Goal: Task Accomplishment & Management: Manage account settings

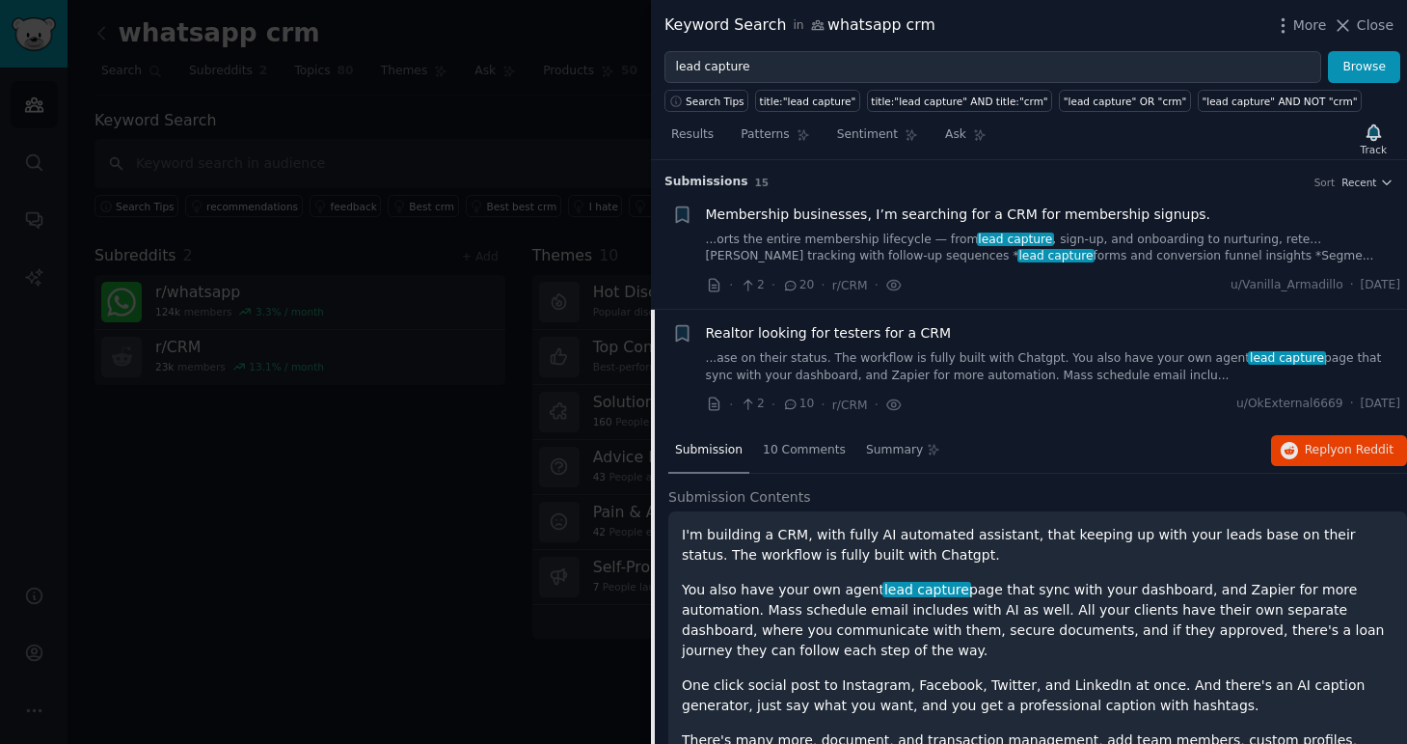
scroll to position [330, 0]
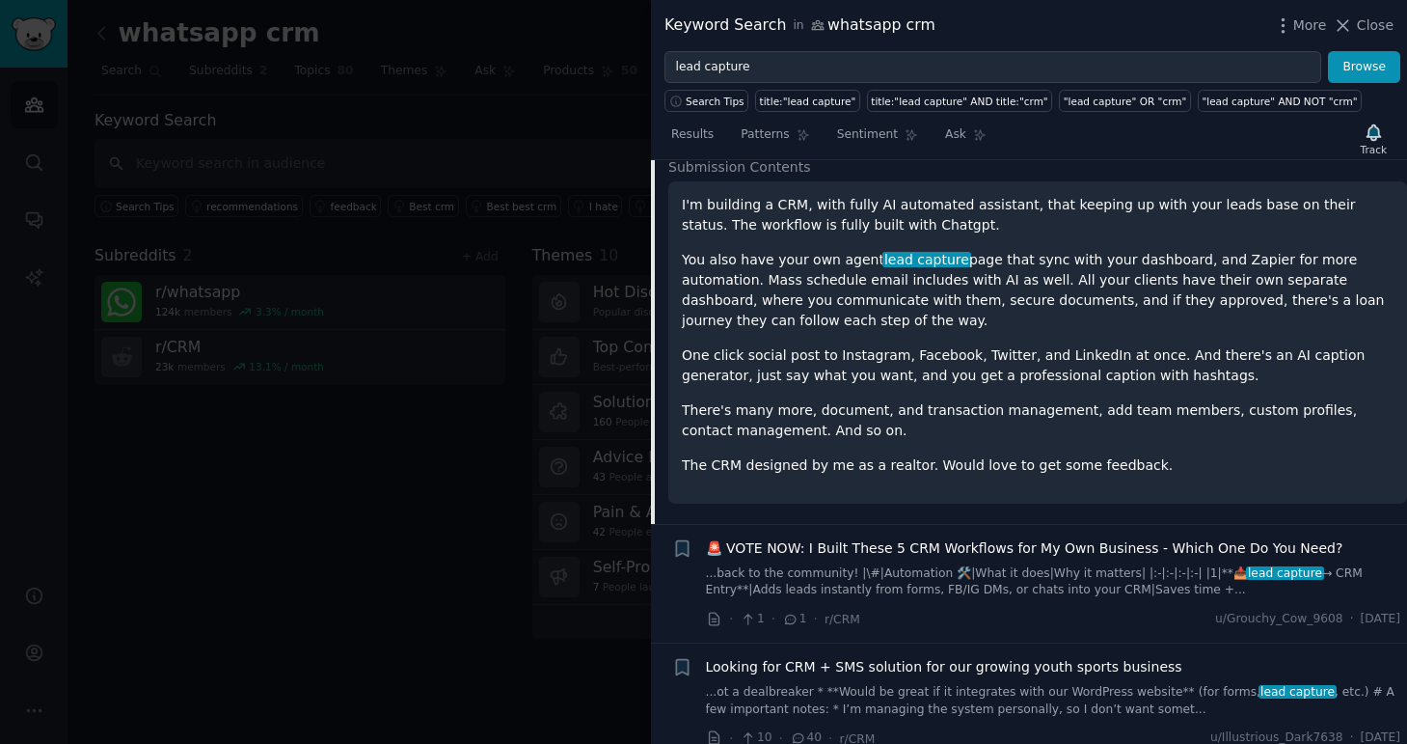
click at [1013, 397] on div "I'm building a CRM, with fully AI automated assistant, that keeping up with you…" at bounding box center [1038, 335] width 712 height 281
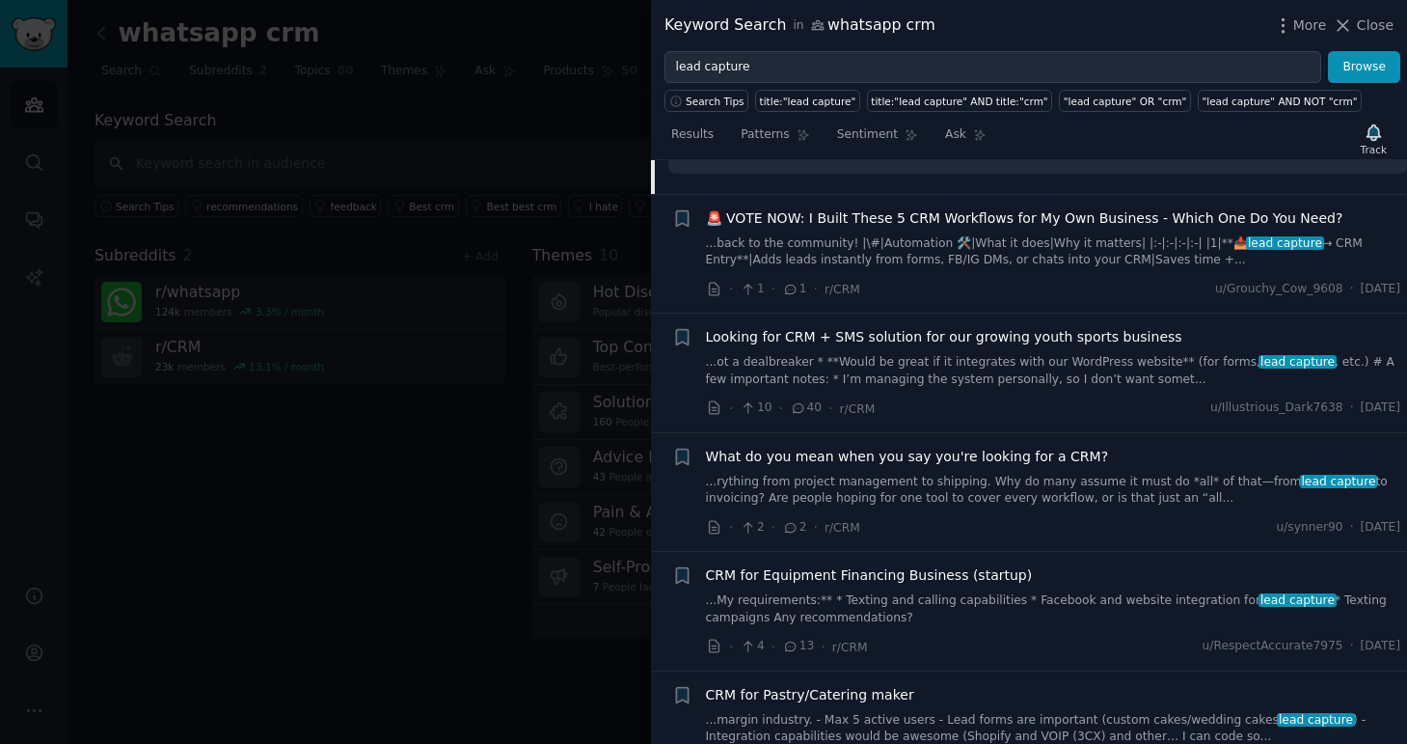
scroll to position [664, 0]
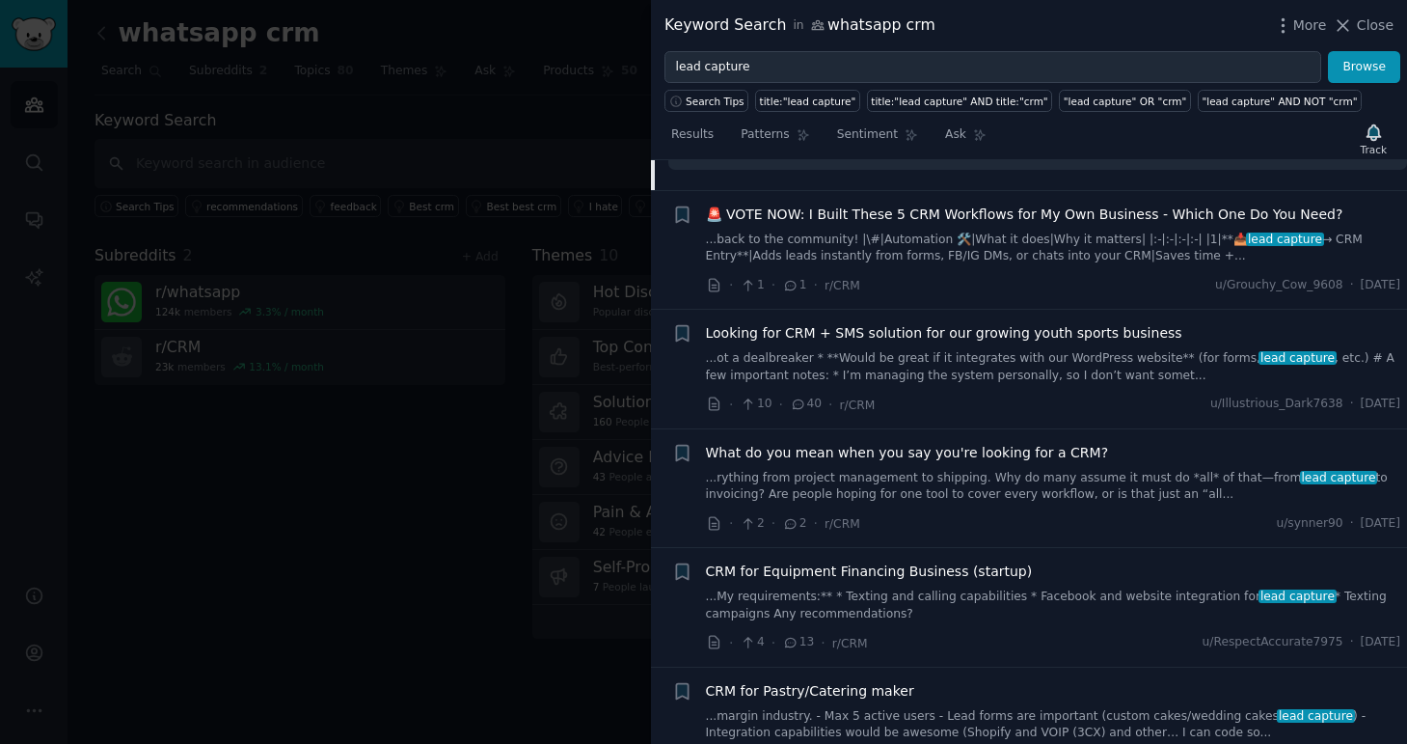
click at [977, 382] on link "...ot a dealbreaker * **Would be great if it integrates with our WordPress webs…" at bounding box center [1053, 367] width 695 height 34
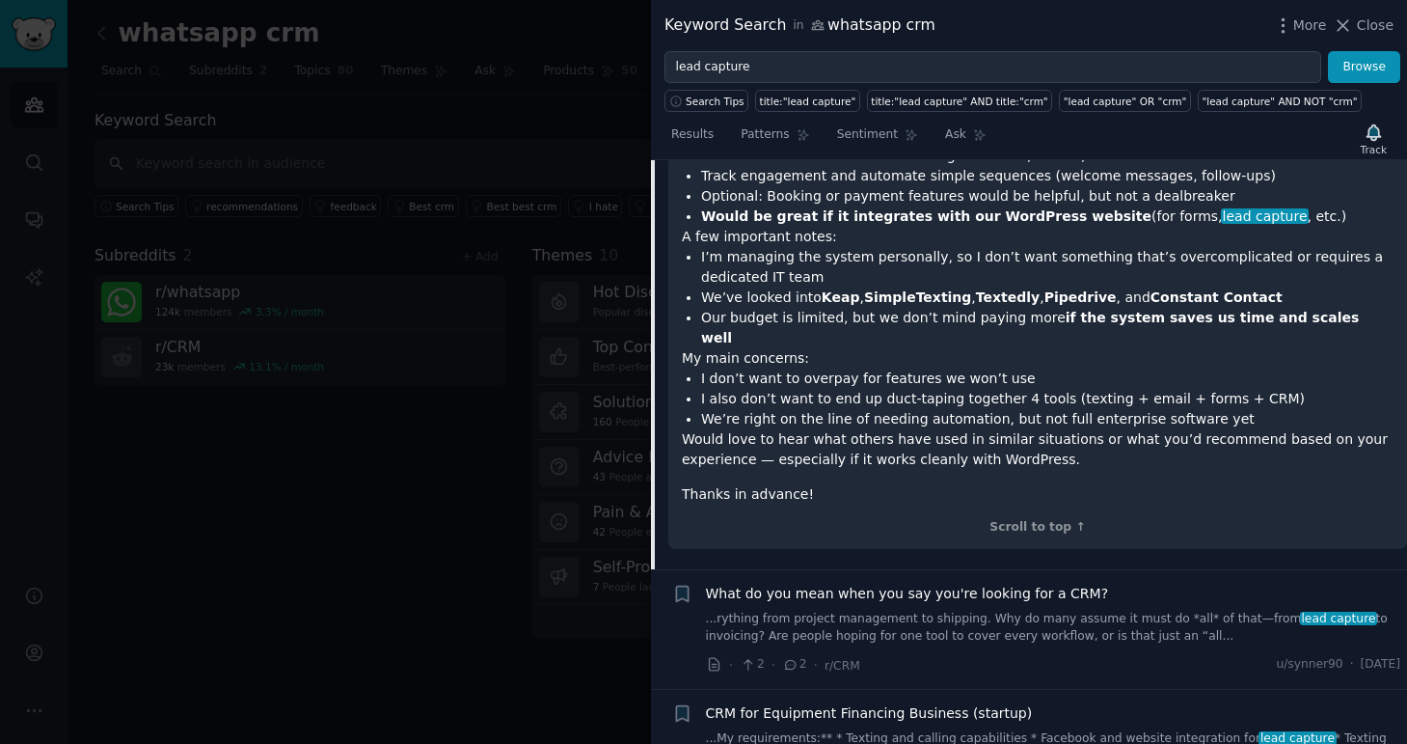
scroll to position [787, 0]
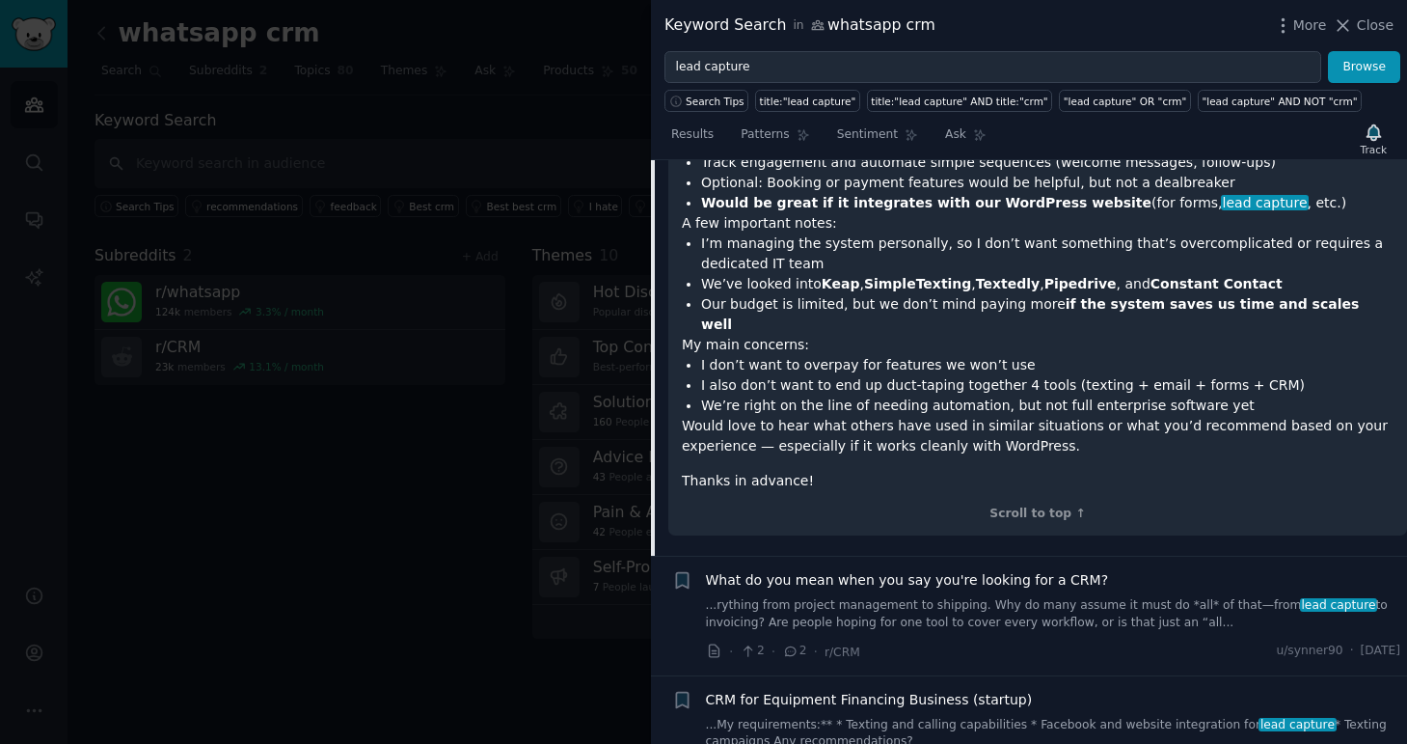
click at [1062, 601] on link "...rything from project management to shipping. Why do many assume it must do *…" at bounding box center [1053, 614] width 695 height 34
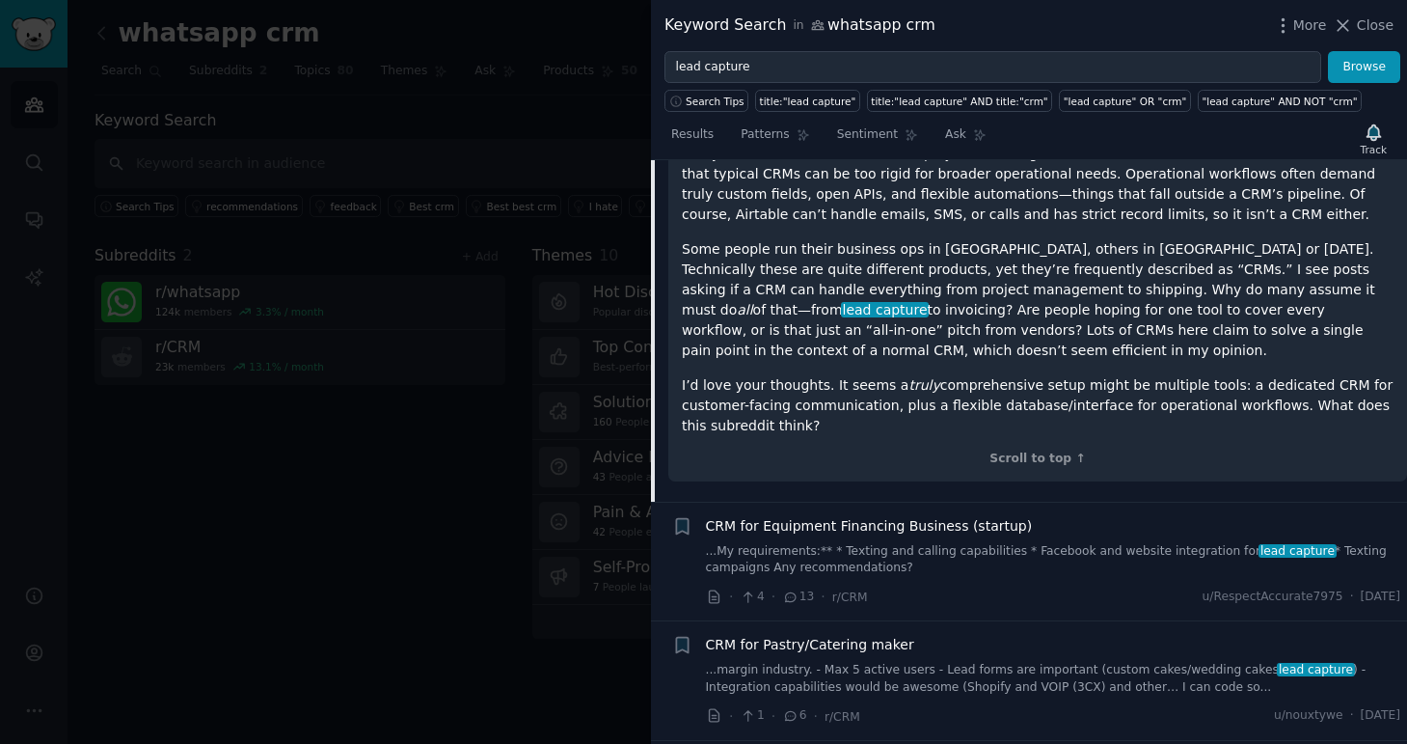
scroll to position [932, 0]
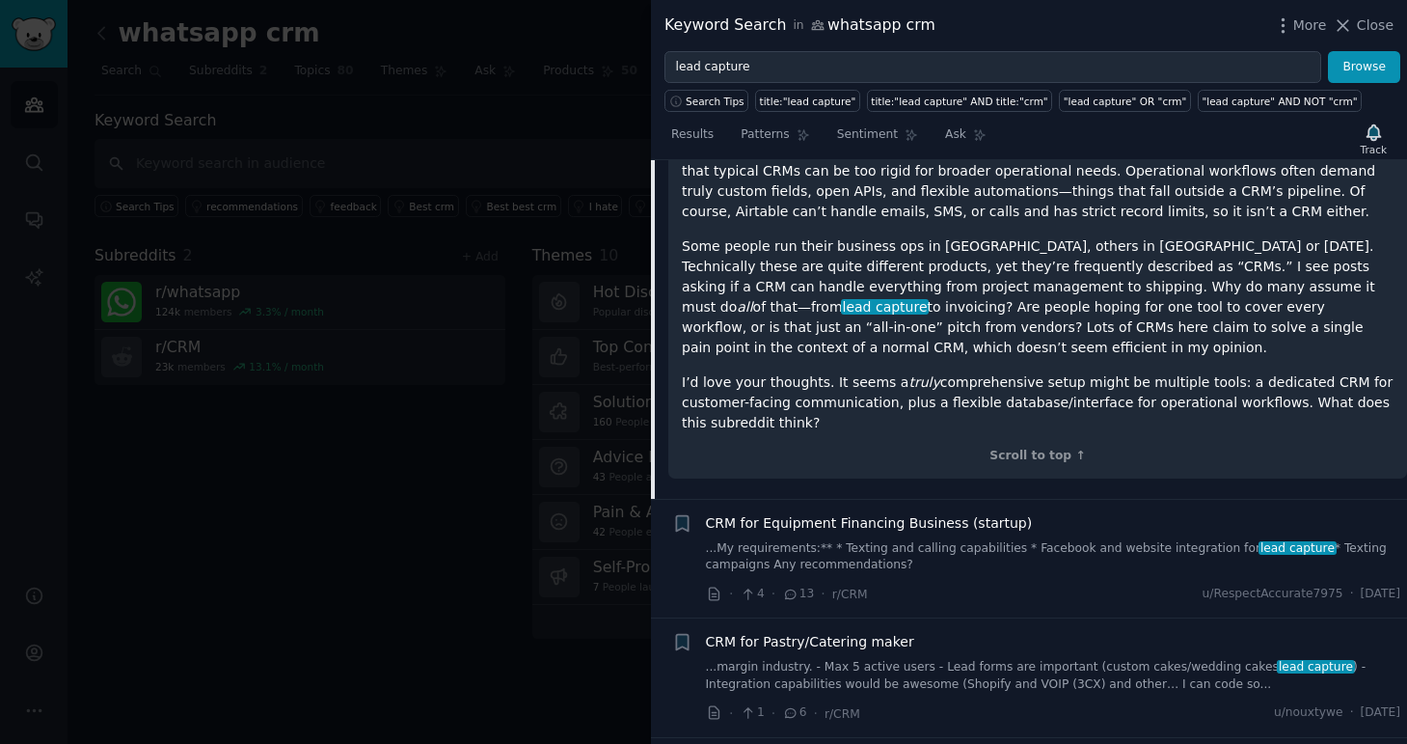
click at [1059, 546] on link "...My requirements:** * Texting and calling capabilities * Facebook and website…" at bounding box center [1053, 557] width 695 height 34
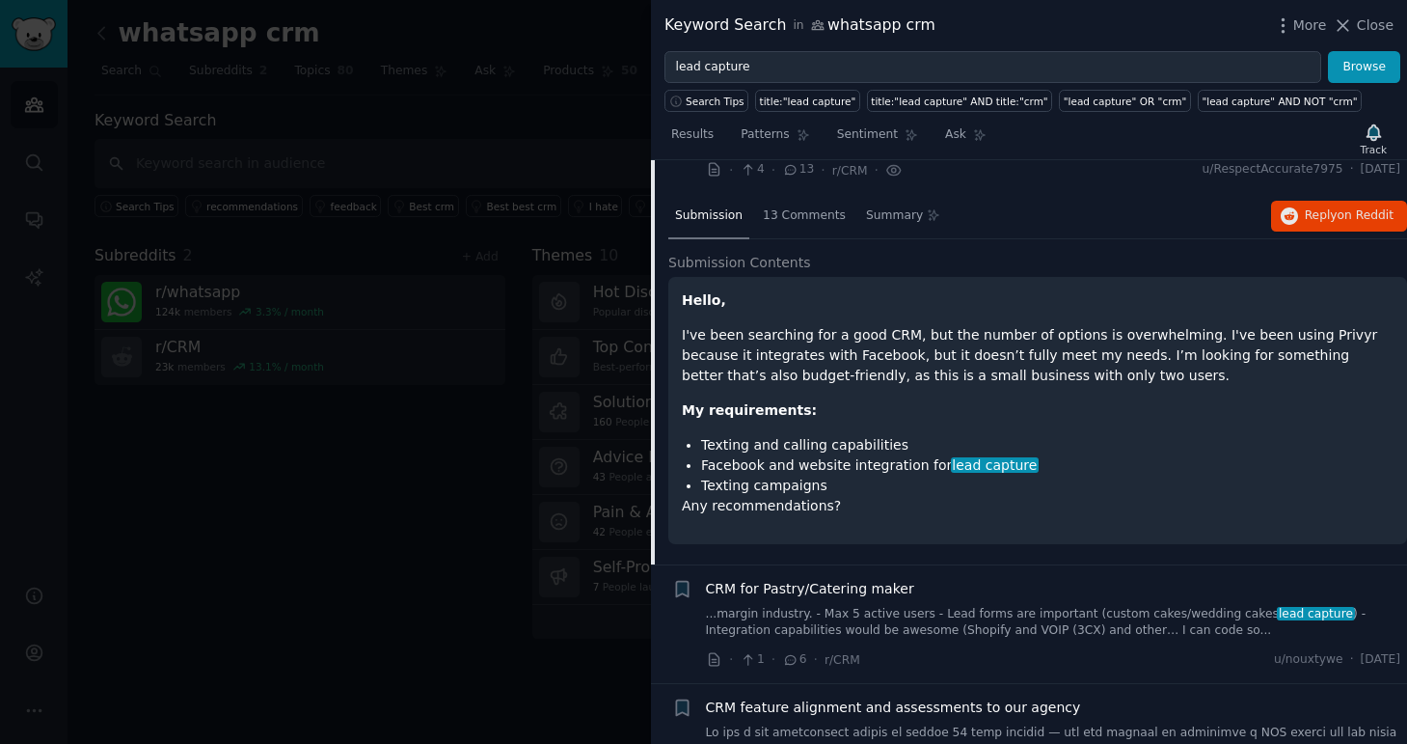
scroll to position [626, 0]
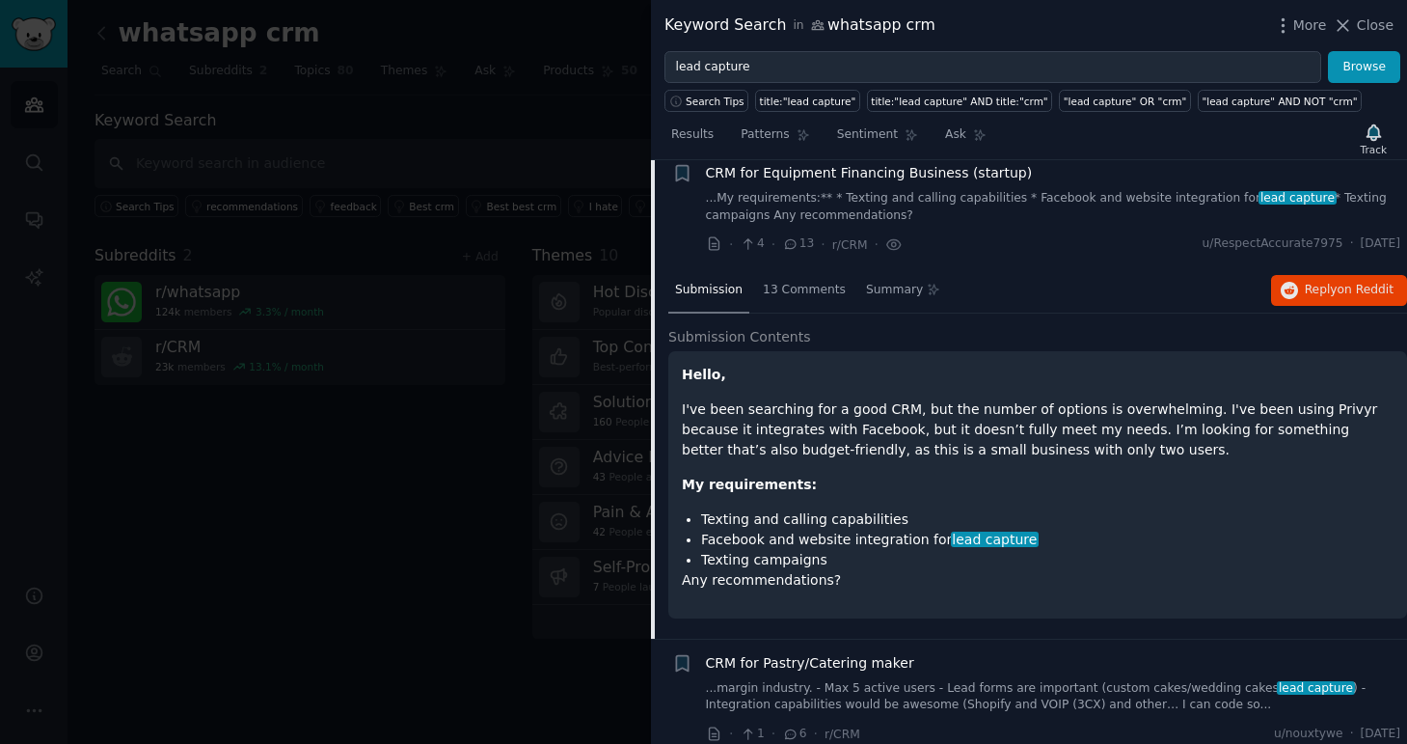
click at [369, 331] on div at bounding box center [703, 372] width 1407 height 744
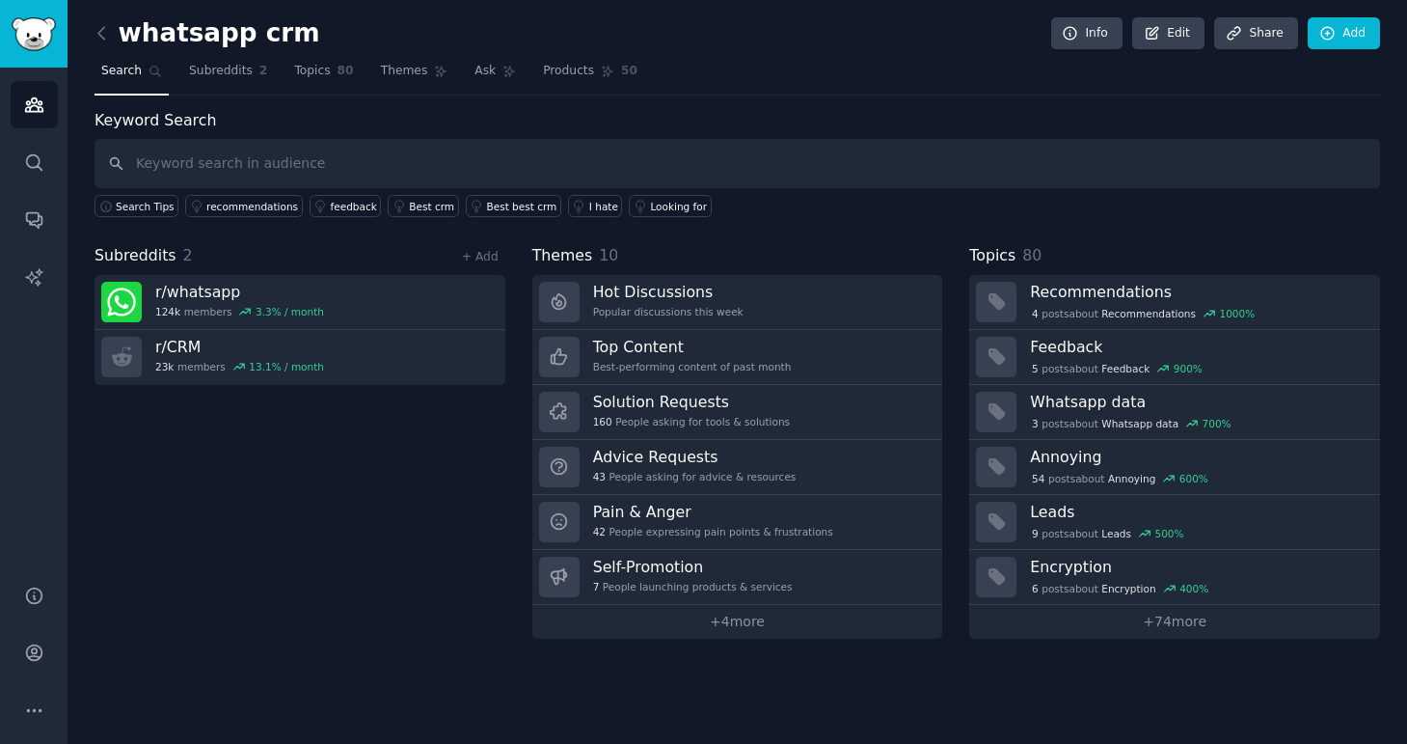
click at [180, 32] on h2 "whatsapp crm" at bounding box center [208, 33] width 226 height 31
click at [109, 32] on icon at bounding box center [102, 33] width 20 height 20
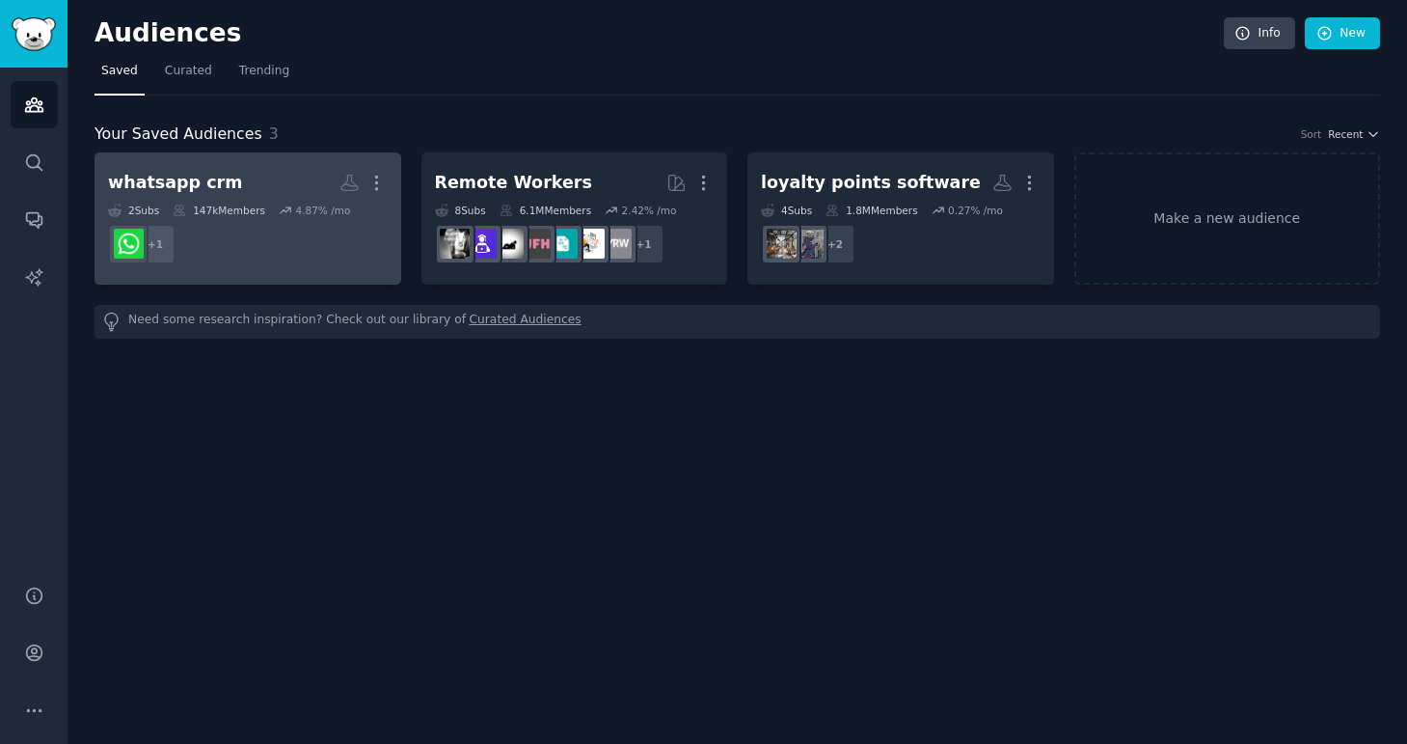
click at [211, 183] on div "whatsapp crm" at bounding box center [175, 183] width 134 height 24
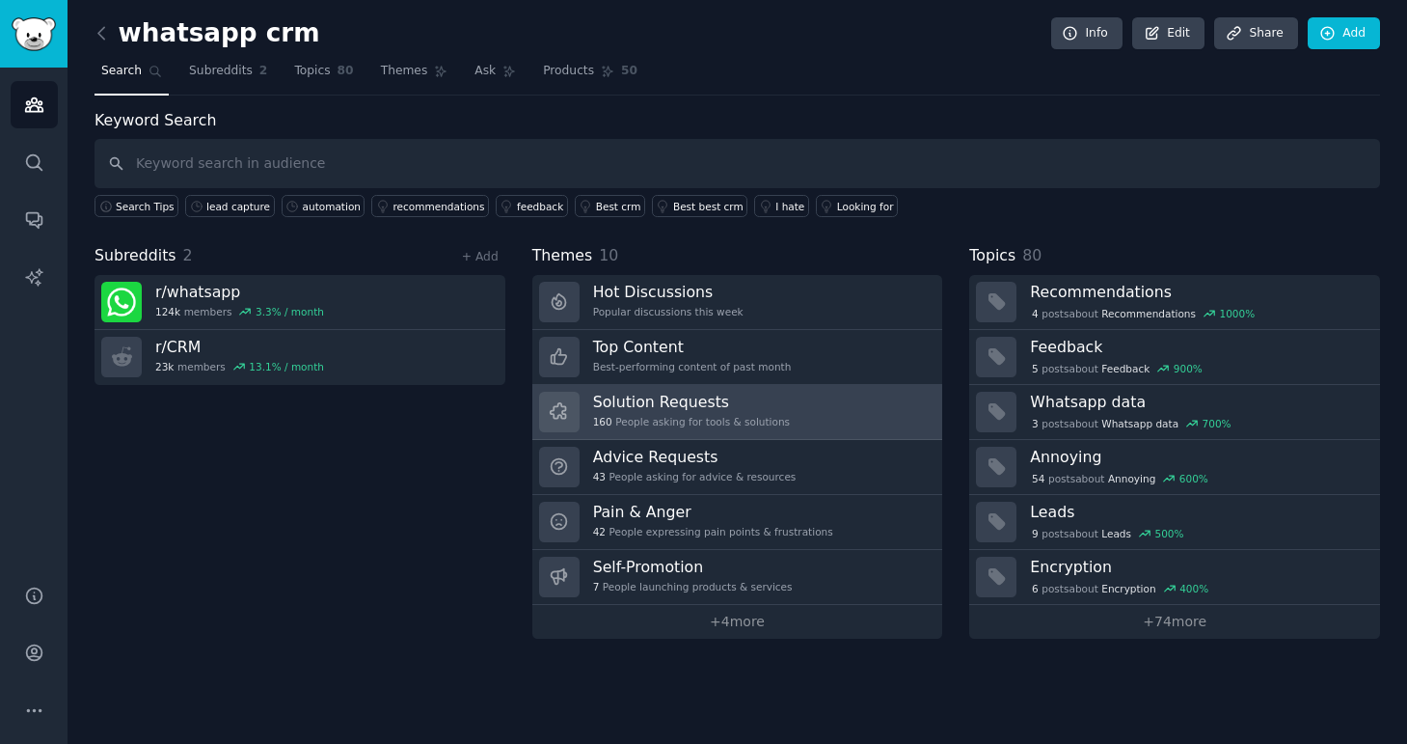
click at [759, 421] on div "160 People asking for tools & solutions" at bounding box center [691, 422] width 197 height 14
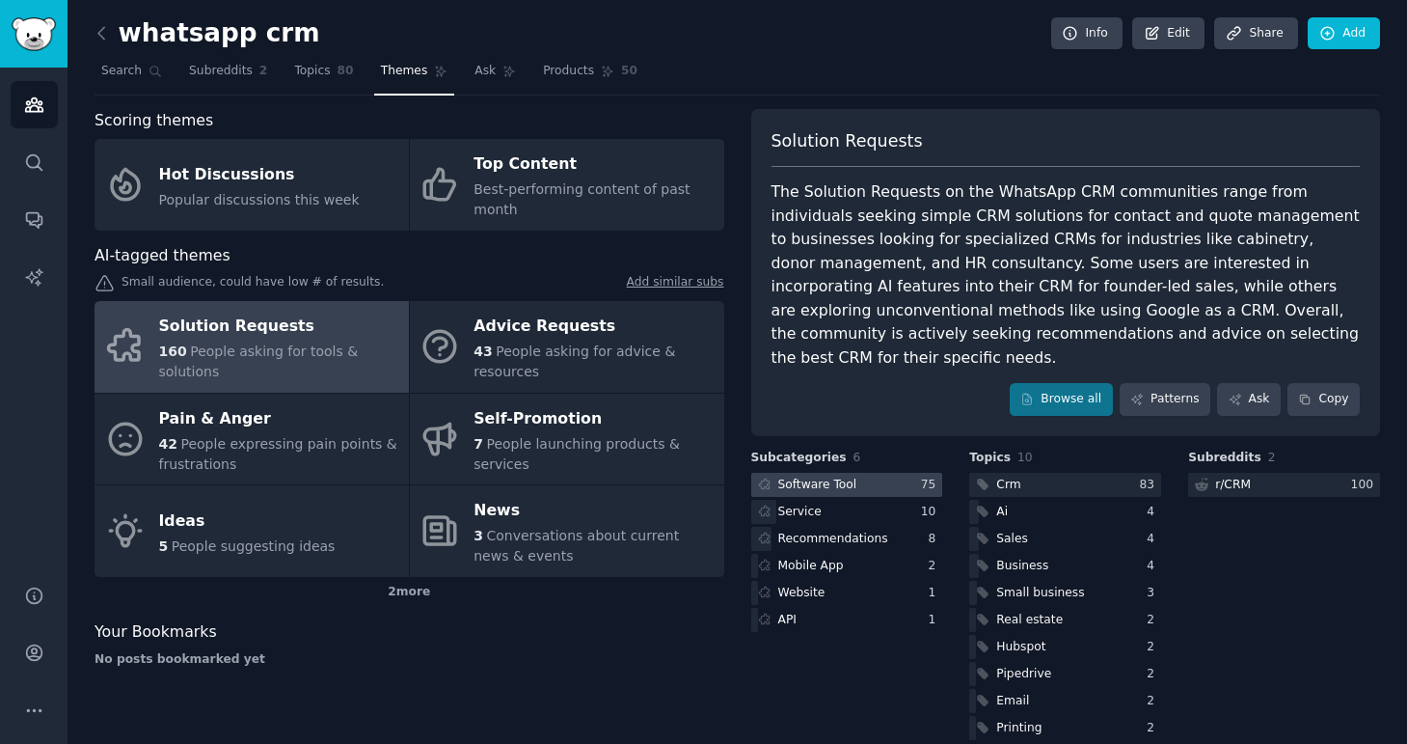
click at [785, 477] on div "Software Tool" at bounding box center [817, 485] width 79 height 17
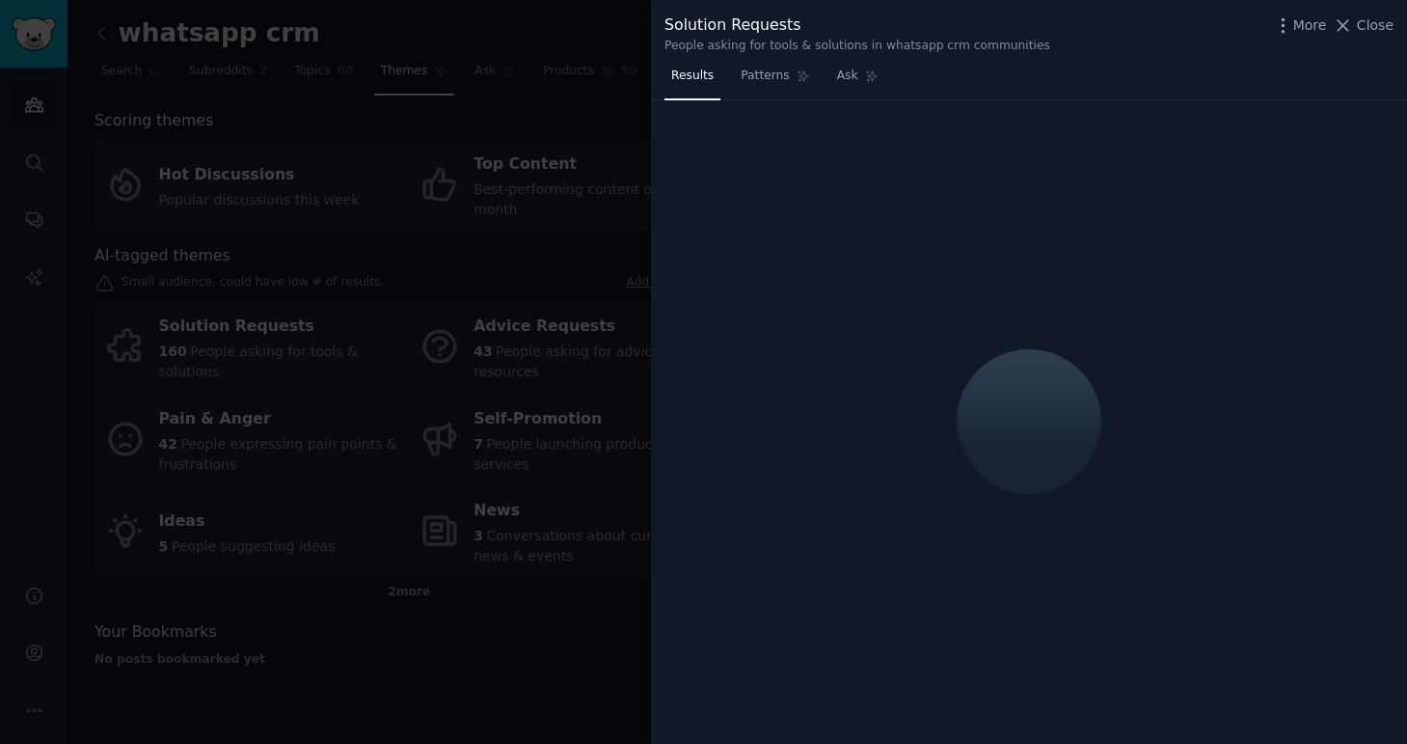
click at [546, 128] on div at bounding box center [703, 372] width 1407 height 744
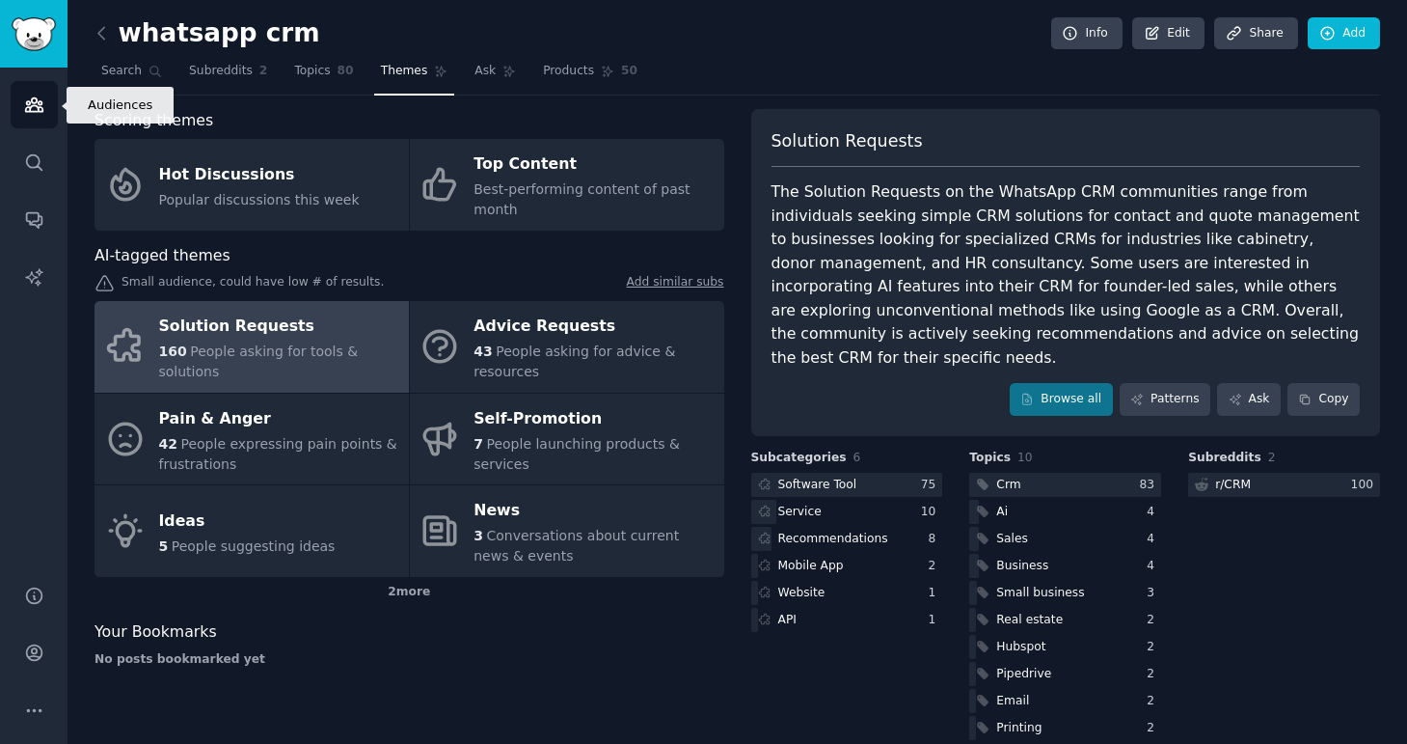
click at [43, 102] on icon "Sidebar" at bounding box center [34, 105] width 20 height 20
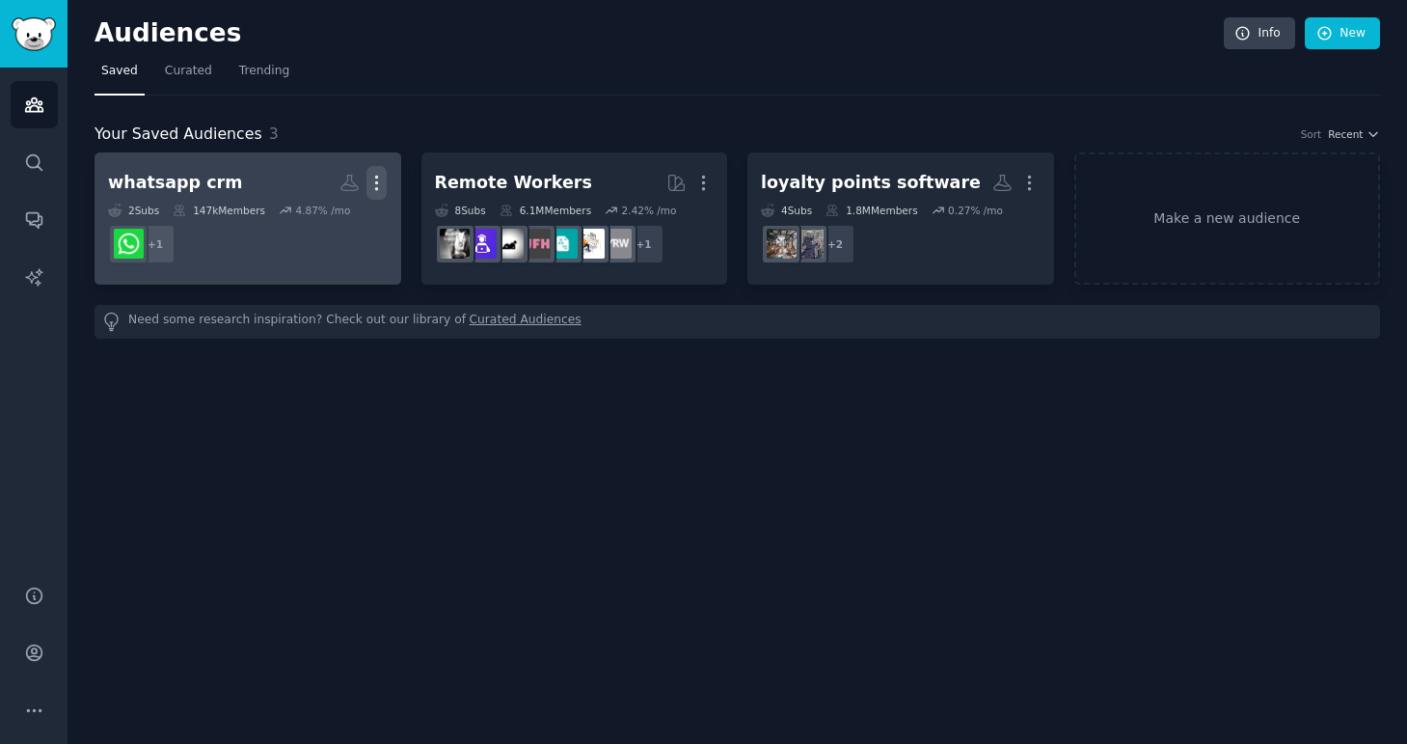
click at [379, 187] on icon "button" at bounding box center [377, 183] width 20 height 20
click at [319, 191] on p "View" at bounding box center [318, 189] width 32 height 20
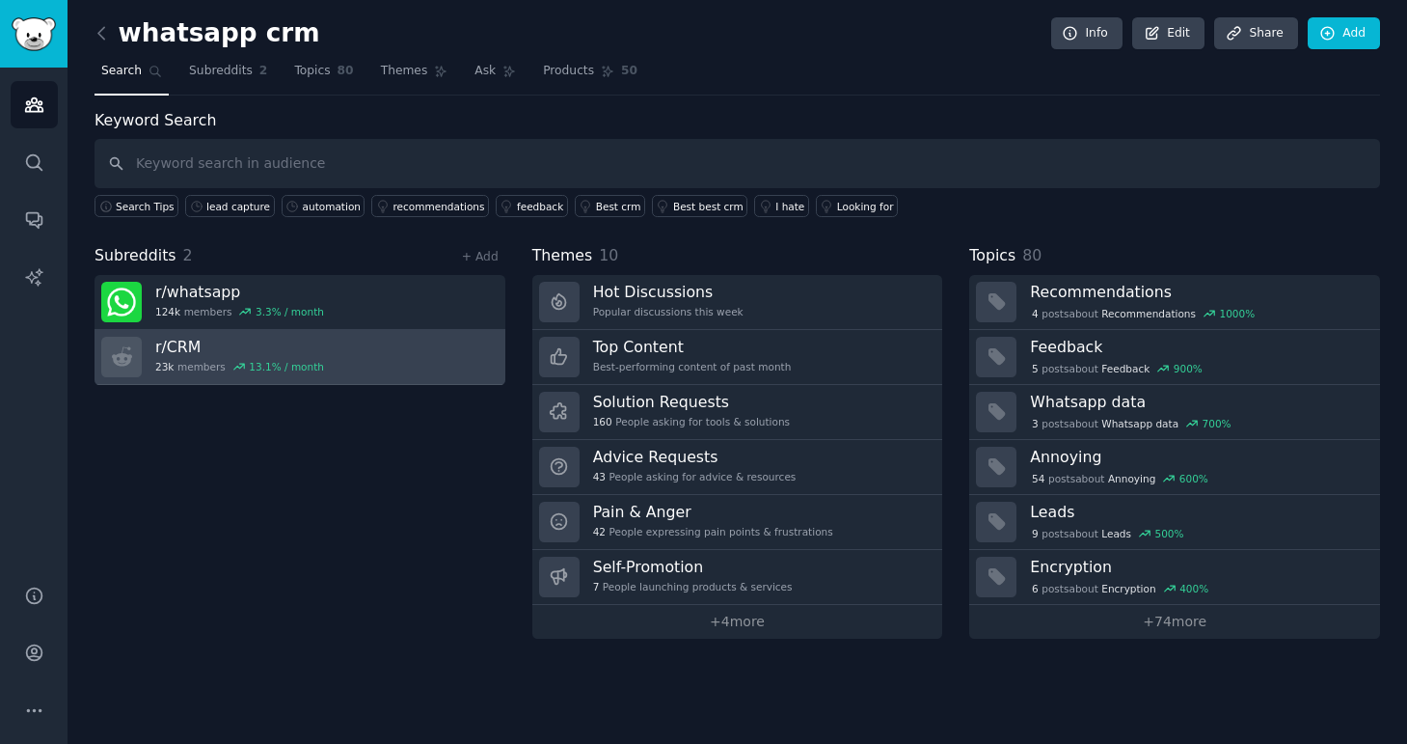
click at [463, 352] on link "r/ CRM 23k members 13.1 % / month" at bounding box center [300, 357] width 411 height 55
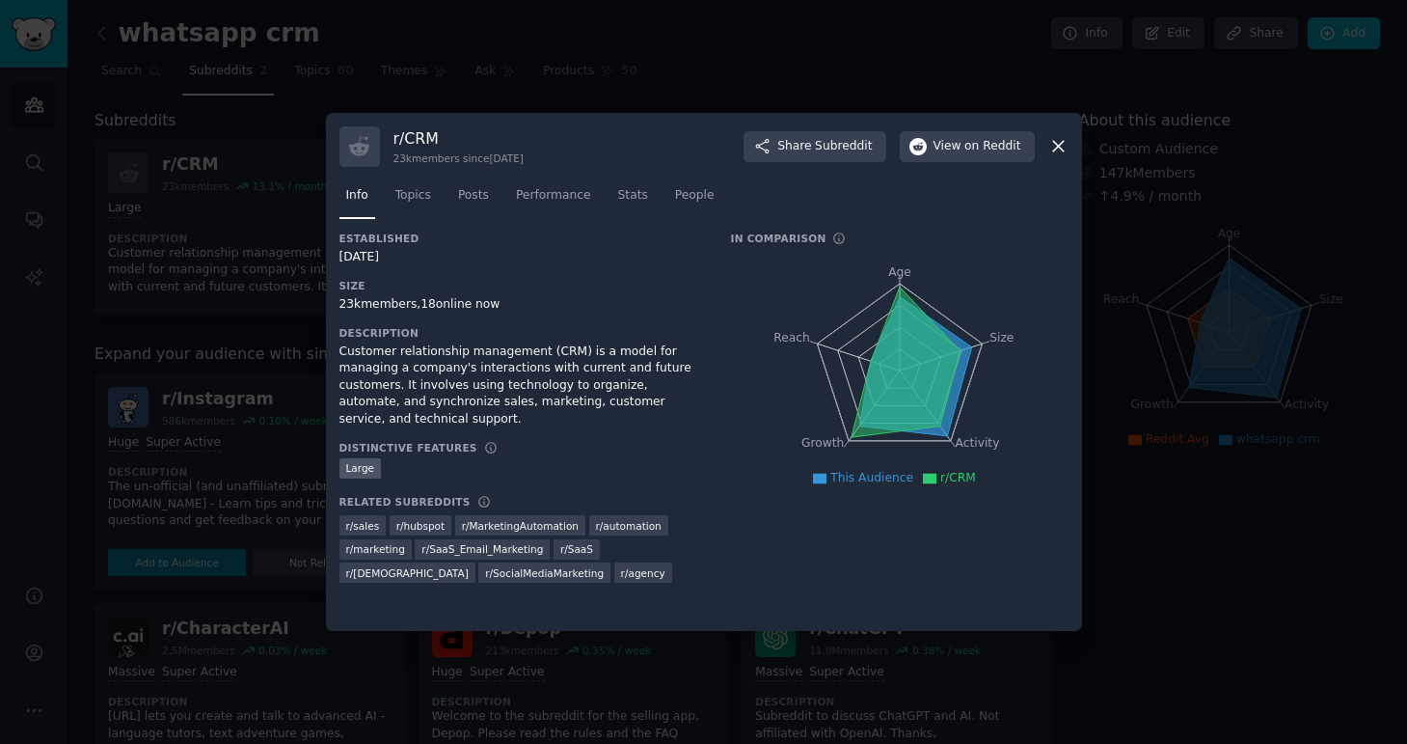
click at [1055, 144] on icon at bounding box center [1058, 147] width 11 height 11
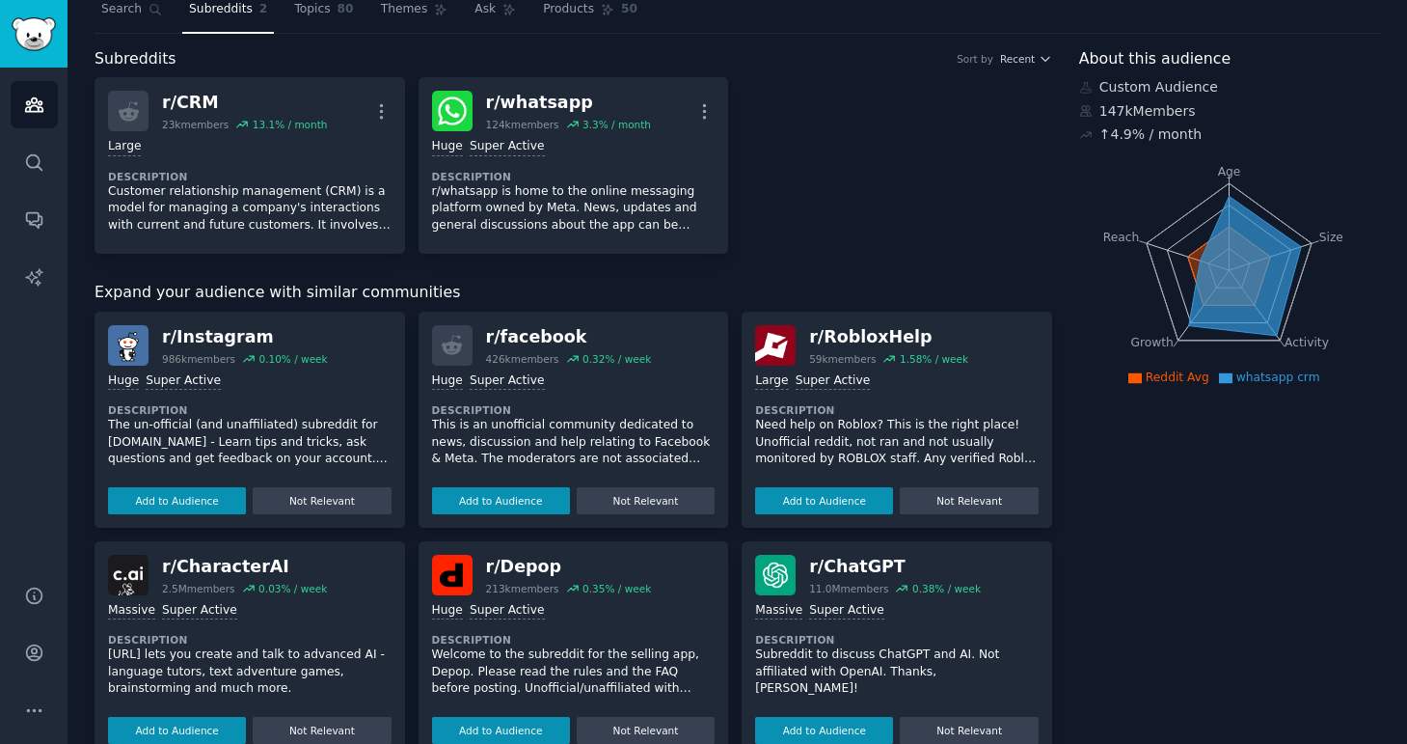
scroll to position [64, 0]
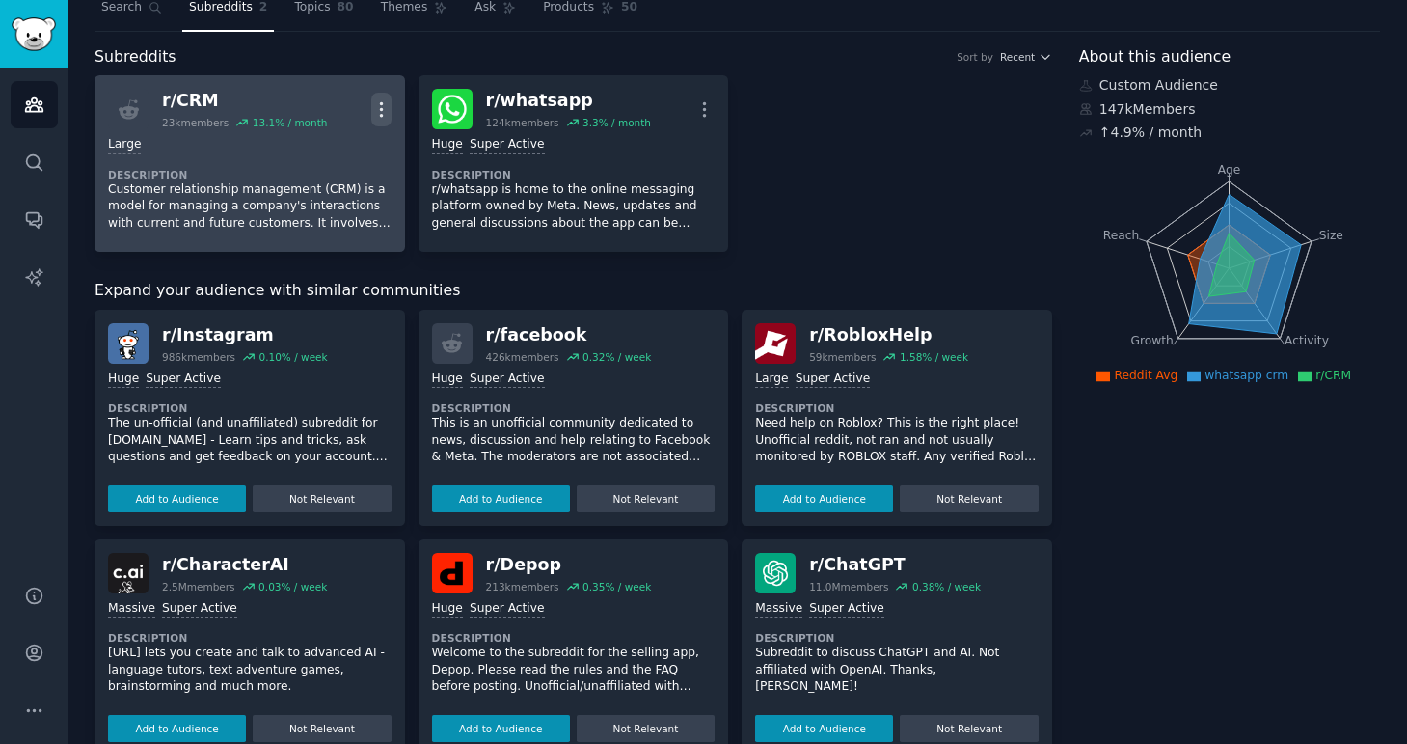
click at [382, 115] on icon "button" at bounding box center [381, 109] width 20 height 20
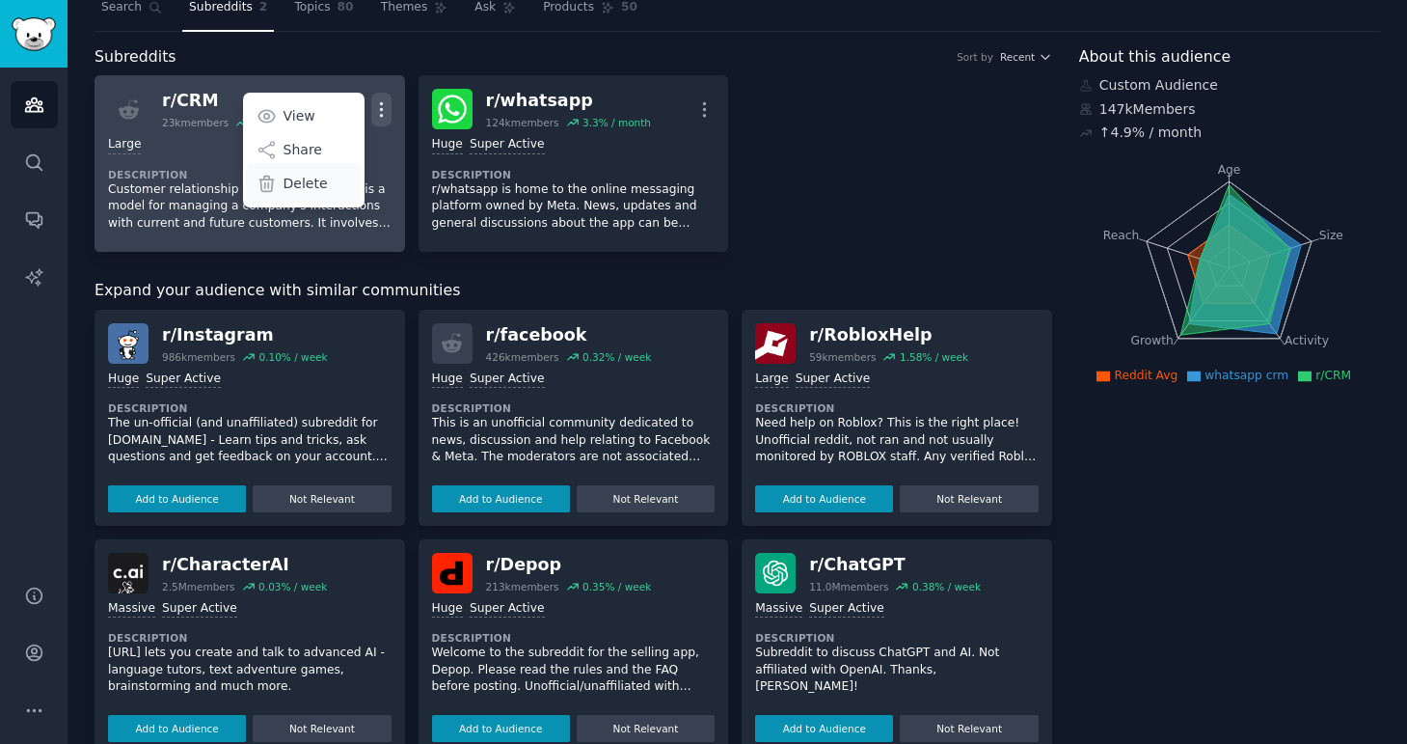
click at [299, 181] on p "Delete" at bounding box center [306, 184] width 44 height 20
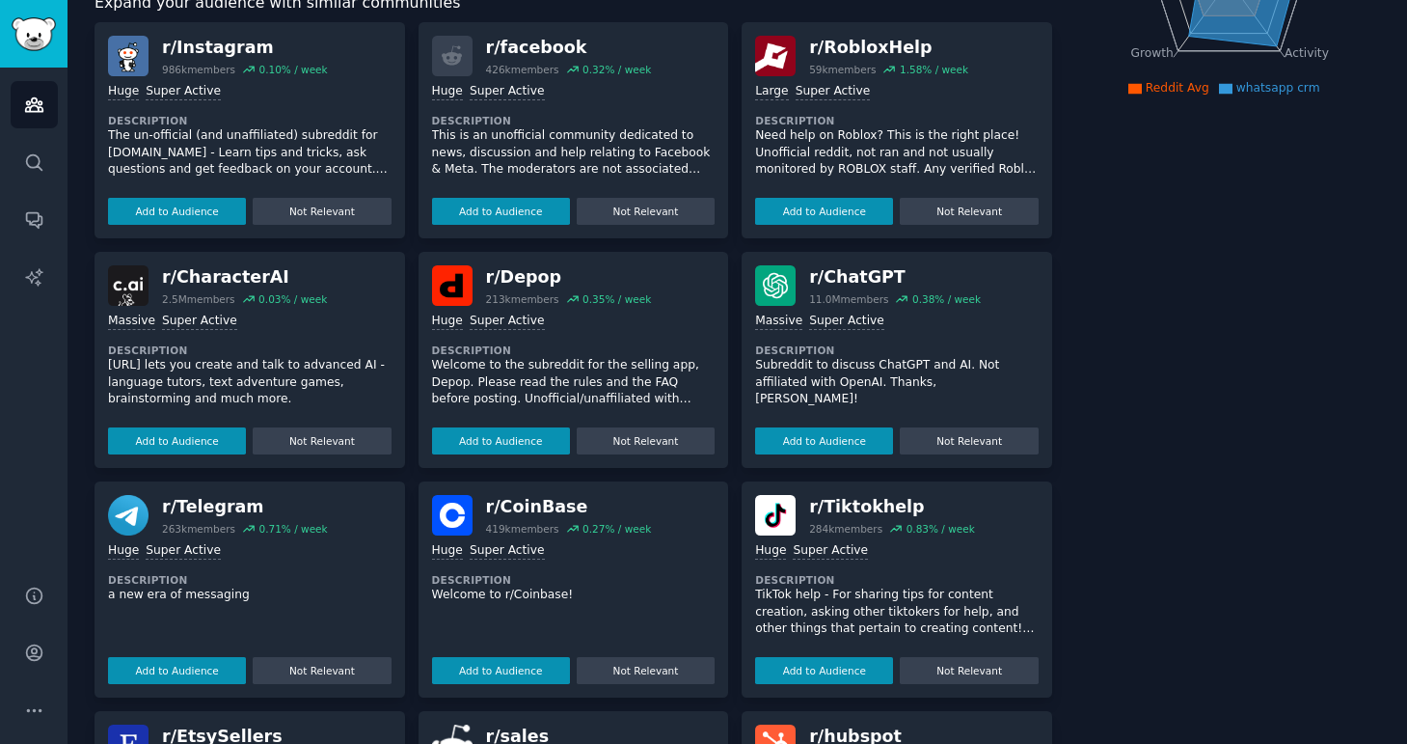
scroll to position [355, 0]
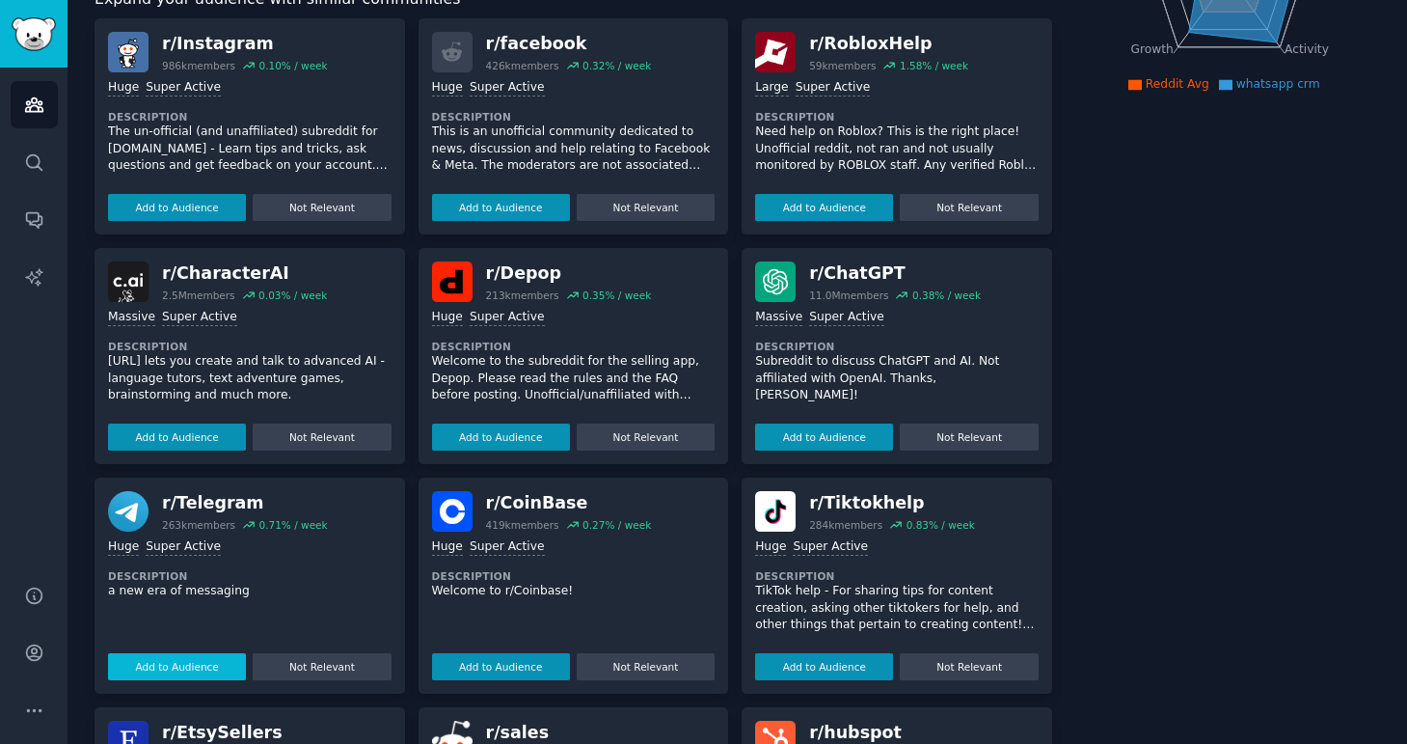
click at [185, 661] on button "Add to Audience" at bounding box center [177, 666] width 138 height 27
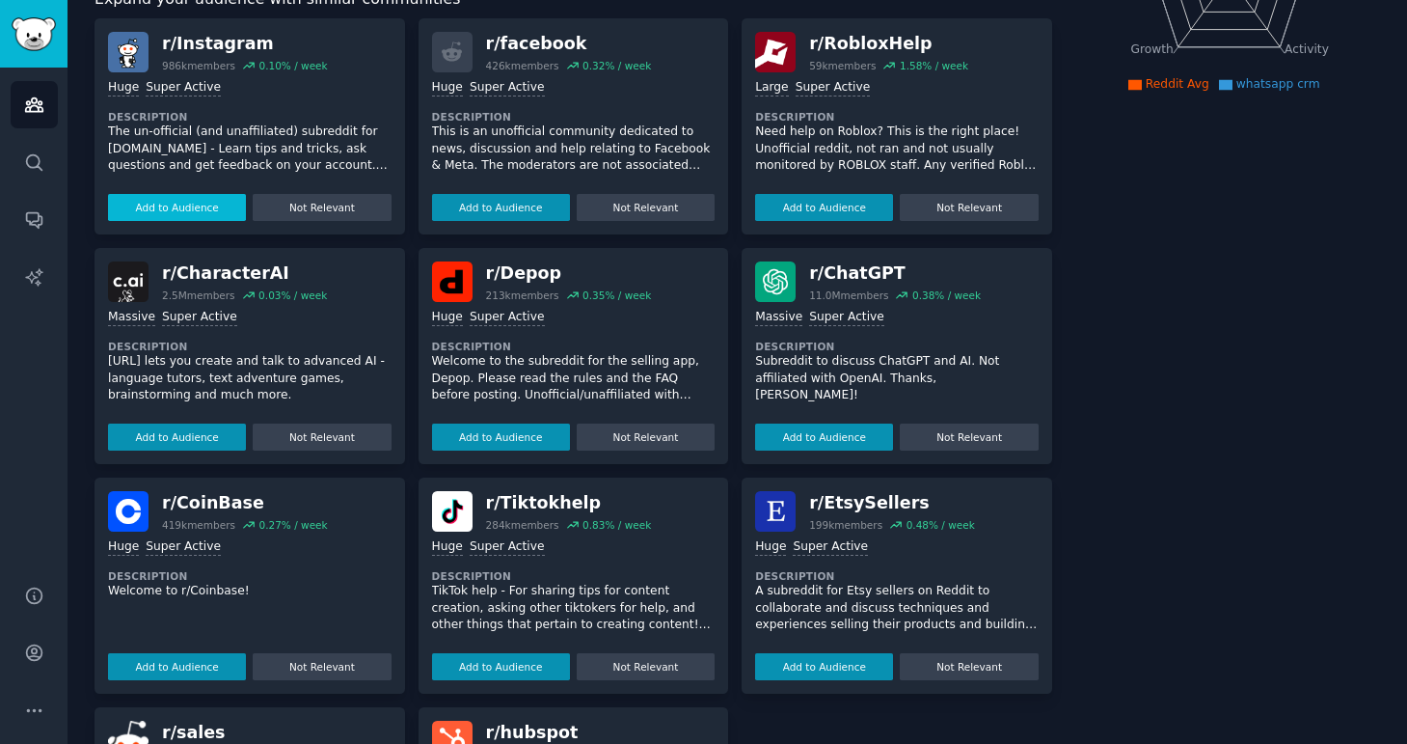
click at [204, 206] on button "Add to Audience" at bounding box center [177, 207] width 138 height 27
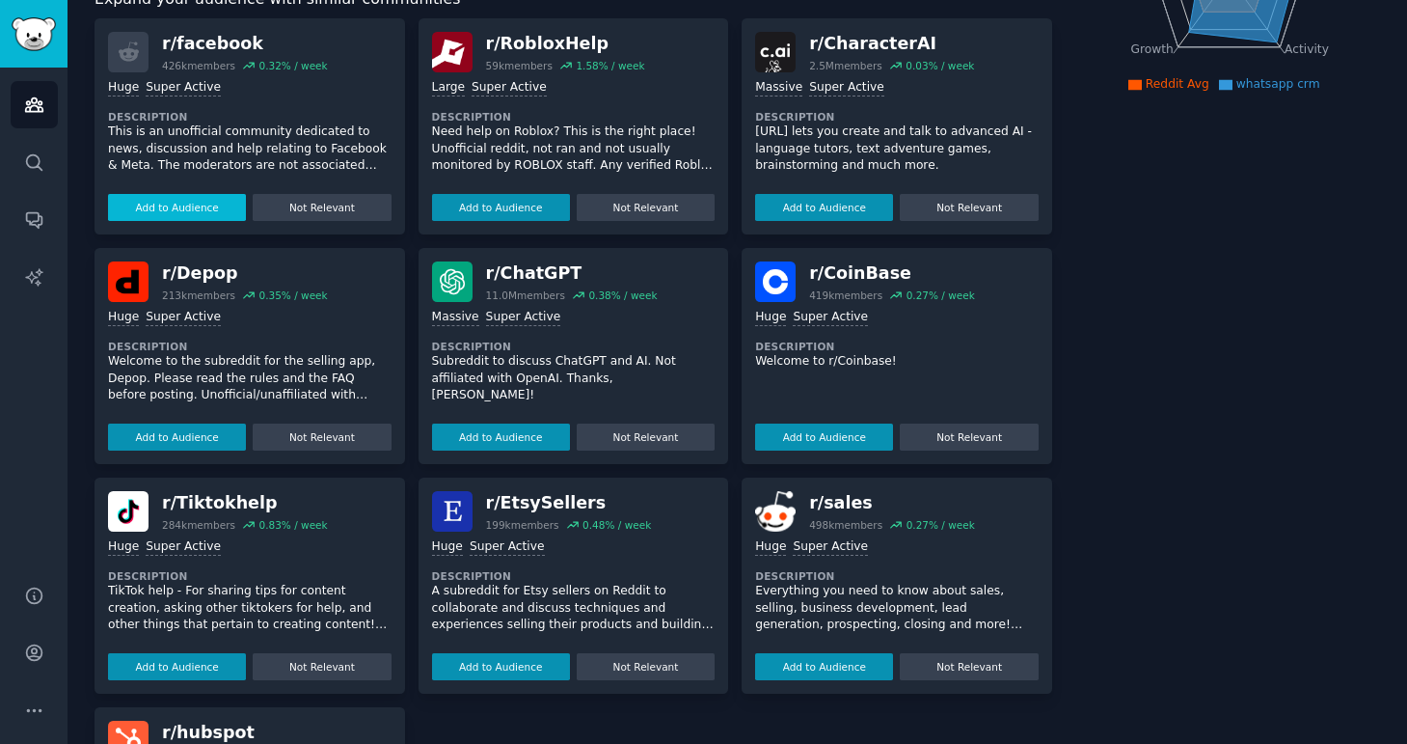
click at [204, 202] on button "Add to Audience" at bounding box center [177, 207] width 138 height 27
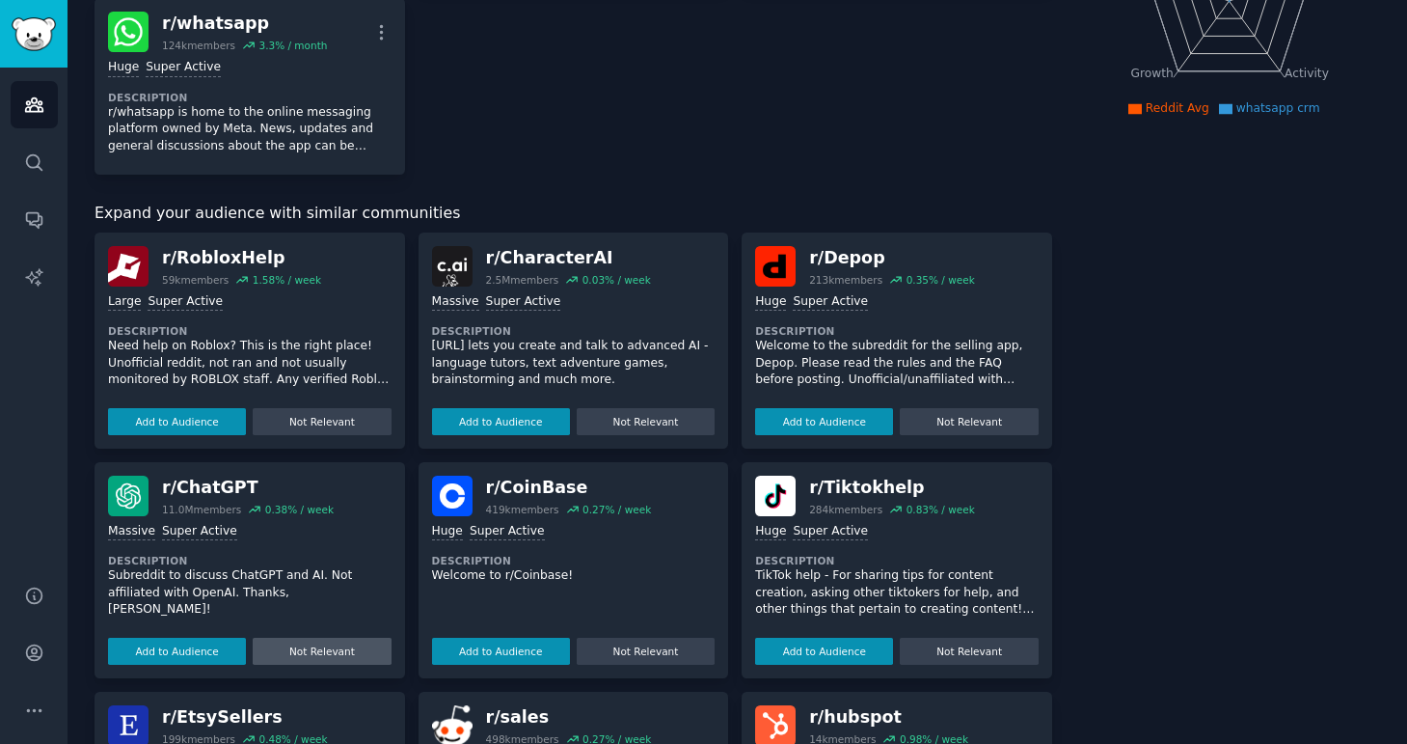
scroll to position [521, 0]
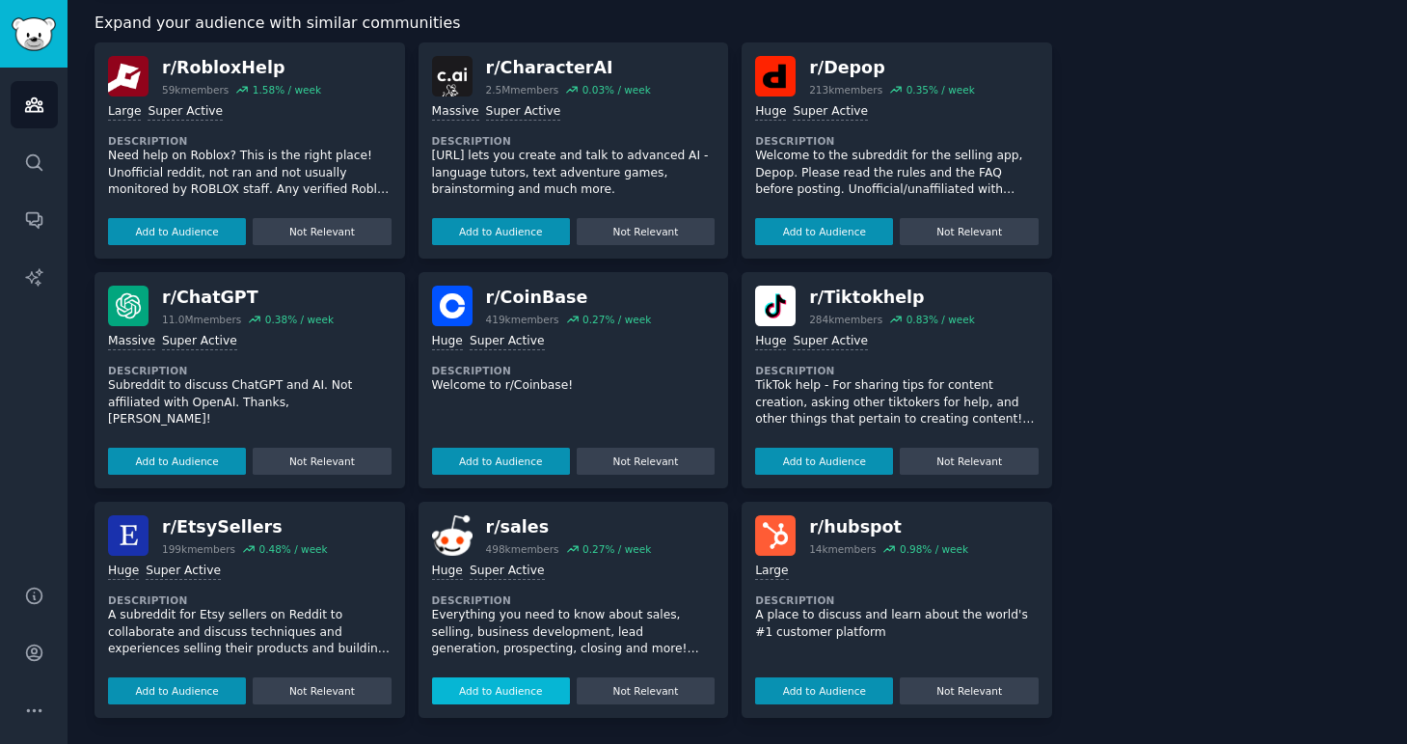
click at [470, 686] on button "Add to Audience" at bounding box center [501, 690] width 138 height 27
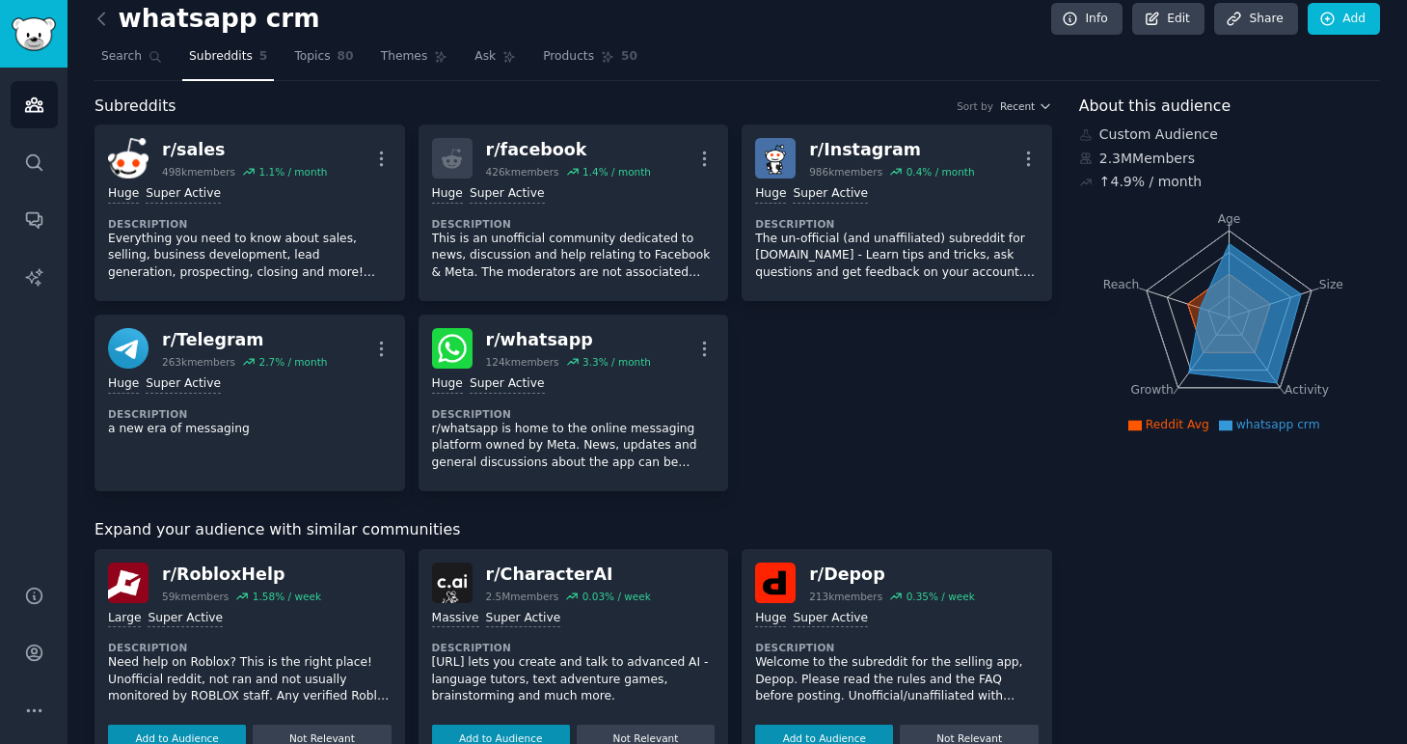
scroll to position [0, 0]
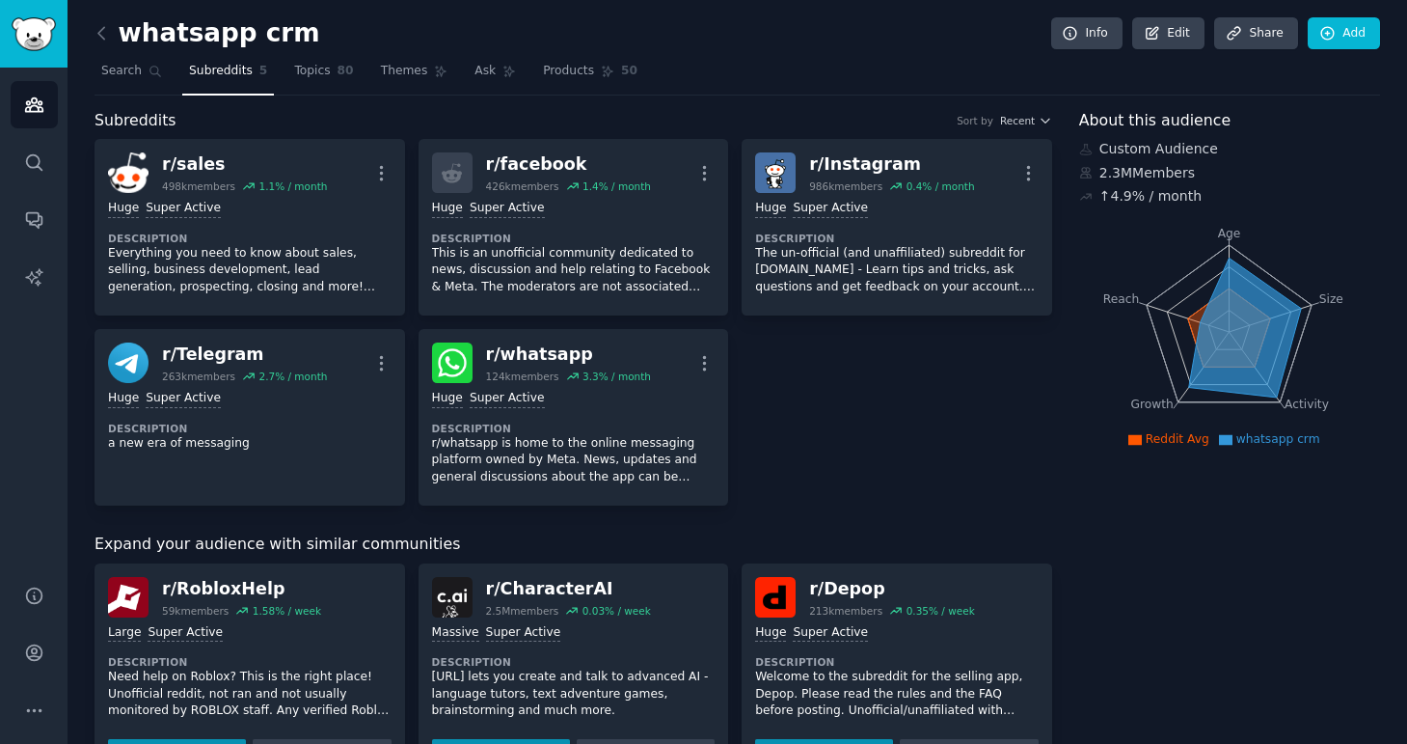
click at [244, 69] on span "Subreddits" at bounding box center [221, 71] width 64 height 17
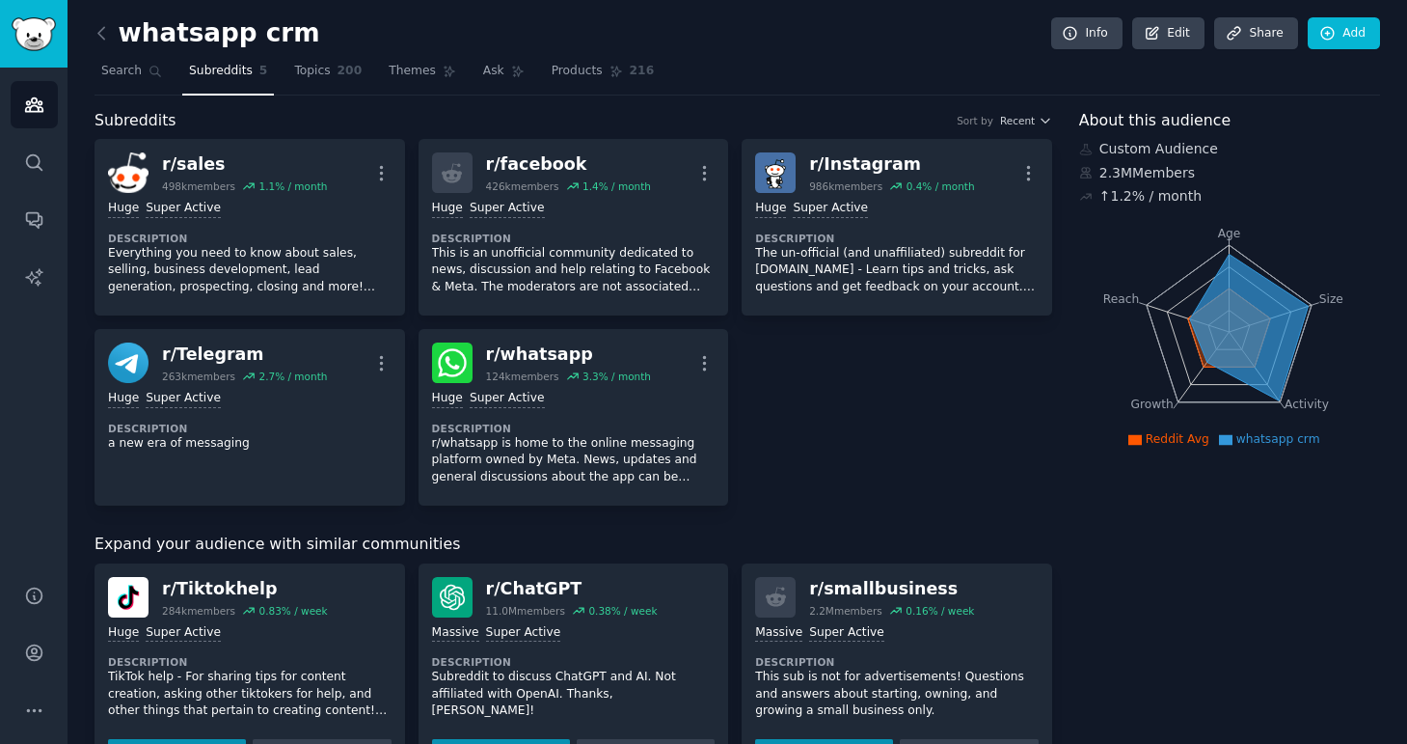
click at [869, 335] on div "r/ sales 498k members 1.1 % / month More Huge Super Active Description Everythi…" at bounding box center [574, 322] width 958 height 367
click at [300, 79] on link "Topics 200" at bounding box center [327, 76] width 81 height 40
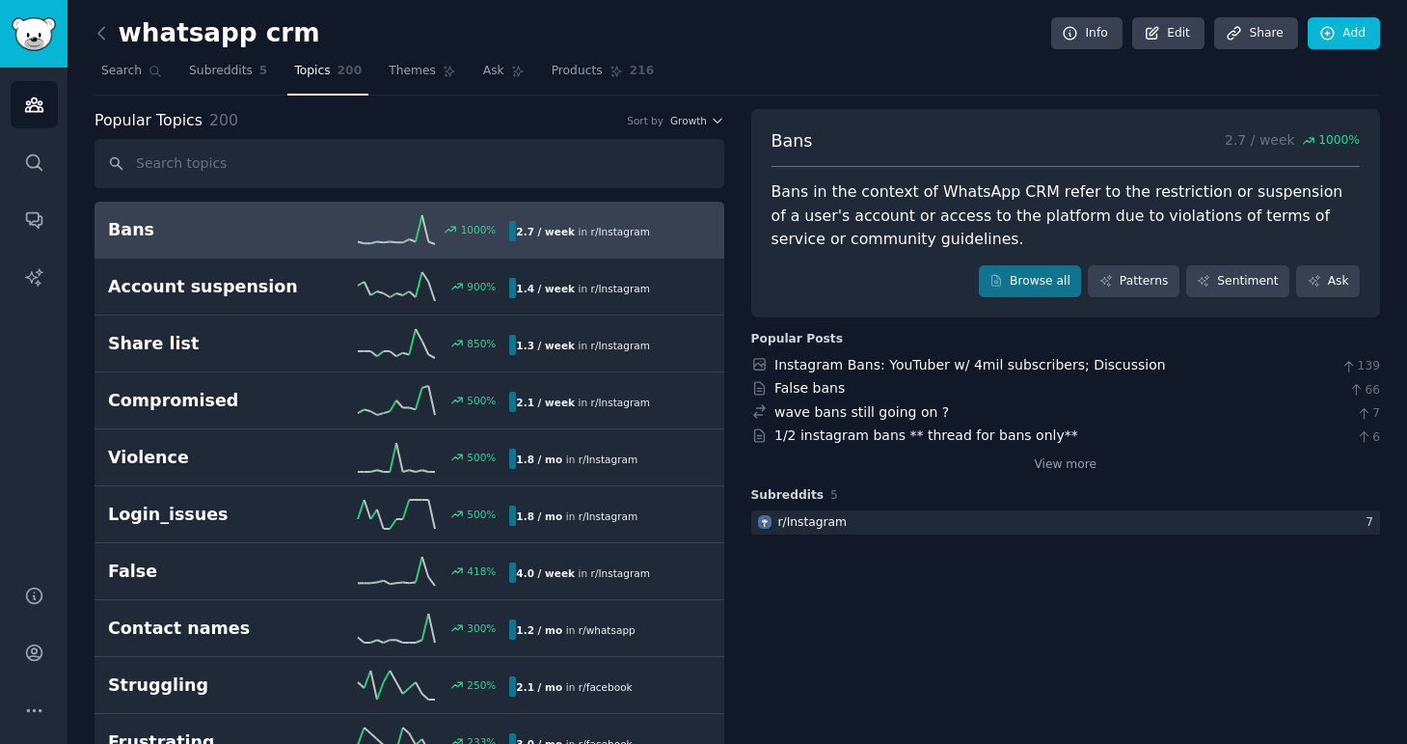
click at [242, 149] on input "text" at bounding box center [410, 163] width 630 height 49
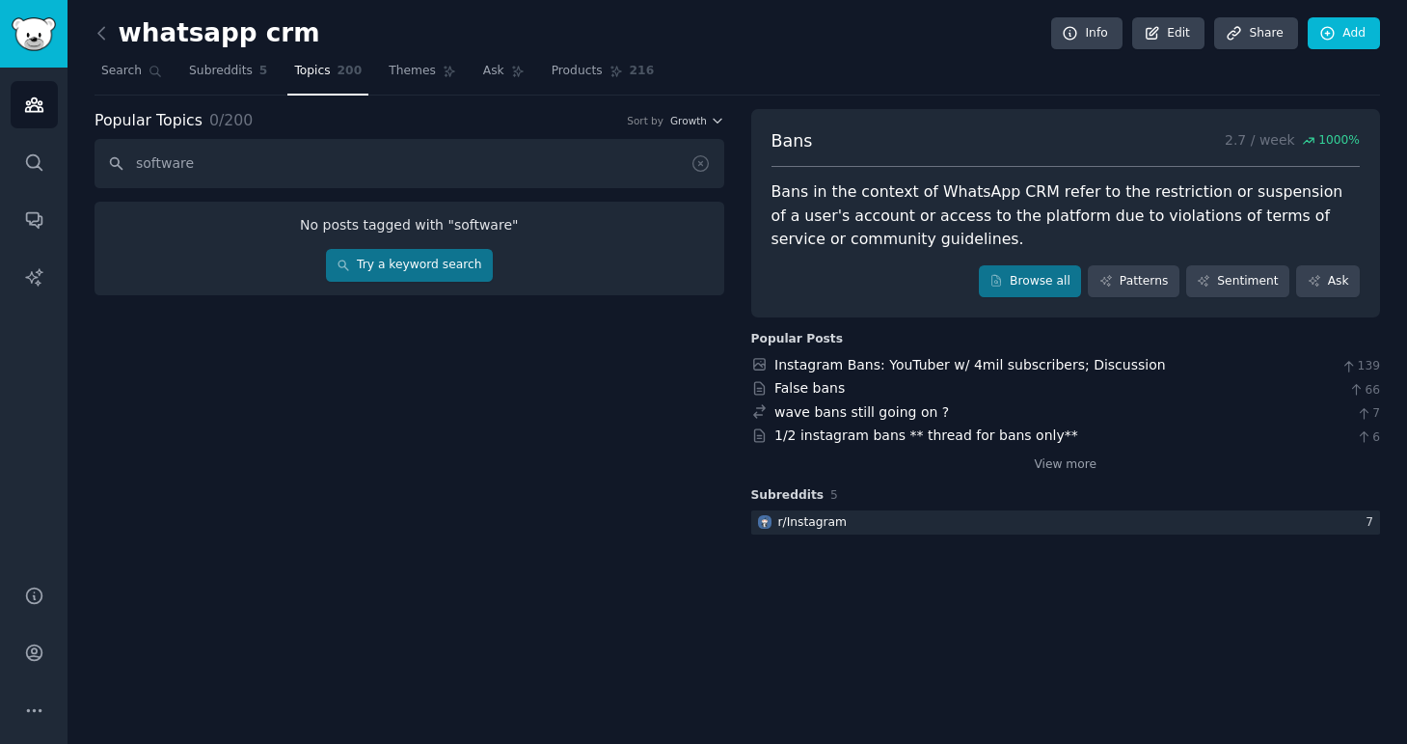
type input "software"
click at [373, 270] on link "Try a keyword search" at bounding box center [409, 265] width 167 height 33
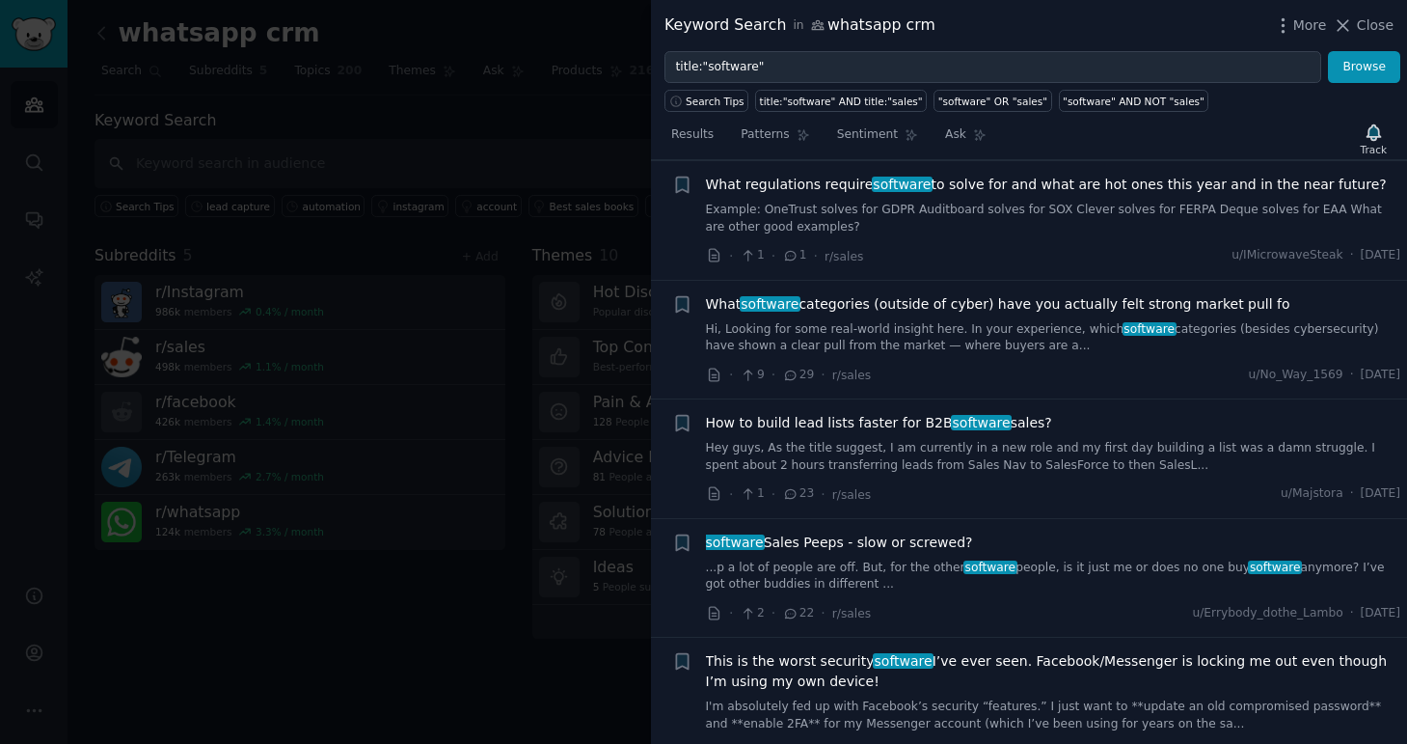
scroll to position [429, 0]
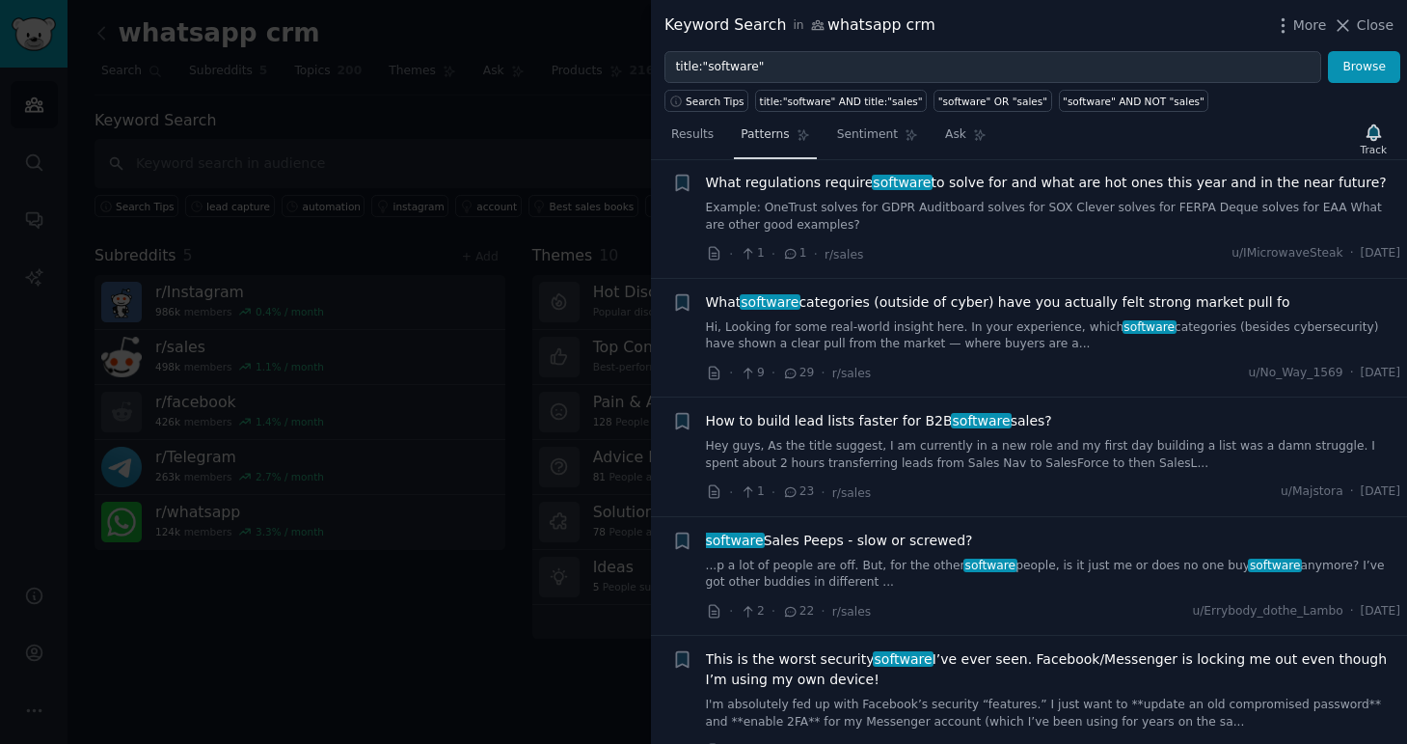
click at [760, 134] on span "Patterns" at bounding box center [765, 134] width 48 height 17
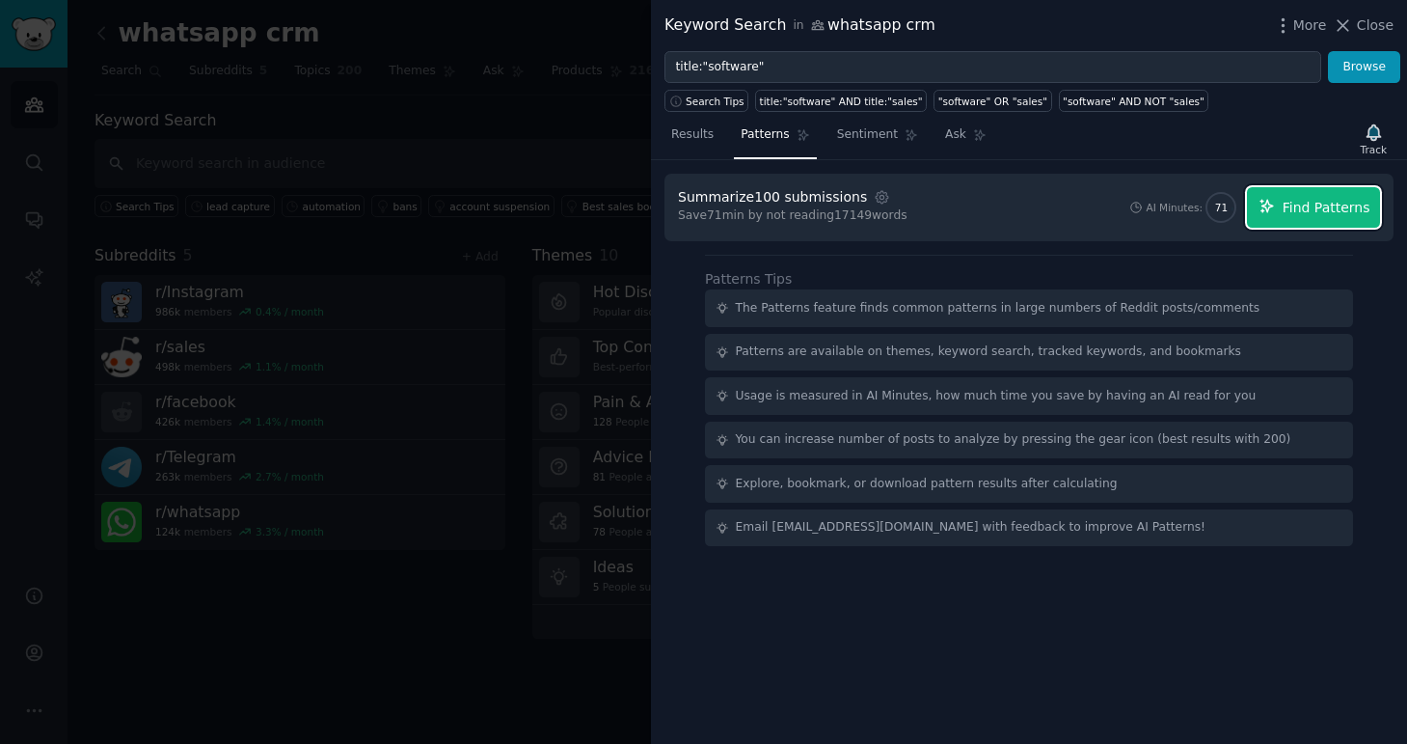
click at [1288, 207] on span "Find Patterns" at bounding box center [1327, 208] width 88 height 20
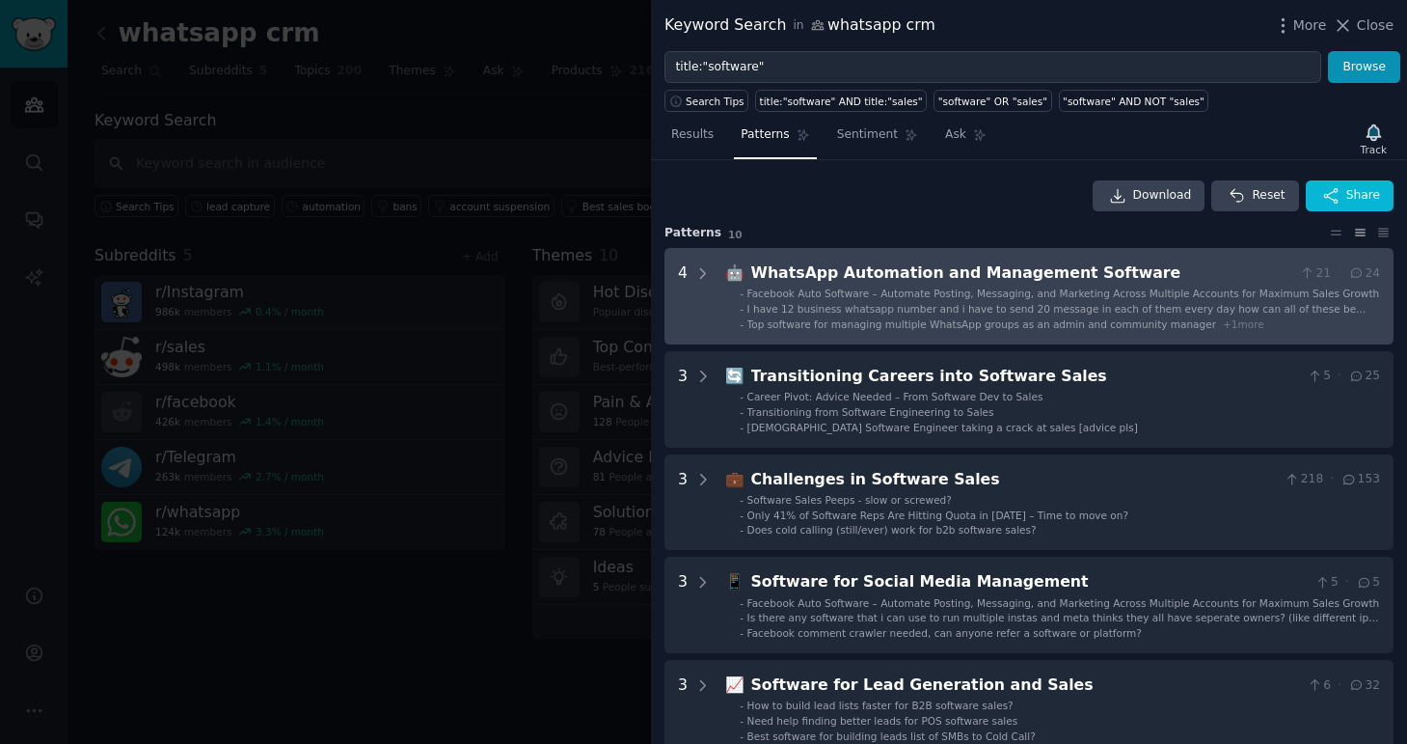
click at [964, 279] on div "WhatsApp Automation and Management Software" at bounding box center [1021, 273] width 541 height 24
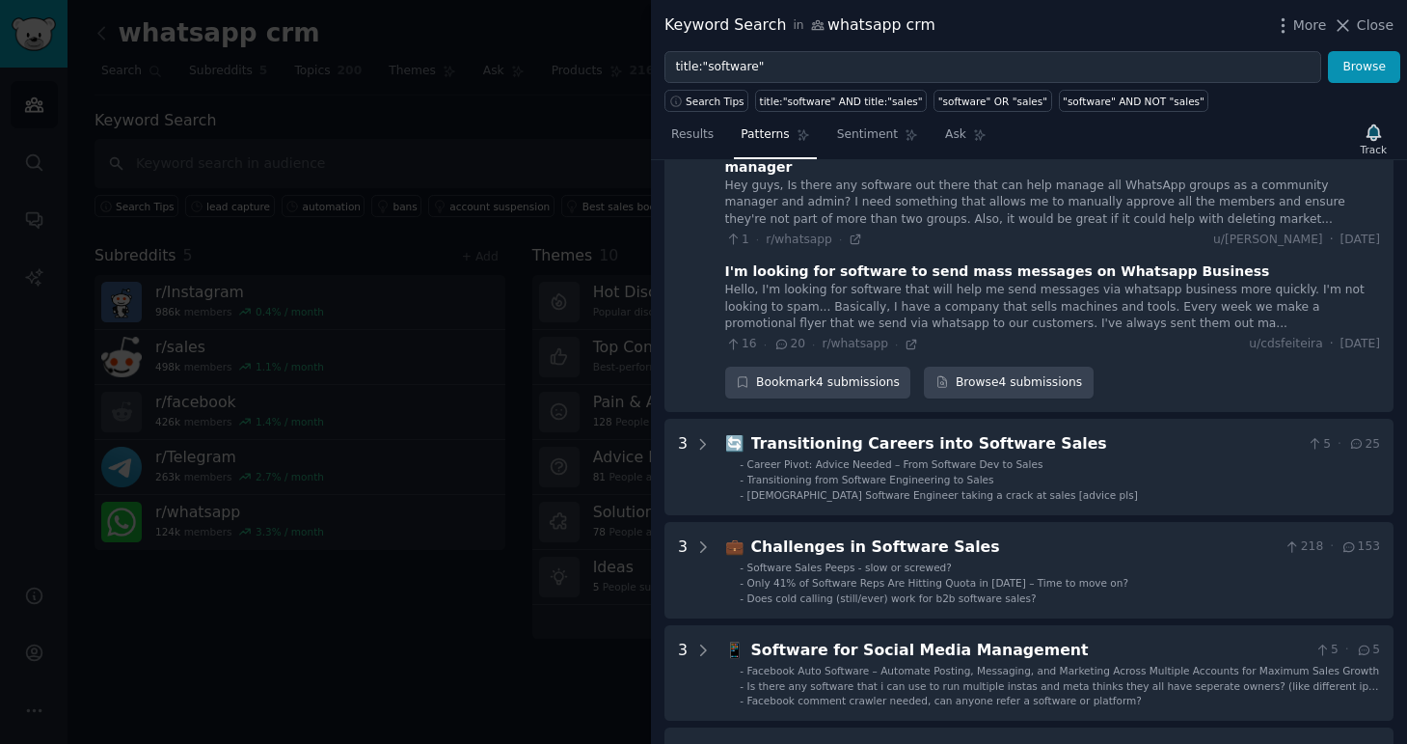
scroll to position [407, 0]
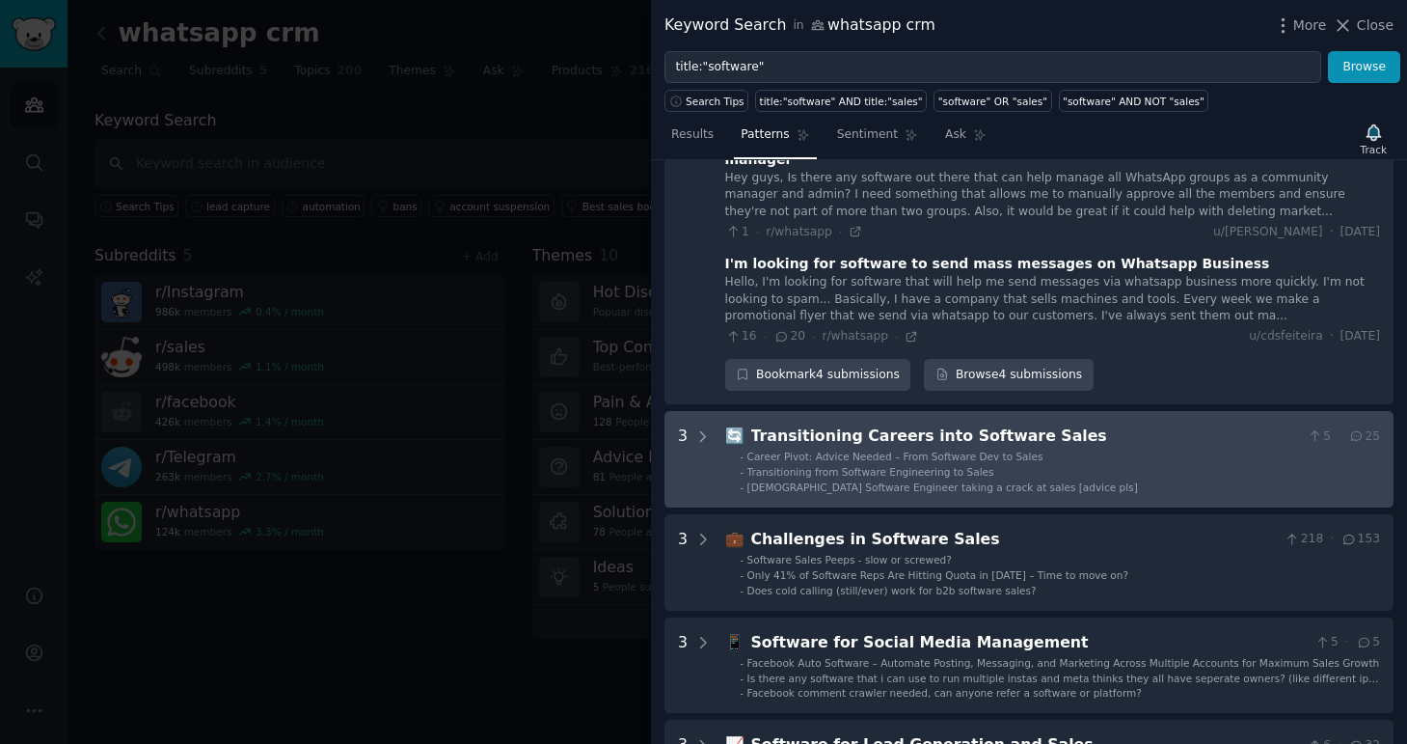
click at [857, 481] on span "[DEMOGRAPHIC_DATA] Software Engineer taking a crack at sales [advice pls]" at bounding box center [943, 487] width 391 height 12
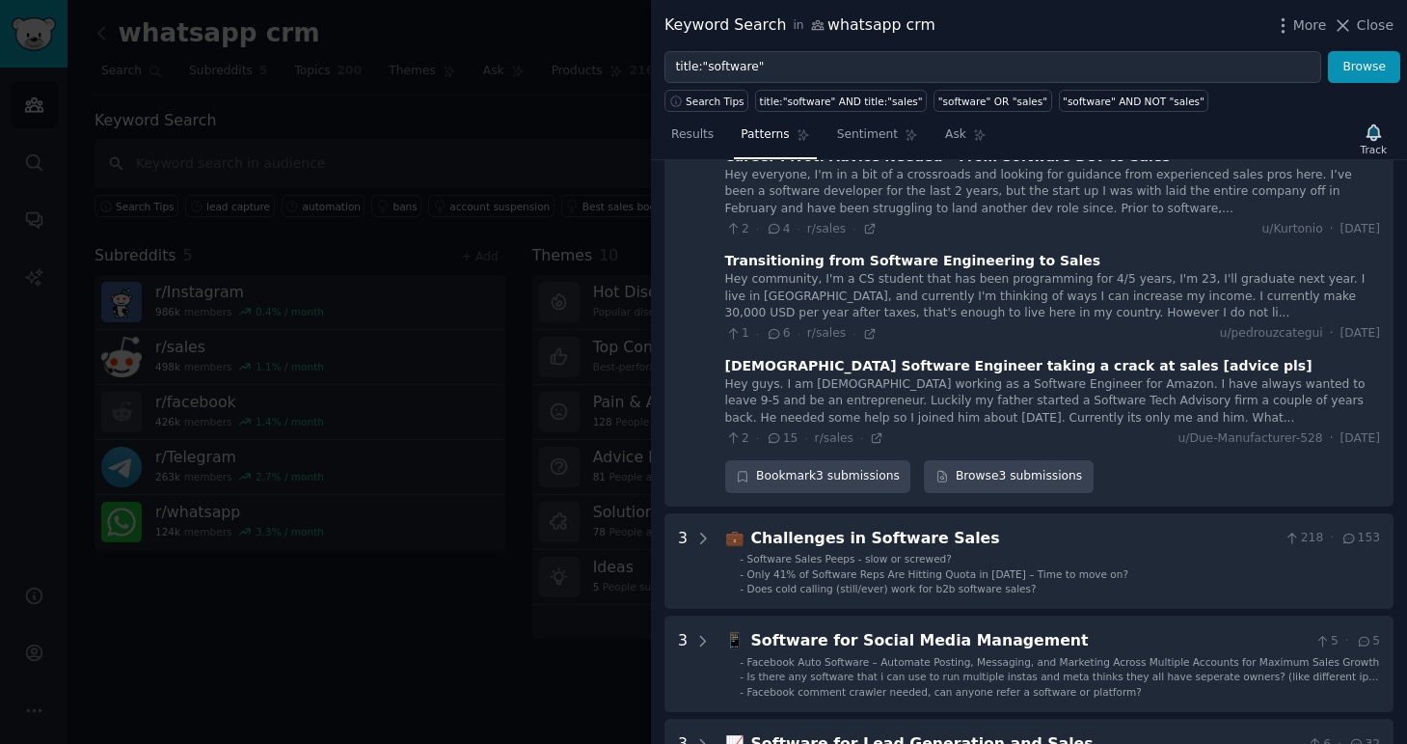
scroll to position [741, 0]
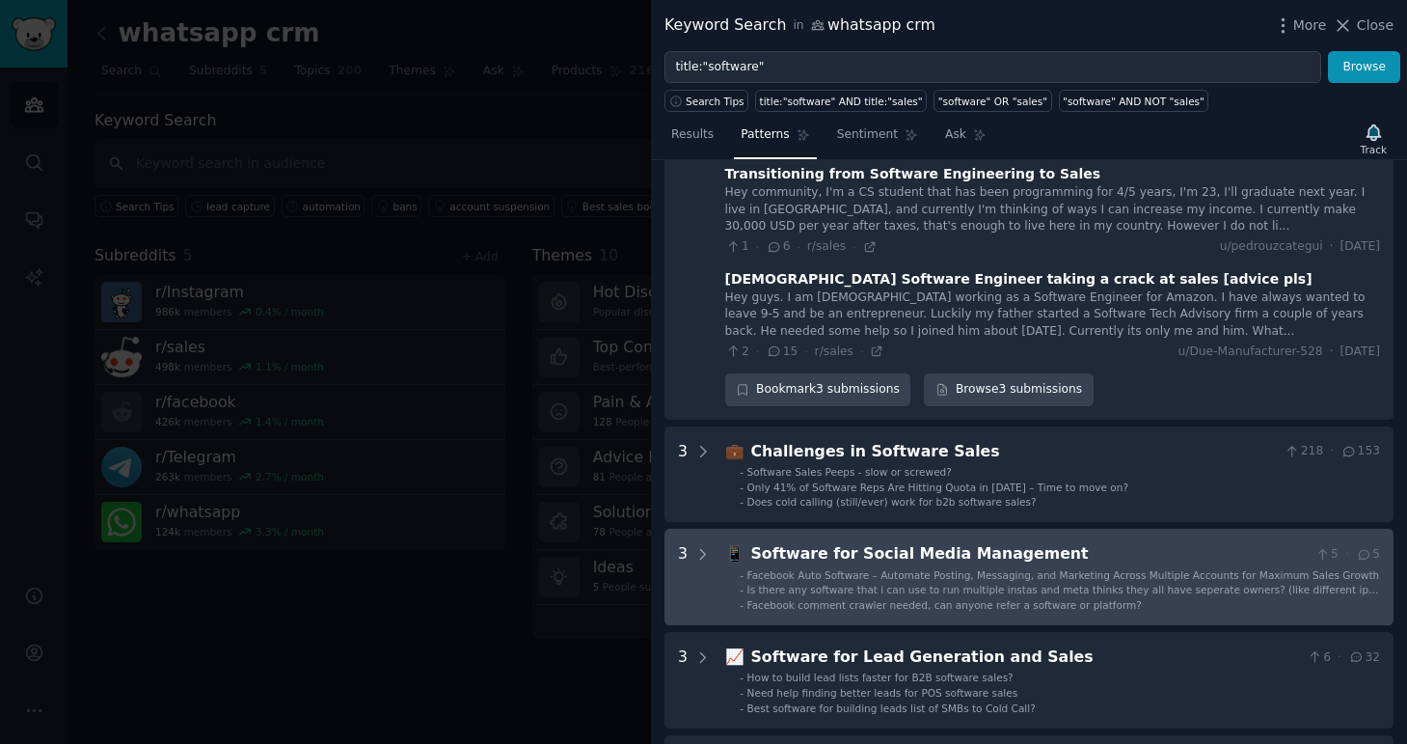
click at [915, 542] on div "Software for Social Media Management" at bounding box center [1029, 554] width 557 height 24
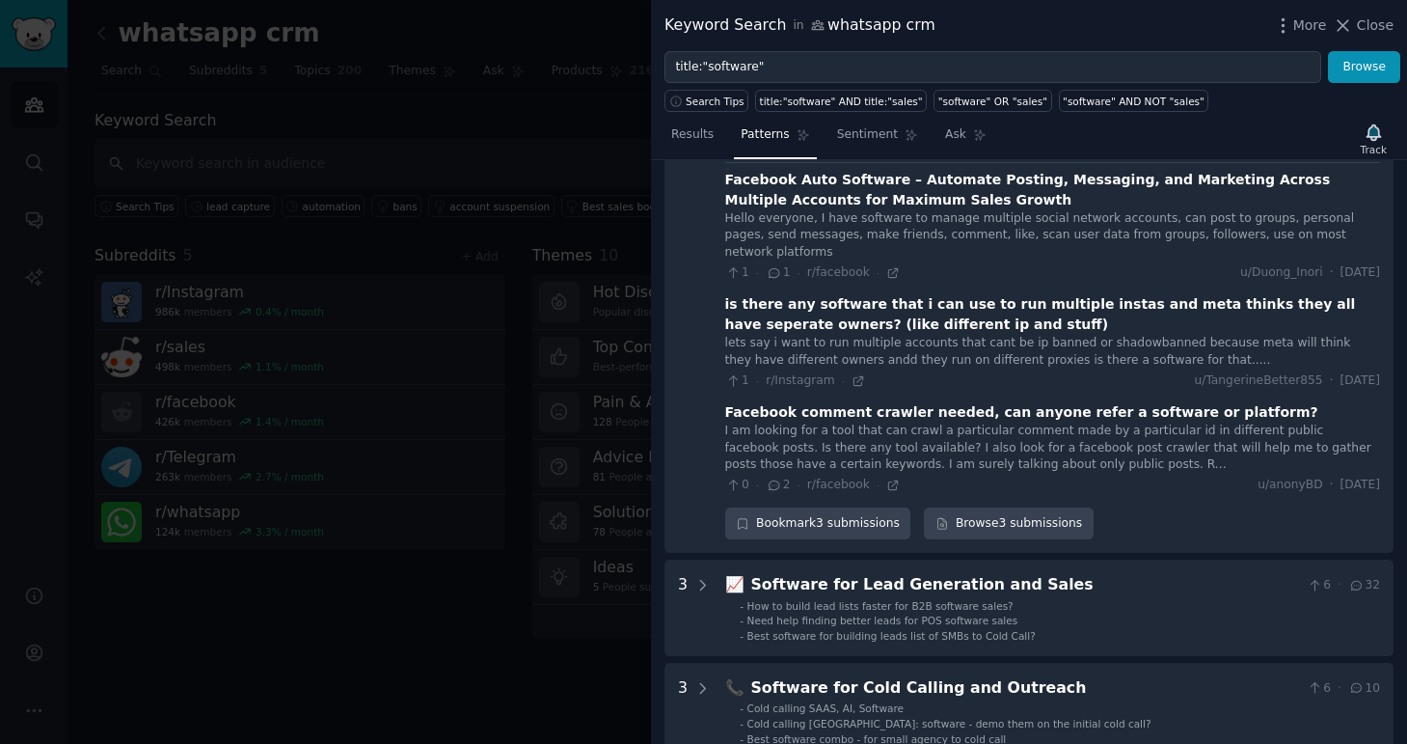
scroll to position [1236, 0]
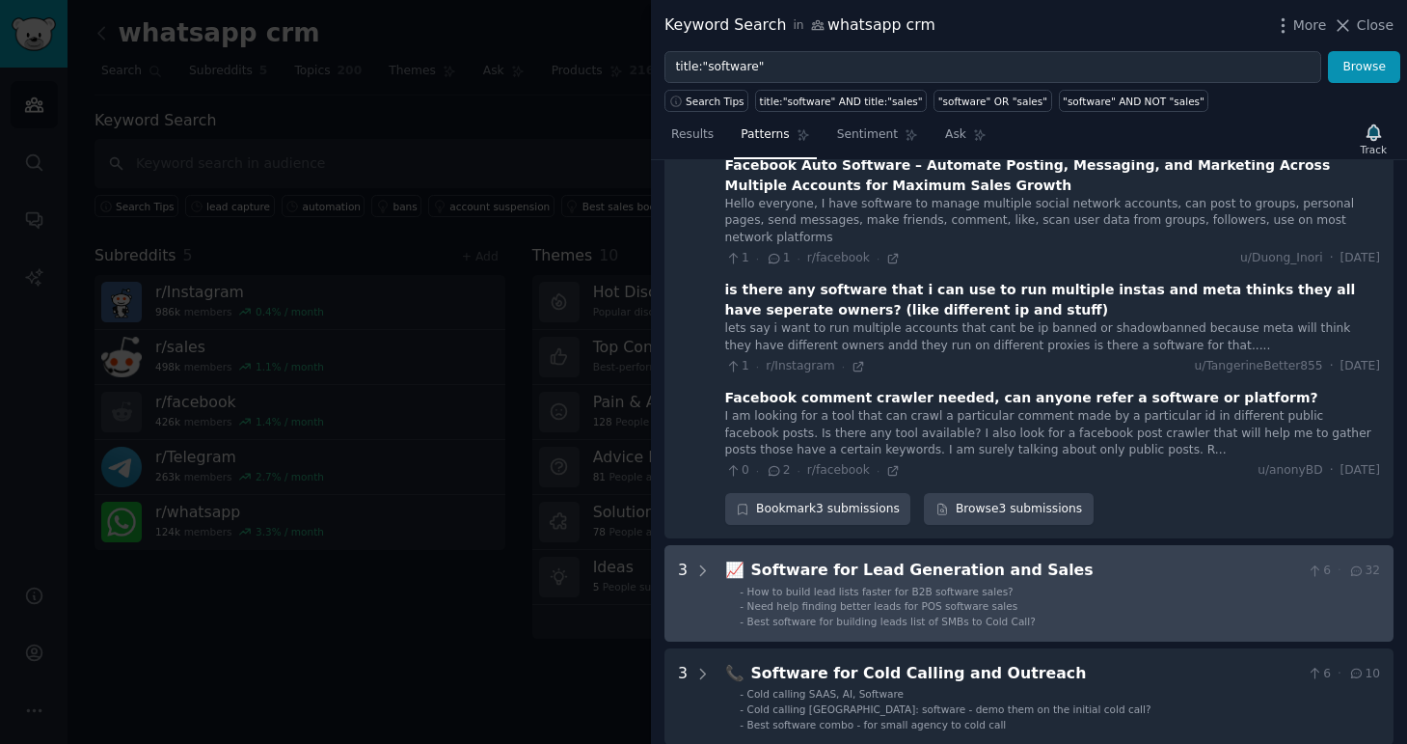
click at [921, 586] on span "How to build lead lists faster for B2B software sales?" at bounding box center [881, 592] width 266 height 12
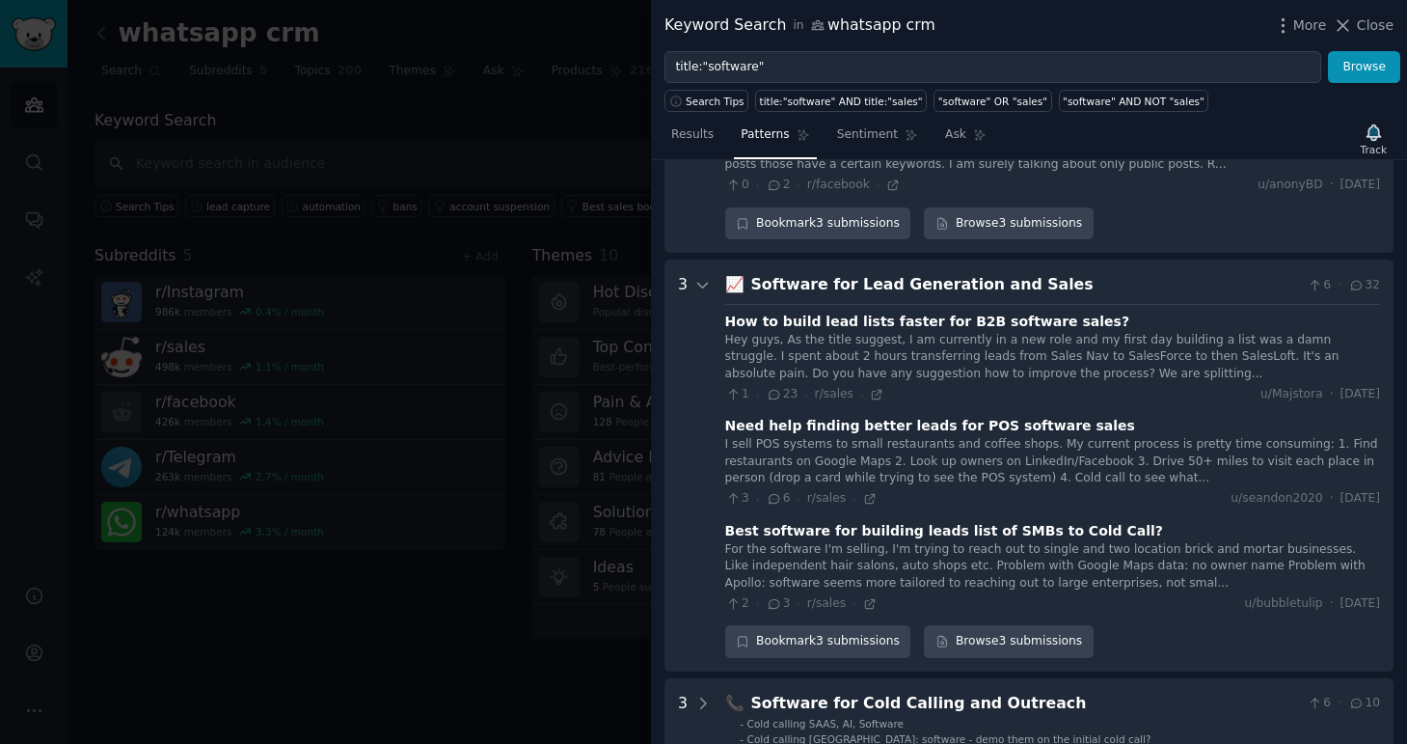
scroll to position [1546, 0]
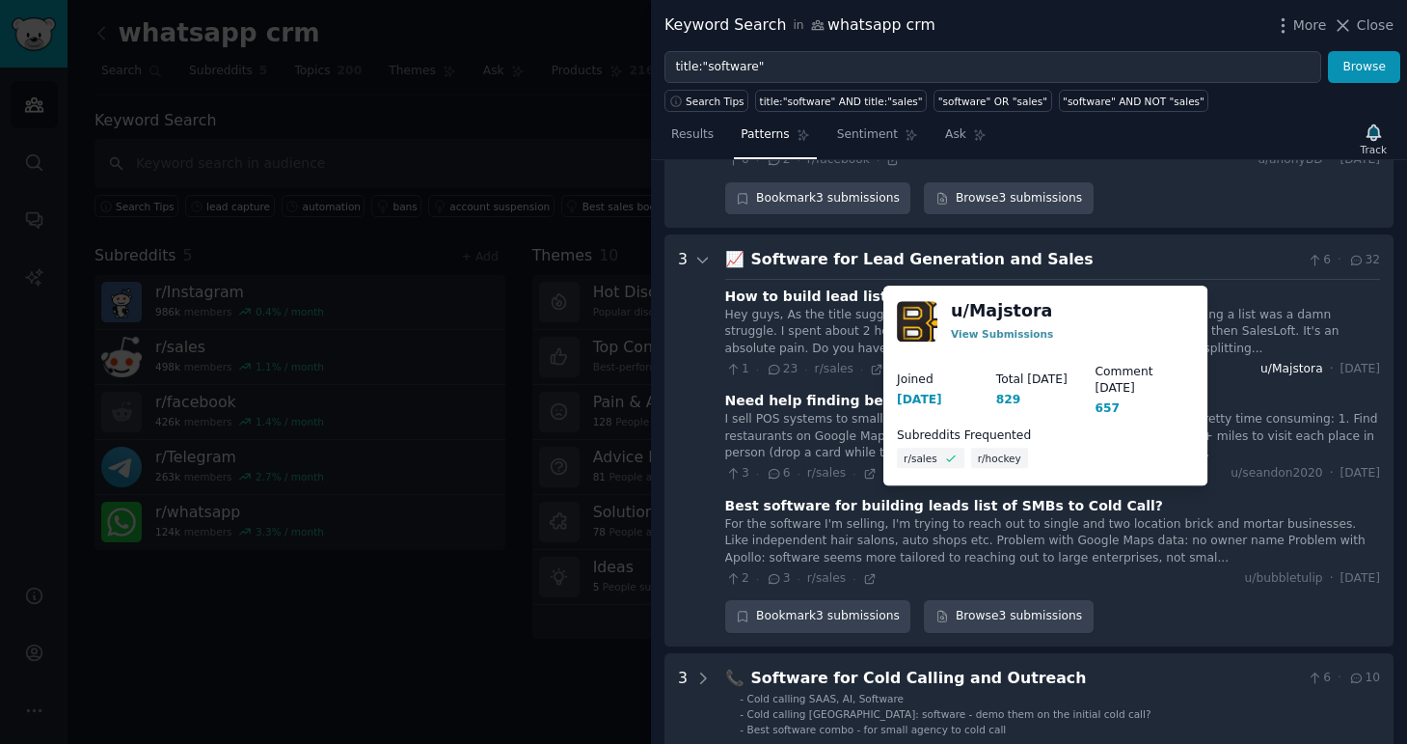
click at [1261, 361] on span "u/Majstora" at bounding box center [1292, 369] width 63 height 17
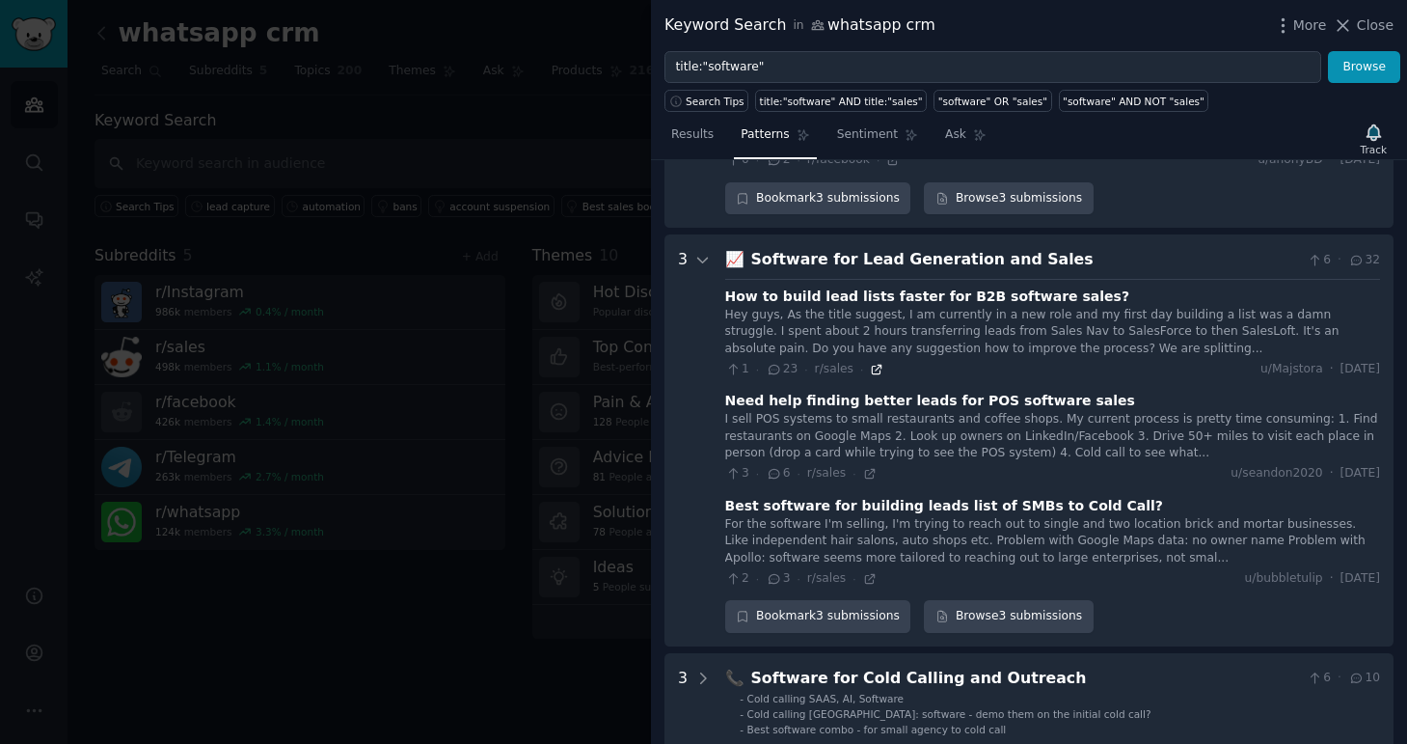
click at [877, 365] on icon at bounding box center [877, 369] width 9 height 9
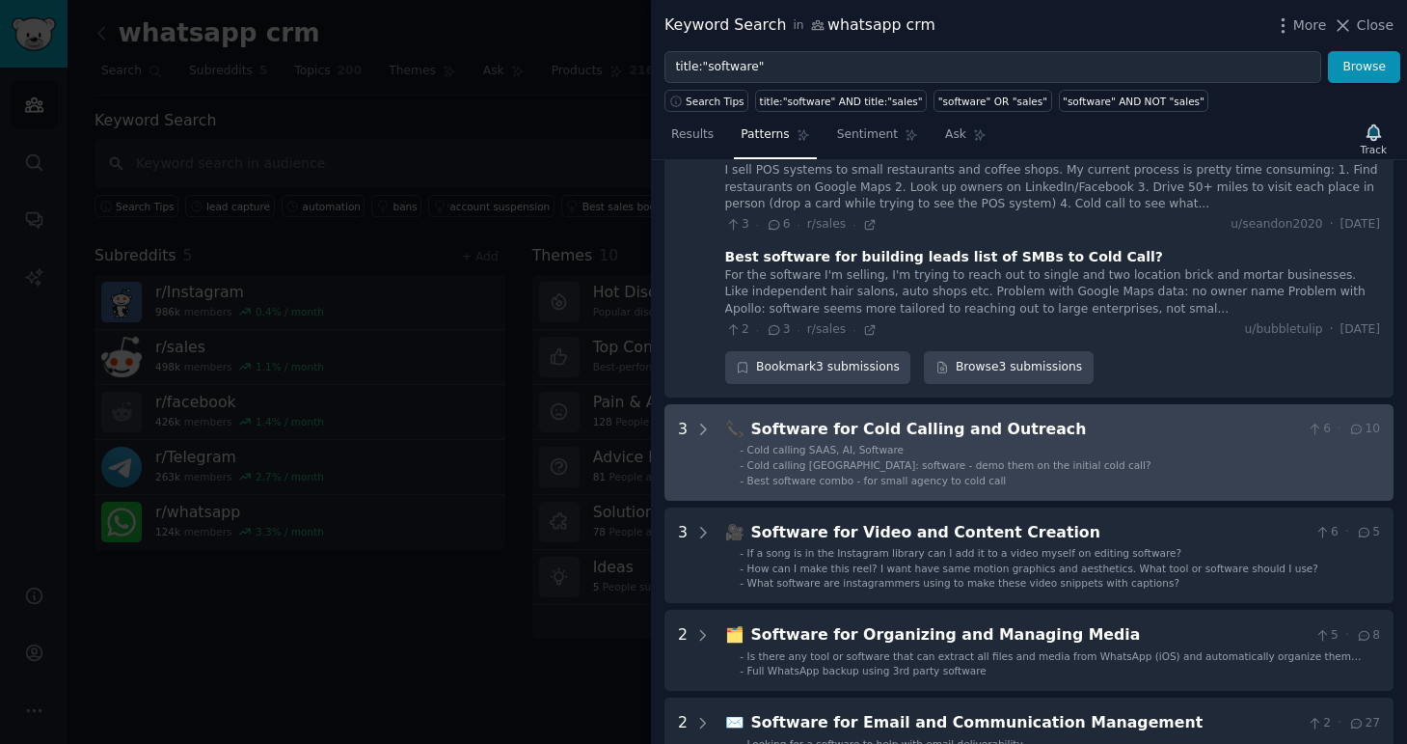
click at [943, 458] on div "Cold calling [GEOGRAPHIC_DATA]: software - demo them on the initial cold call?" at bounding box center [950, 465] width 404 height 14
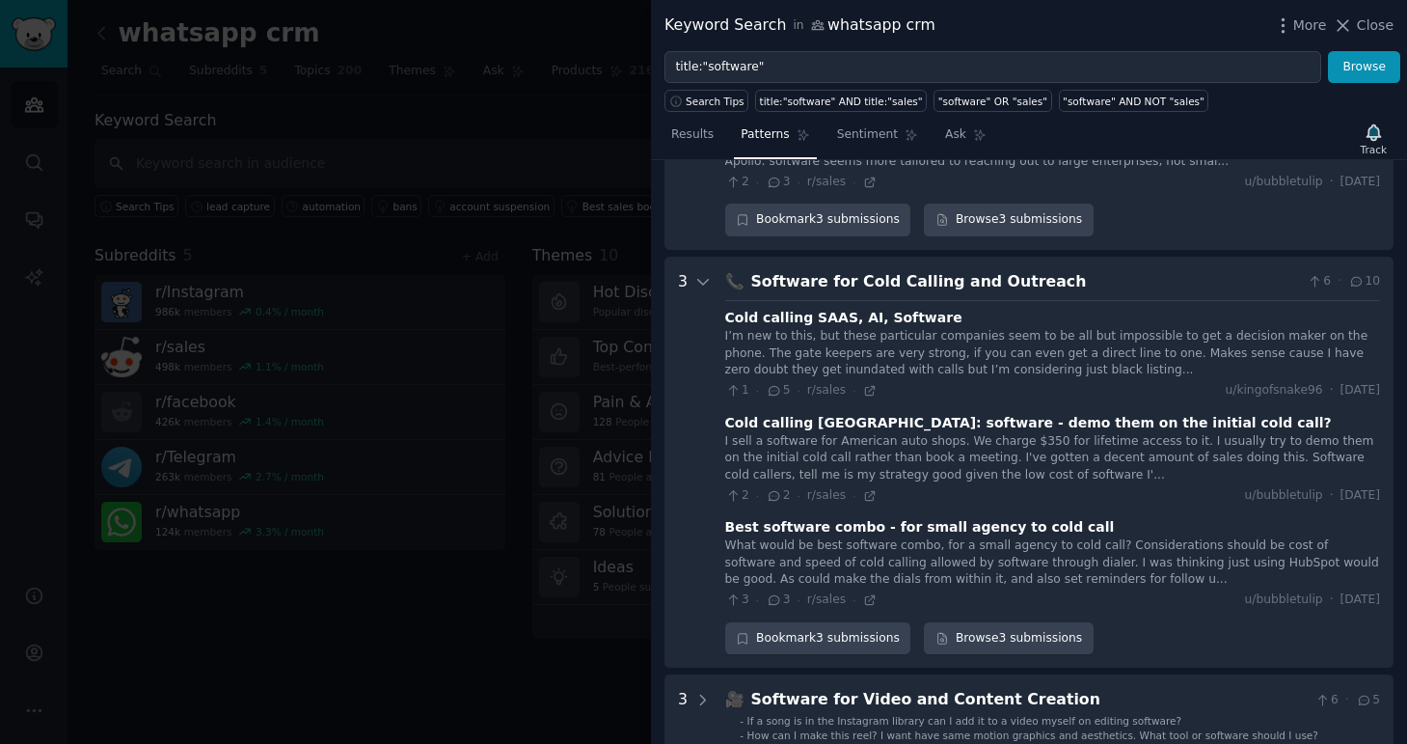
scroll to position [1965, 0]
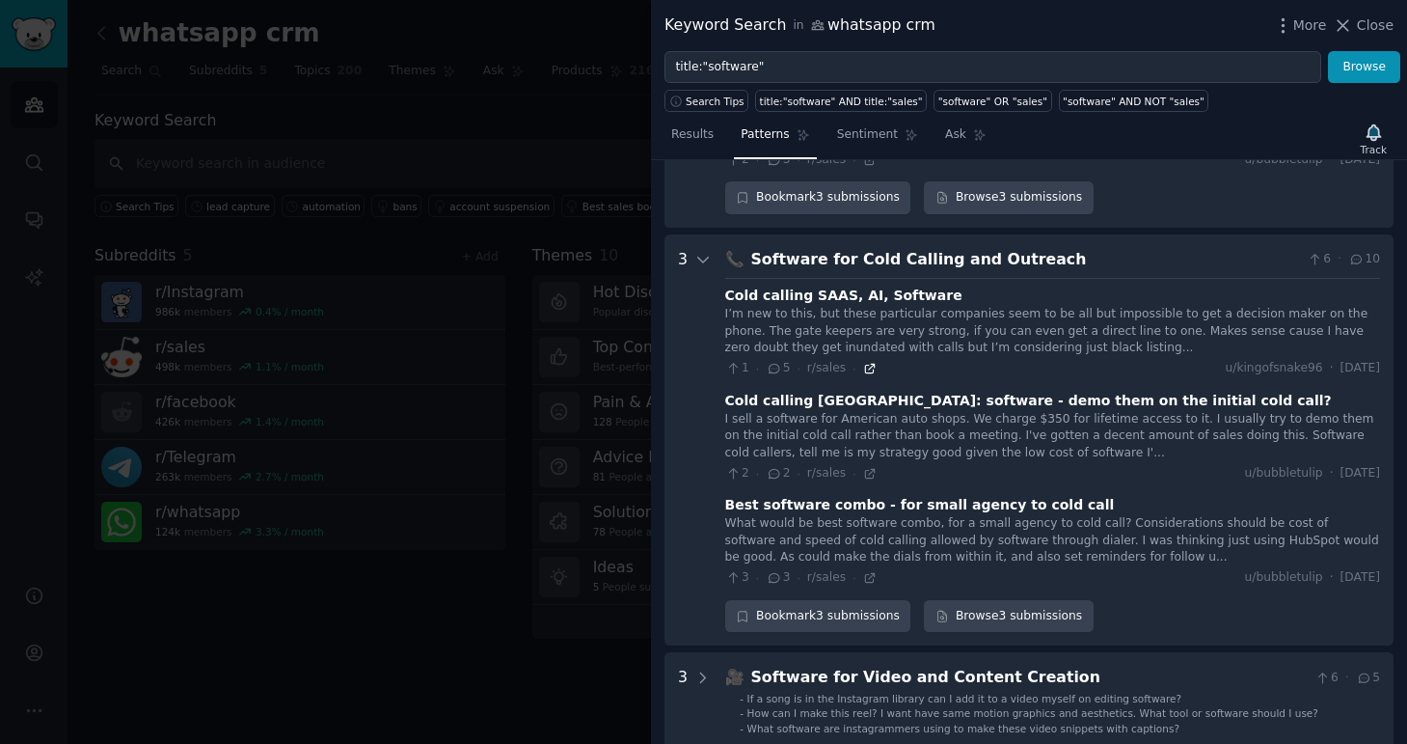
click at [863, 362] on icon at bounding box center [870, 369] width 14 height 14
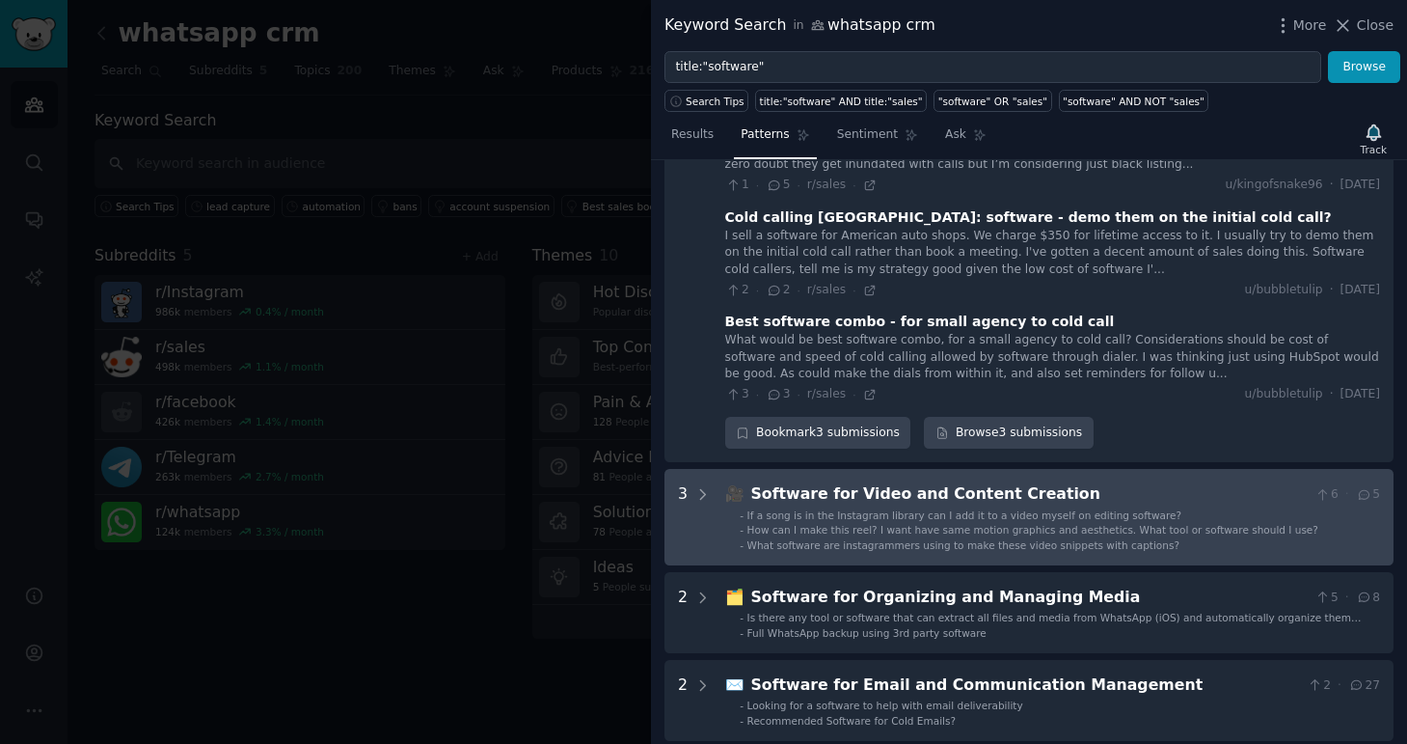
scroll to position [2199, 0]
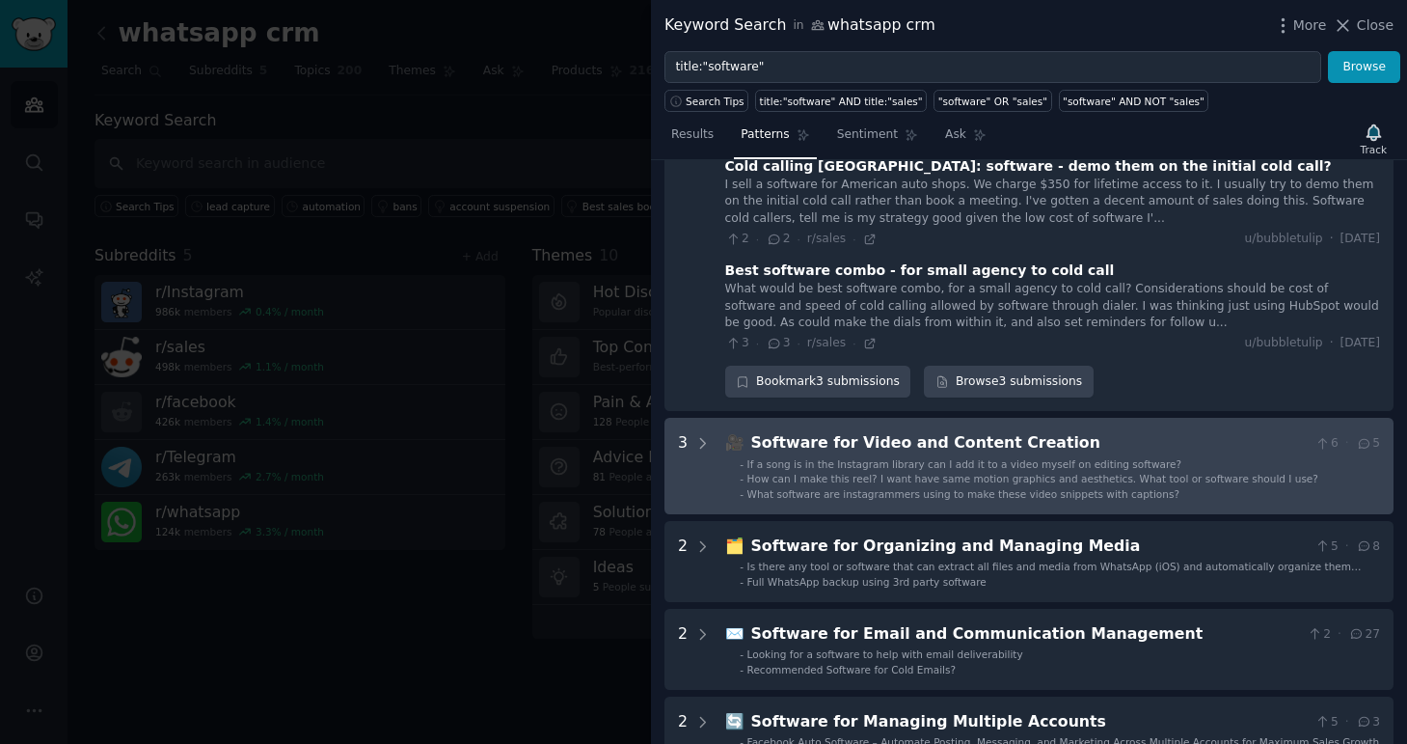
click at [753, 473] on span "How can I make this reel? I want have same motion graphics and aesthetics. What…" at bounding box center [1033, 479] width 571 height 12
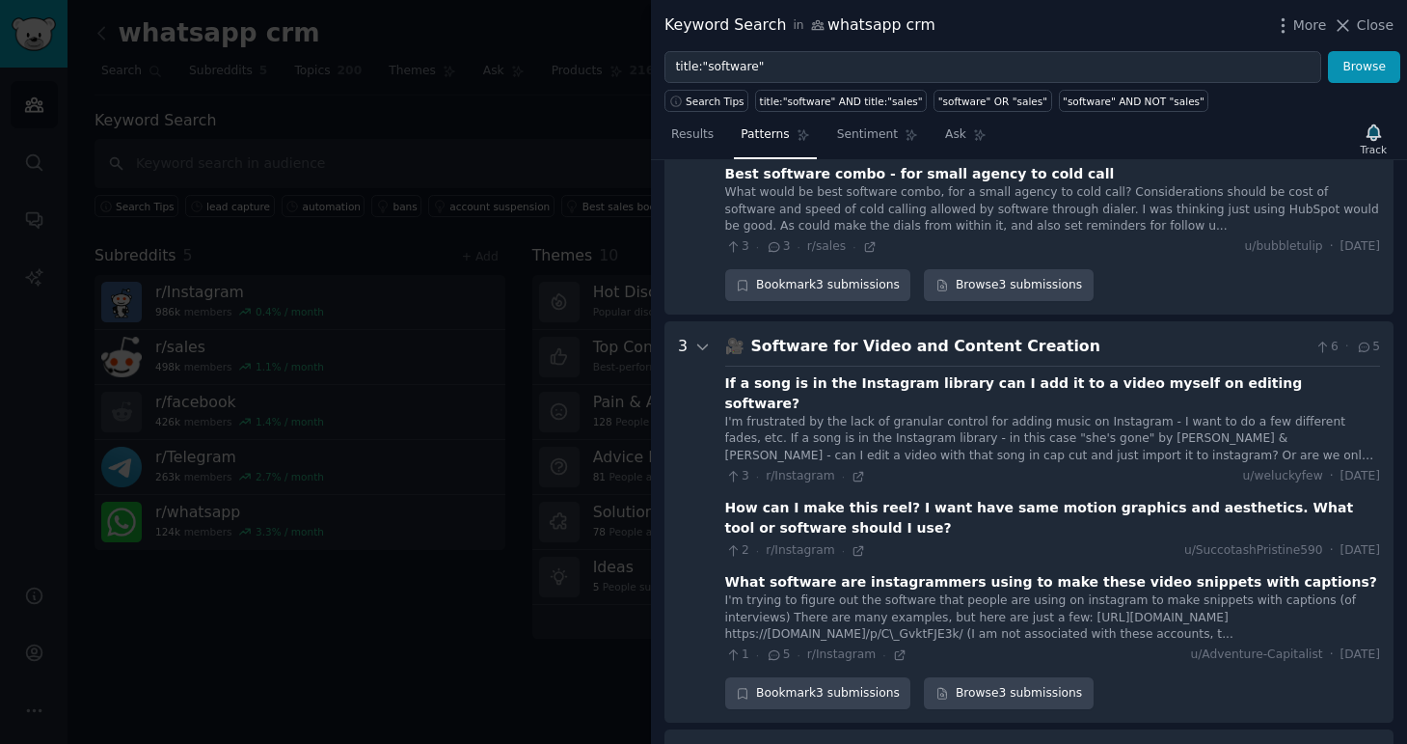
scroll to position [2383, 0]
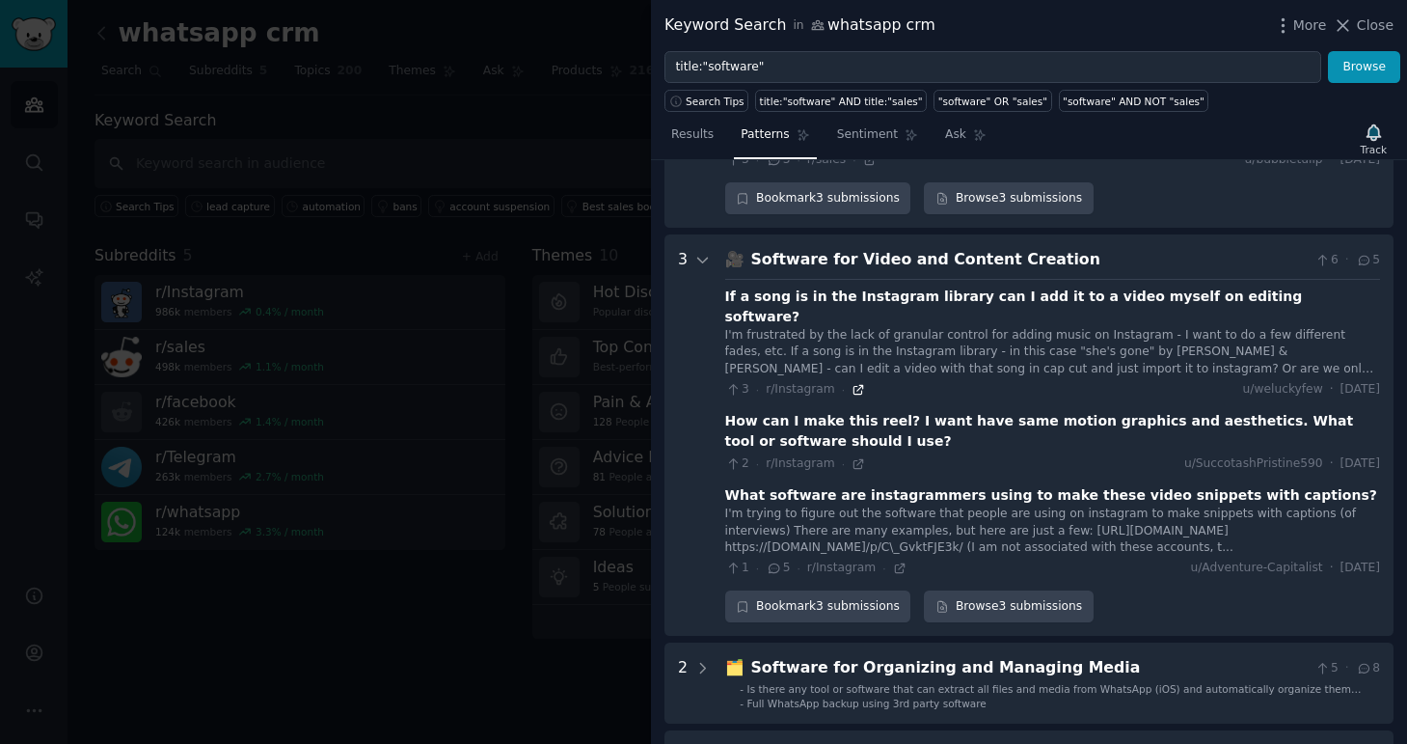
click at [857, 385] on icon at bounding box center [858, 389] width 9 height 9
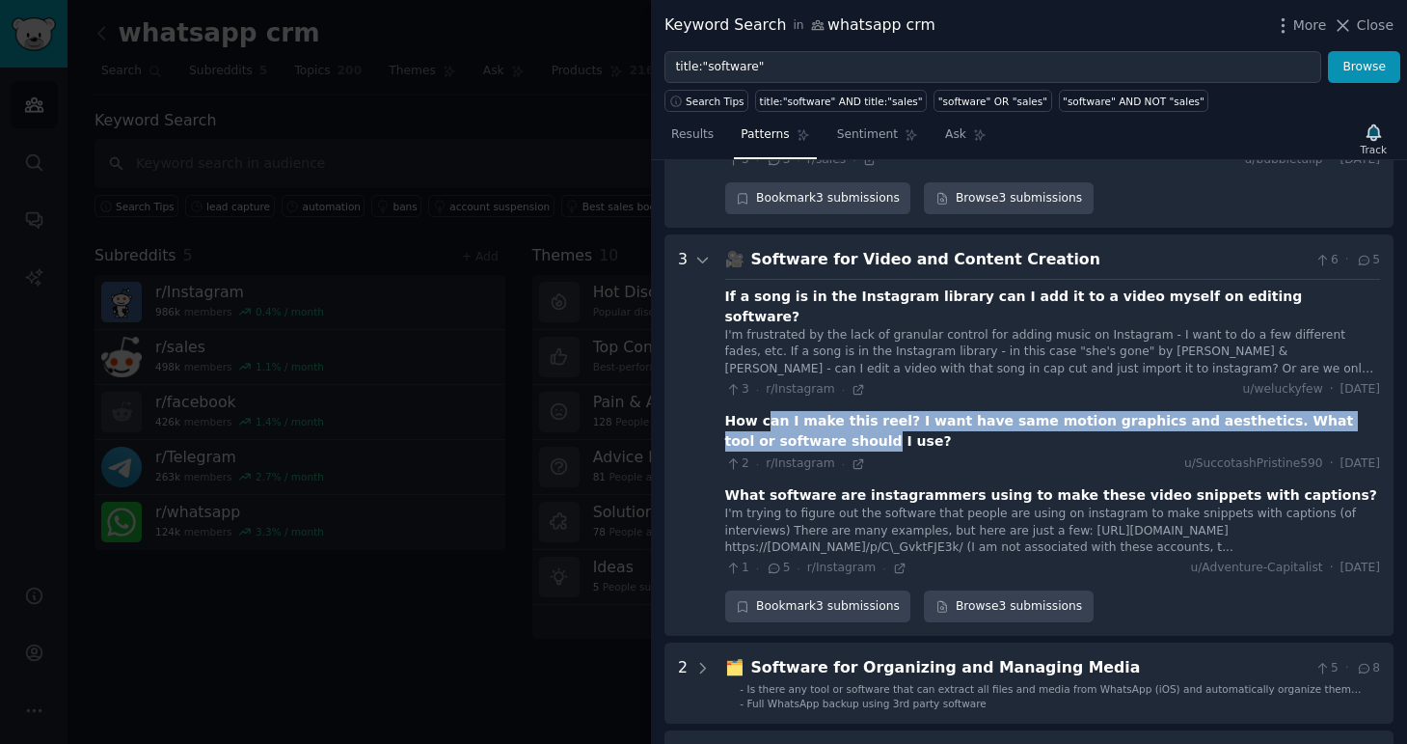
drag, startPoint x: 767, startPoint y: 328, endPoint x: 767, endPoint y: 343, distance: 15.4
click at [767, 411] on div "How can I make this reel? I want have same motion graphics and aesthetics. What…" at bounding box center [1052, 431] width 655 height 41
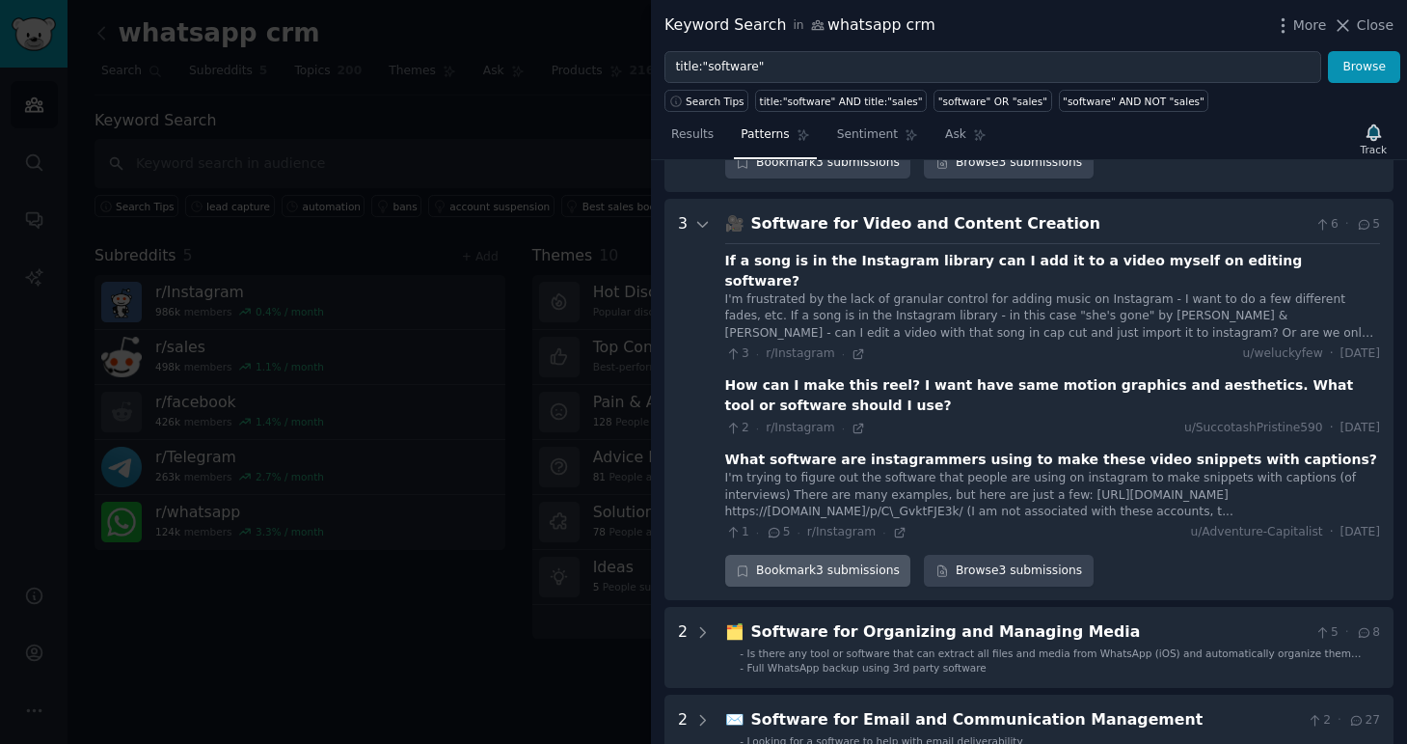
scroll to position [2422, 0]
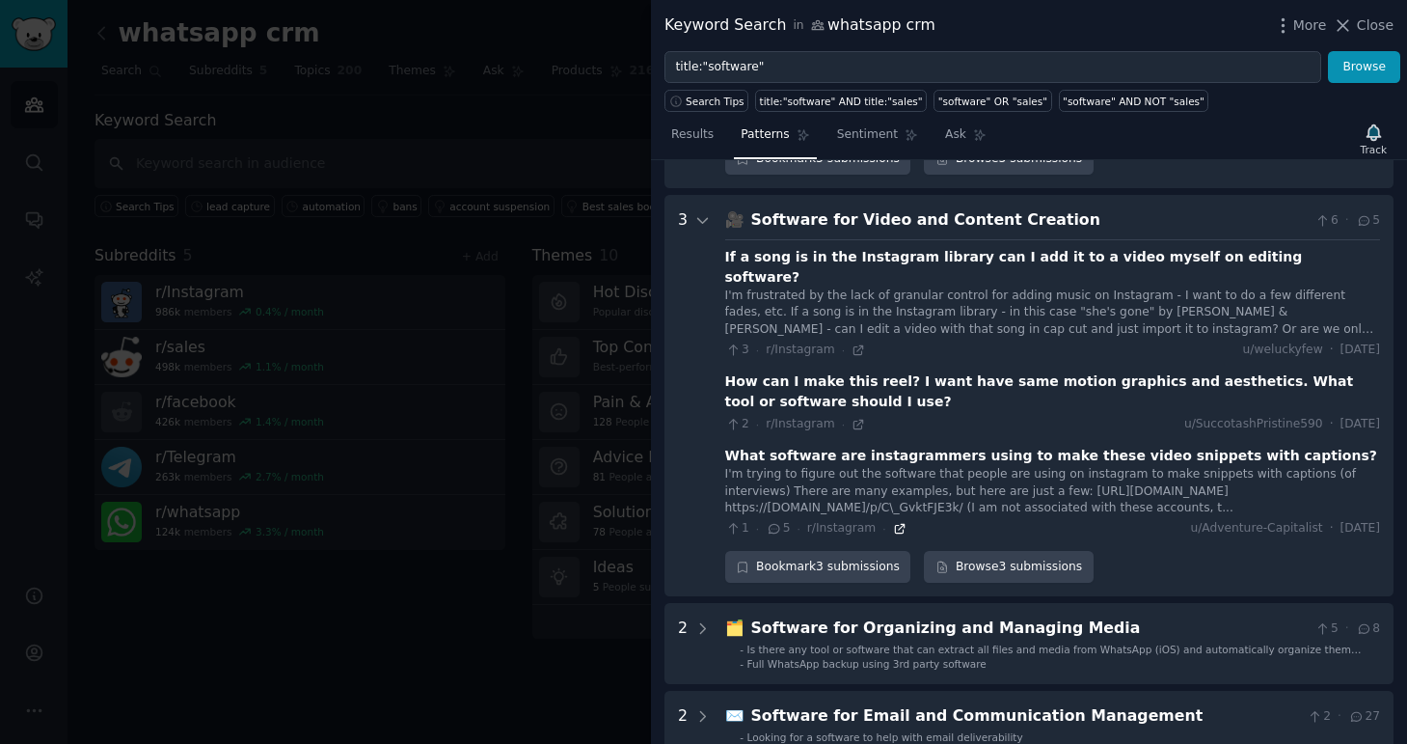
click at [895, 524] on icon at bounding box center [899, 528] width 9 height 9
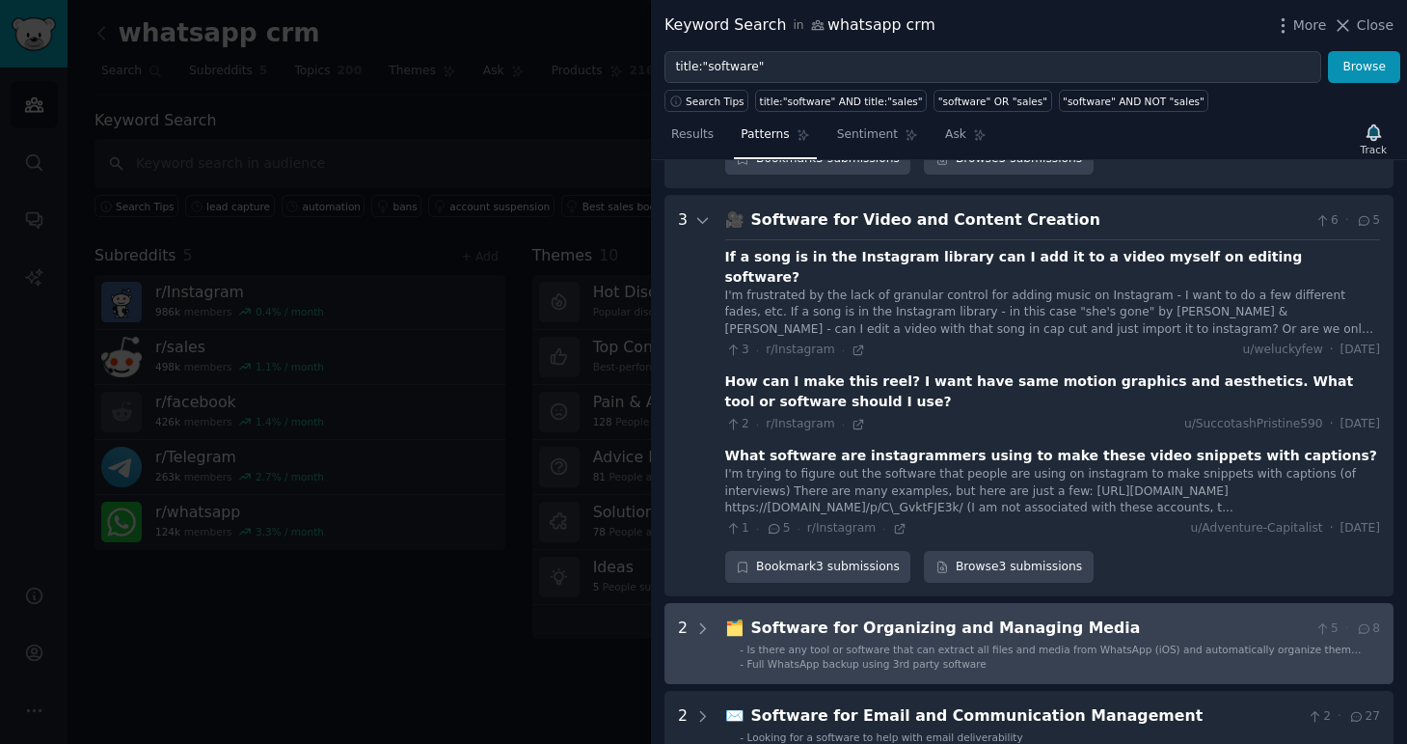
click at [899, 643] on span "Is there any tool or software that can extract all files and media from WhatsAp…" at bounding box center [1055, 655] width 614 height 25
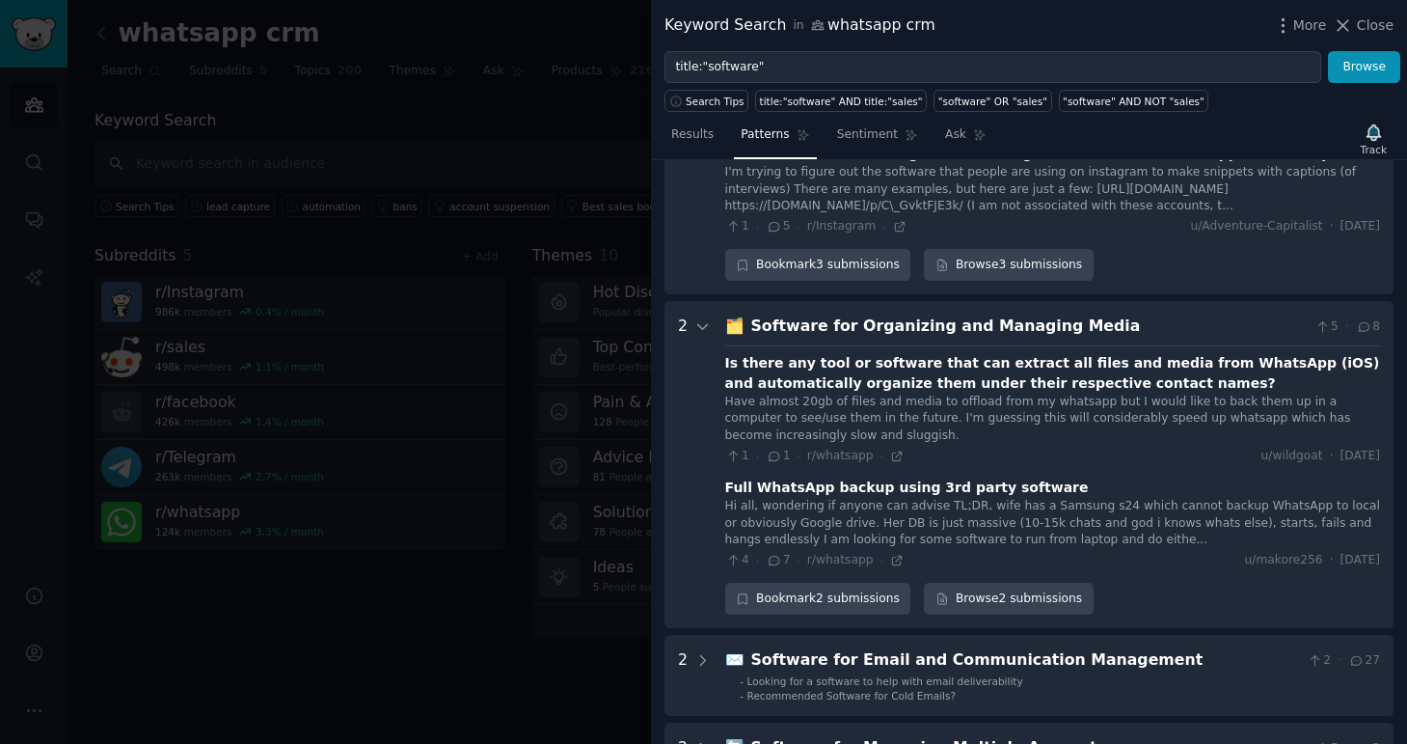
scroll to position [2770, 0]
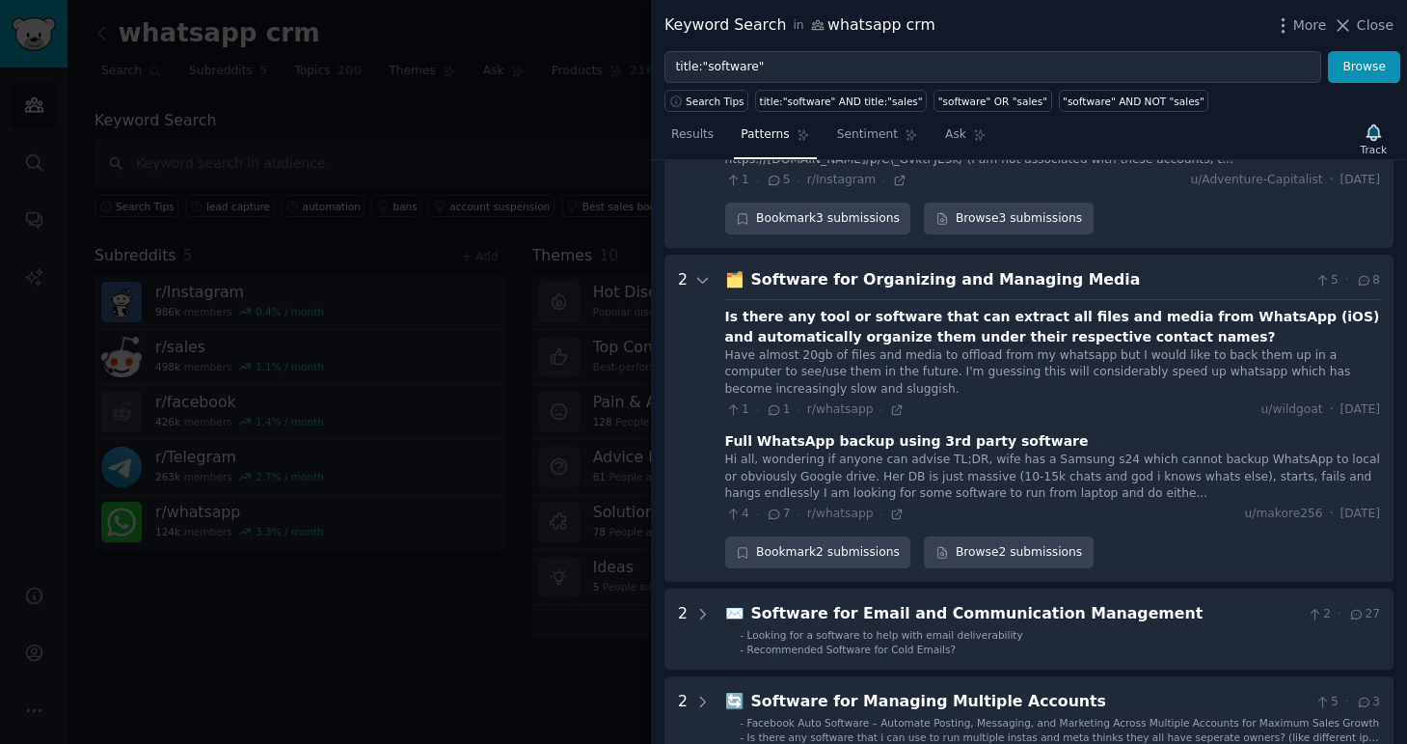
click at [865, 451] on div "Hi all, wondering if anyone can advise TL;DR, wife has a Samsung s24 which cann…" at bounding box center [1052, 476] width 655 height 51
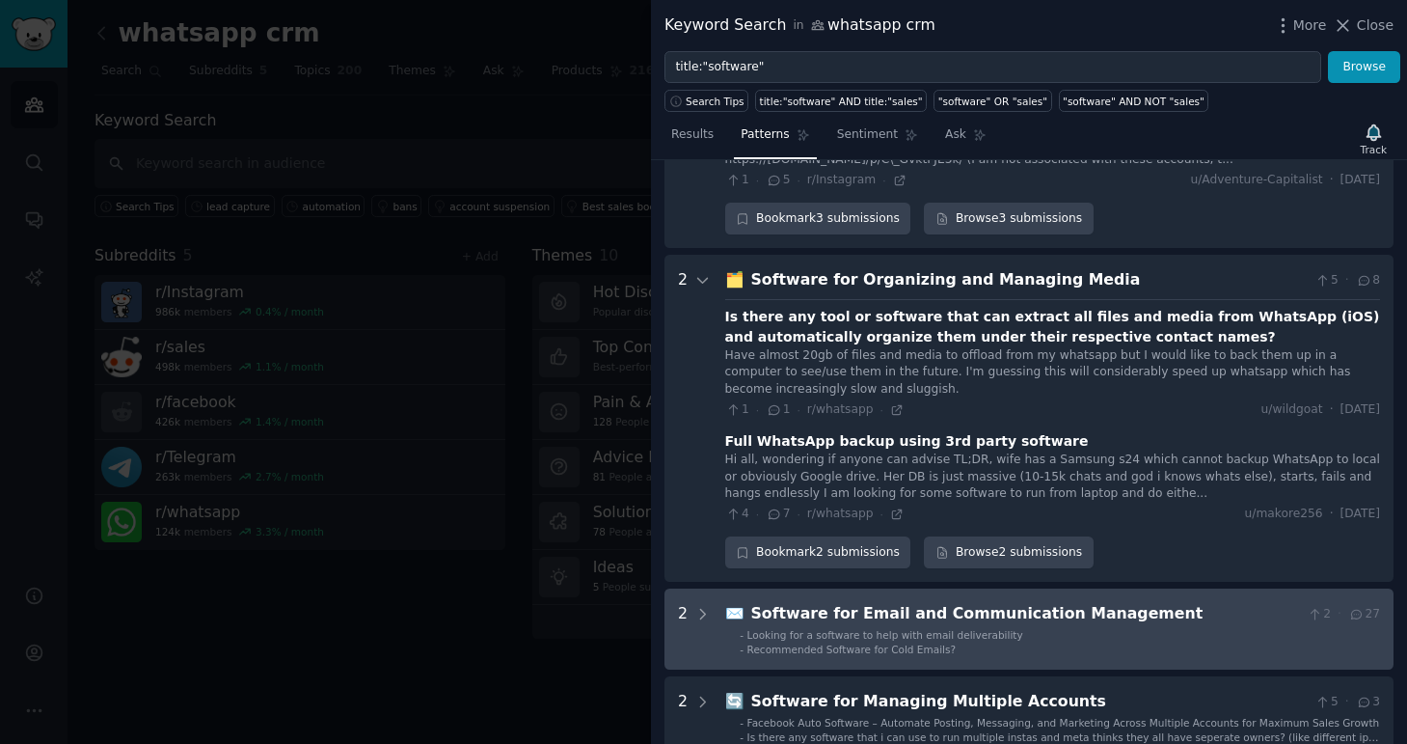
click at [882, 643] on span "Recommended Software for Cold Emails?" at bounding box center [852, 649] width 208 height 12
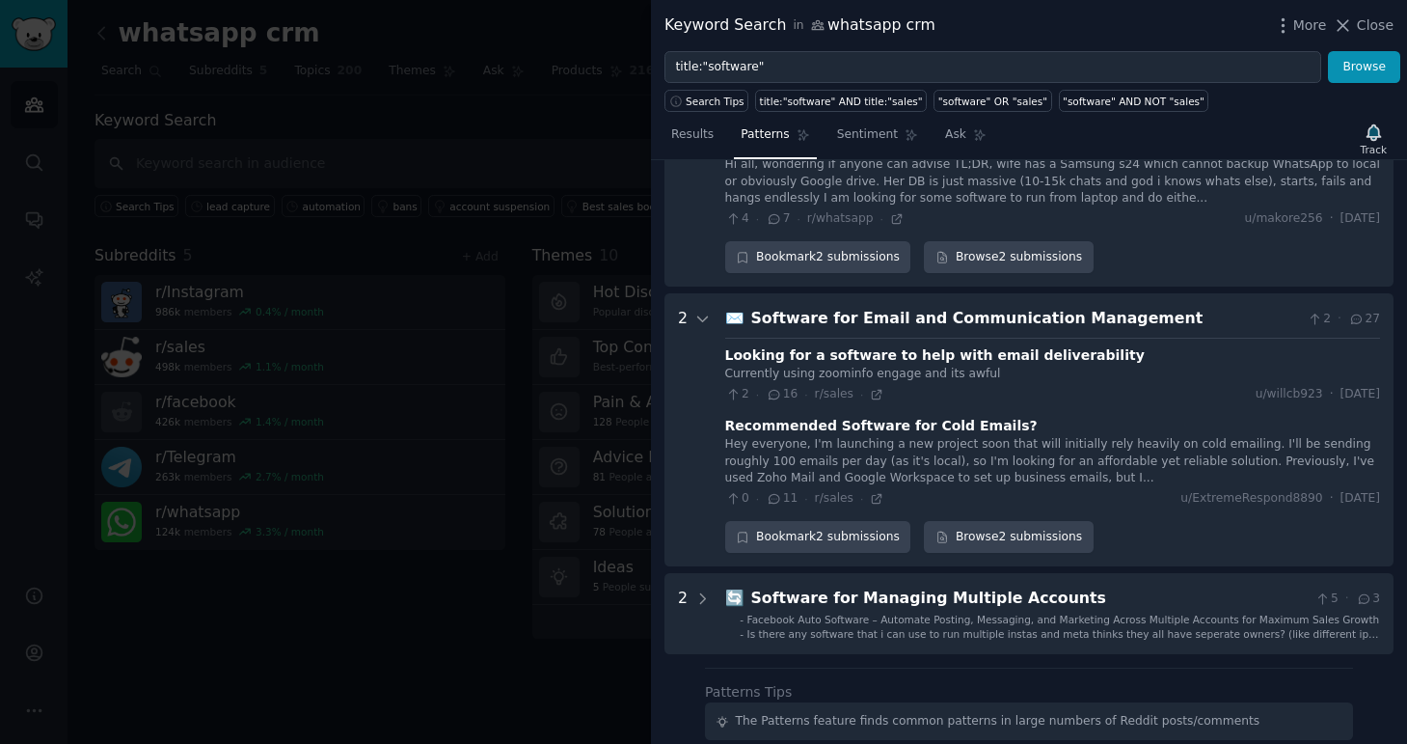
scroll to position [3104, 0]
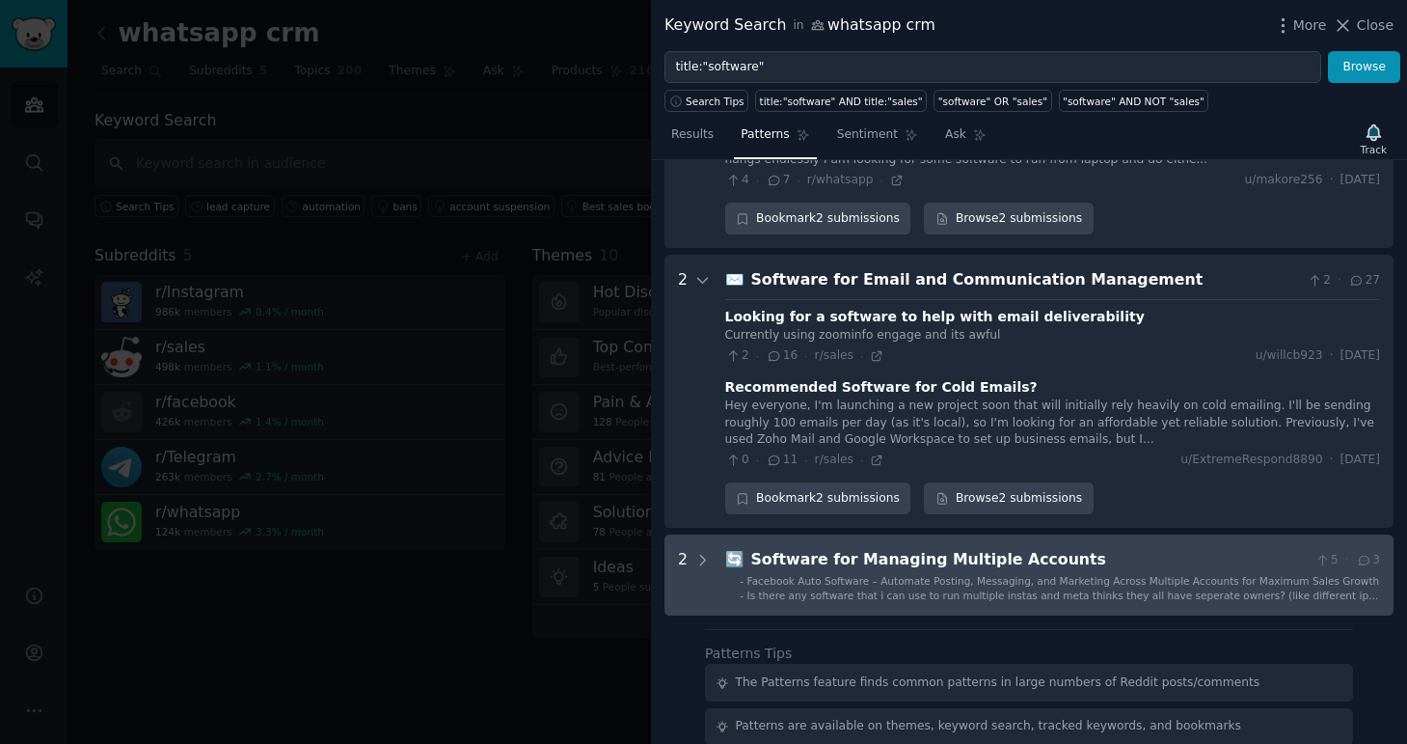
click at [890, 589] on span "Is there any software that i can use to run multiple instas and meta thinks the…" at bounding box center [1064, 601] width 632 height 25
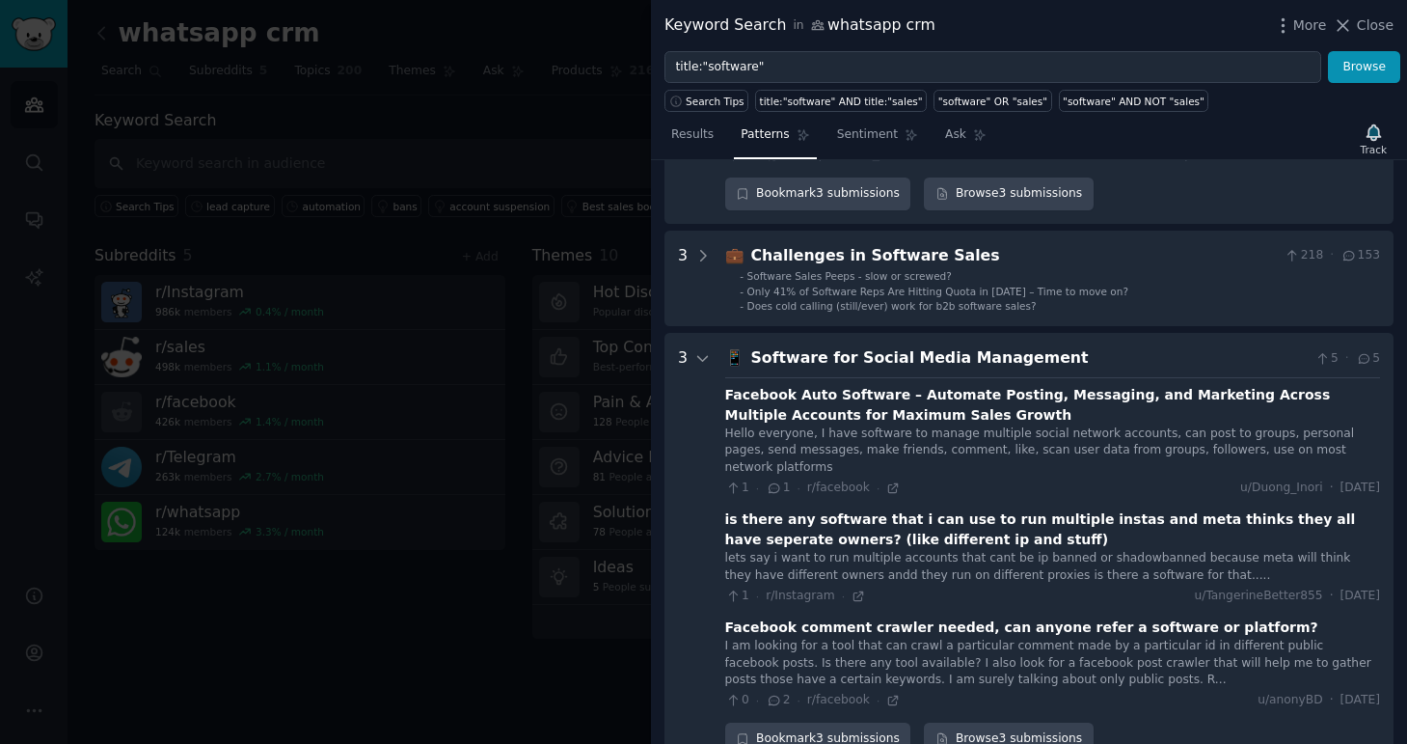
scroll to position [0, 0]
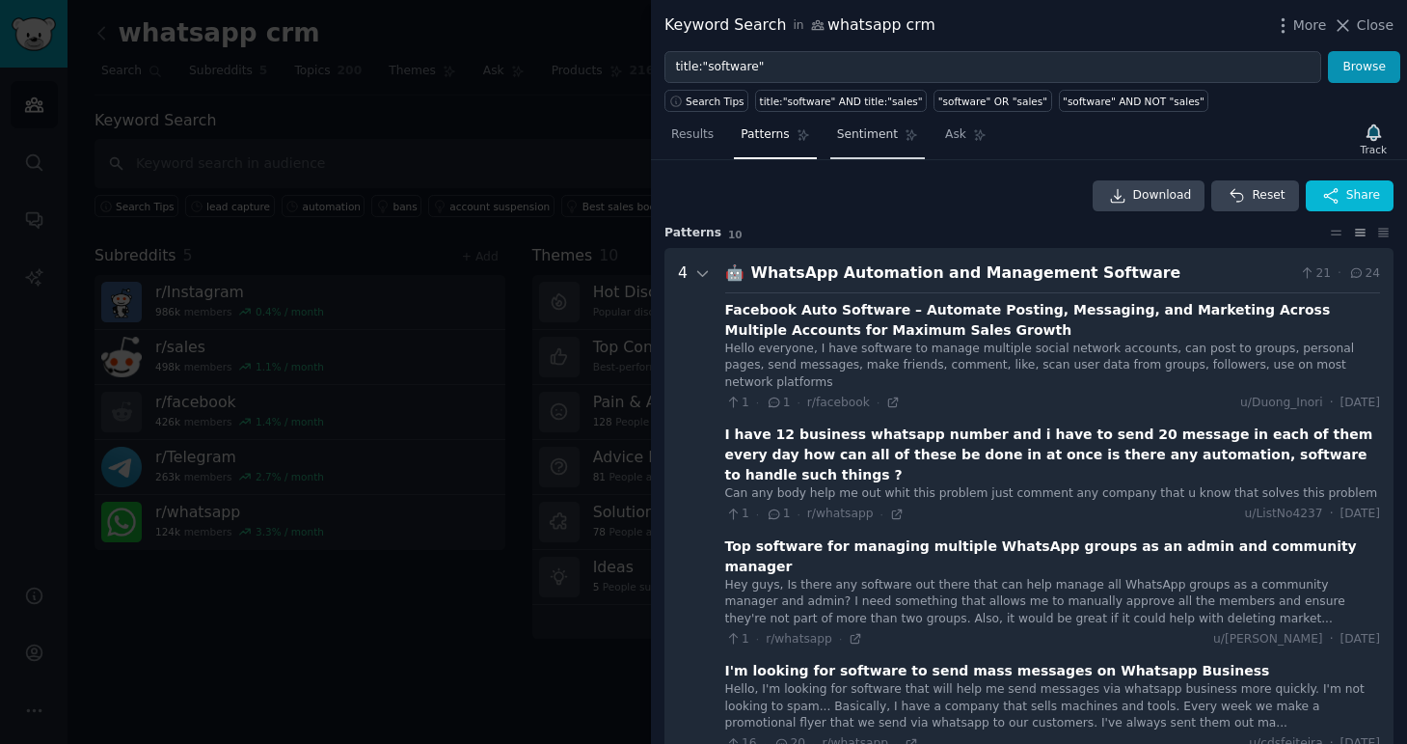
click at [859, 150] on link "Sentiment" at bounding box center [878, 140] width 95 height 40
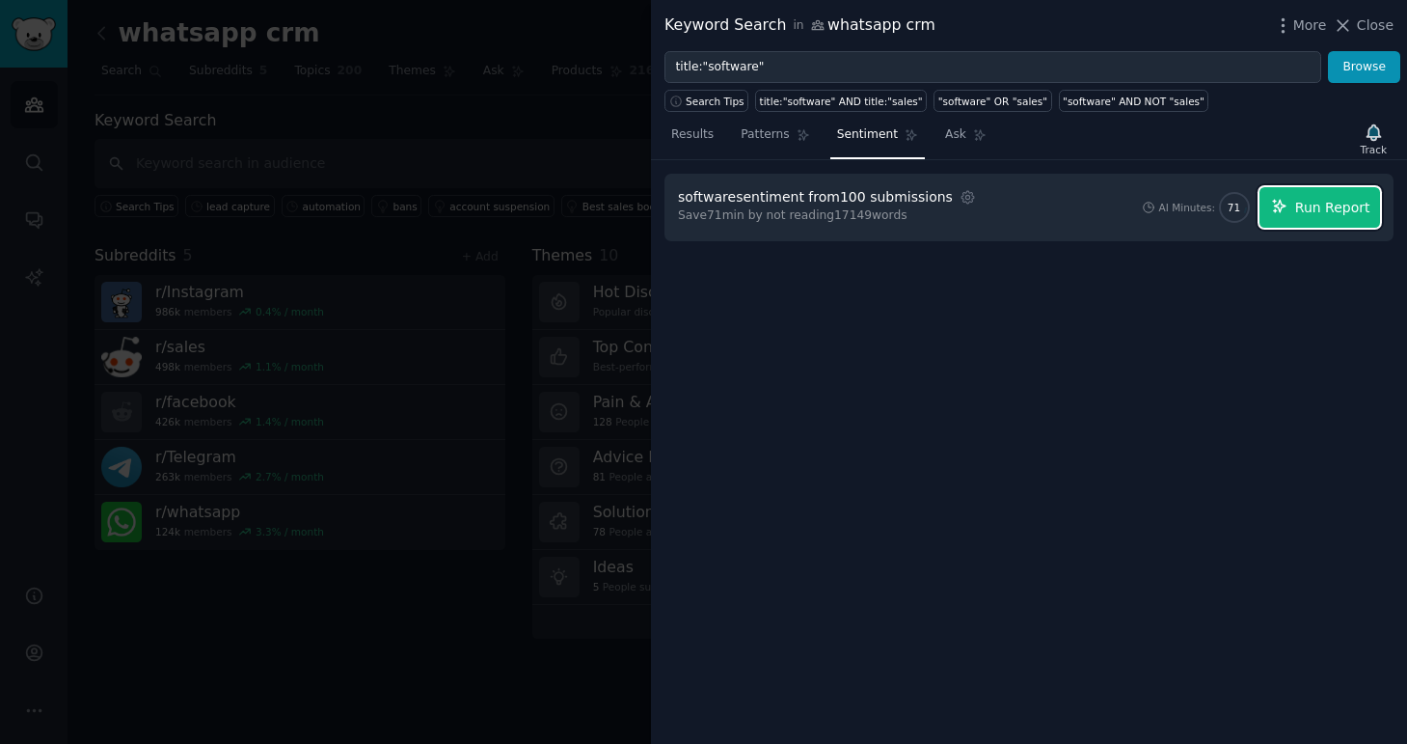
click at [1315, 211] on span "Run Report" at bounding box center [1332, 208] width 75 height 20
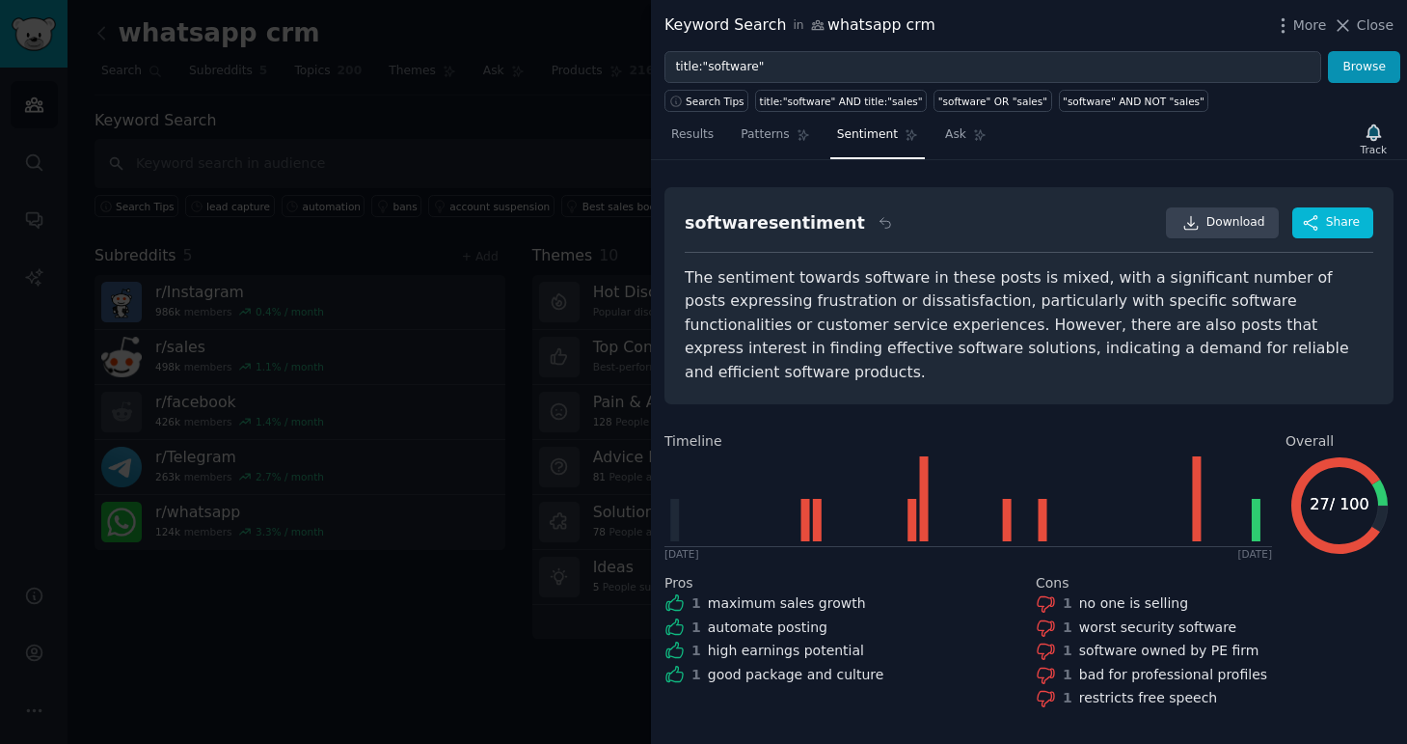
click at [573, 323] on div at bounding box center [703, 372] width 1407 height 744
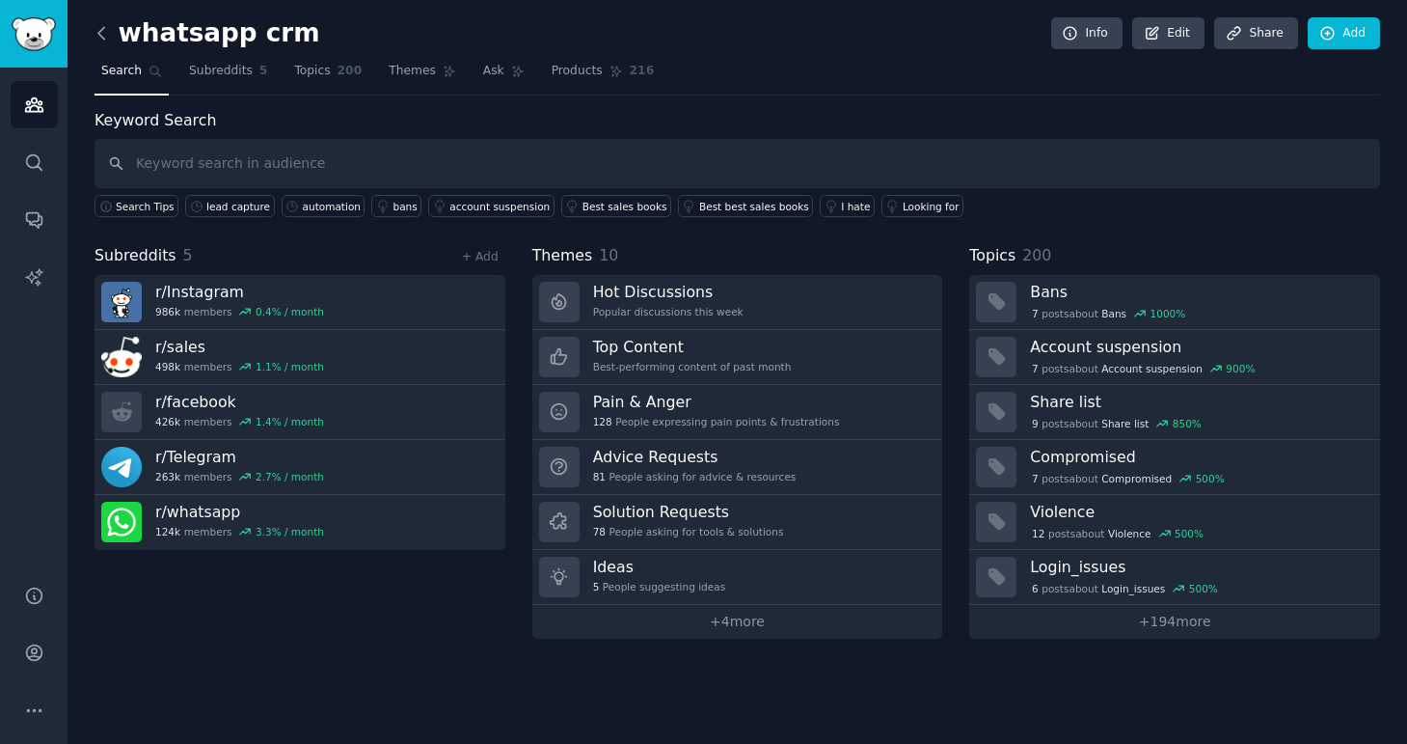
click at [108, 27] on icon at bounding box center [102, 33] width 20 height 20
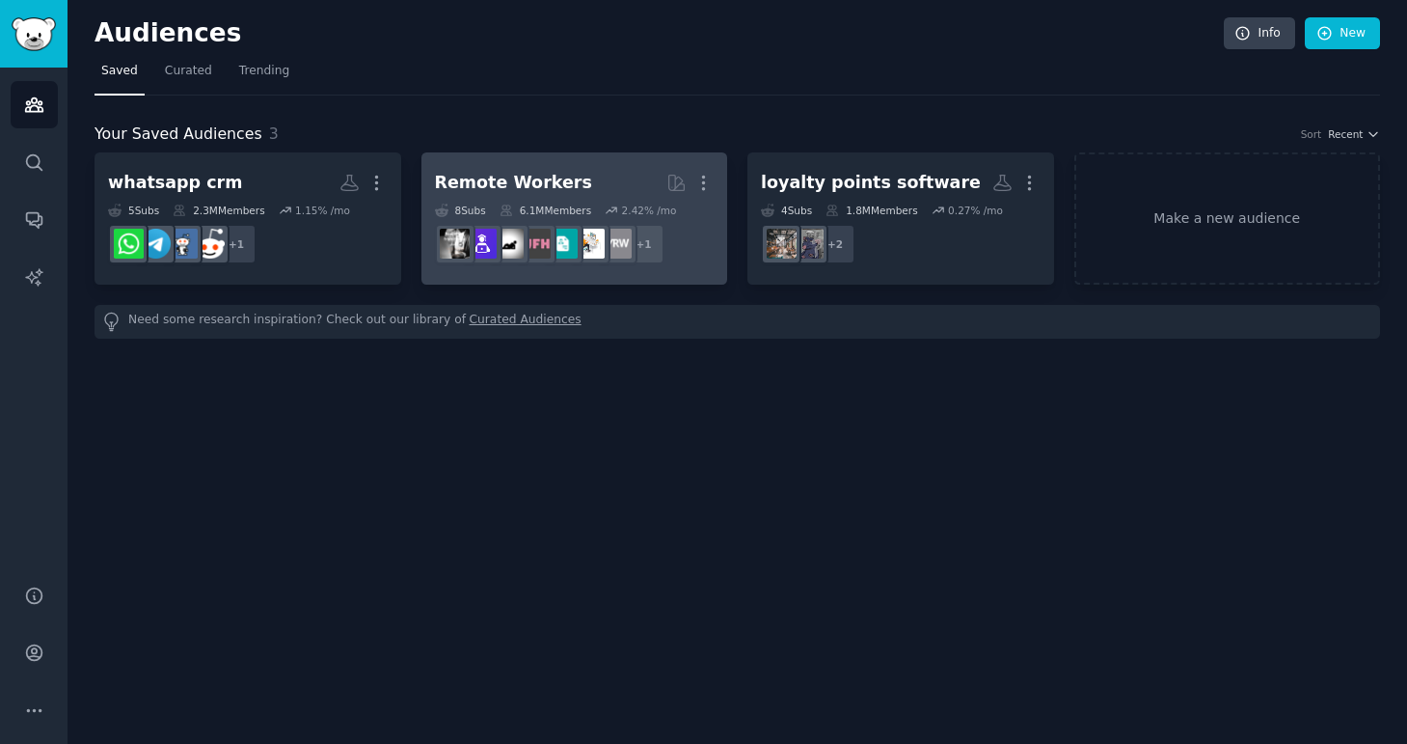
click at [608, 195] on h2 "Remote Workers More" at bounding box center [575, 183] width 280 height 34
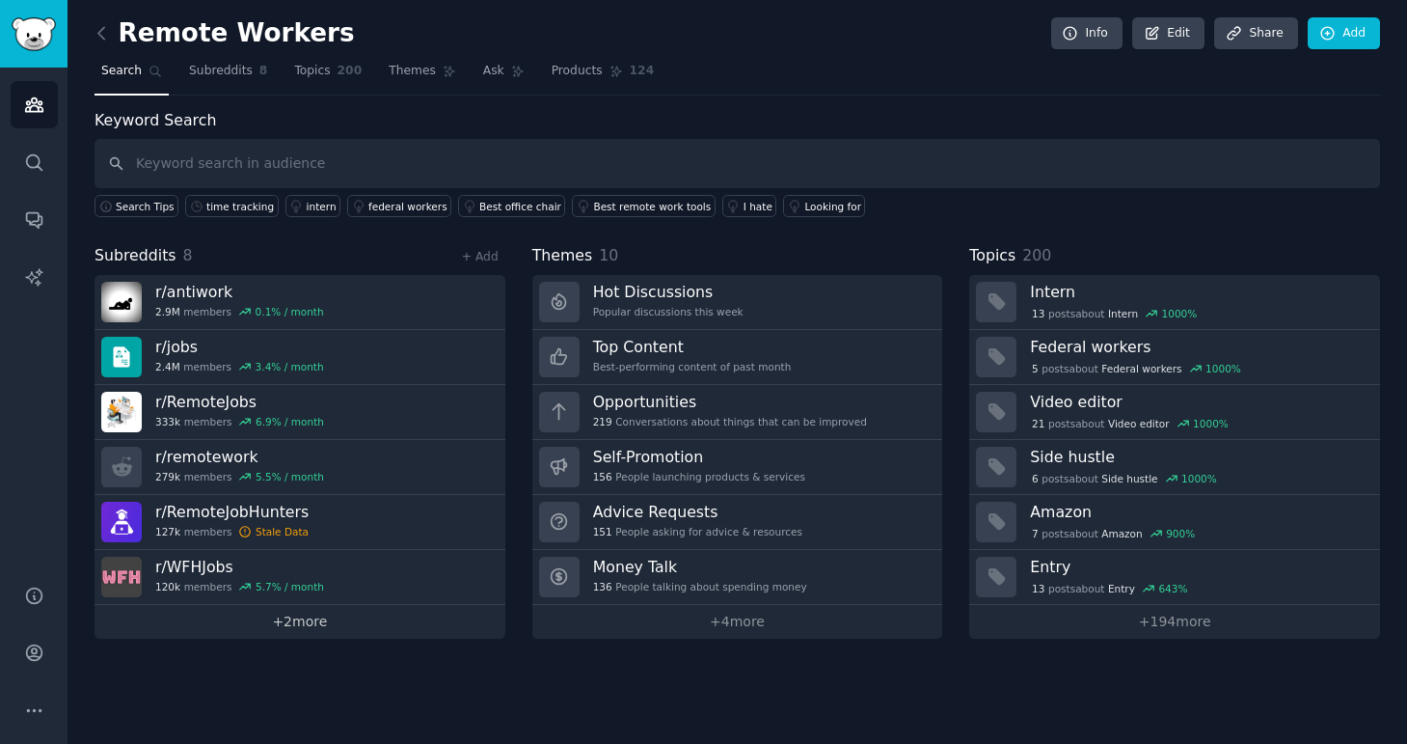
click at [305, 628] on link "+ 2 more" at bounding box center [300, 622] width 411 height 34
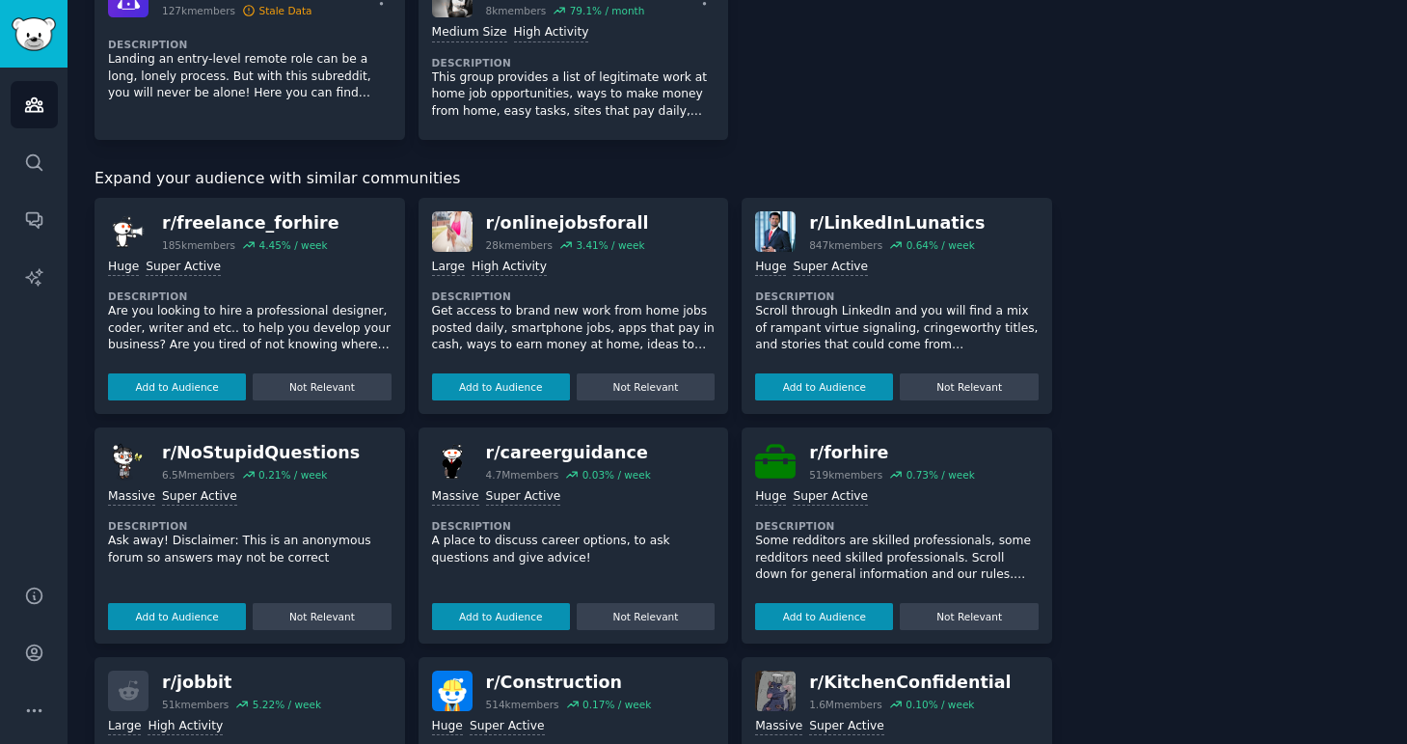
scroll to position [560, 0]
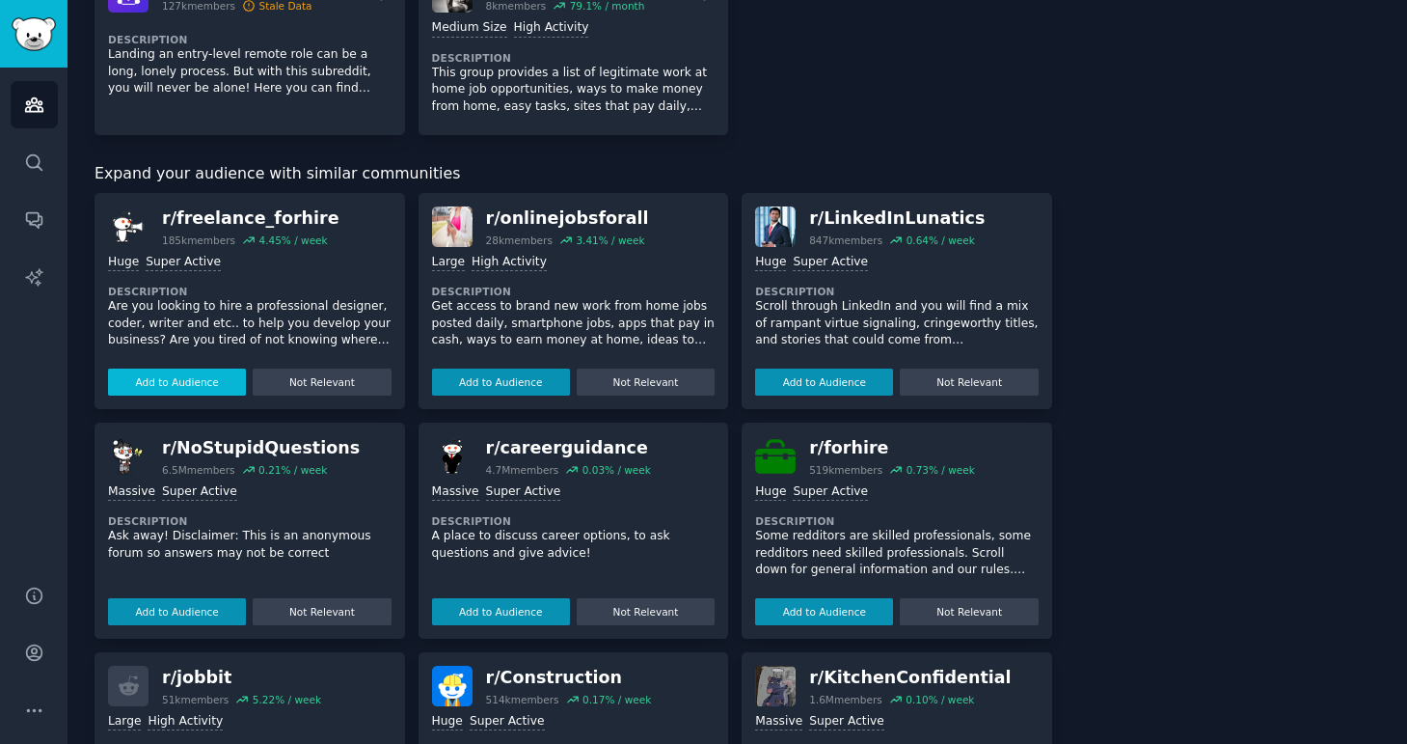
click at [204, 374] on button "Add to Audience" at bounding box center [177, 381] width 138 height 27
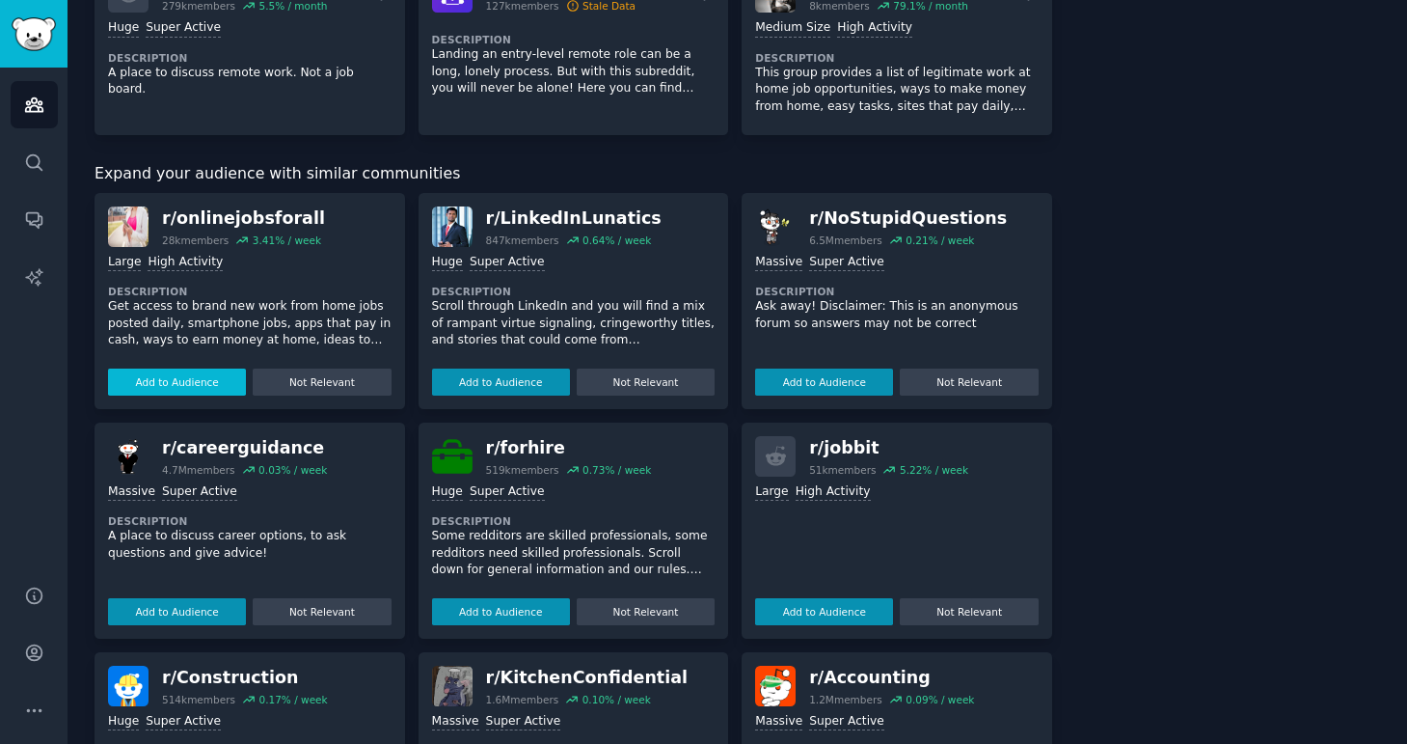
click at [214, 374] on button "Add to Audience" at bounding box center [177, 381] width 138 height 27
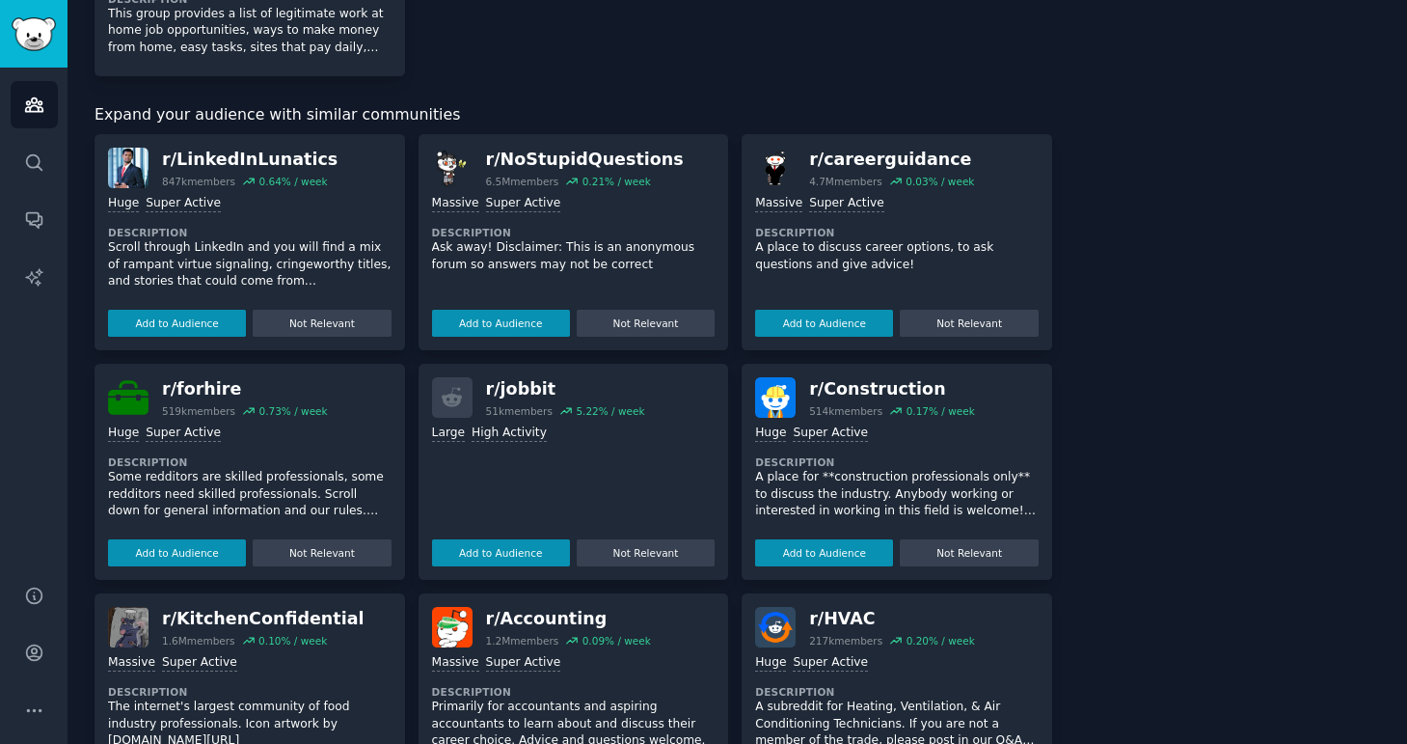
scroll to position [1131, 0]
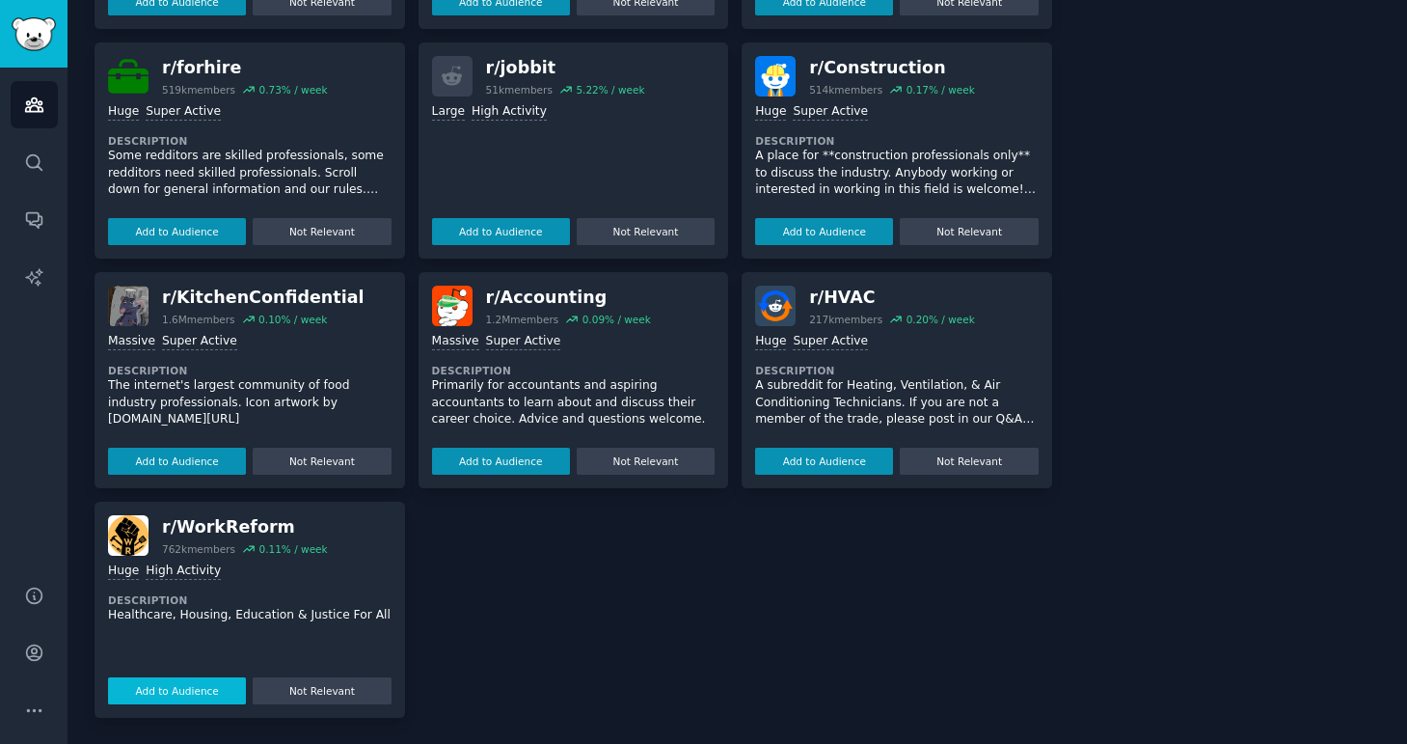
click at [200, 690] on button "Add to Audience" at bounding box center [177, 690] width 138 height 27
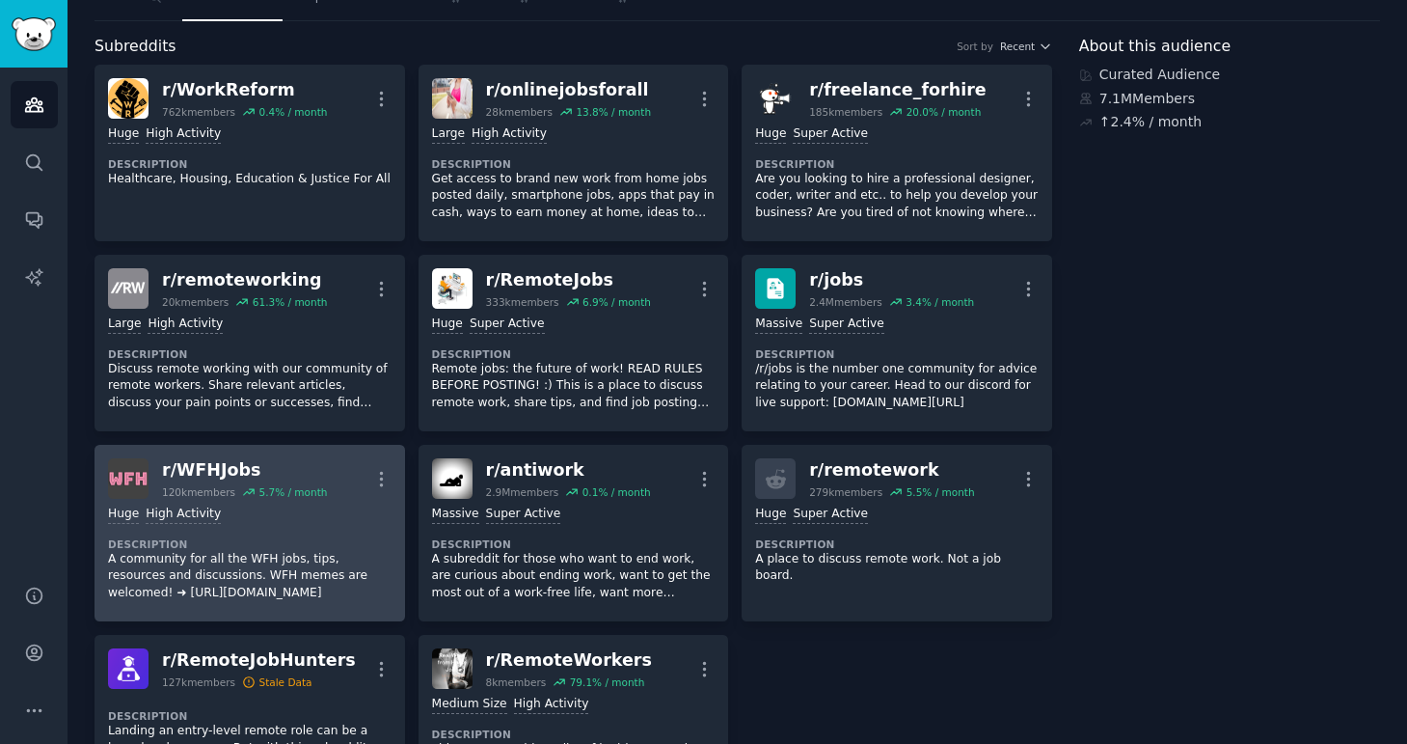
scroll to position [0, 0]
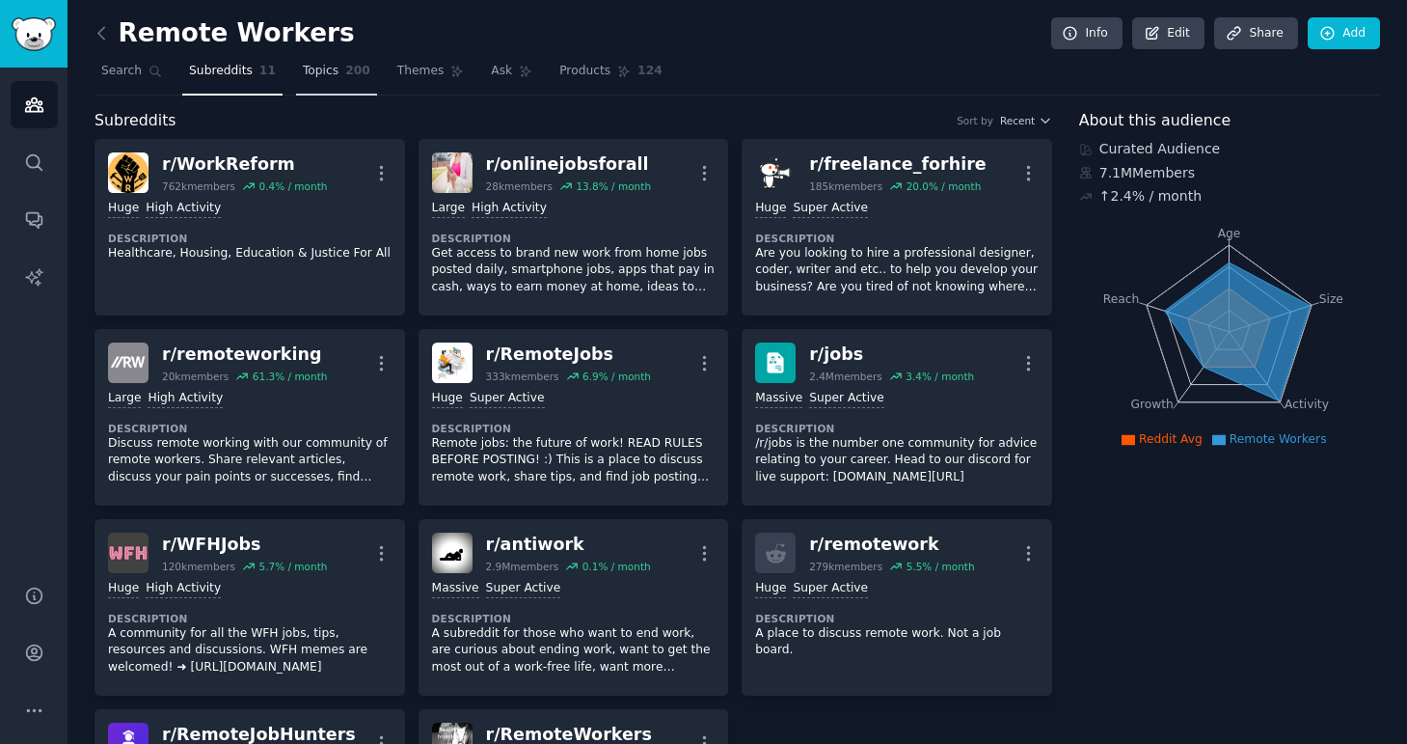
click at [332, 71] on span "Topics" at bounding box center [321, 71] width 36 height 17
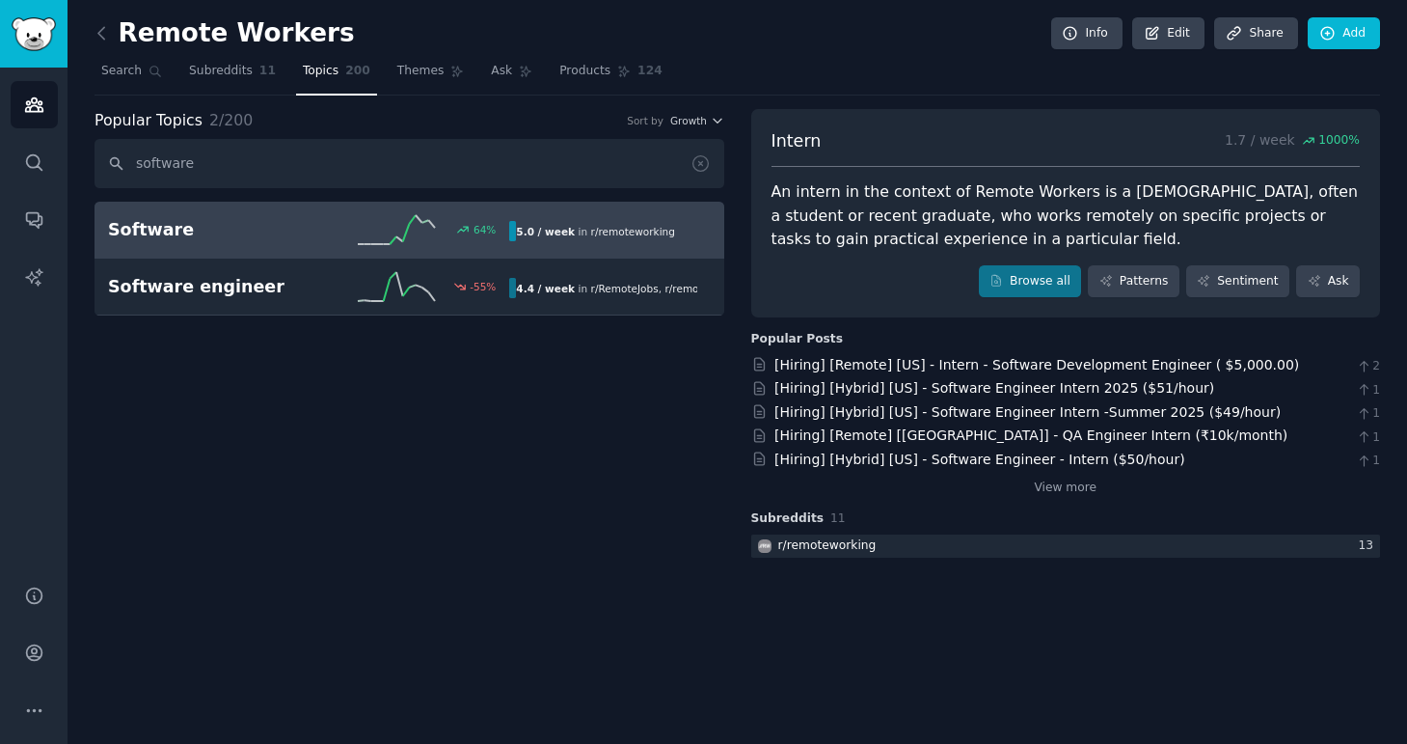
type input "software"
click at [339, 230] on div "64 %" at bounding box center [409, 229] width 201 height 29
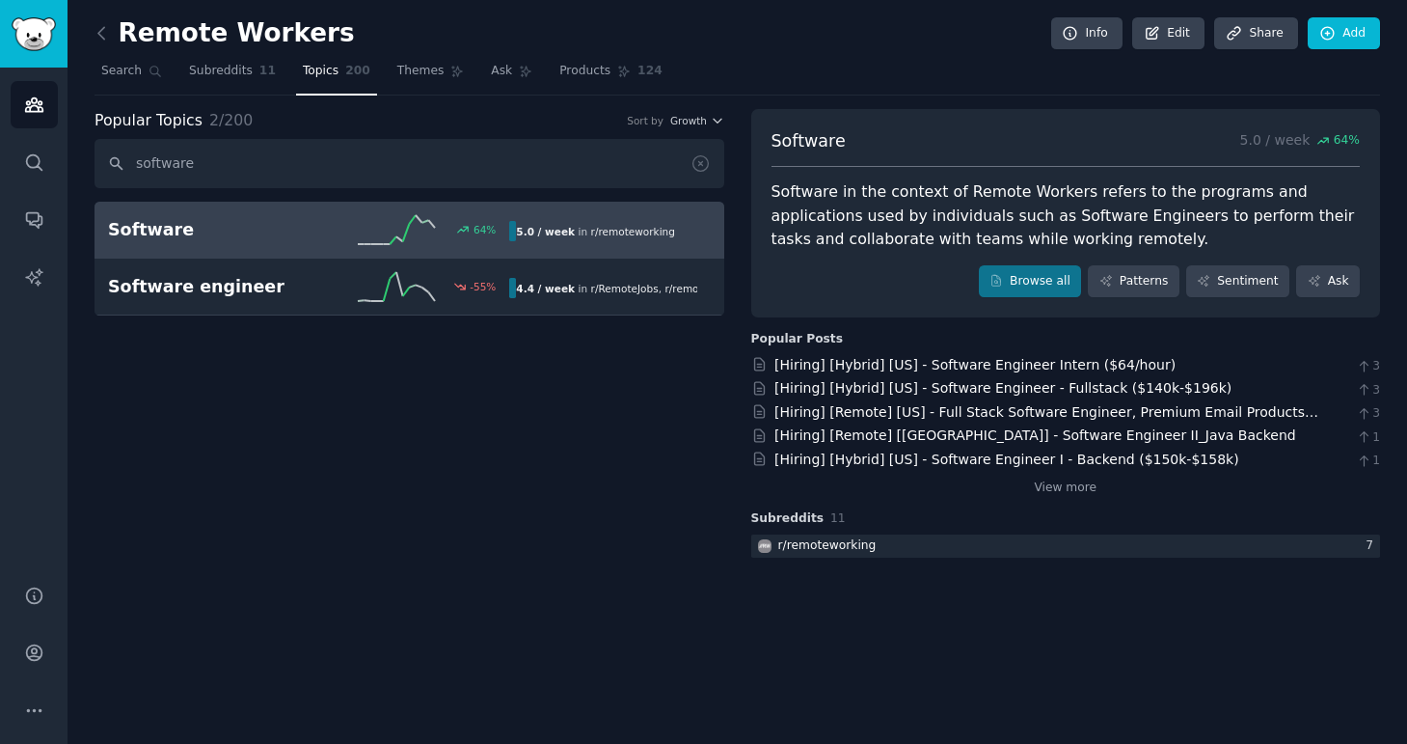
drag, startPoint x: 851, startPoint y: 191, endPoint x: 848, endPoint y: 245, distance: 54.1
click at [848, 245] on div "Software in the context of Remote Workers refers to the programs and applicatio…" at bounding box center [1066, 215] width 589 height 71
click at [1062, 288] on link "Browse all" at bounding box center [1030, 281] width 103 height 33
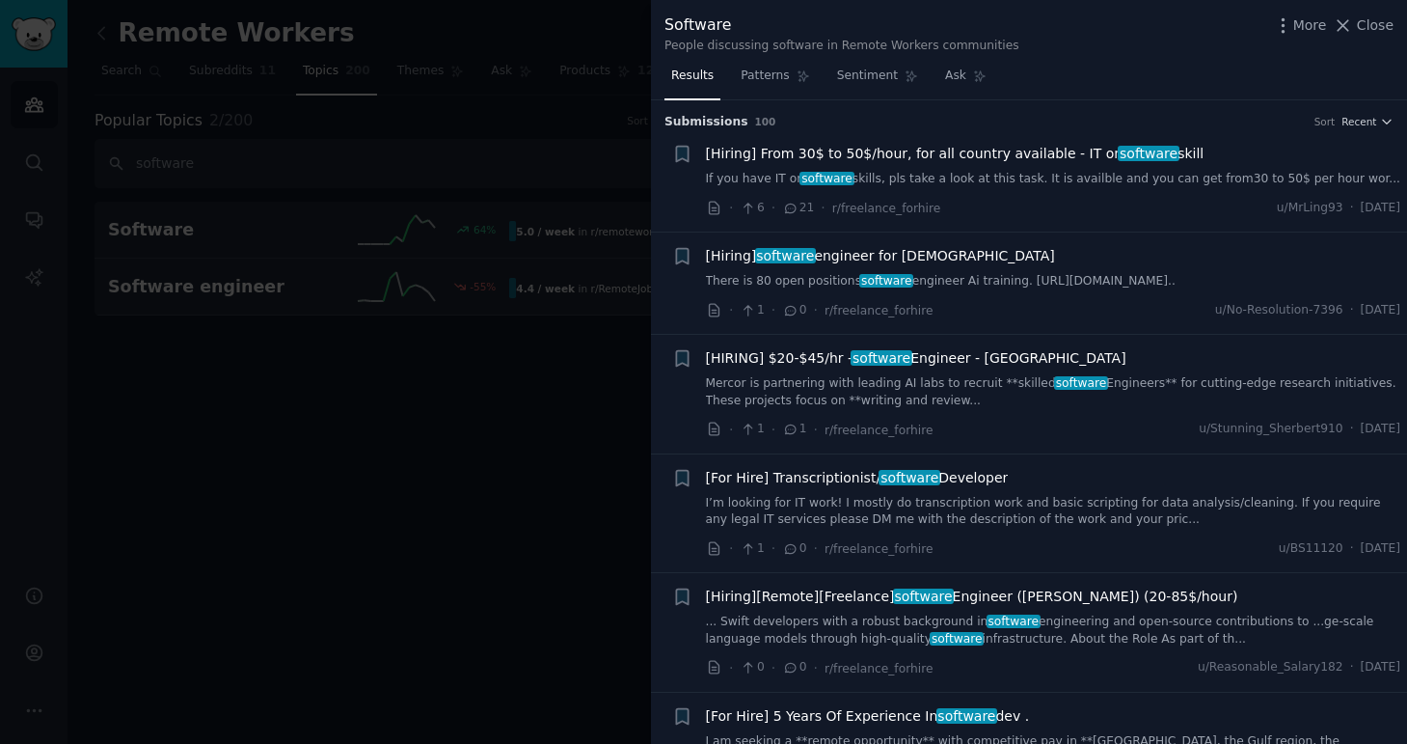
click at [480, 650] on div at bounding box center [703, 372] width 1407 height 744
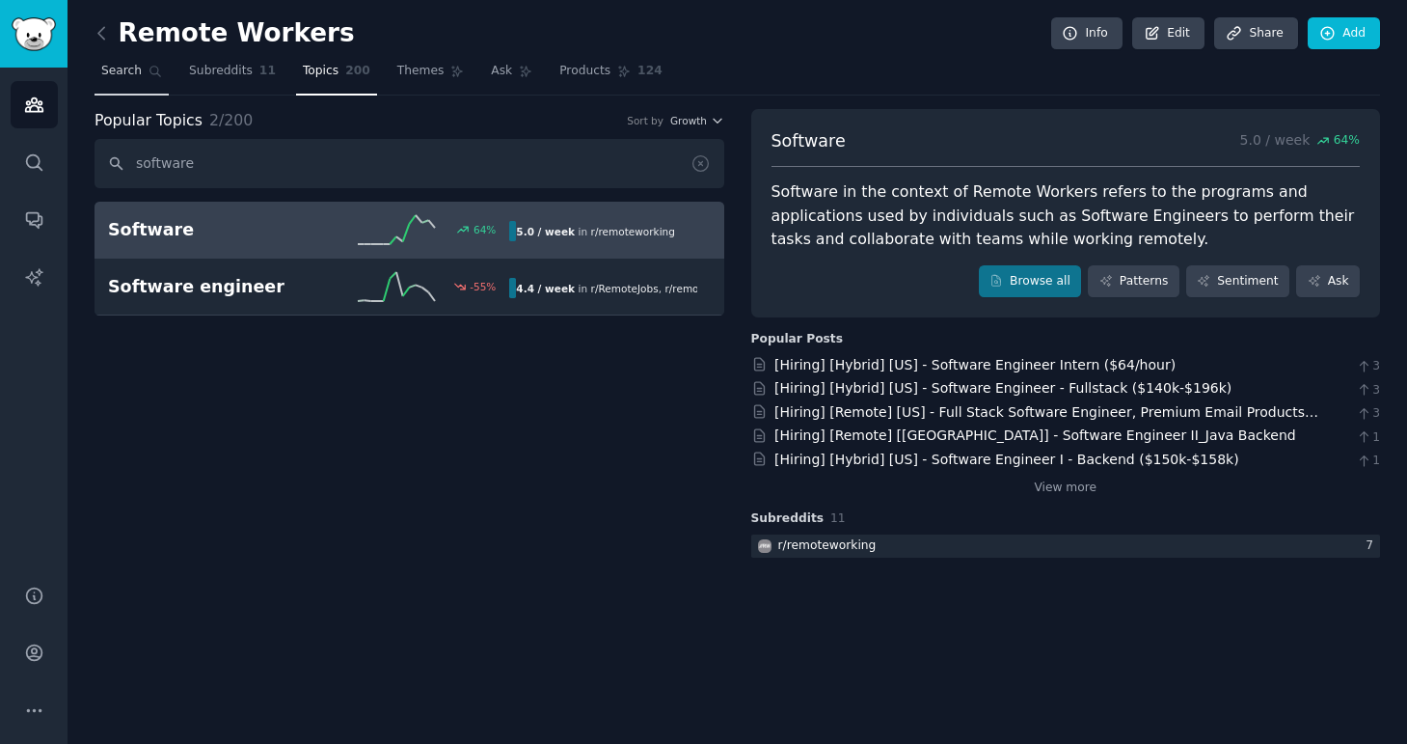
click at [142, 76] on link "Search" at bounding box center [132, 76] width 74 height 40
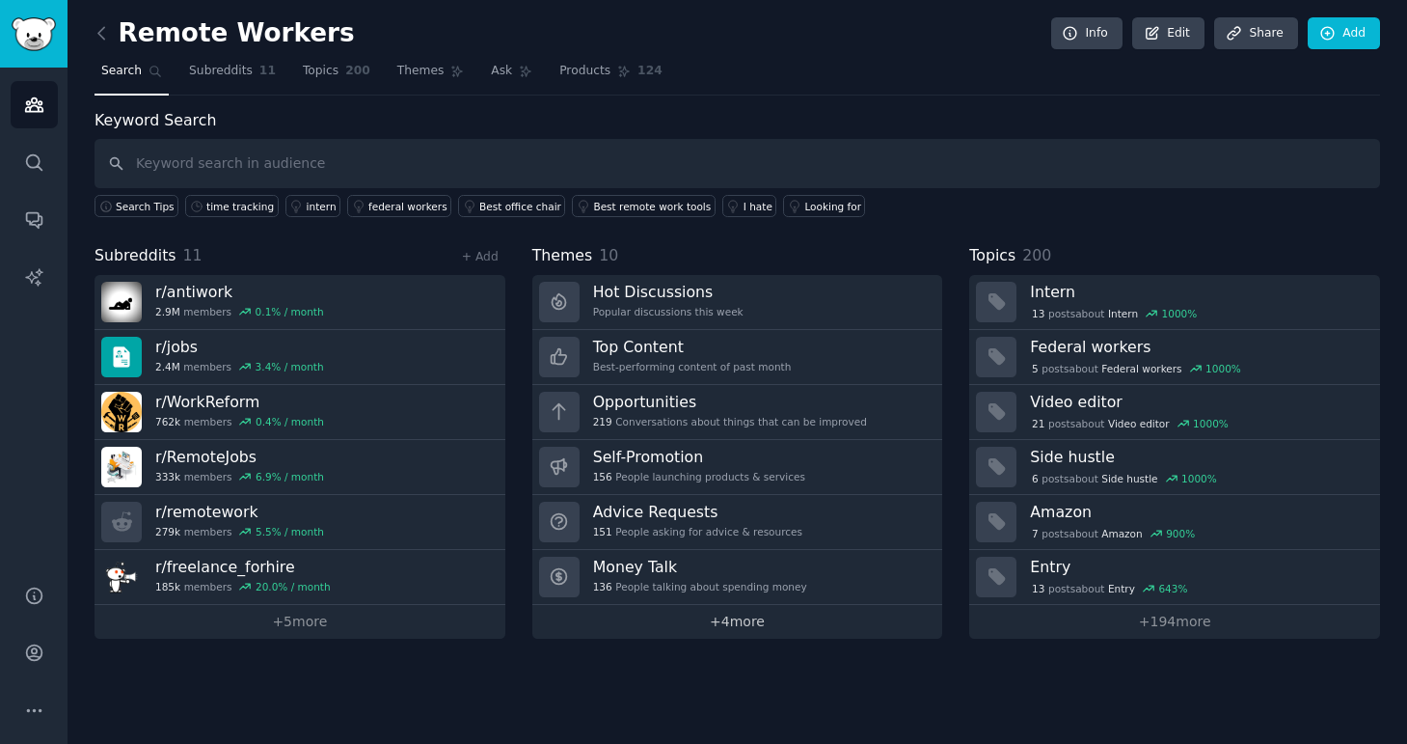
click at [666, 621] on link "+ 4 more" at bounding box center [737, 622] width 411 height 34
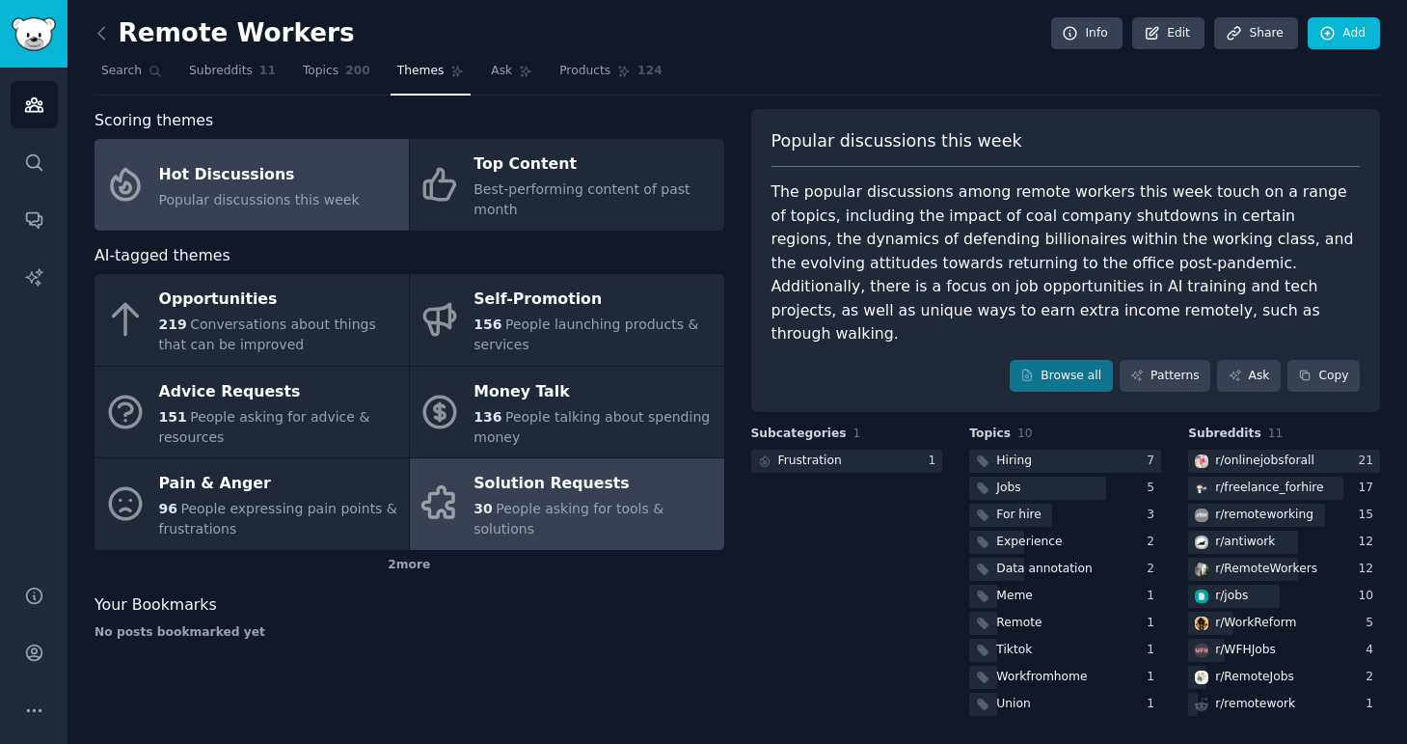
click at [607, 516] on span "People asking for tools & solutions" at bounding box center [569, 519] width 190 height 36
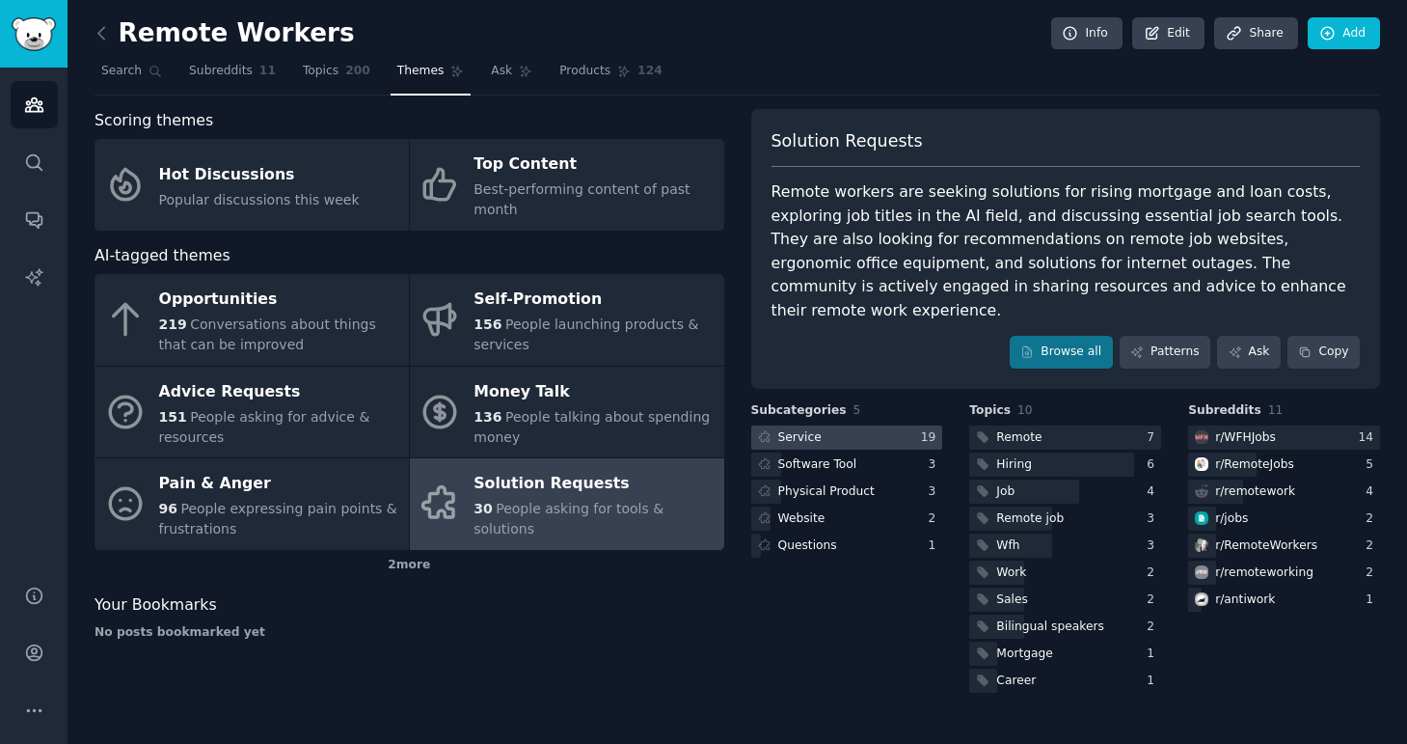
click at [848, 425] on div at bounding box center [847, 437] width 192 height 24
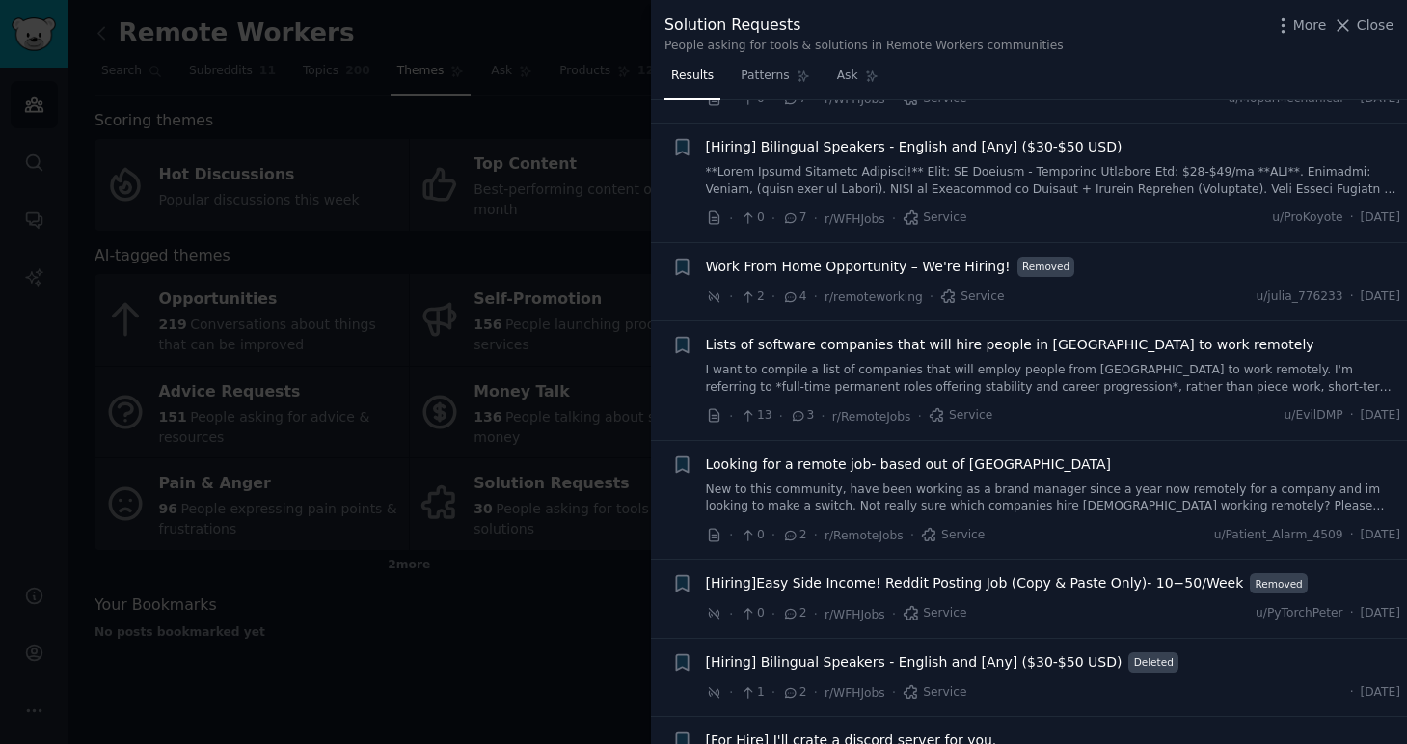
scroll to position [256, 0]
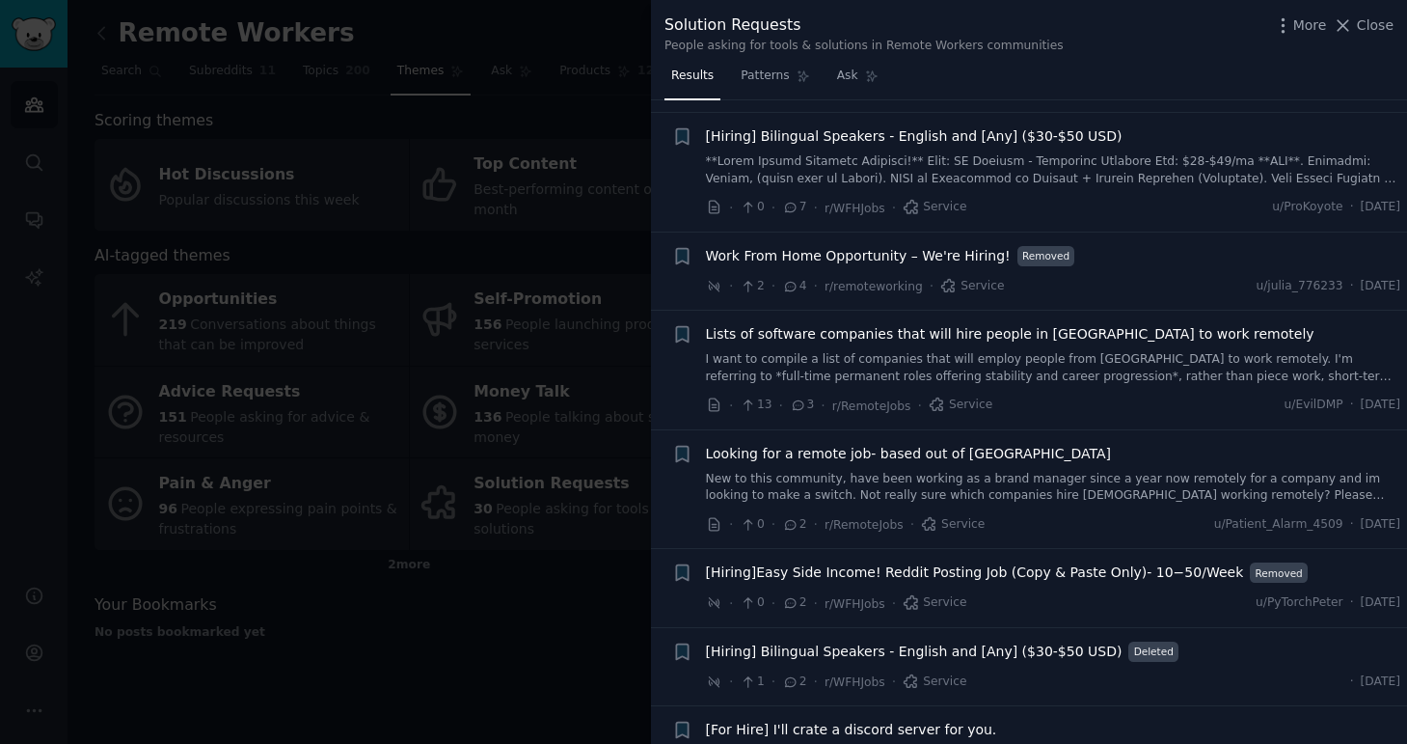
click at [982, 261] on span "Work From Home Opportunity – We're Hiring!" at bounding box center [858, 256] width 305 height 20
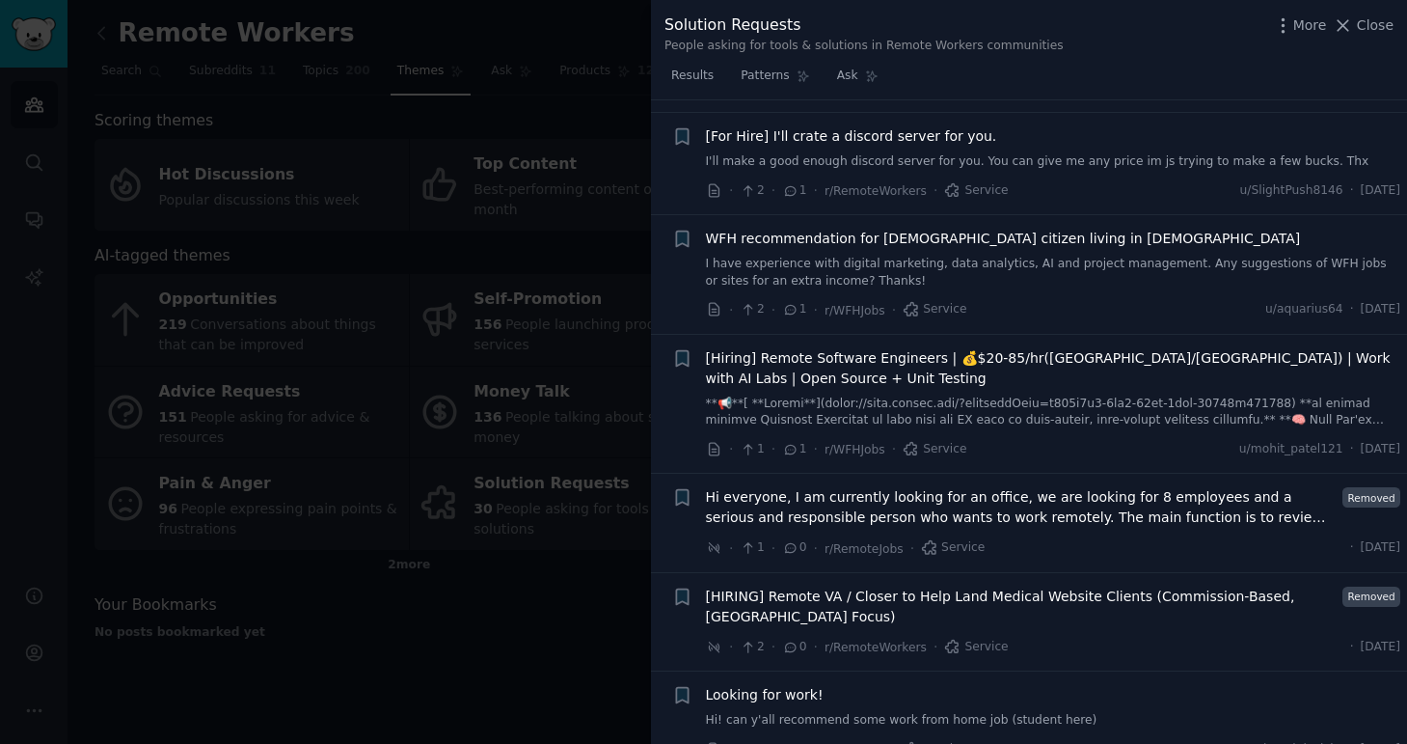
scroll to position [1140, 0]
click at [565, 710] on div at bounding box center [703, 372] width 1407 height 744
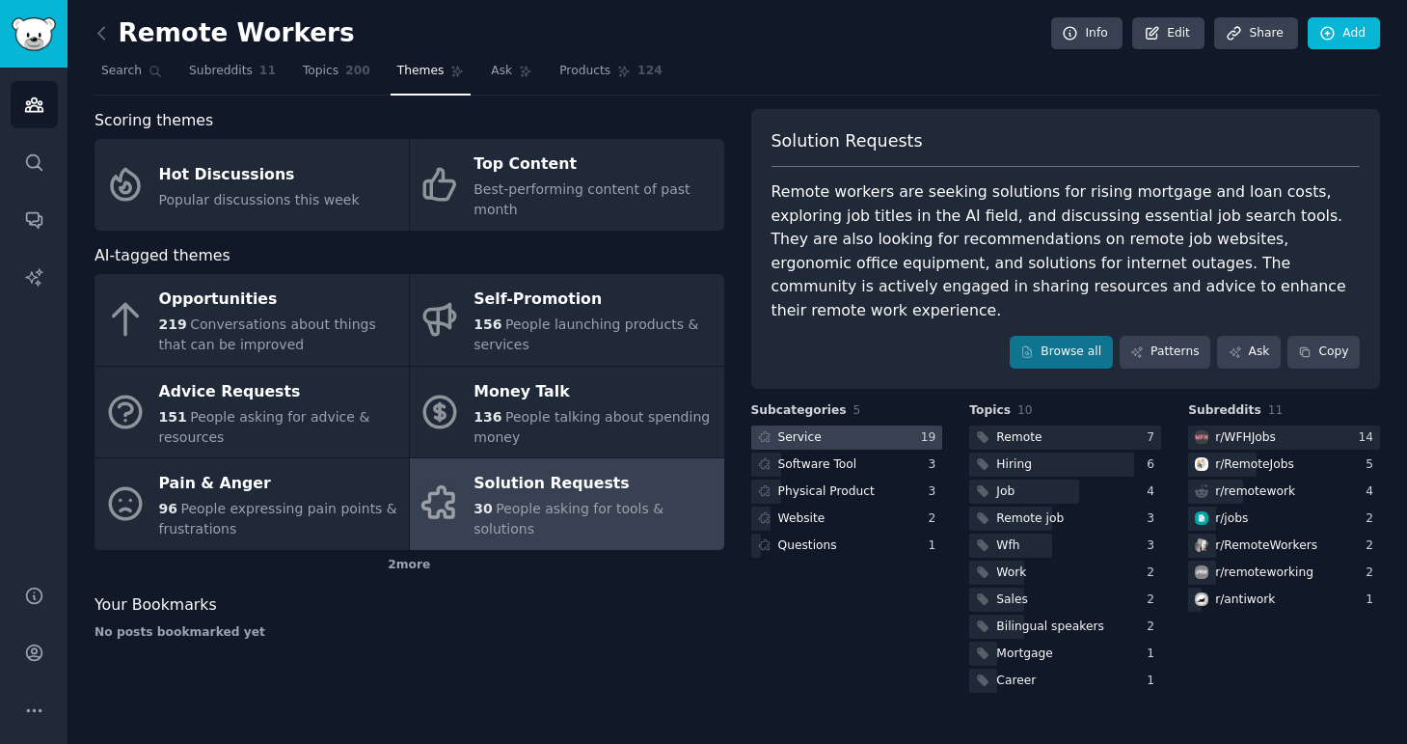
click at [843, 425] on div at bounding box center [847, 437] width 192 height 24
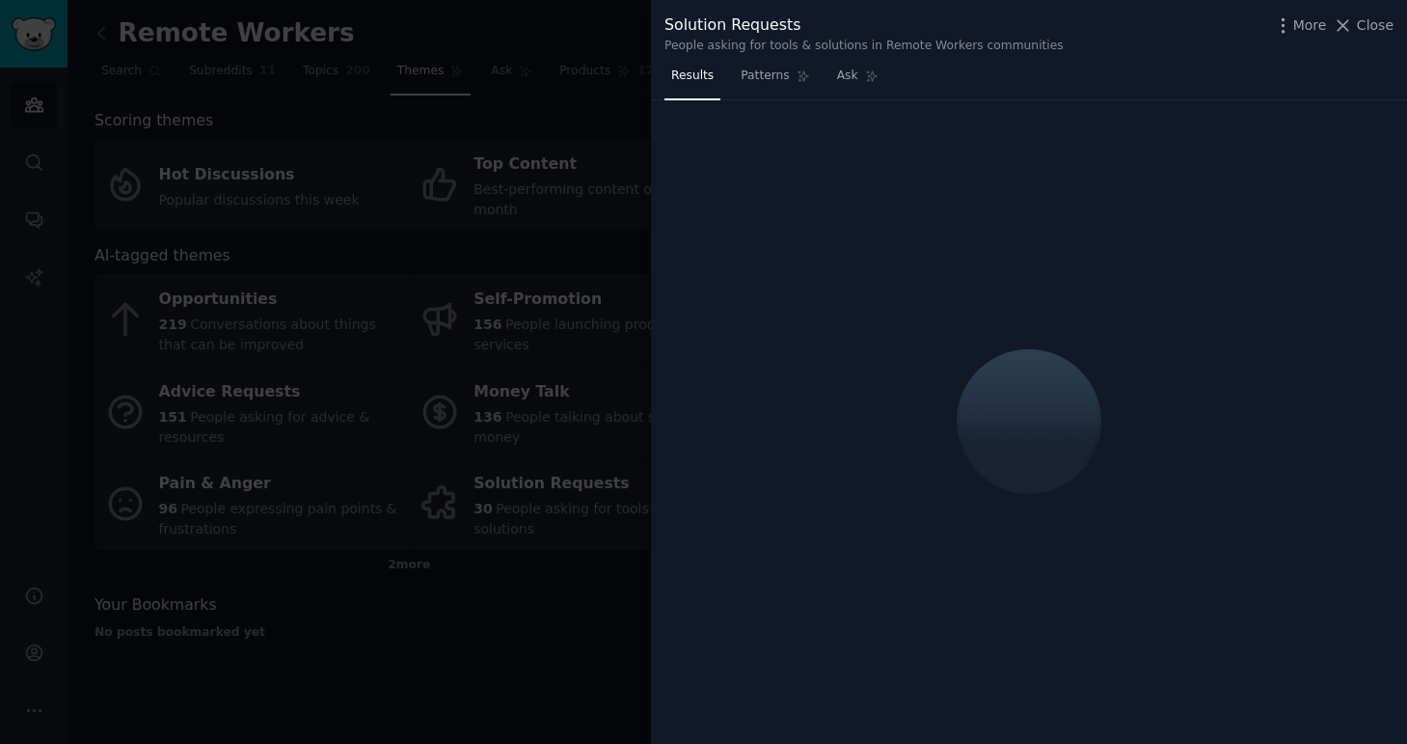
click at [636, 535] on div at bounding box center [703, 372] width 1407 height 744
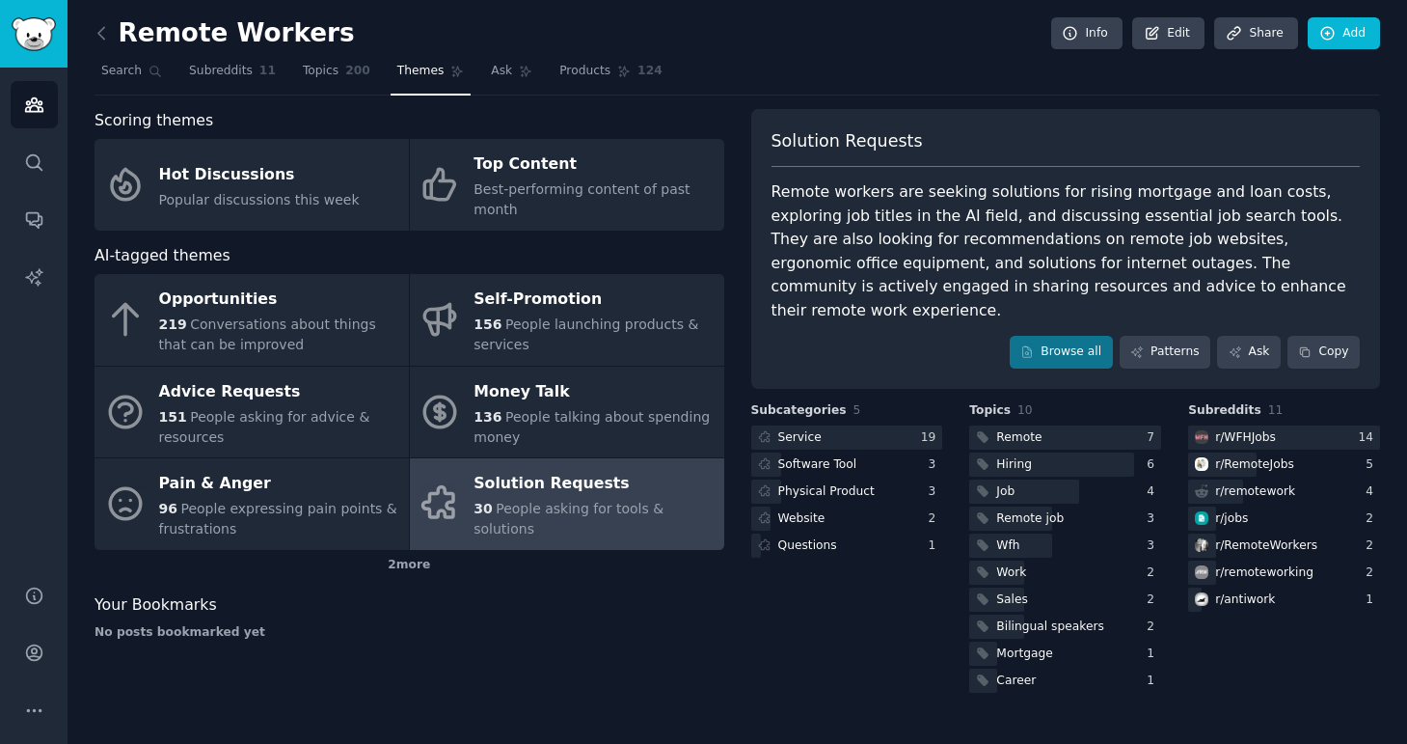
click at [825, 427] on div "Service 19 Software Tool 3 Physical Product 3 Website 2 Questions 1" at bounding box center [847, 491] width 192 height 132
click at [819, 456] on div "Software Tool" at bounding box center [817, 464] width 79 height 17
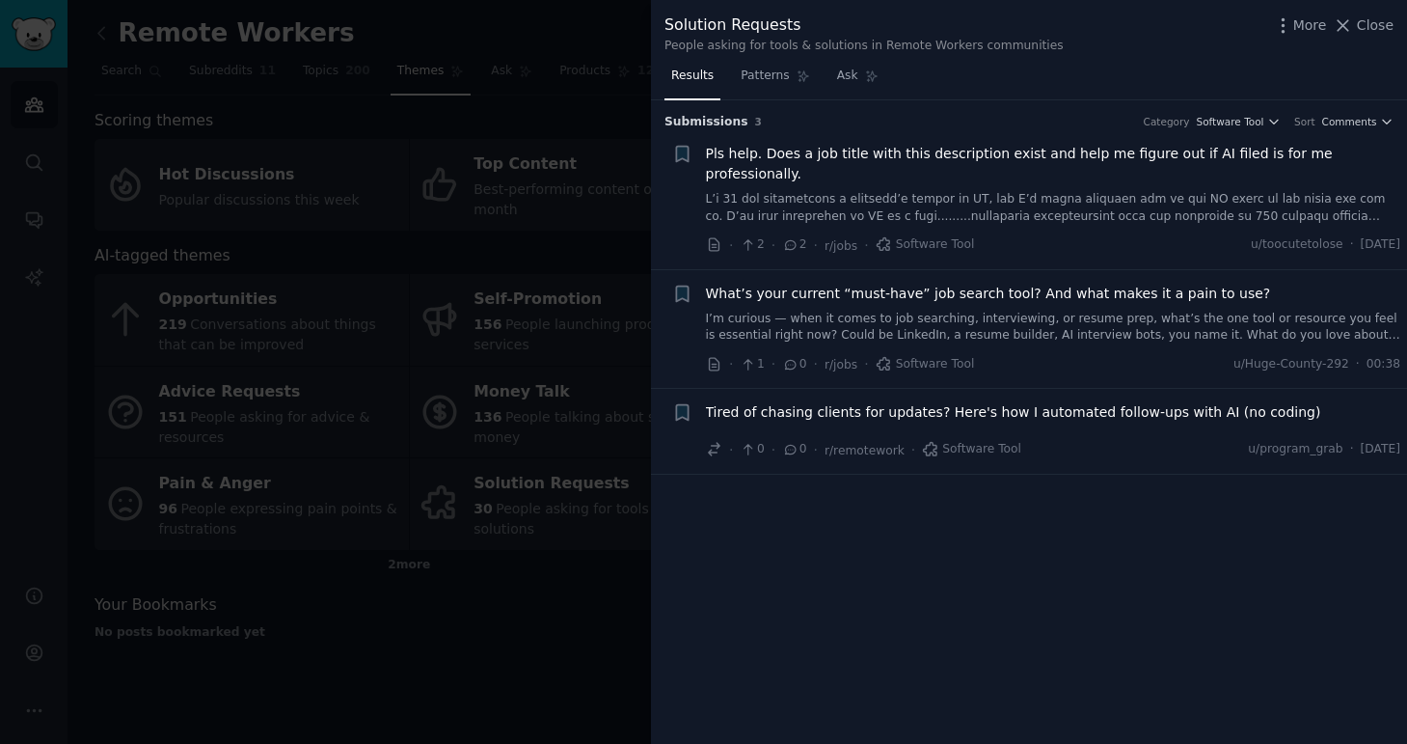
click at [579, 679] on div at bounding box center [703, 372] width 1407 height 744
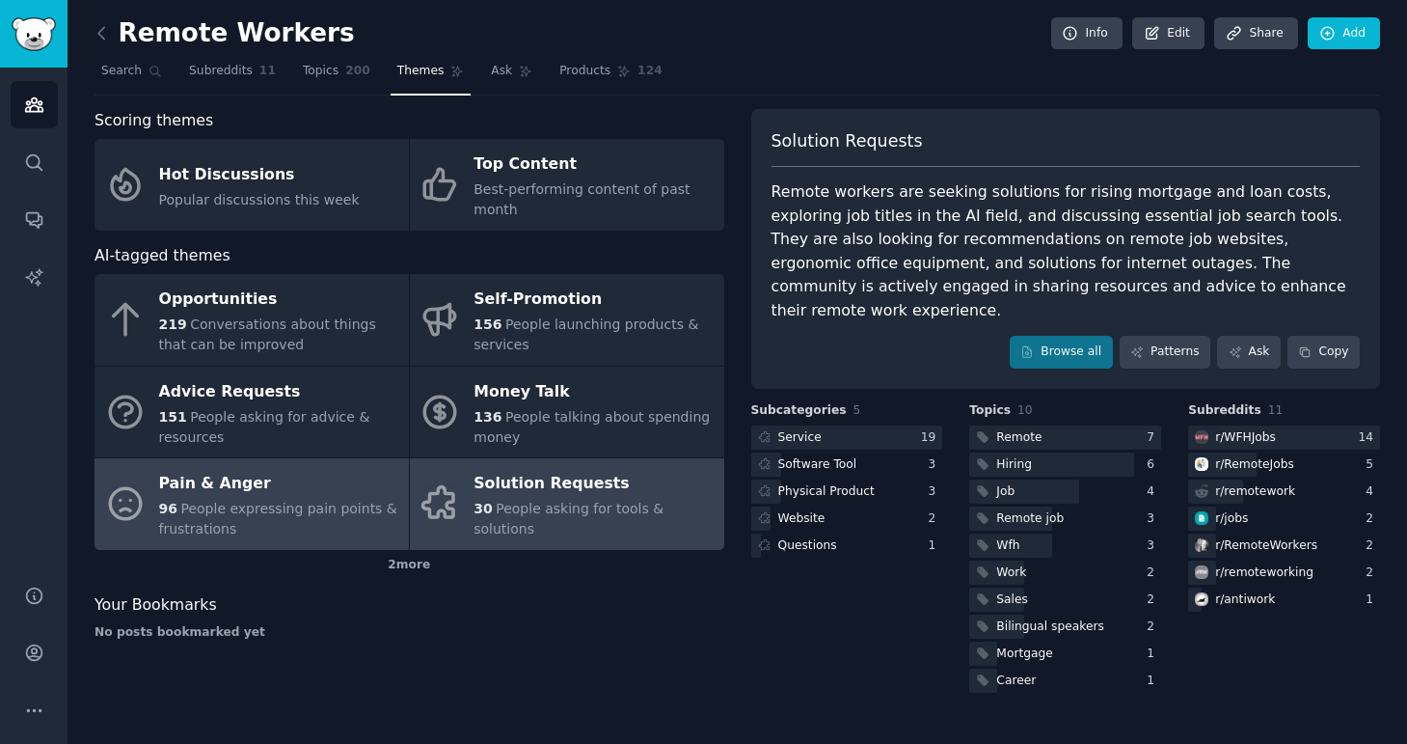
click at [269, 498] on div "Pain & Anger" at bounding box center [279, 484] width 240 height 31
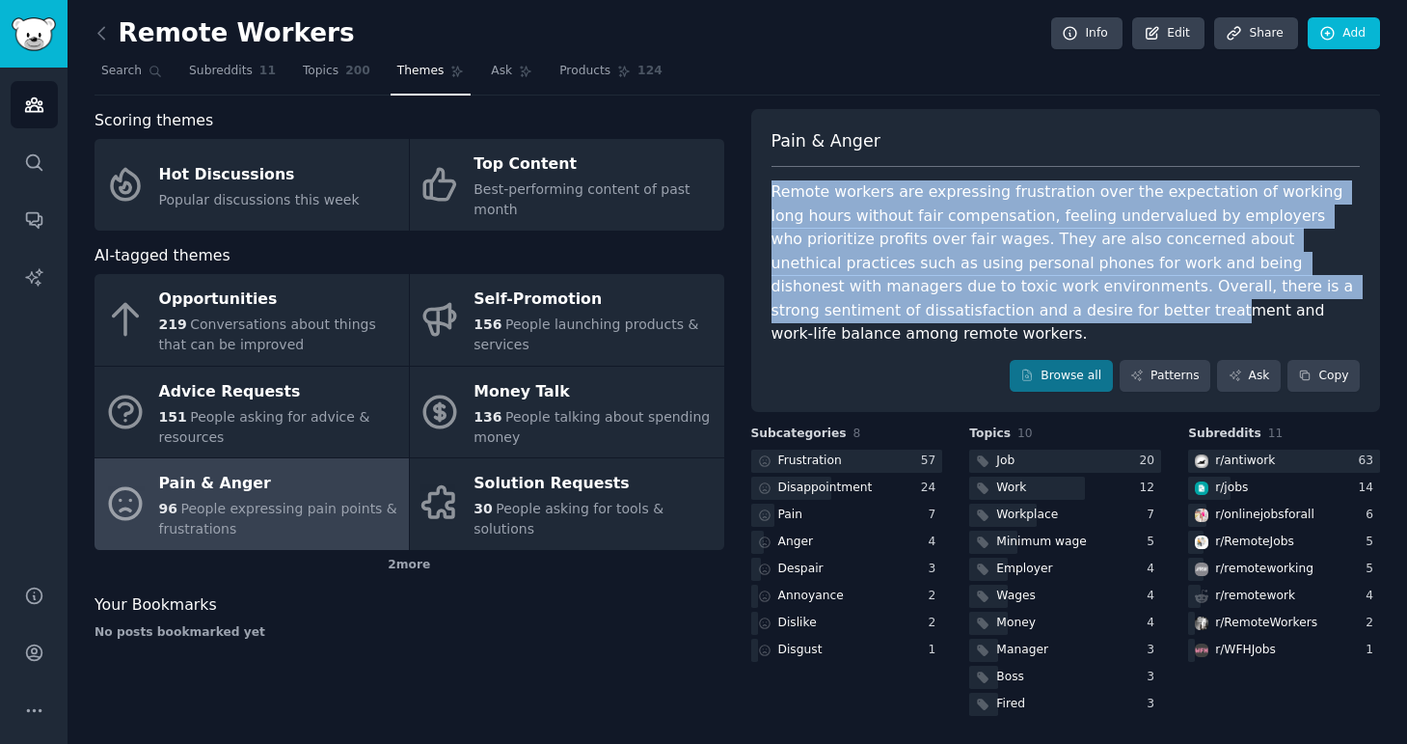
drag, startPoint x: 859, startPoint y: 175, endPoint x: 849, endPoint y: 308, distance: 133.5
click at [849, 308] on div "Pain & Anger Remote workers are expressing frustration over the expectation of …" at bounding box center [1066, 261] width 630 height 304
click at [849, 308] on div "Remote workers are expressing frustration over the expectation of working long …" at bounding box center [1066, 263] width 589 height 166
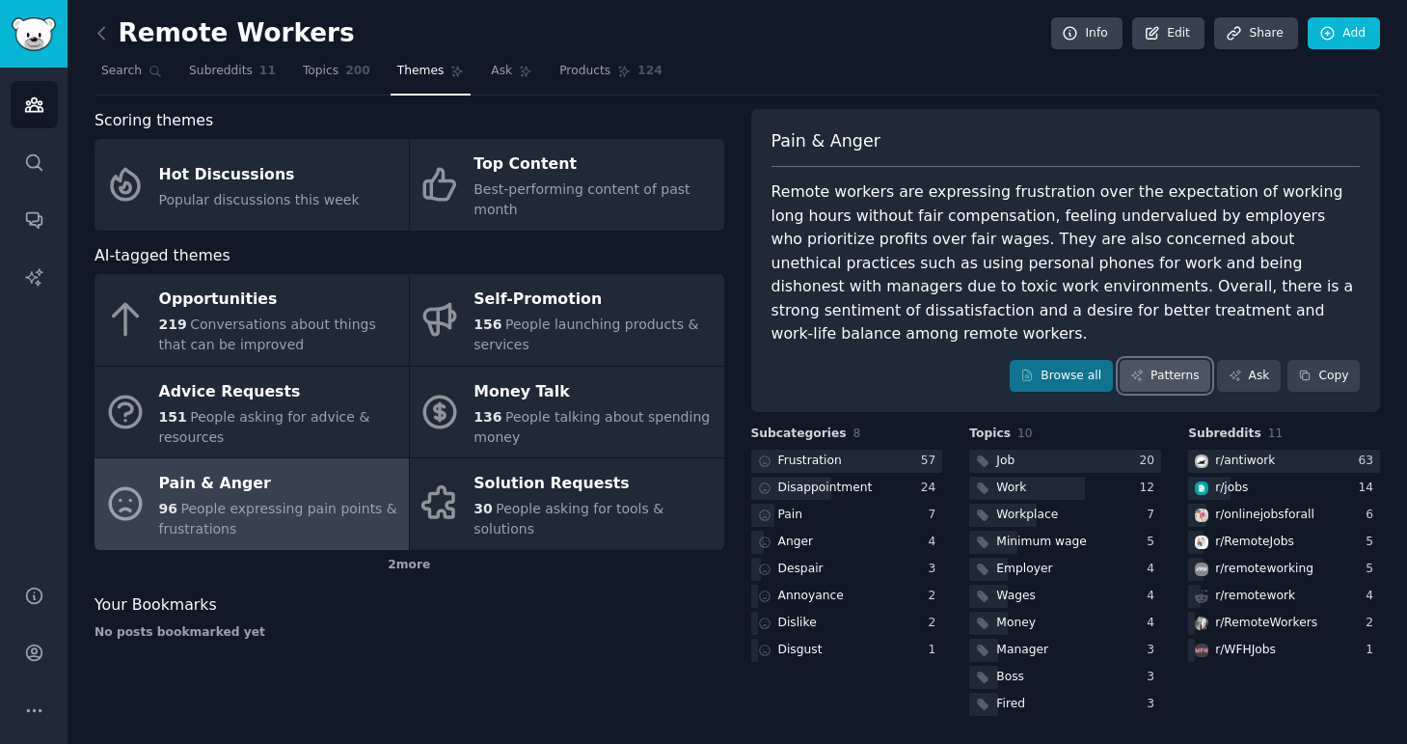
click at [1148, 360] on link "Patterns" at bounding box center [1165, 376] width 91 height 33
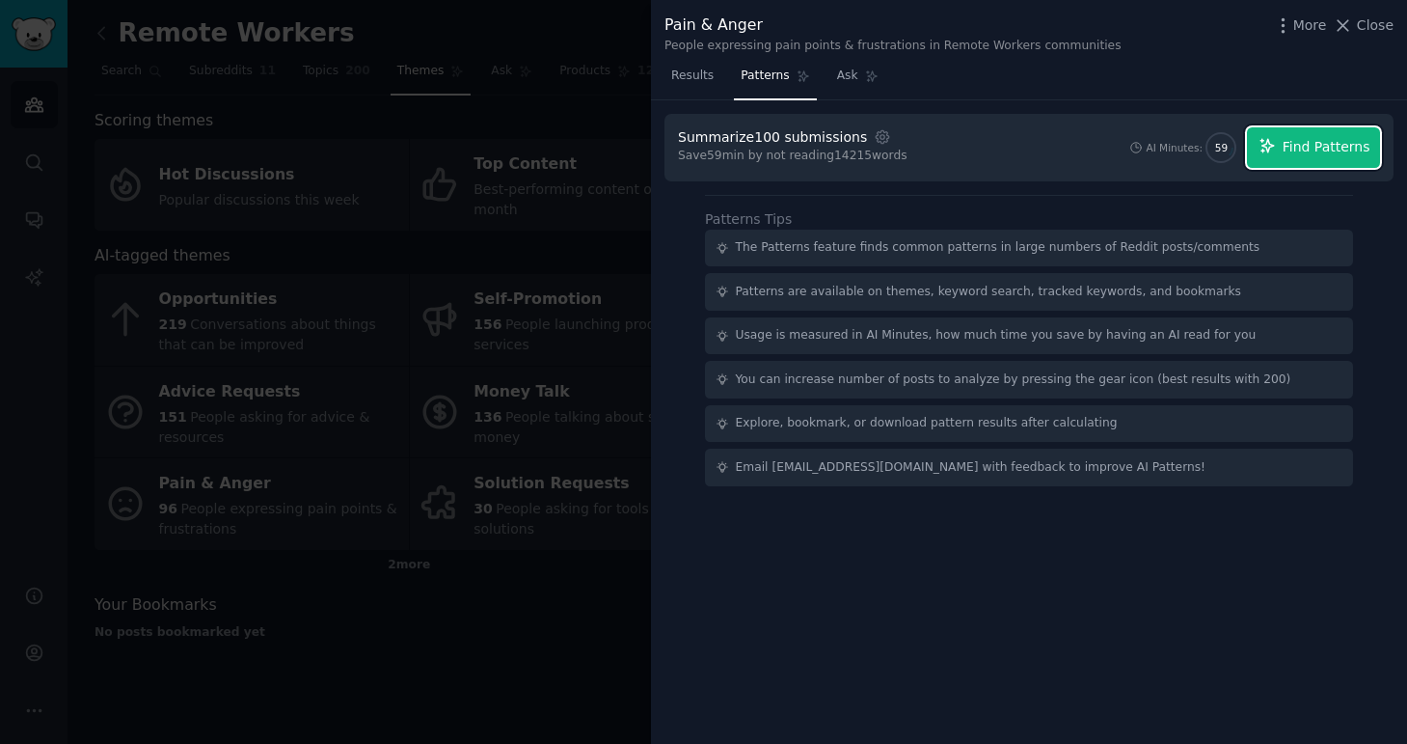
click at [1306, 153] on span "Find Patterns" at bounding box center [1327, 147] width 88 height 20
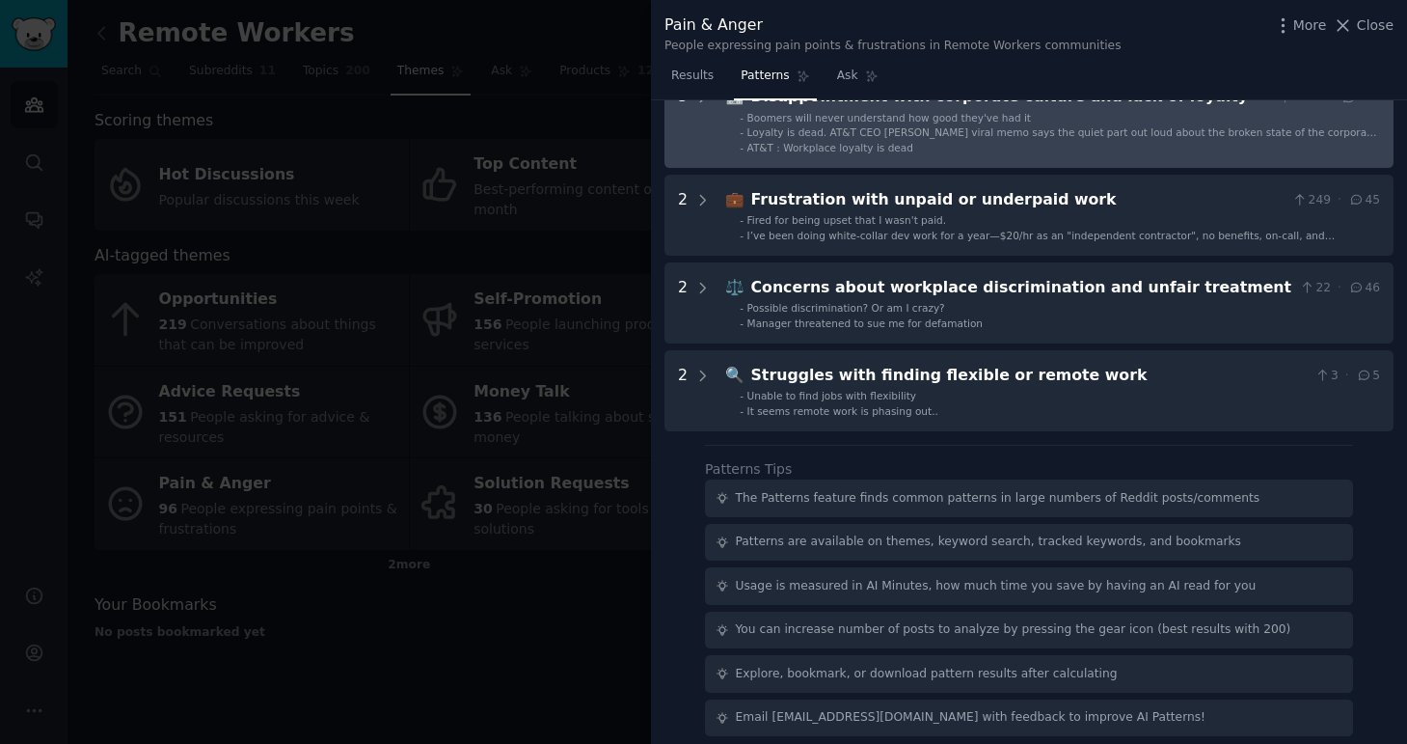
scroll to position [643, 0]
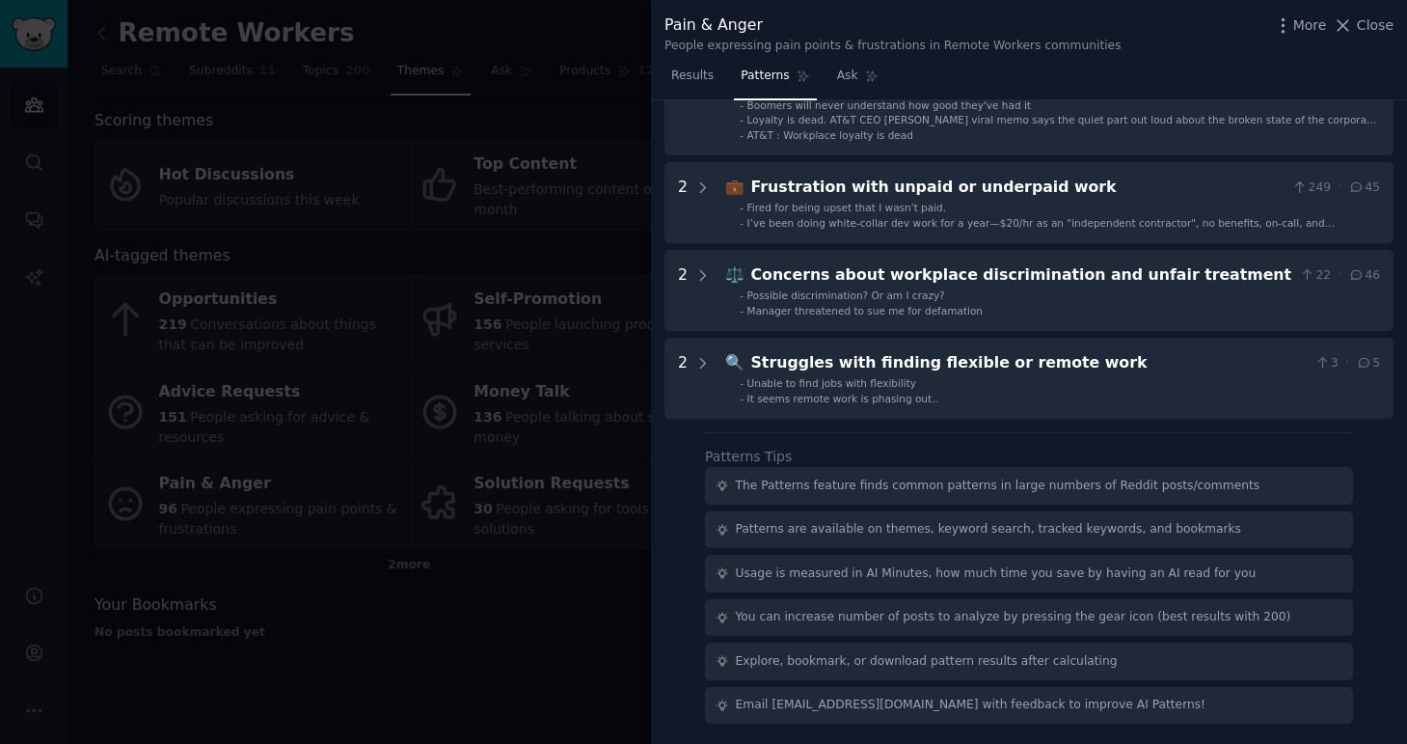
click at [586, 601] on div at bounding box center [703, 372] width 1407 height 744
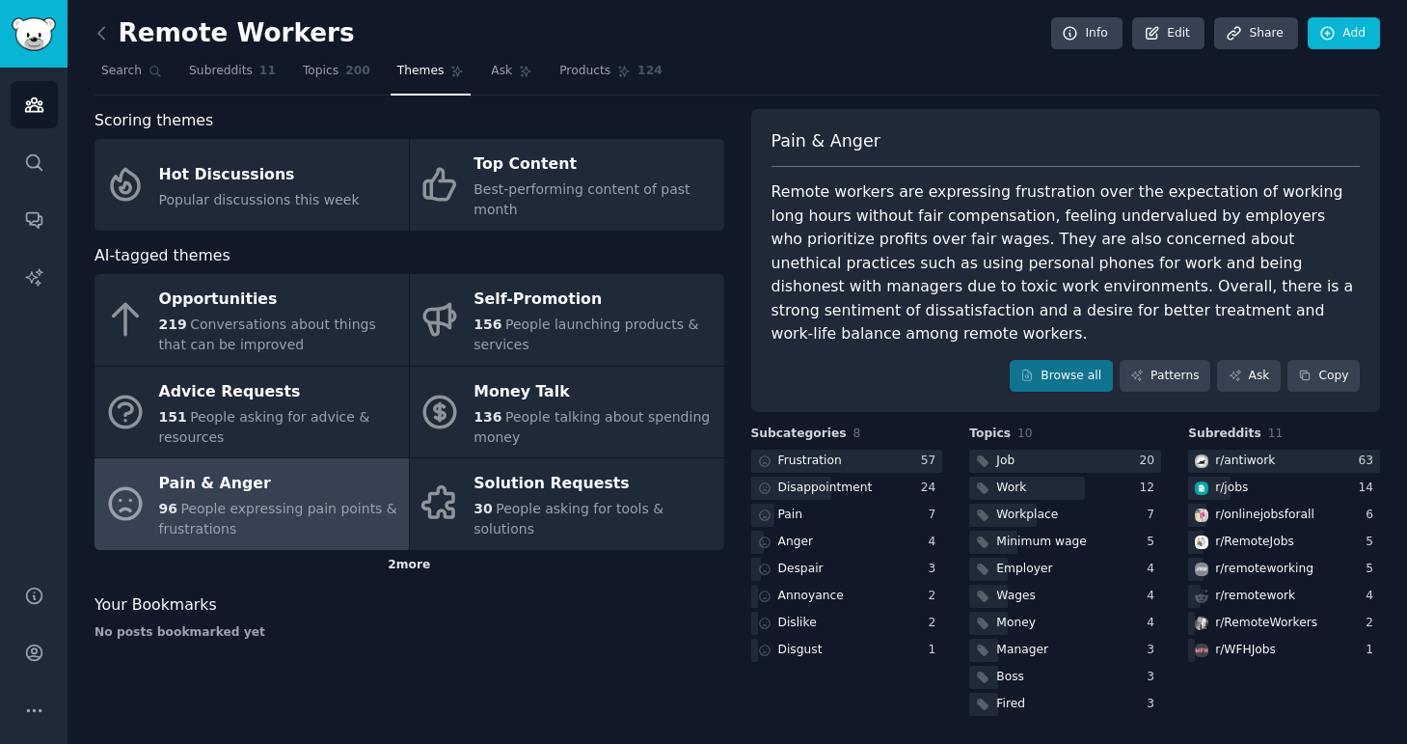
click at [410, 568] on div "2 more" at bounding box center [410, 565] width 630 height 31
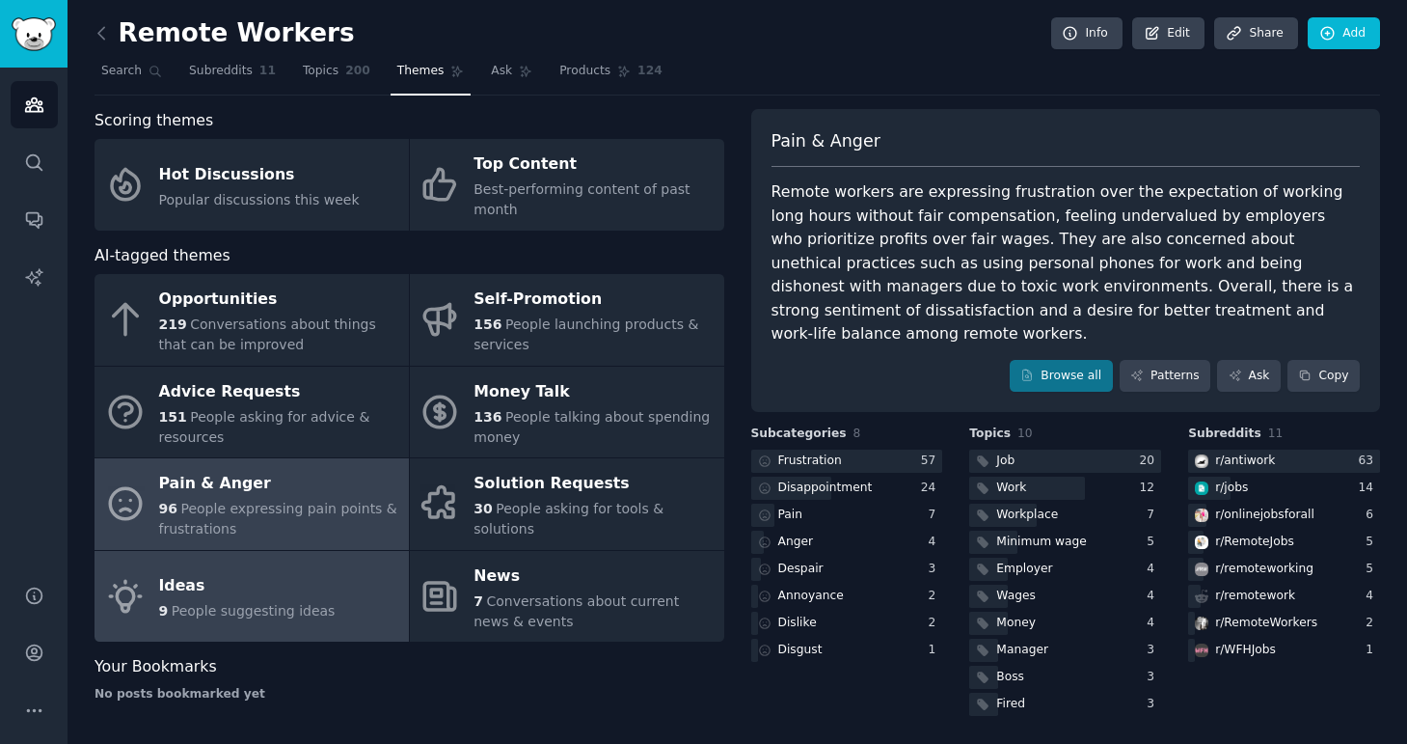
click at [359, 618] on link "Ideas 9 People suggesting ideas" at bounding box center [252, 597] width 314 height 92
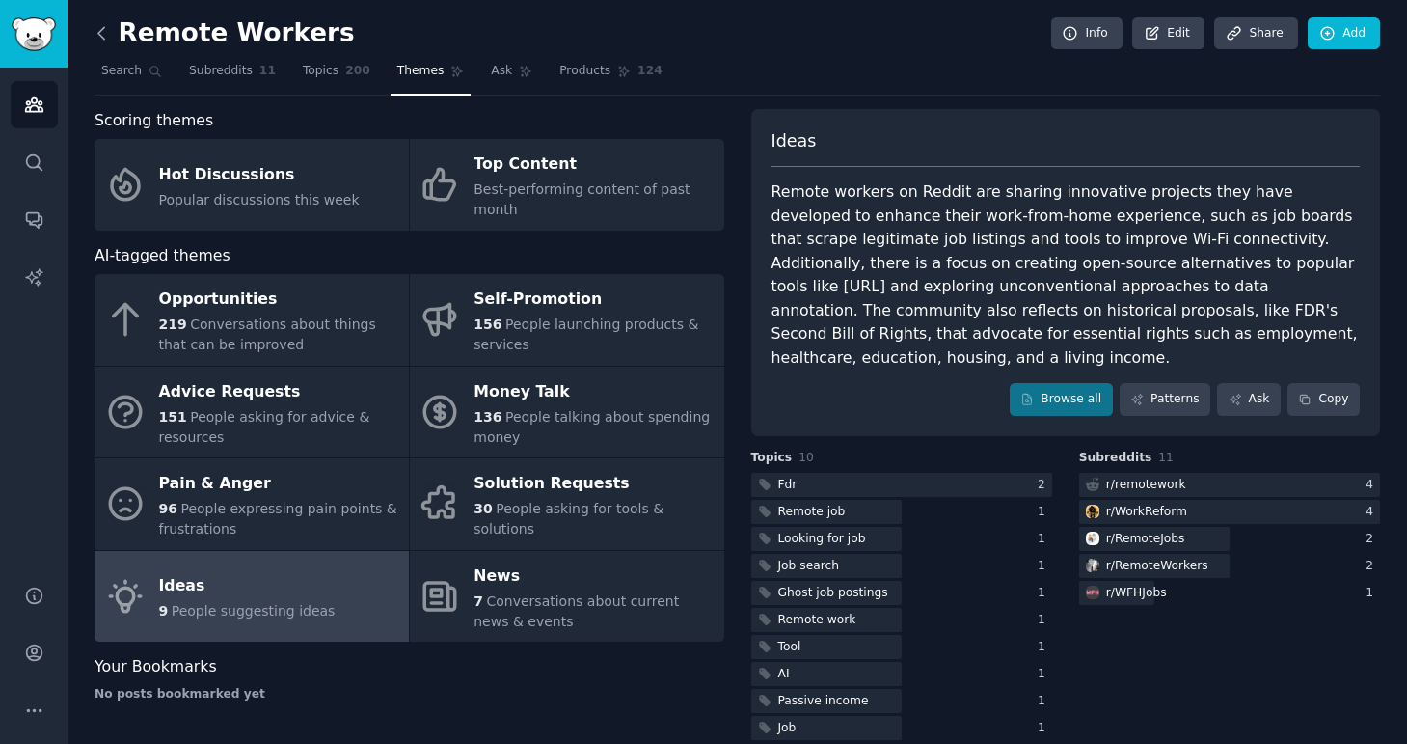
click at [102, 32] on icon at bounding box center [102, 33] width 20 height 20
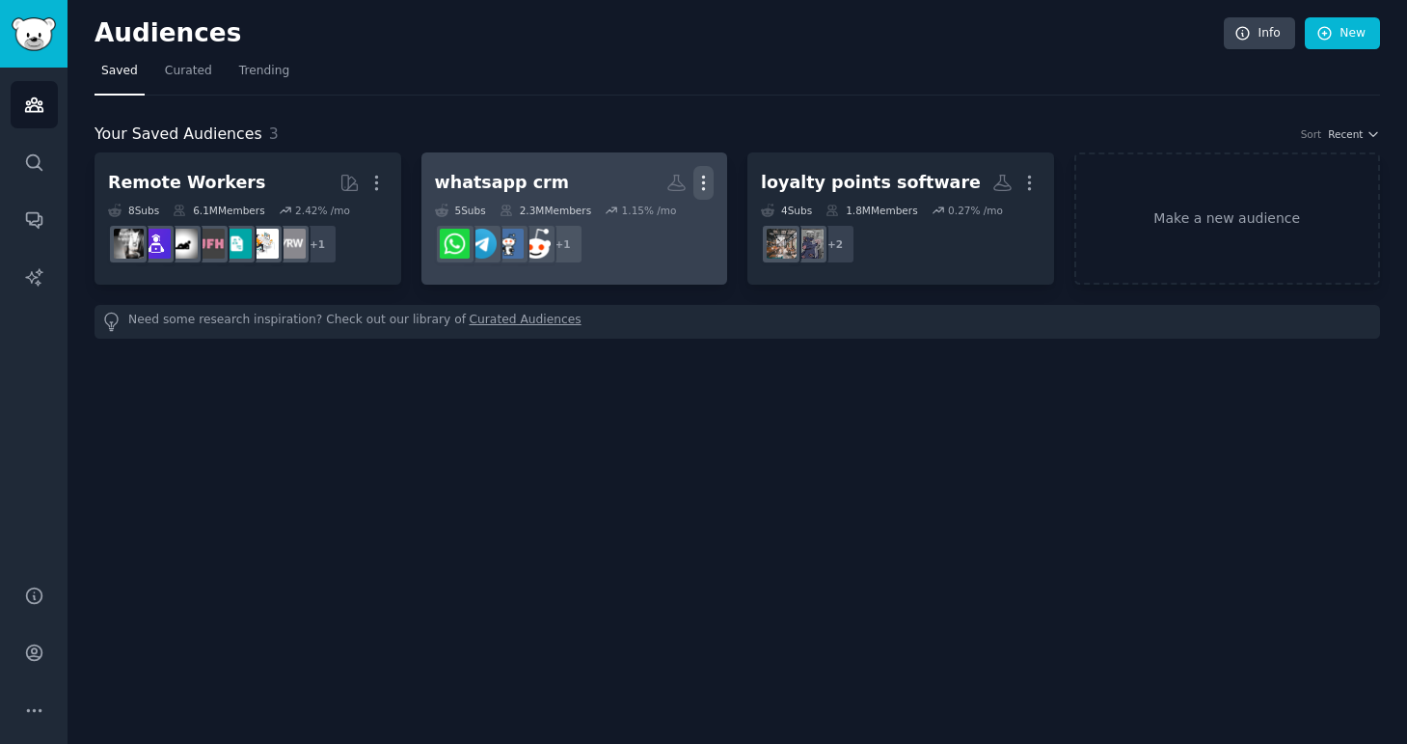
click at [703, 182] on icon "button" at bounding box center [704, 184] width 2 height 14
click at [650, 189] on p "View" at bounding box center [645, 189] width 32 height 20
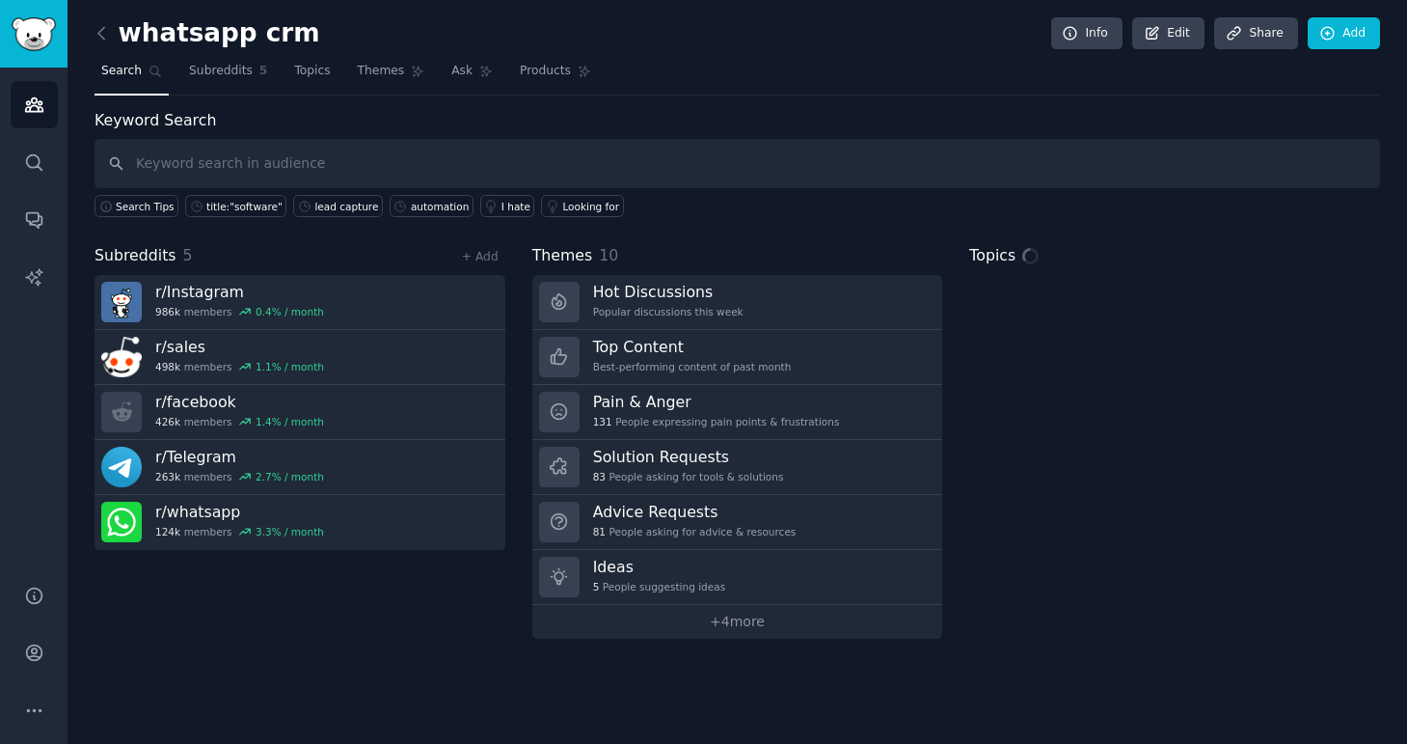
click at [224, 28] on h2 "whatsapp crm" at bounding box center [208, 33] width 226 height 31
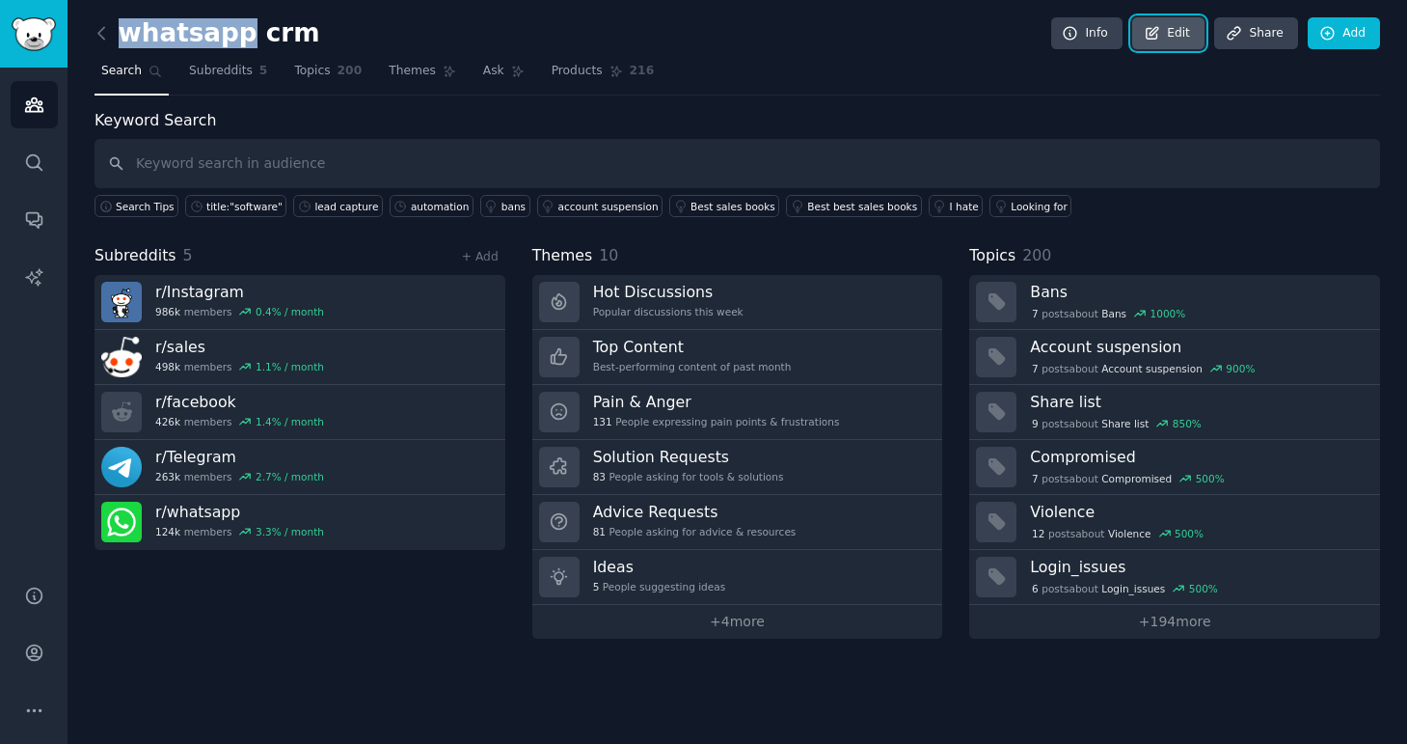
click at [1181, 34] on link "Edit" at bounding box center [1168, 33] width 72 height 33
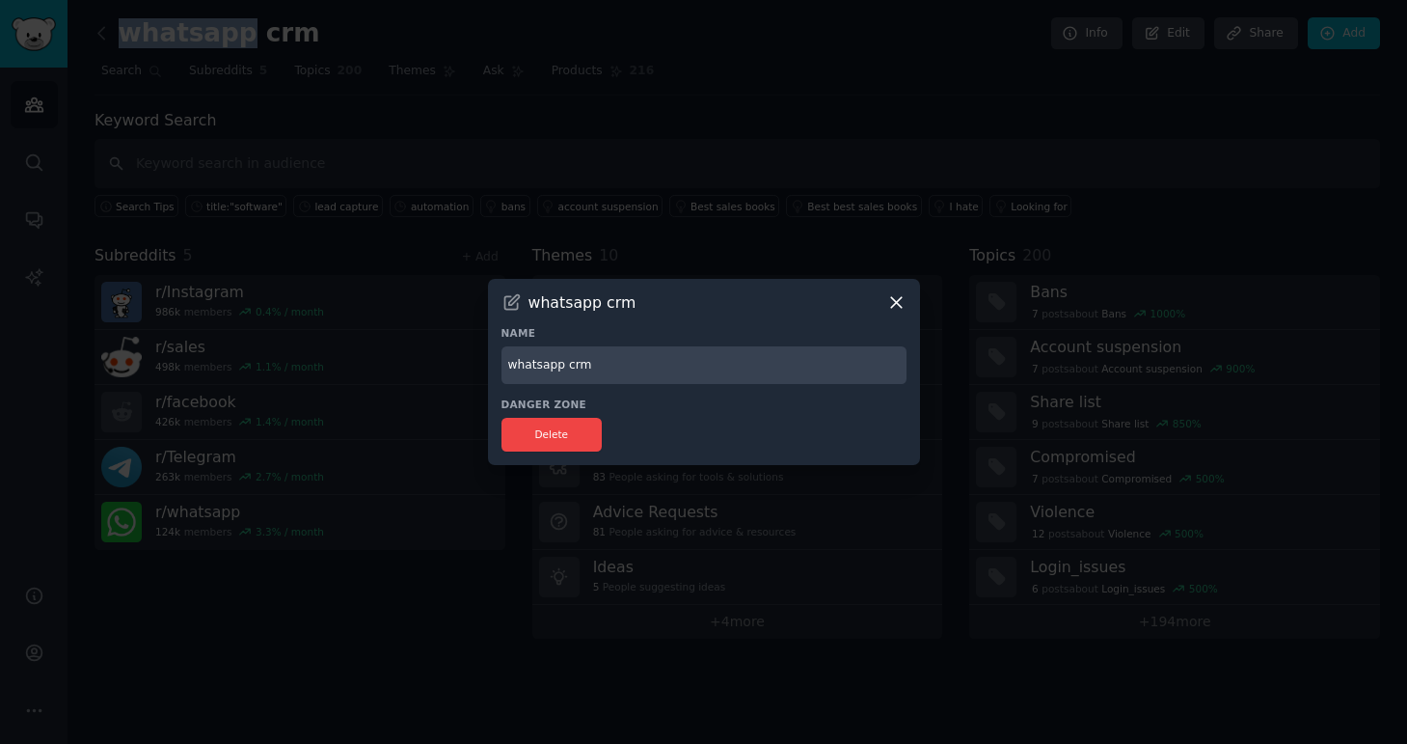
click at [706, 373] on input "whatsapp crm" at bounding box center [704, 365] width 405 height 38
type input "Socmed"
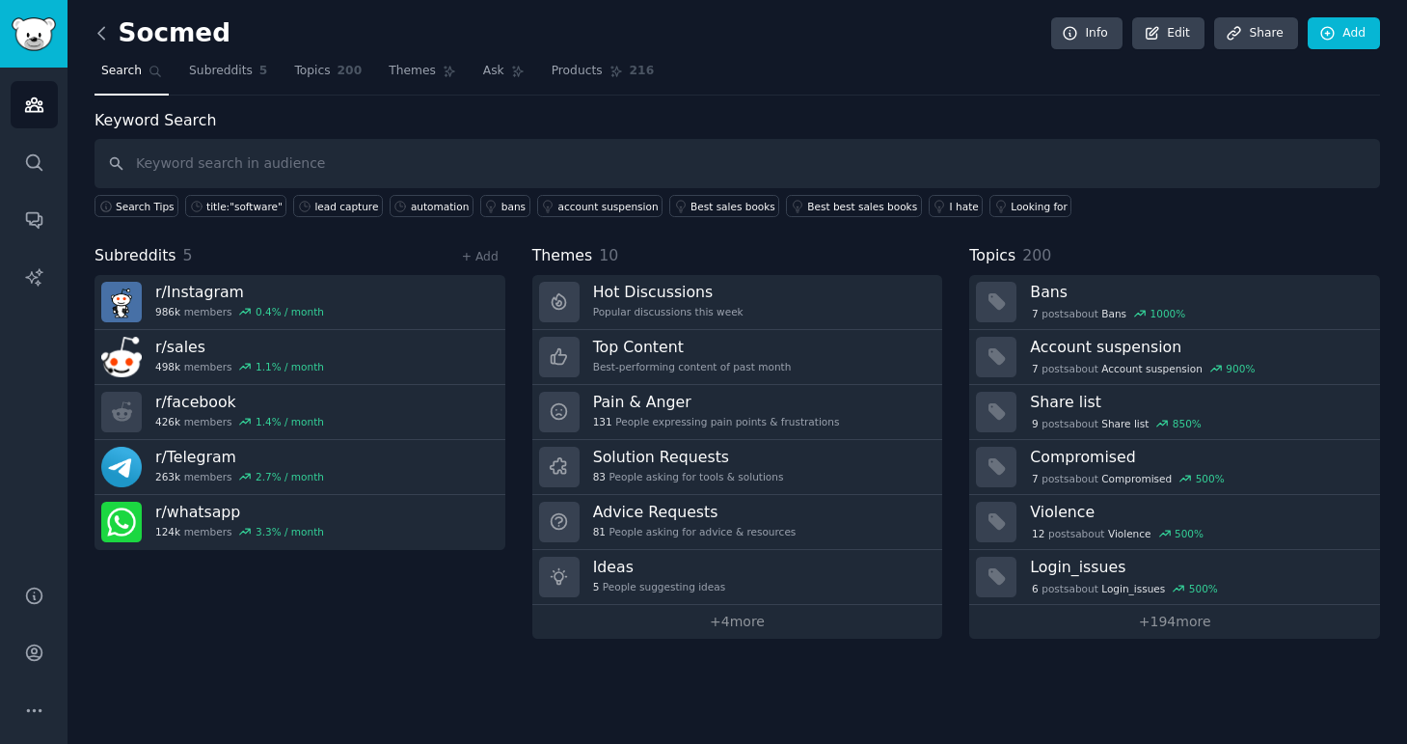
click at [98, 35] on icon at bounding box center [102, 33] width 20 height 20
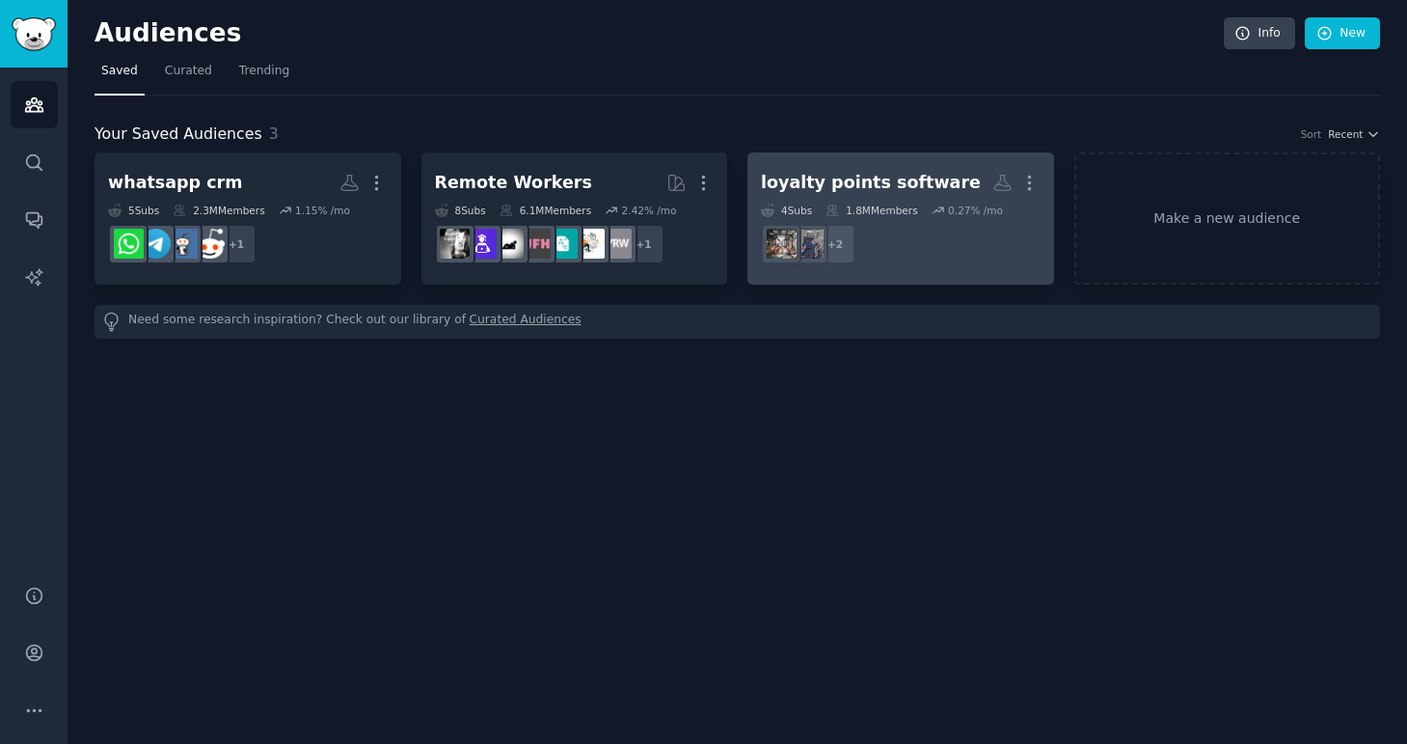
click at [916, 171] on div "loyalty points software" at bounding box center [871, 183] width 220 height 24
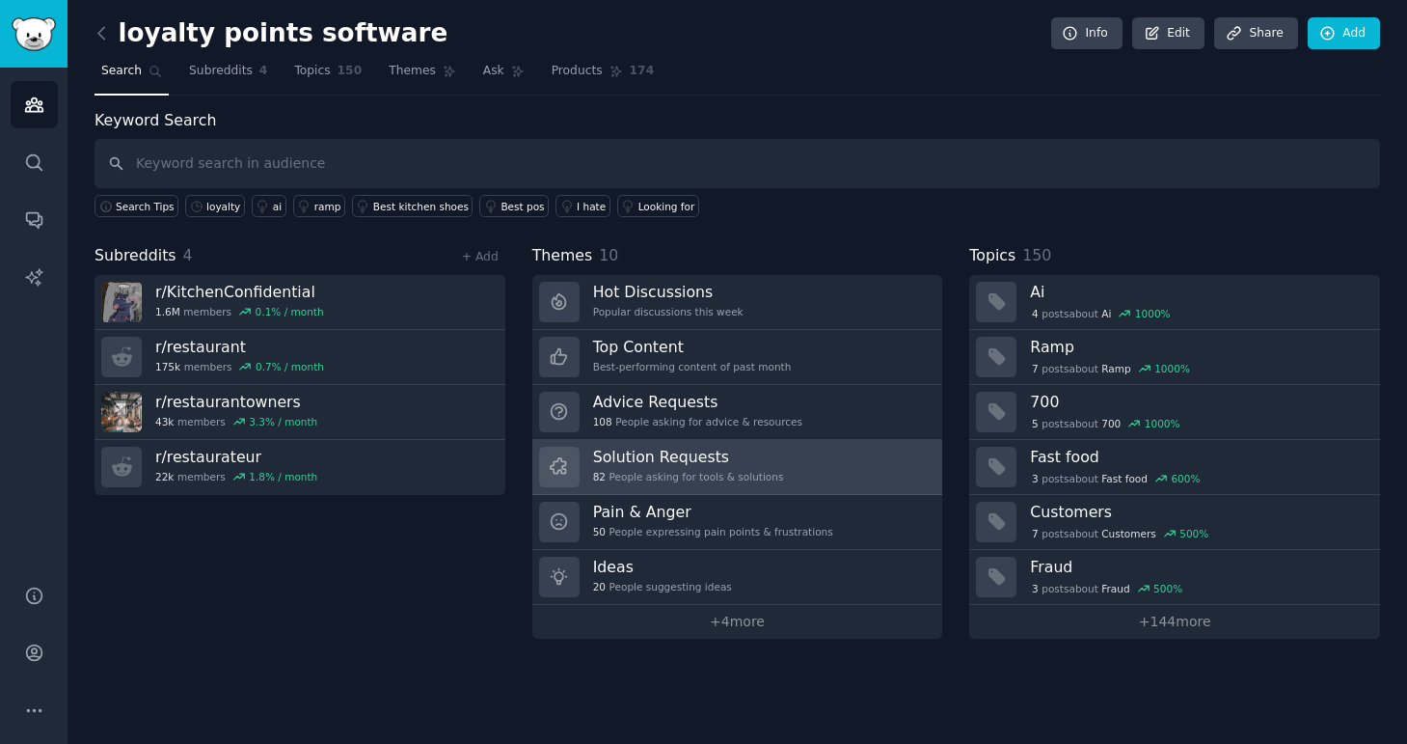
click at [791, 473] on link "Solution Requests 82 People asking for tools & solutions" at bounding box center [737, 467] width 411 height 55
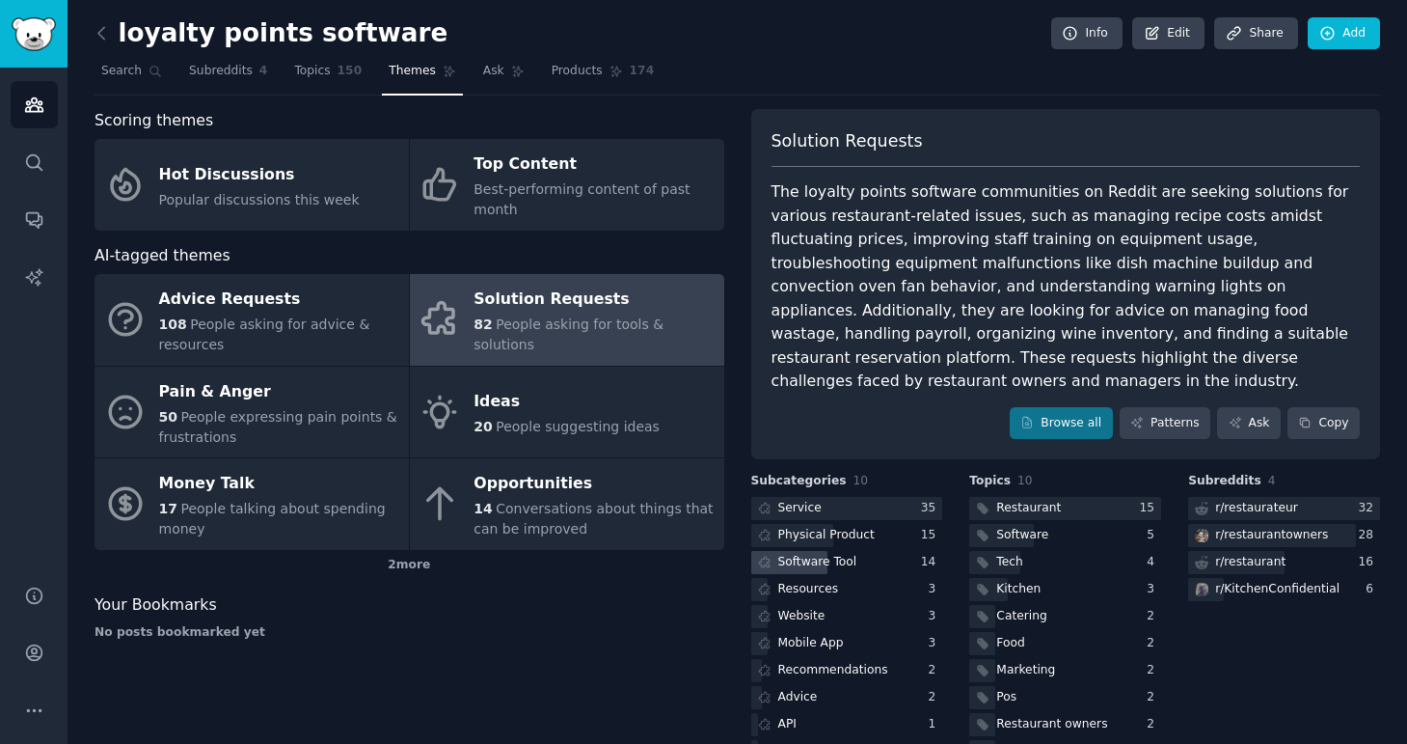
click at [847, 554] on div "Software Tool" at bounding box center [817, 562] width 79 height 17
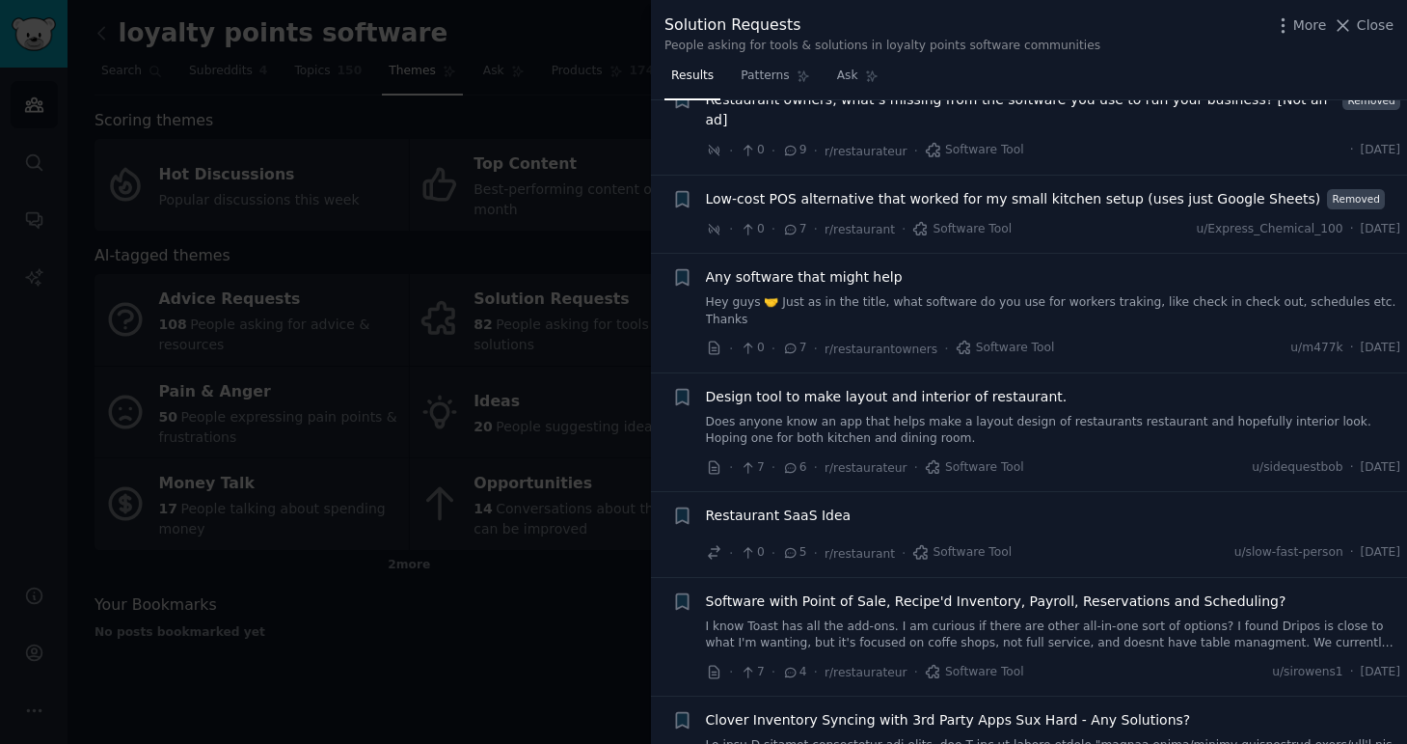
scroll to position [472, 0]
click at [831, 504] on span "Restaurant SaaS Idea" at bounding box center [779, 514] width 146 height 20
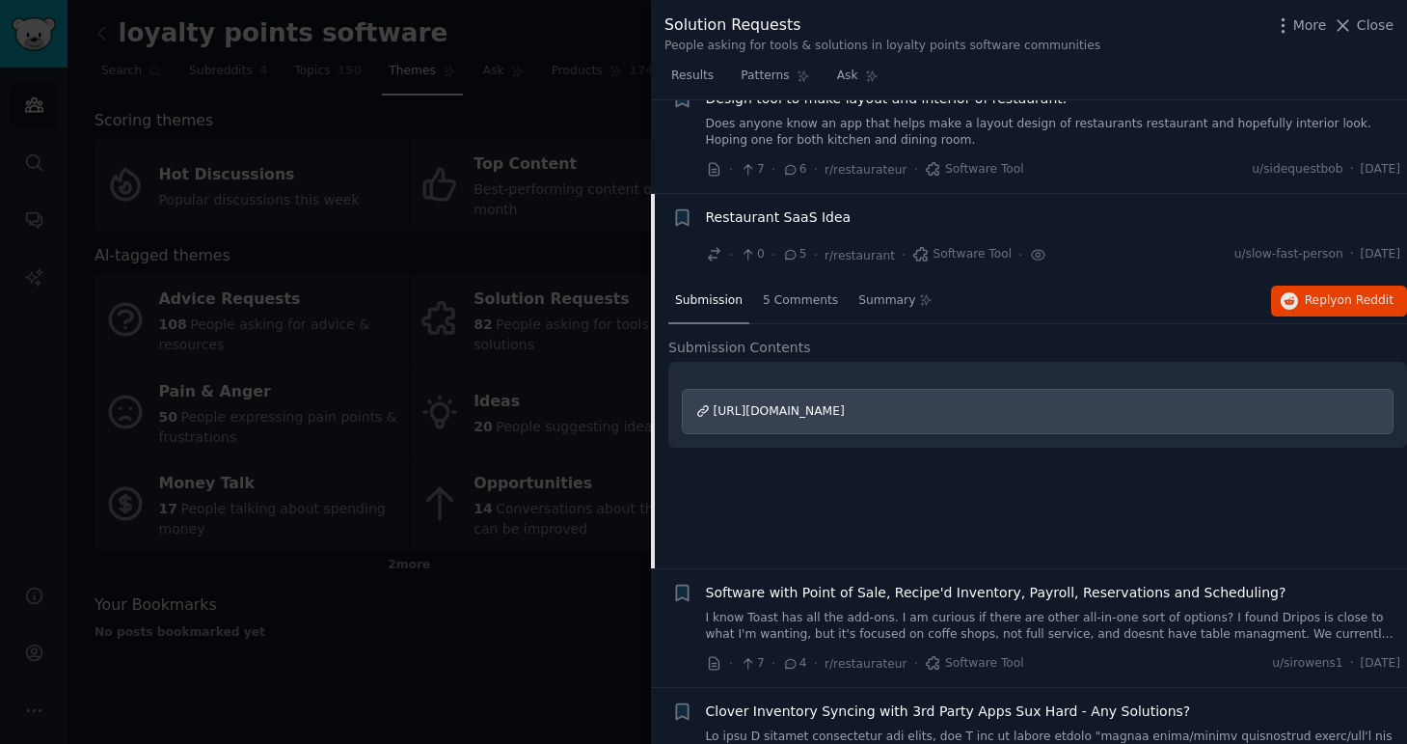
scroll to position [825, 0]
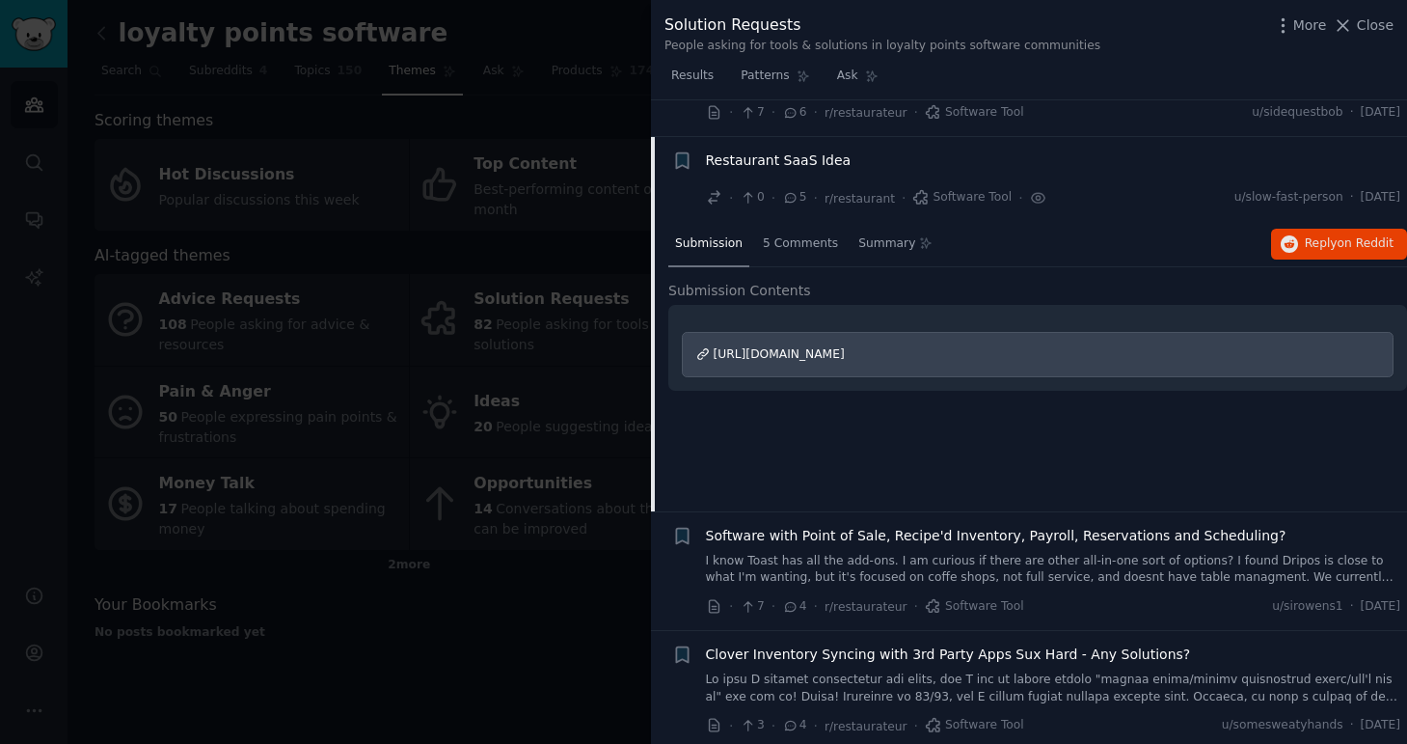
click at [845, 347] on span "[URL][DOMAIN_NAME]" at bounding box center [779, 354] width 131 height 14
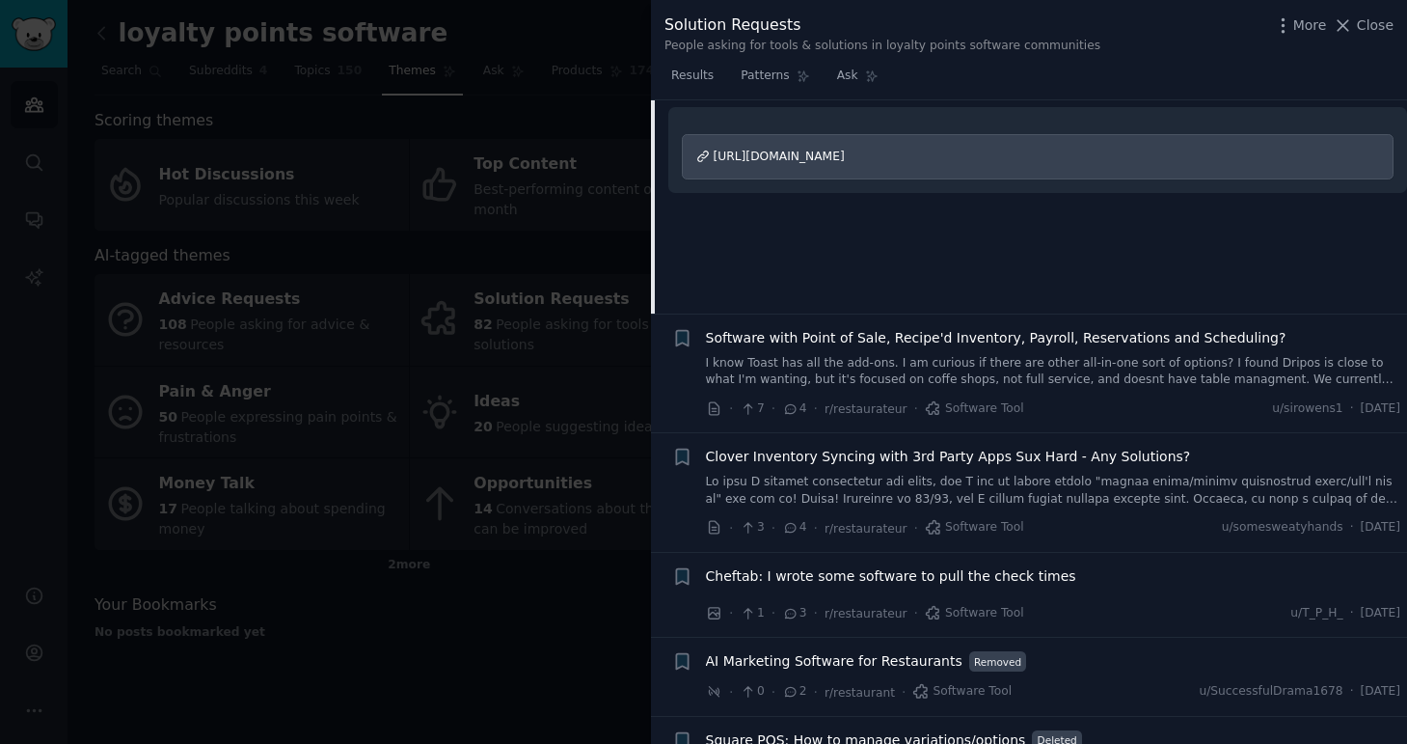
scroll to position [1036, 0]
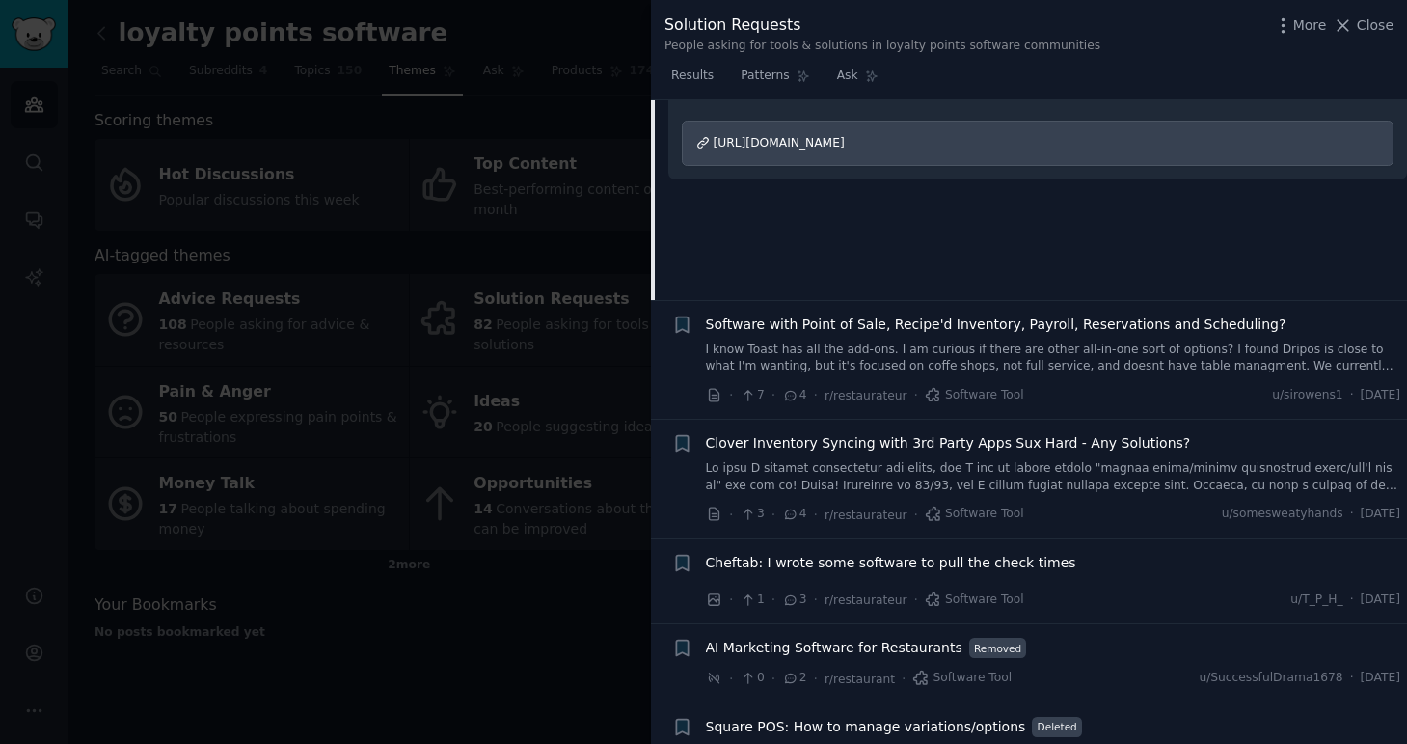
click at [854, 553] on span "Cheftab: I wrote some software to pull the check times" at bounding box center [891, 563] width 370 height 20
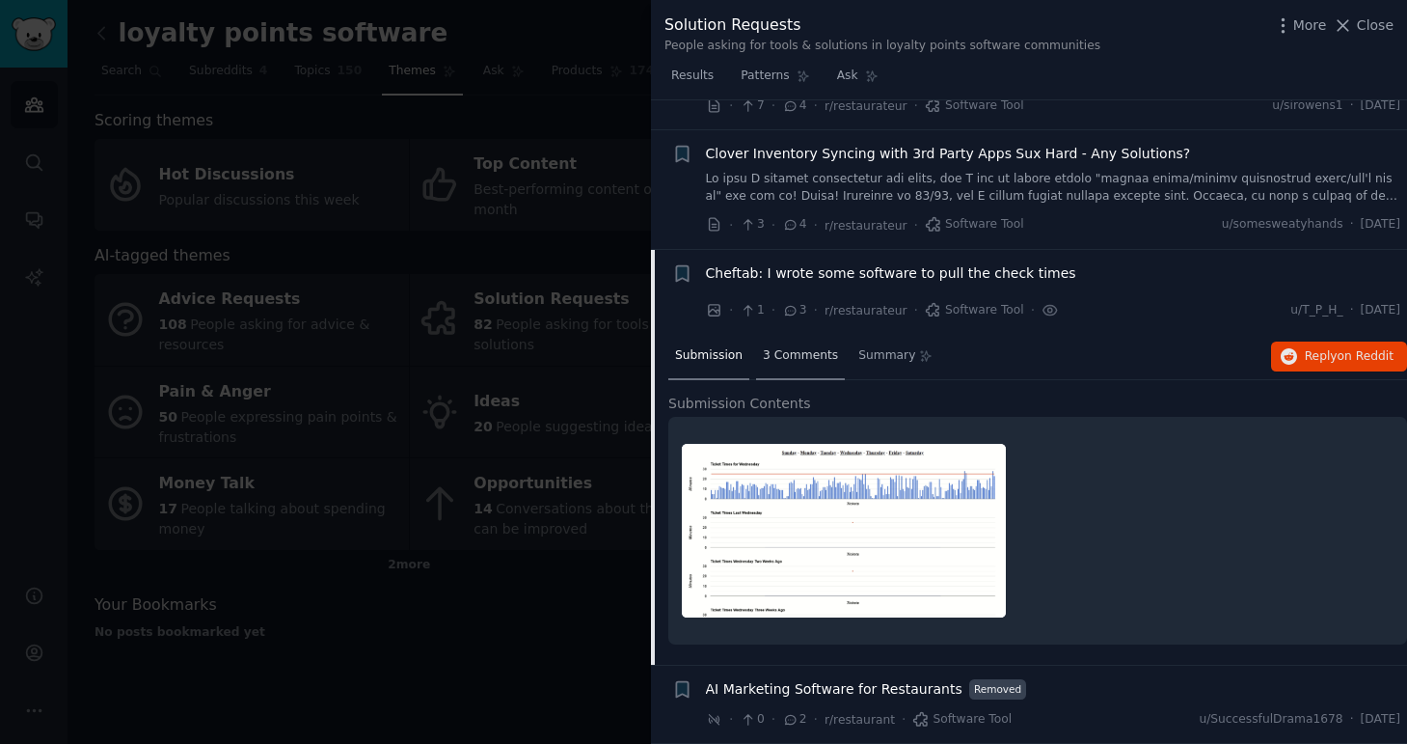
click at [809, 347] on span "3 Comments" at bounding box center [800, 355] width 75 height 17
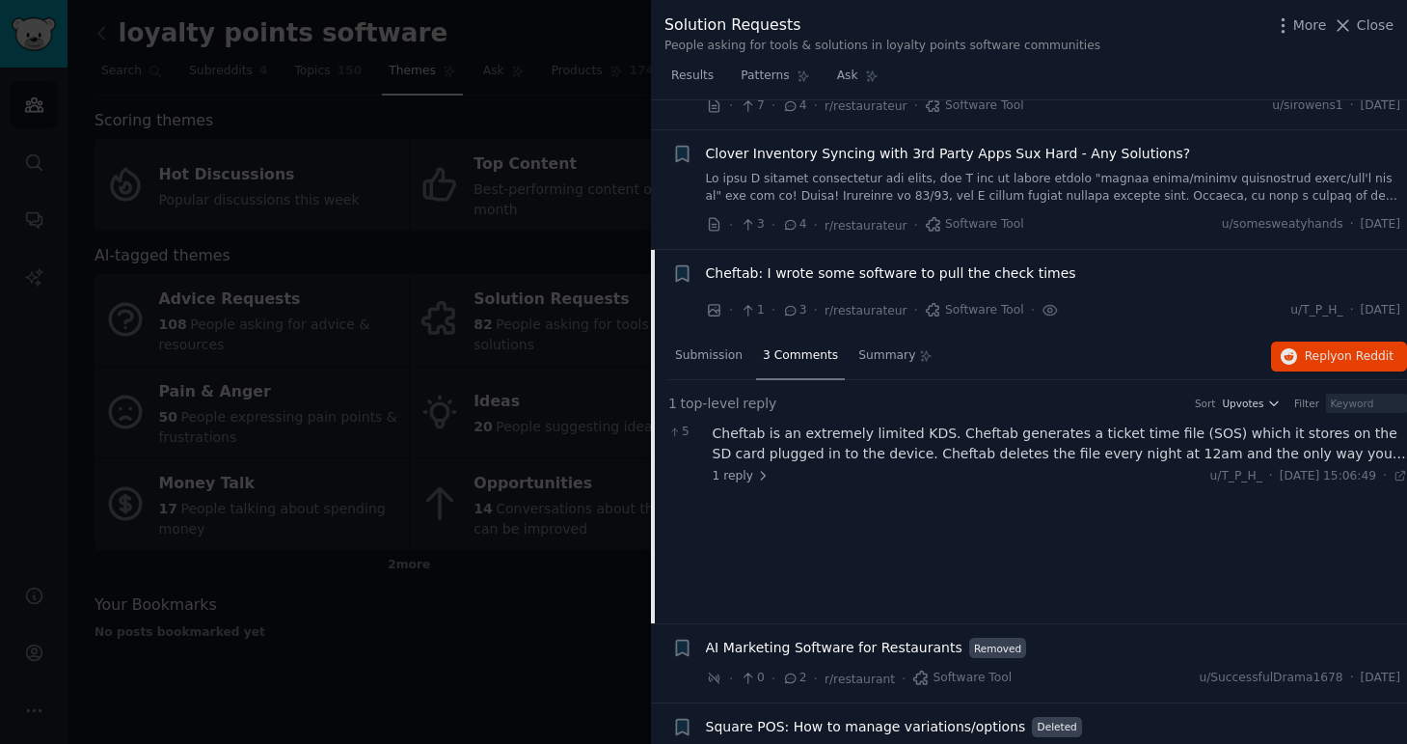
click at [345, 643] on div at bounding box center [703, 372] width 1407 height 744
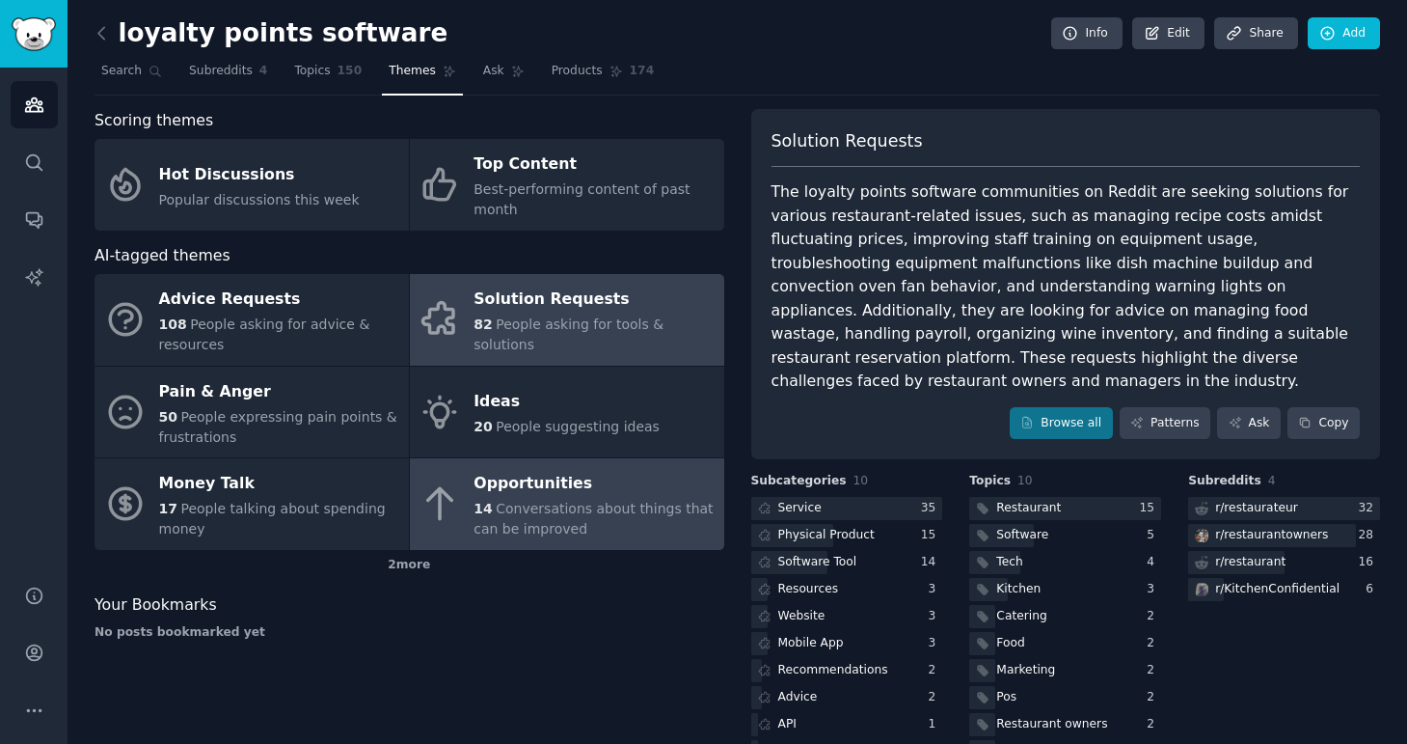
click at [572, 497] on div "Opportunities" at bounding box center [594, 484] width 240 height 31
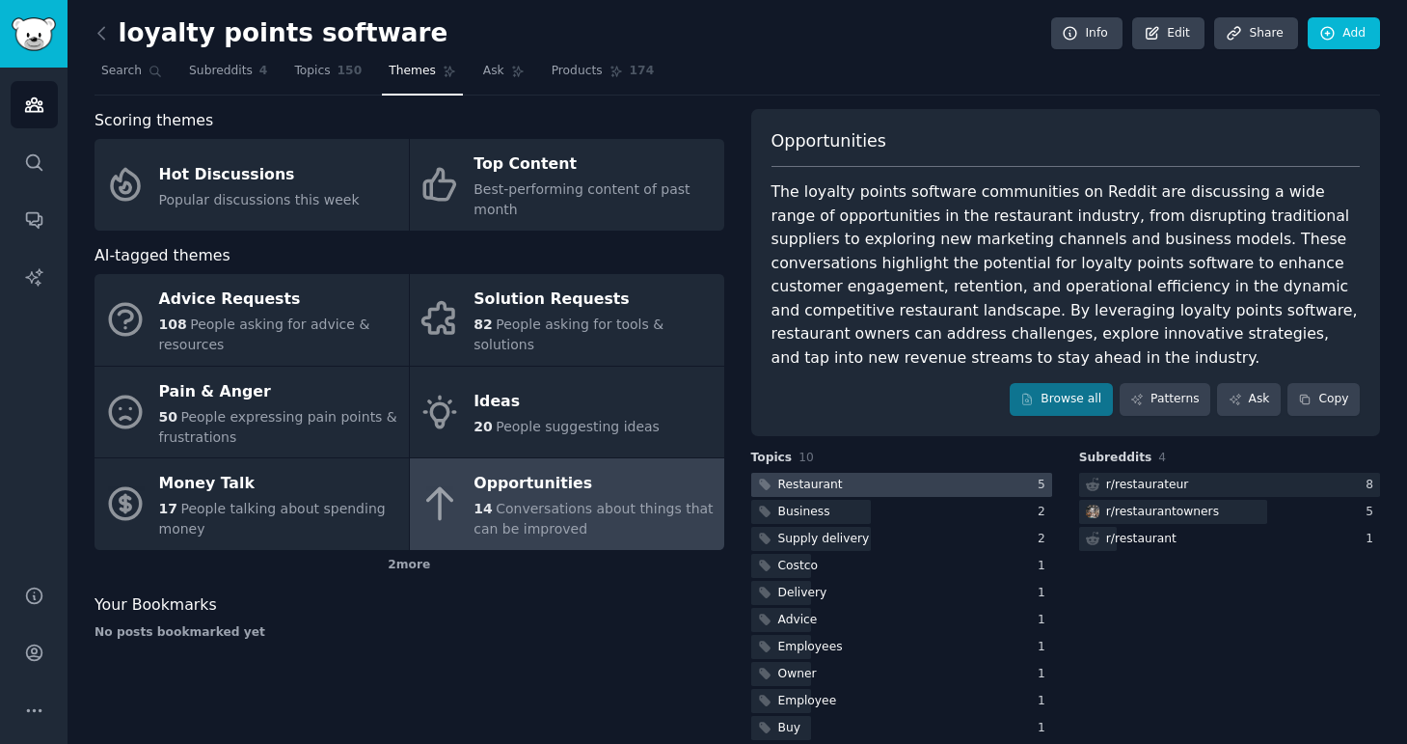
scroll to position [26, 0]
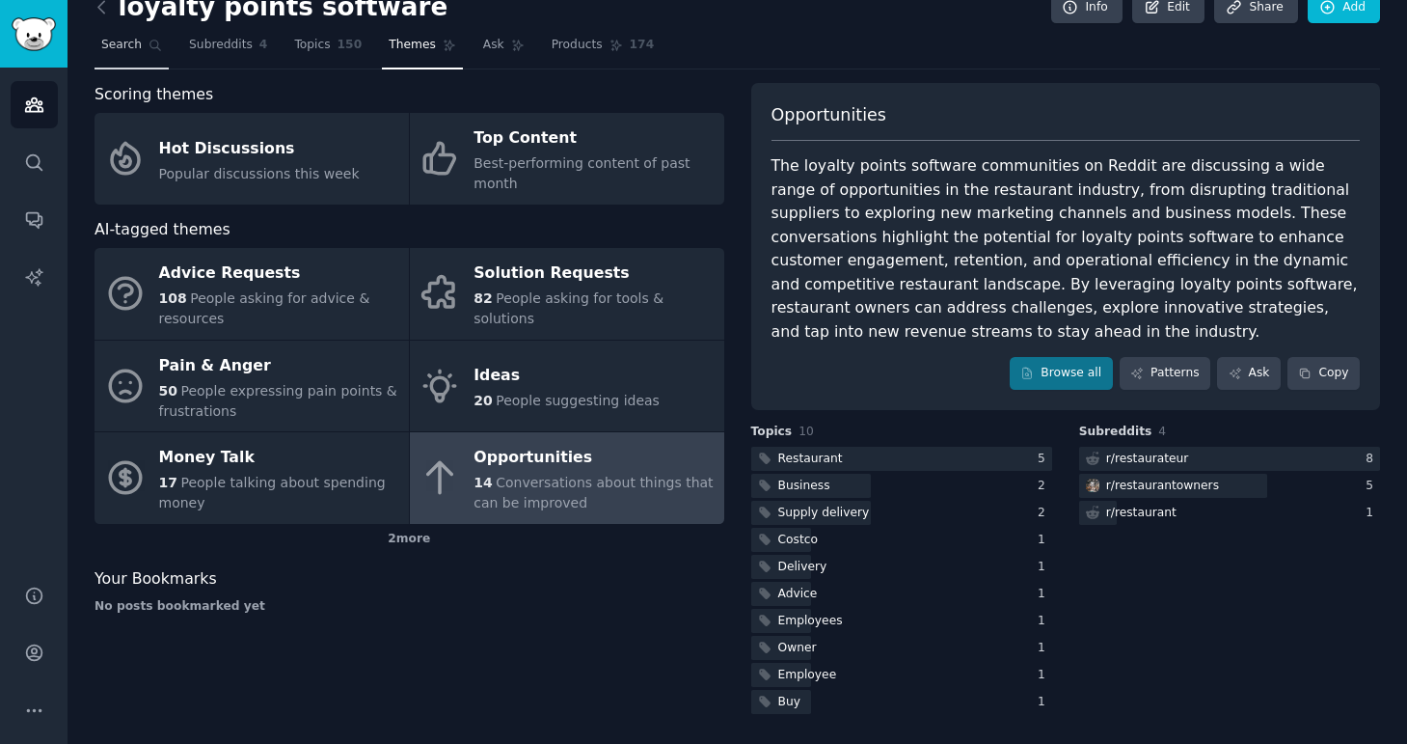
click at [124, 46] on span "Search" at bounding box center [121, 45] width 41 height 17
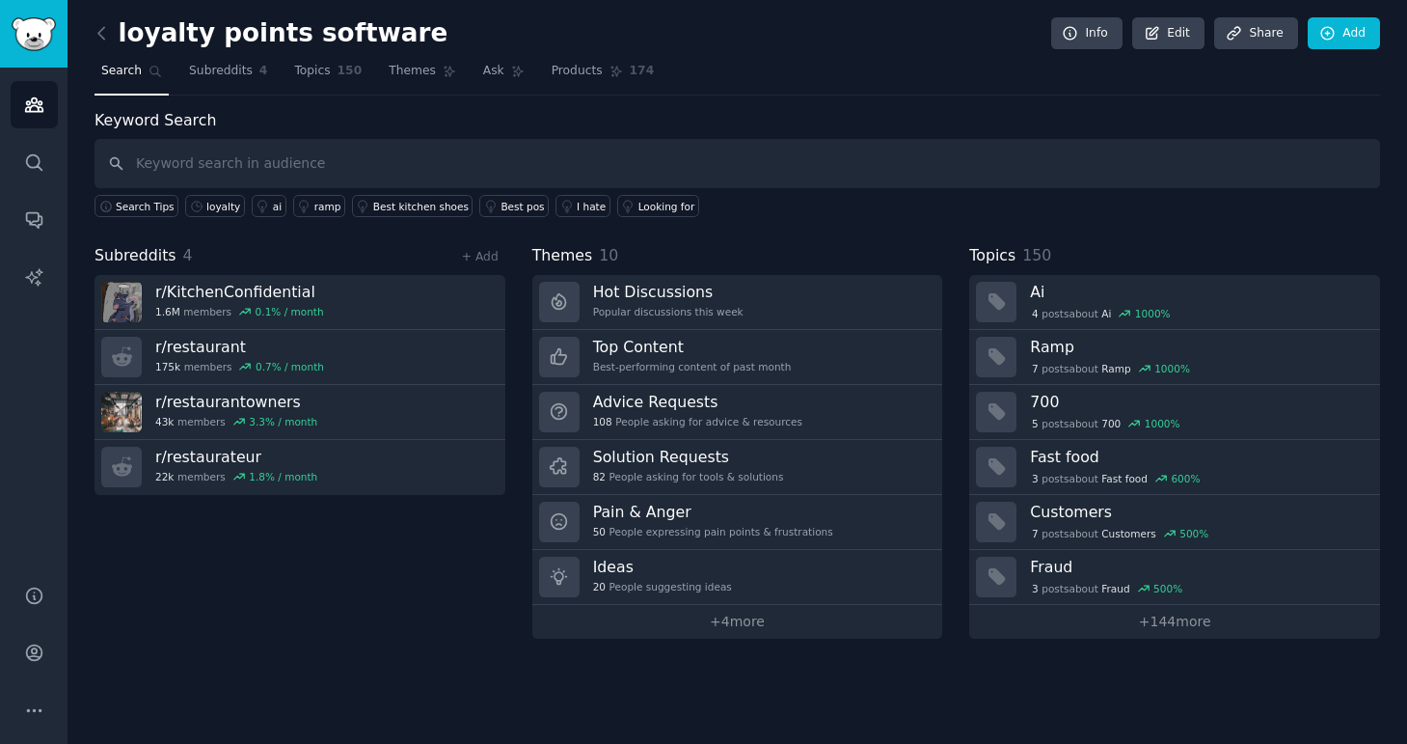
click at [302, 171] on input "text" at bounding box center [738, 163] width 1286 height 49
type input "software"
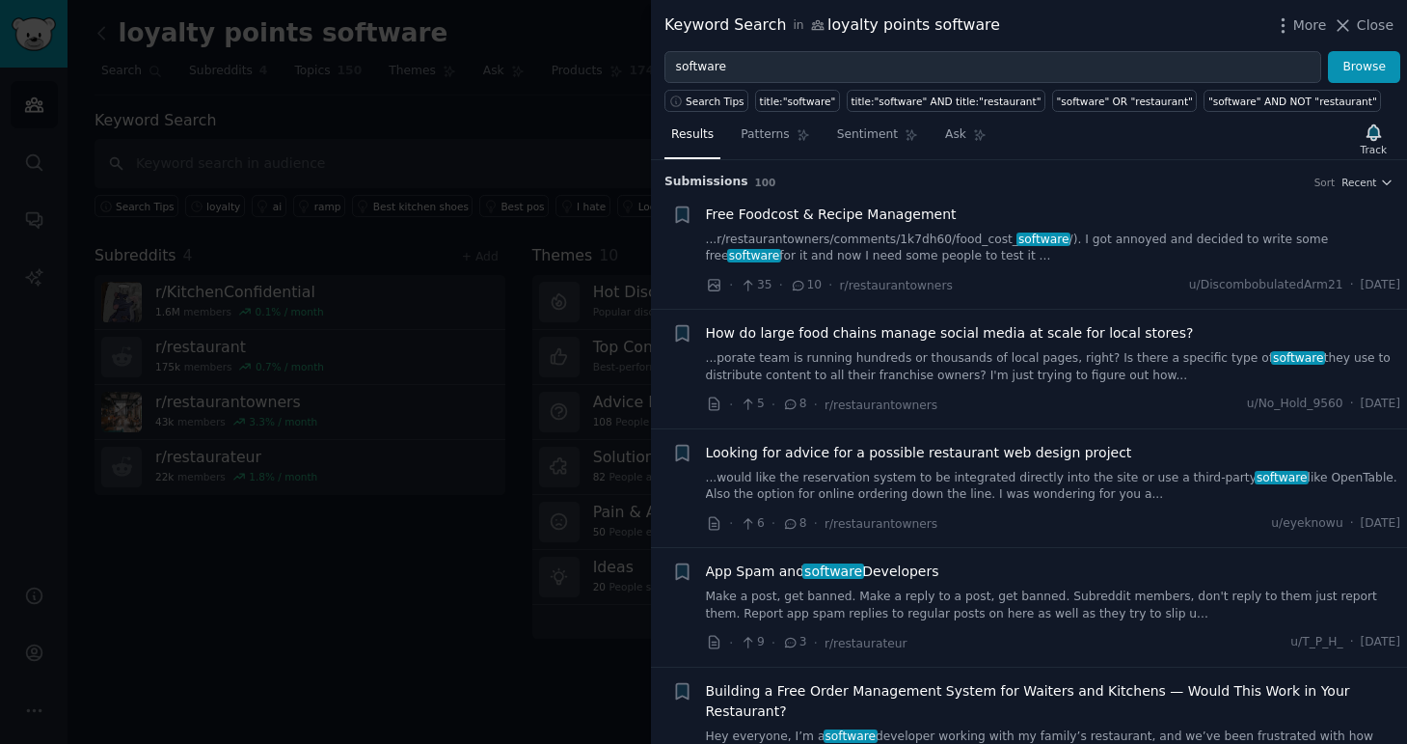
click at [991, 246] on link "...r/restaurantowners/comments/1k7dh60/food_cost_ software /). I got annoyed an…" at bounding box center [1053, 249] width 695 height 34
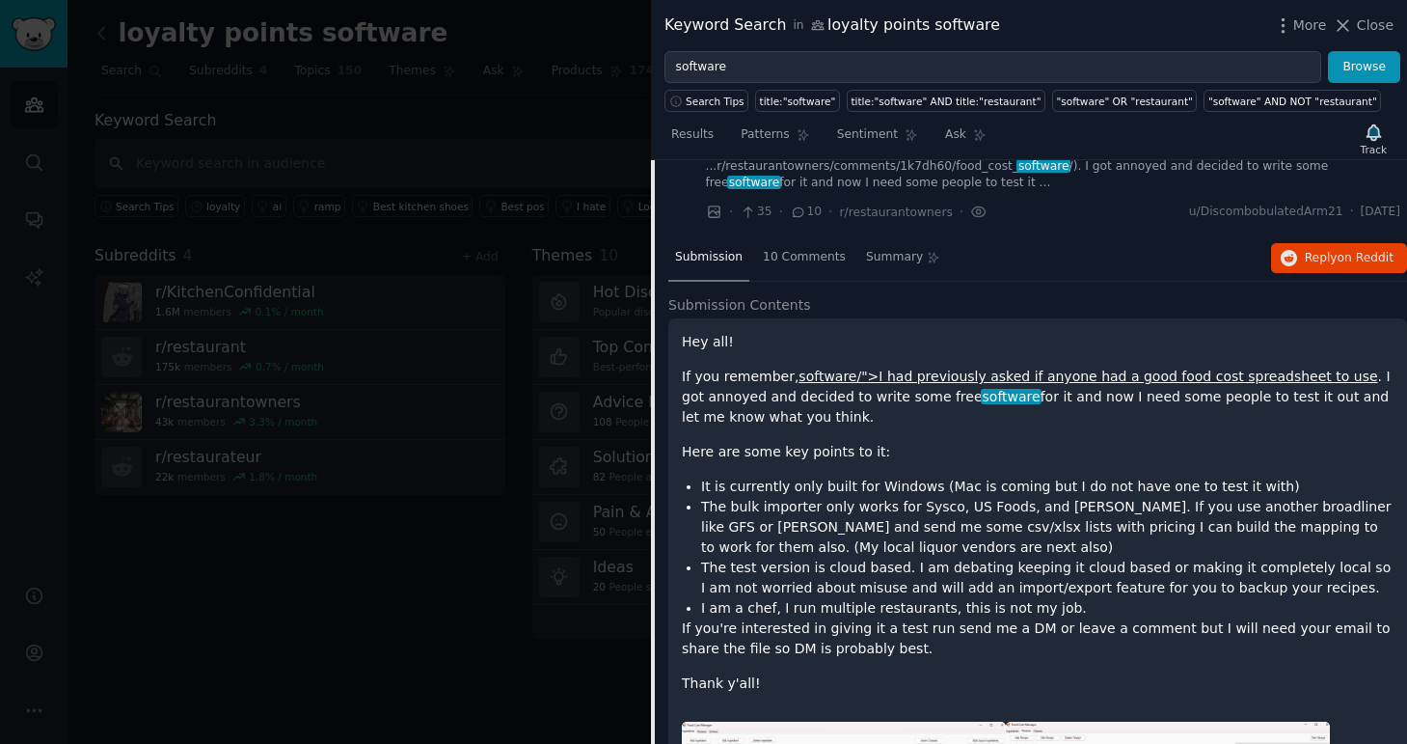
scroll to position [21, 0]
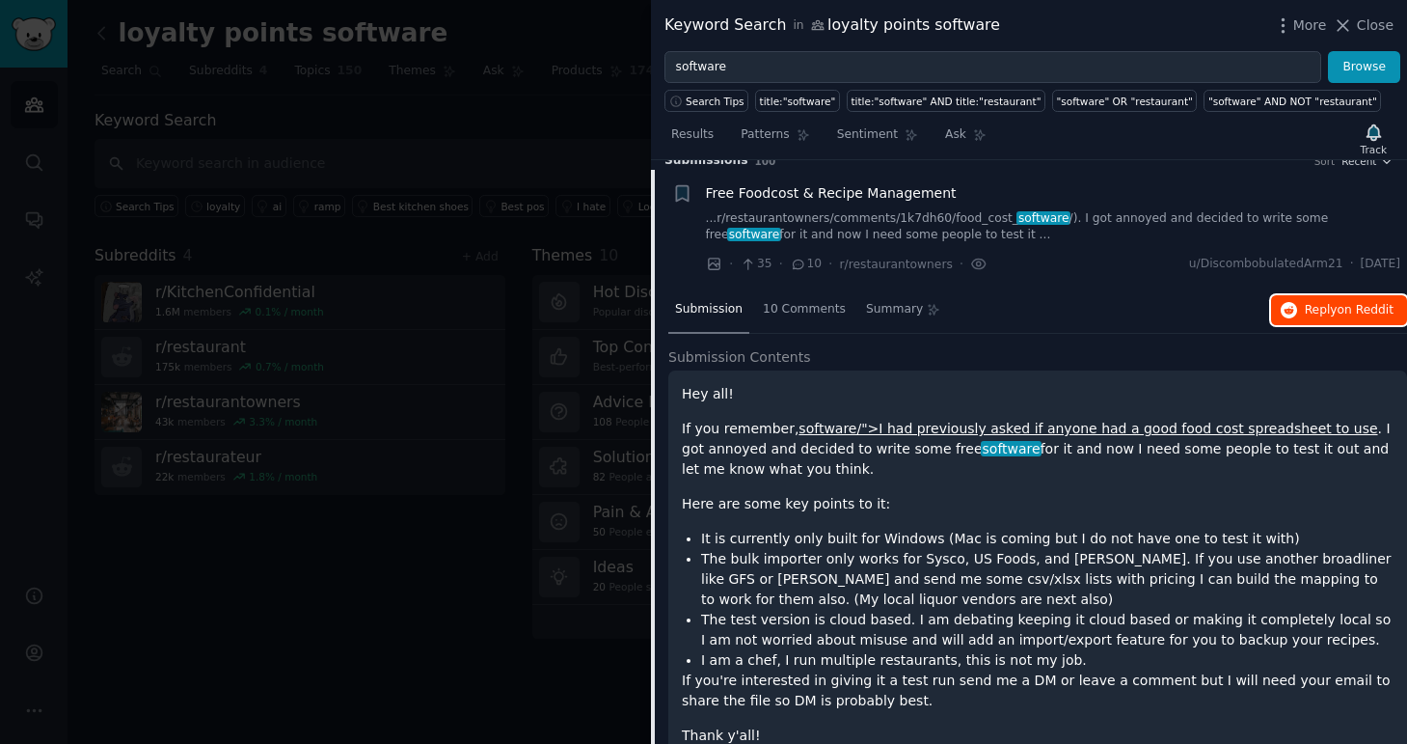
click at [1289, 314] on icon "button" at bounding box center [1289, 310] width 17 height 17
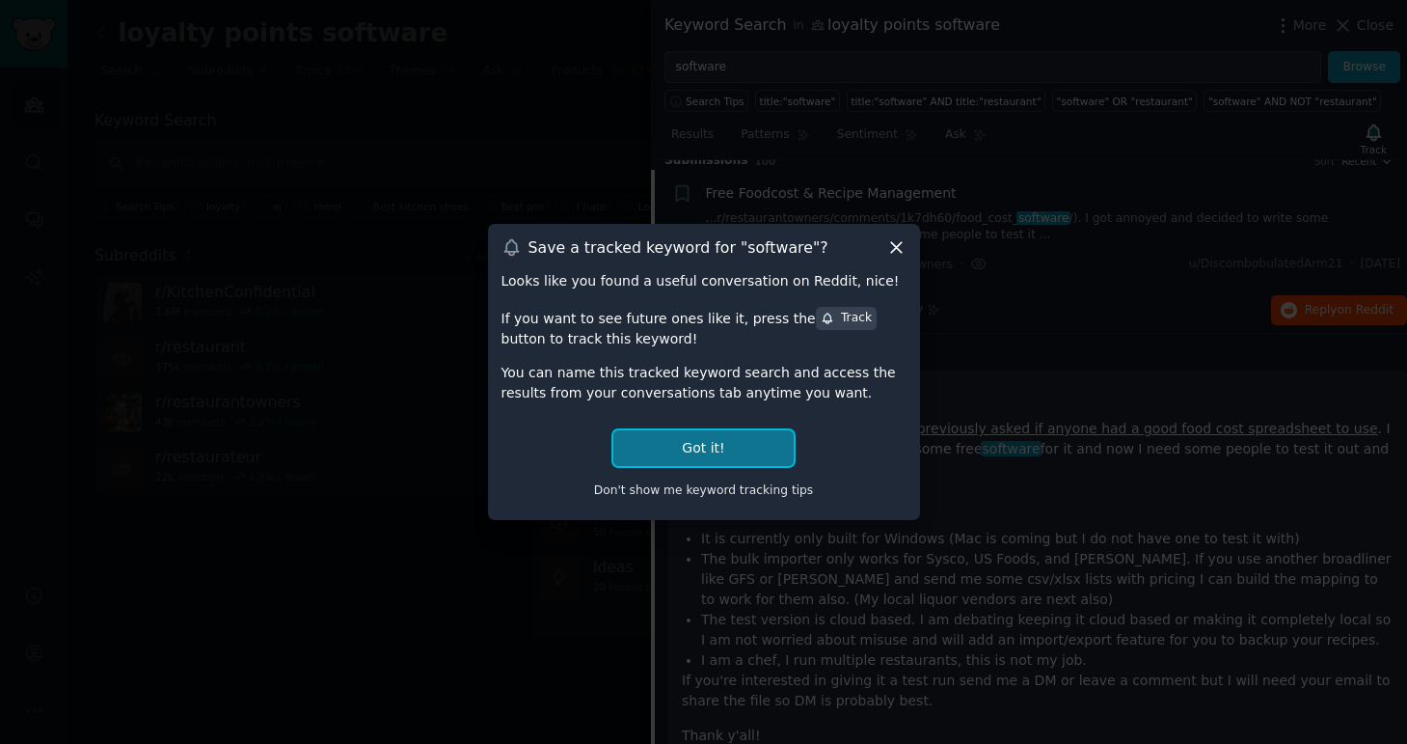
click at [726, 458] on button "Got it!" at bounding box center [702, 448] width 179 height 36
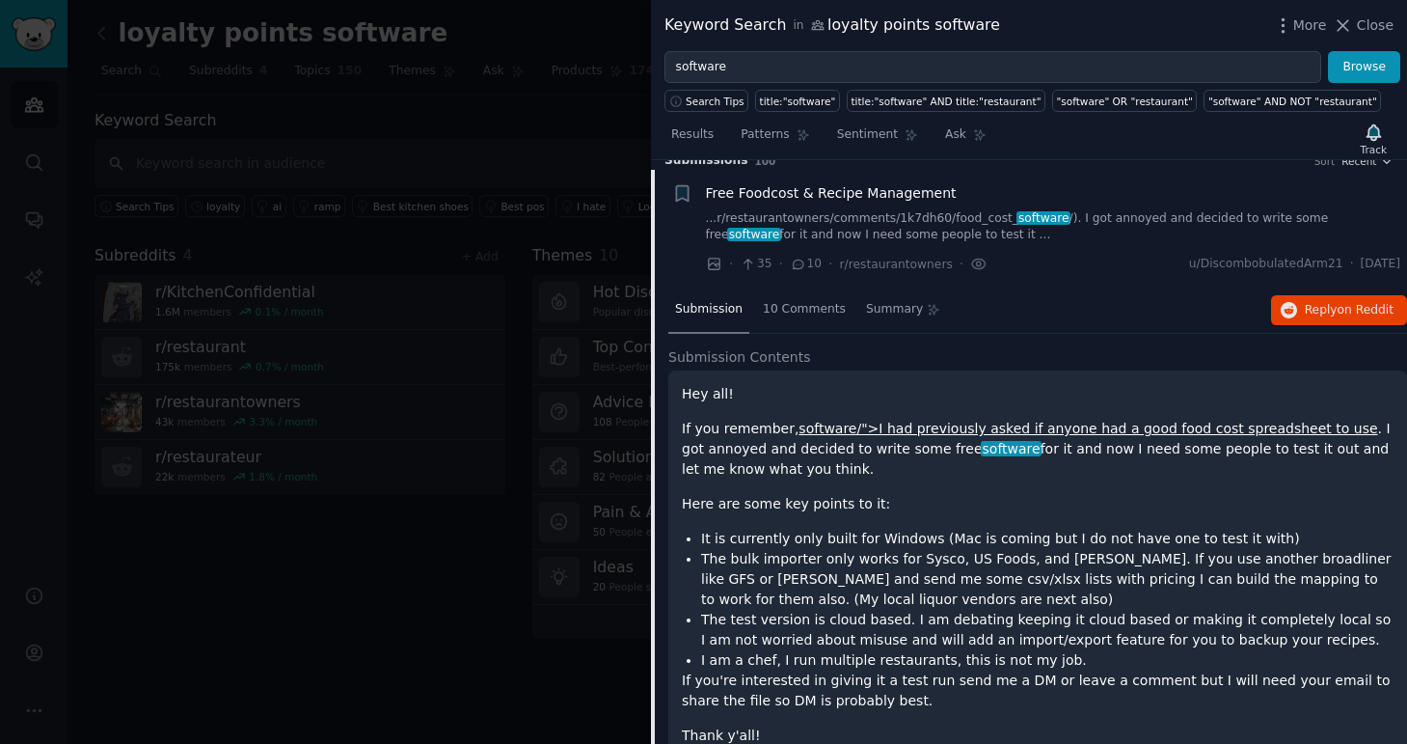
click at [726, 458] on p "If you remember, software/">I had previously asked if anyone had a good food co…" at bounding box center [1038, 449] width 712 height 61
click at [764, 531] on li "It is currently only built for Windows (Mac is coming but I do not have one to …" at bounding box center [1047, 539] width 693 height 20
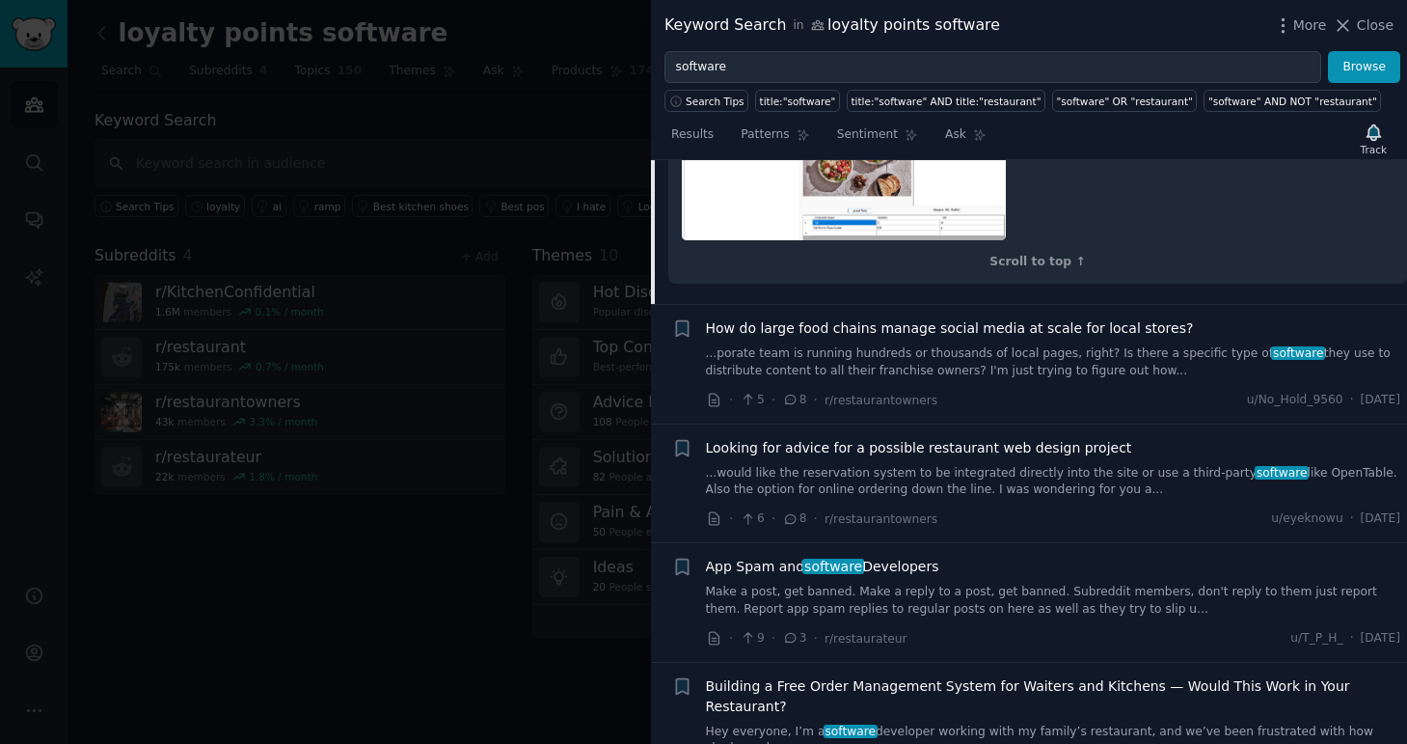
scroll to position [857, 0]
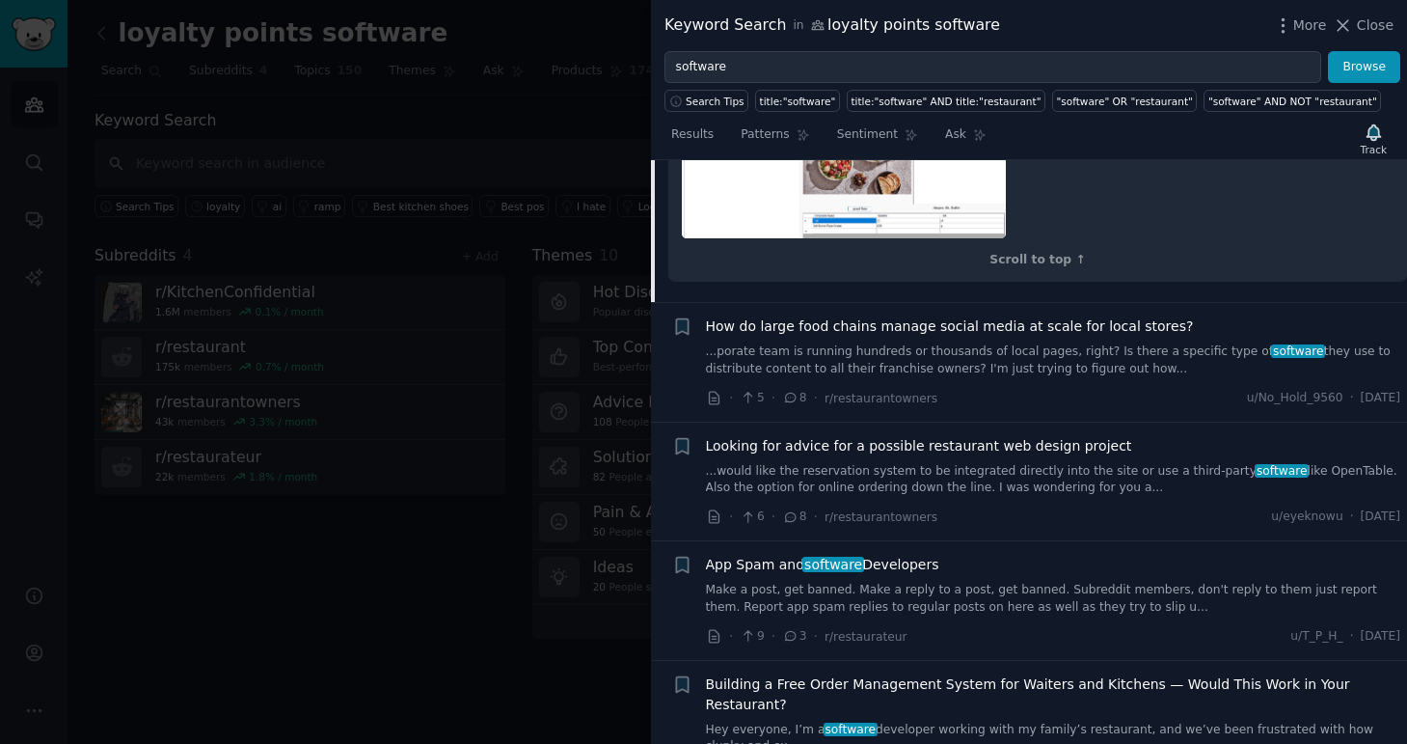
click at [846, 356] on link "...porate team is running hundreds or thousands of local pages, right? Is there…" at bounding box center [1053, 360] width 695 height 34
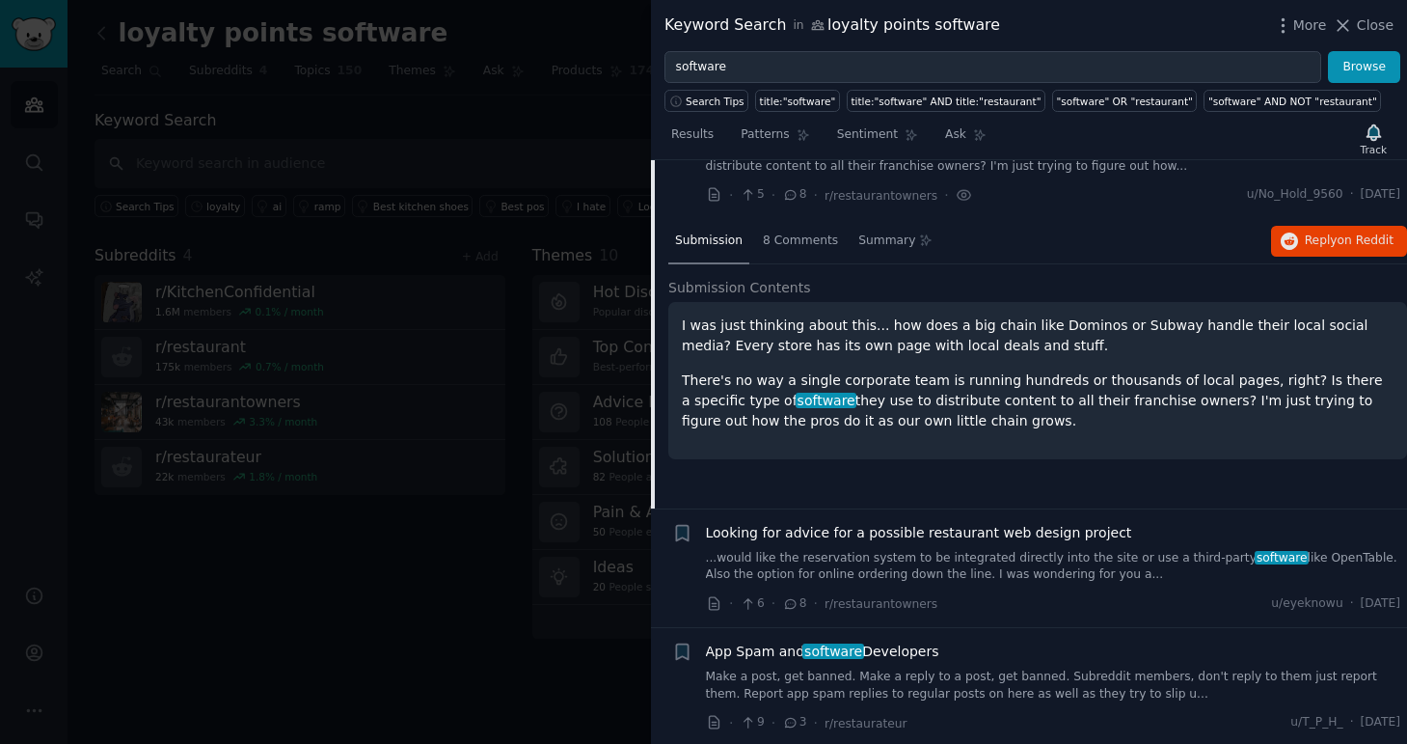
scroll to position [150, 0]
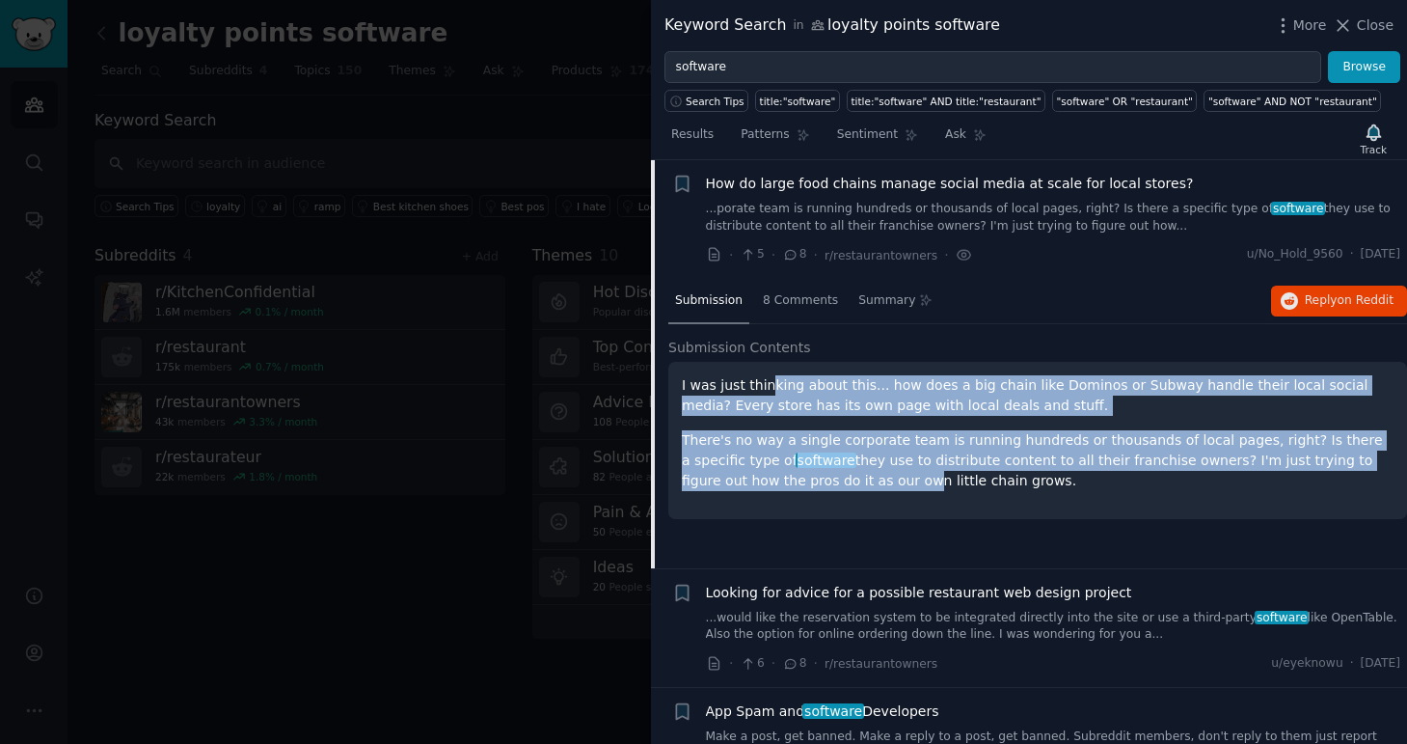
drag, startPoint x: 764, startPoint y: 378, endPoint x: 792, endPoint y: 477, distance: 102.3
click at [792, 477] on div "I was just thinking about this... how does a big chain like Dominos or Subway h…" at bounding box center [1038, 433] width 712 height 116
click at [792, 477] on p "There's no way a single corporate team is running hundreds or thousands of loca…" at bounding box center [1038, 460] width 712 height 61
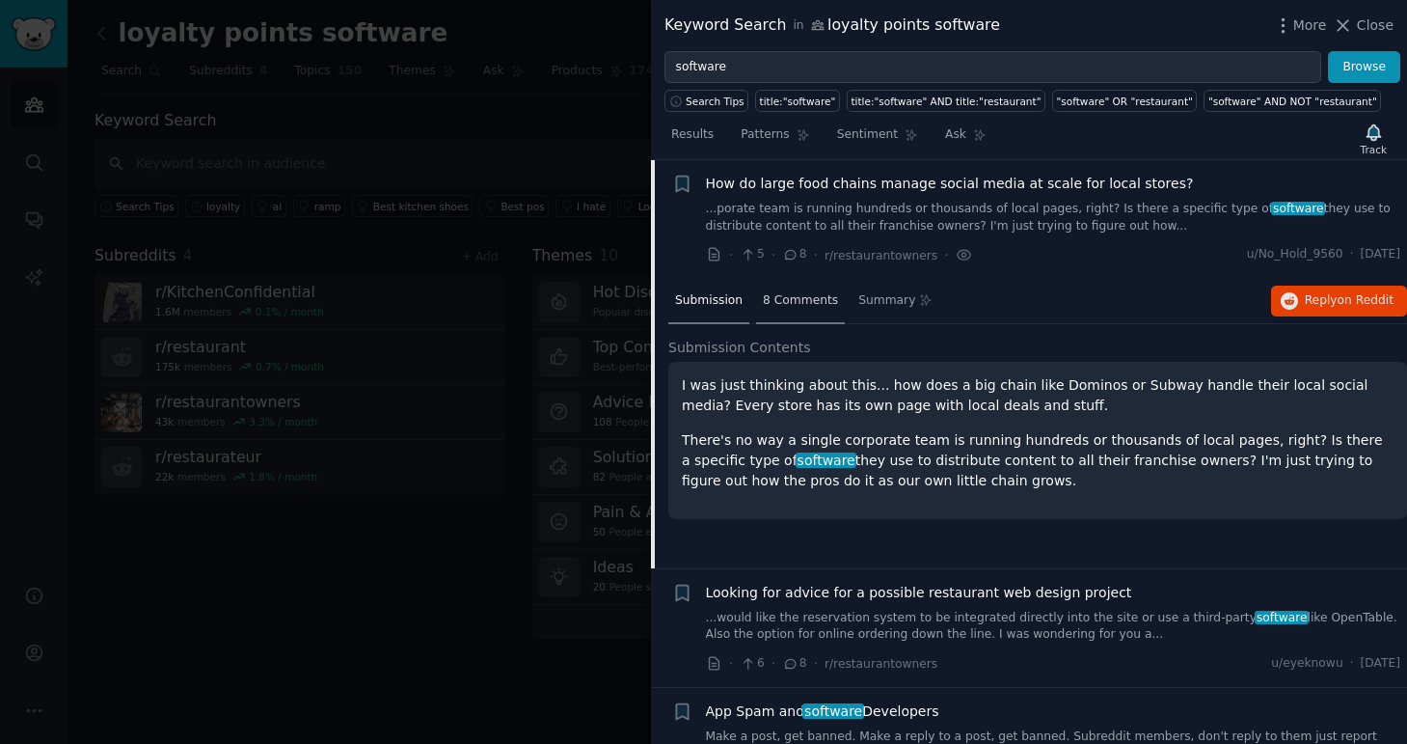
click at [803, 294] on span "8 Comments" at bounding box center [800, 300] width 75 height 17
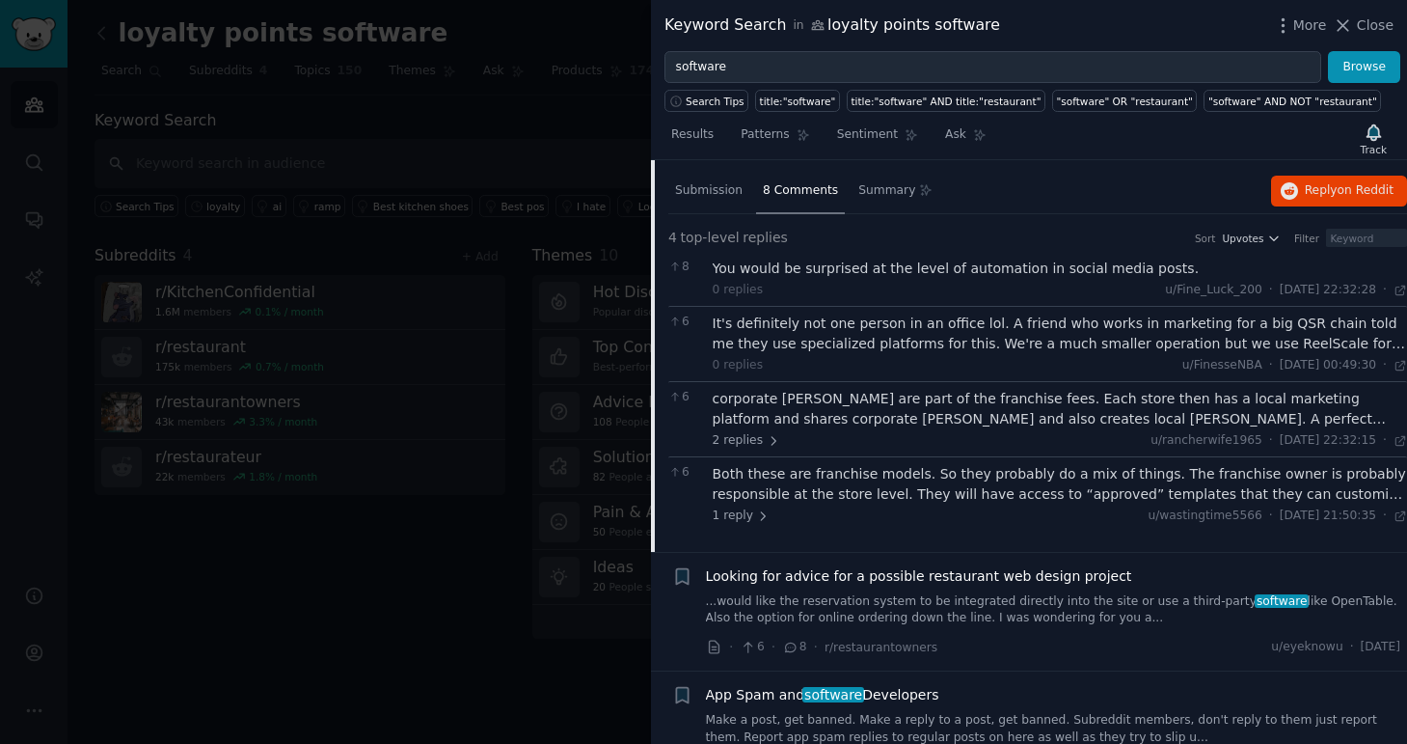
scroll to position [264, 0]
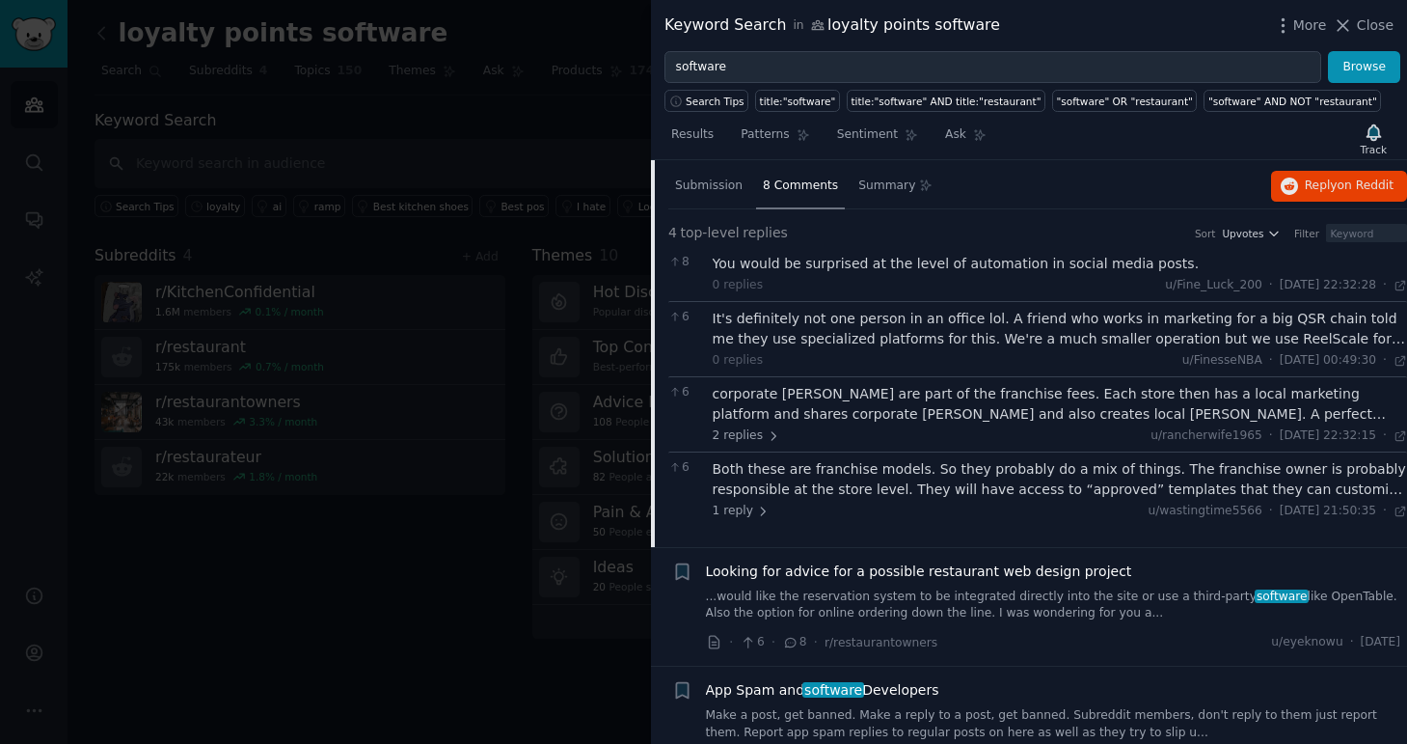
click at [995, 341] on div "It's definitely not one person in an office lol. A friend who works in marketin…" at bounding box center [1060, 329] width 695 height 41
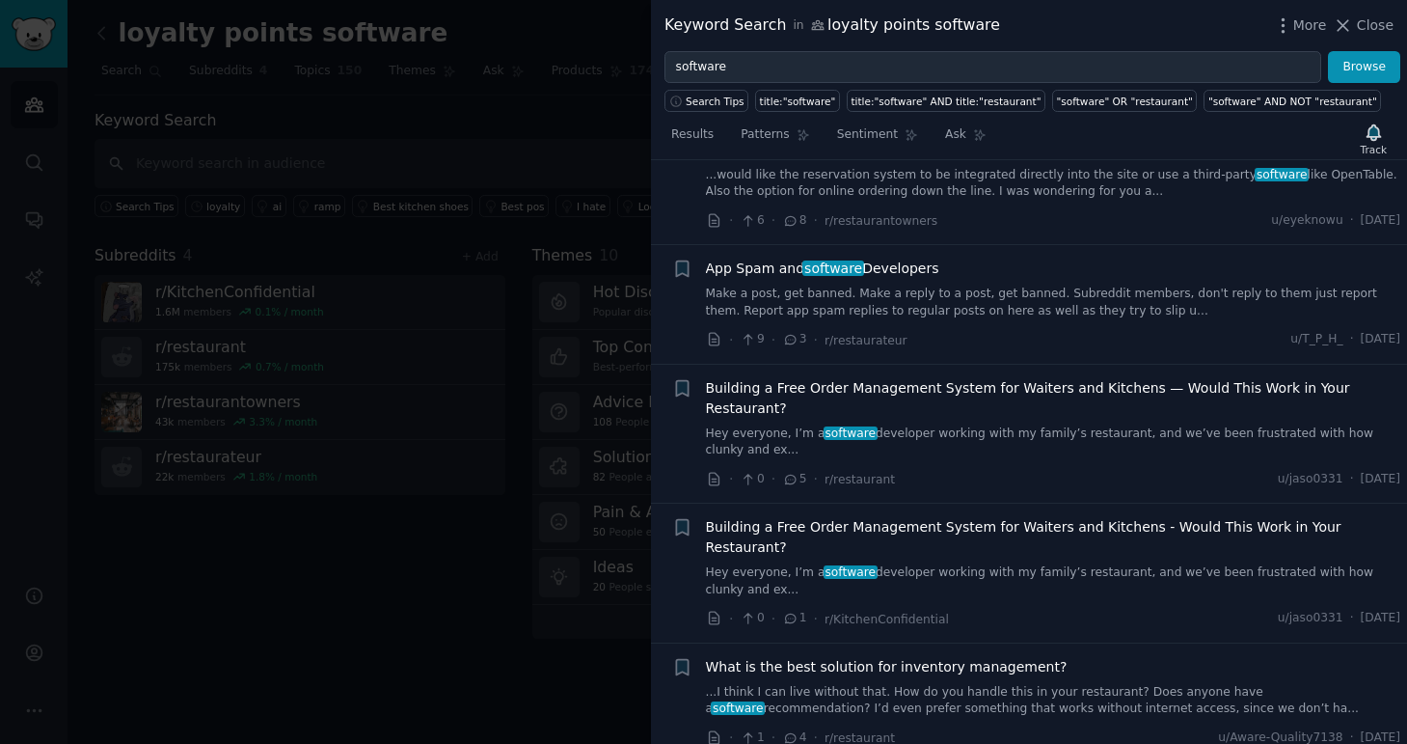
scroll to position [775, 0]
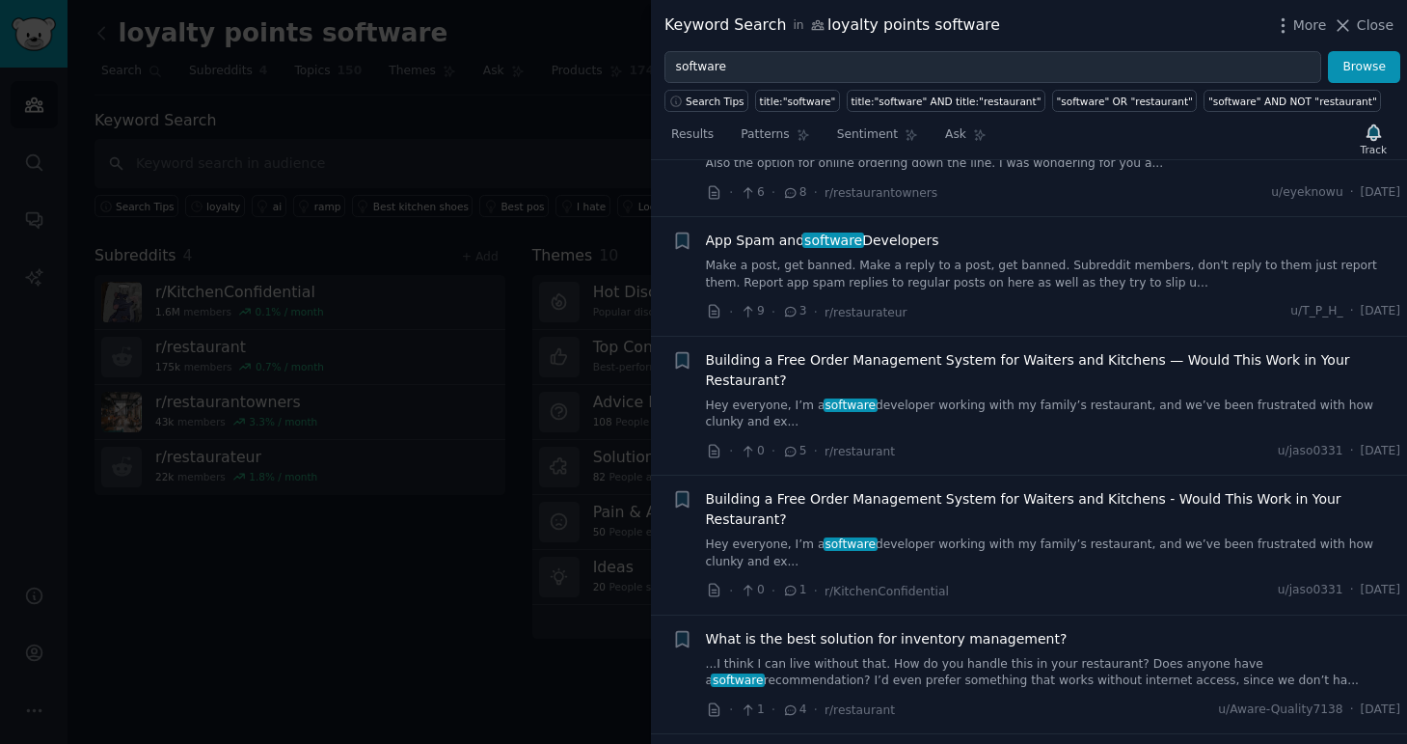
click at [792, 447] on icon at bounding box center [791, 451] width 11 height 9
click at [856, 445] on span "r/restaurant" at bounding box center [860, 452] width 70 height 14
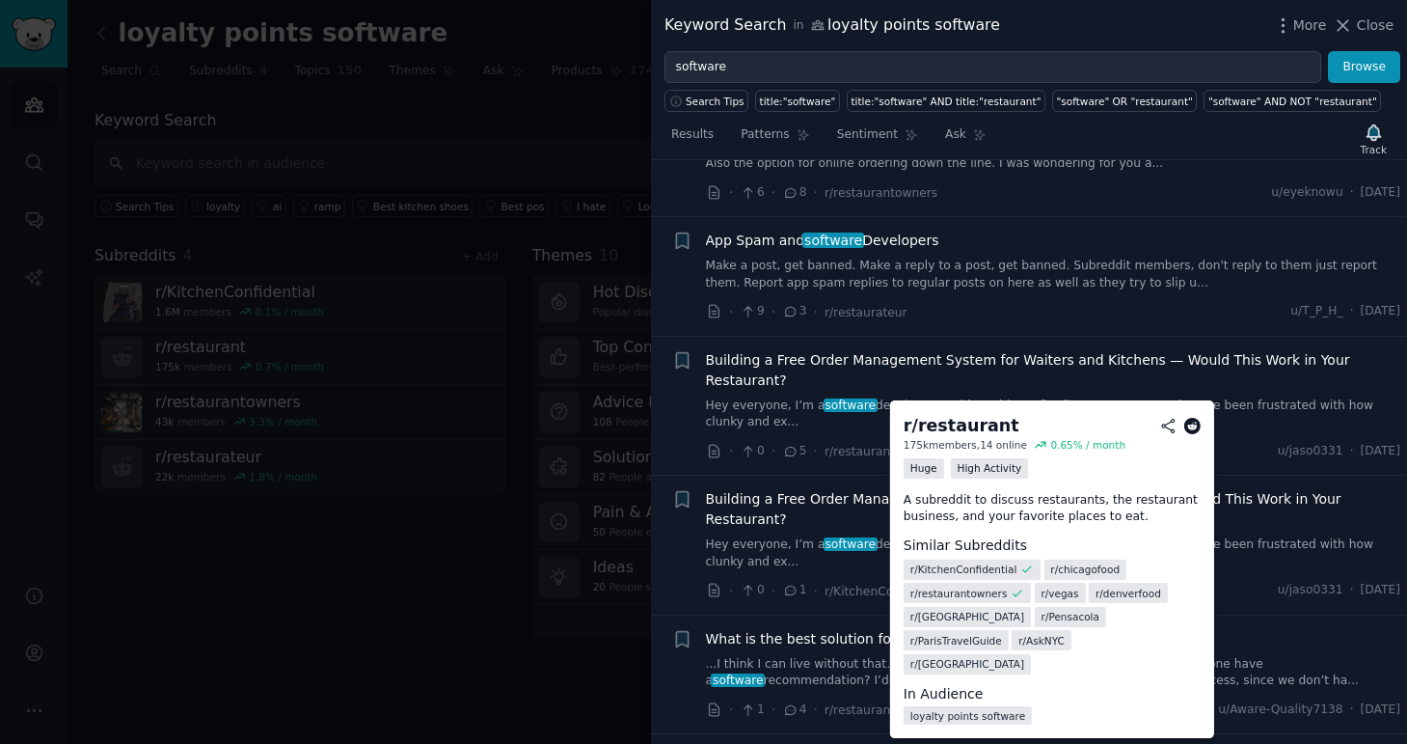
click at [1062, 568] on span "r/ chicagofood" at bounding box center [1084, 569] width 69 height 14
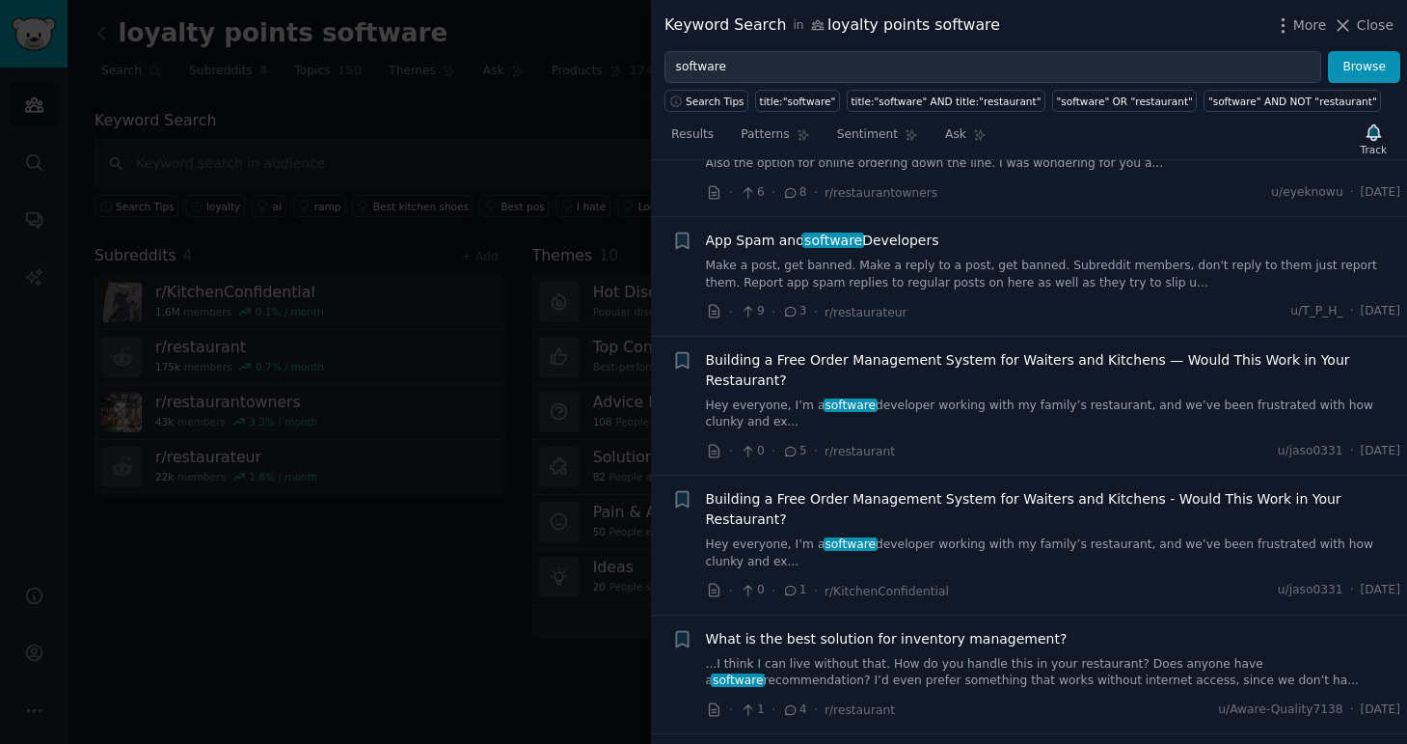
click at [844, 350] on span "Building a Free Order Management System for Waiters and Kitchens — Would This W…" at bounding box center [1053, 370] width 695 height 41
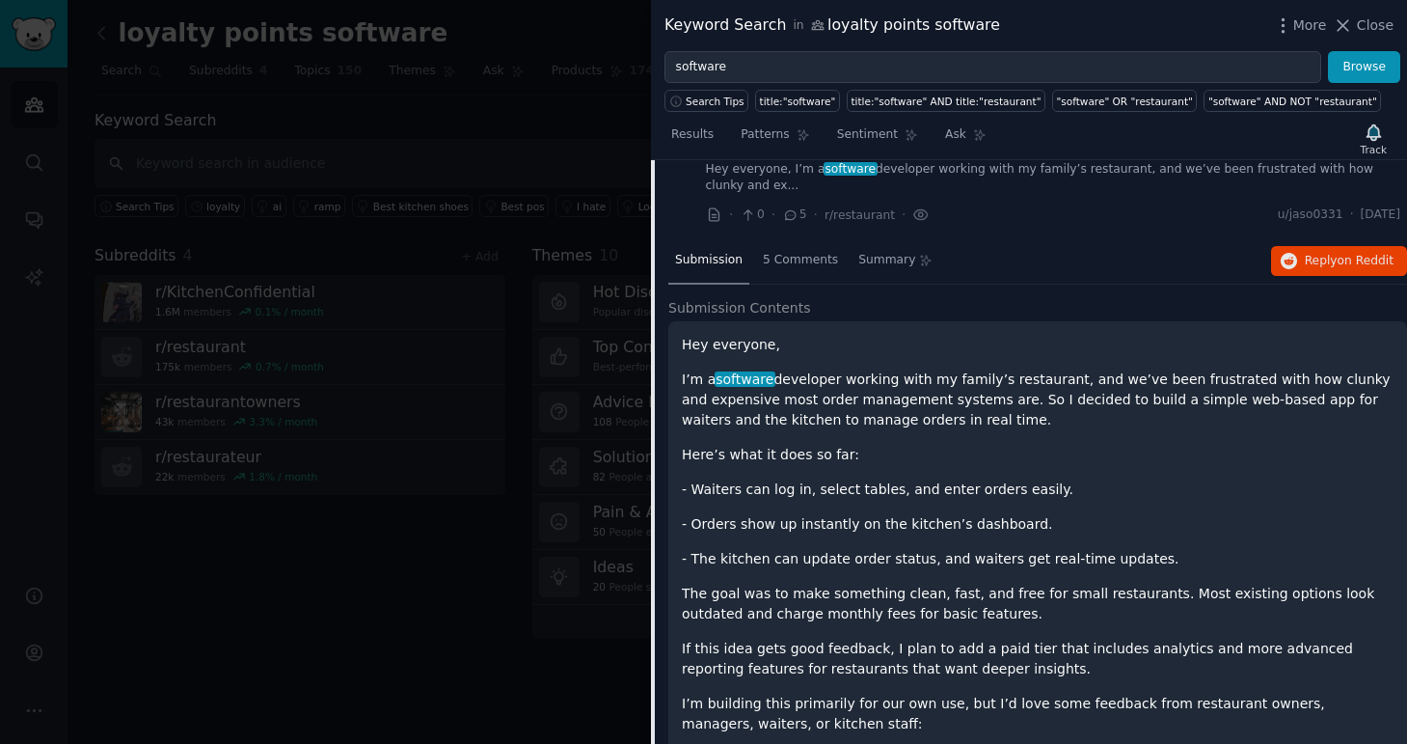
scroll to position [566, 0]
click at [1324, 254] on span "Reply on Reddit" at bounding box center [1349, 262] width 89 height 17
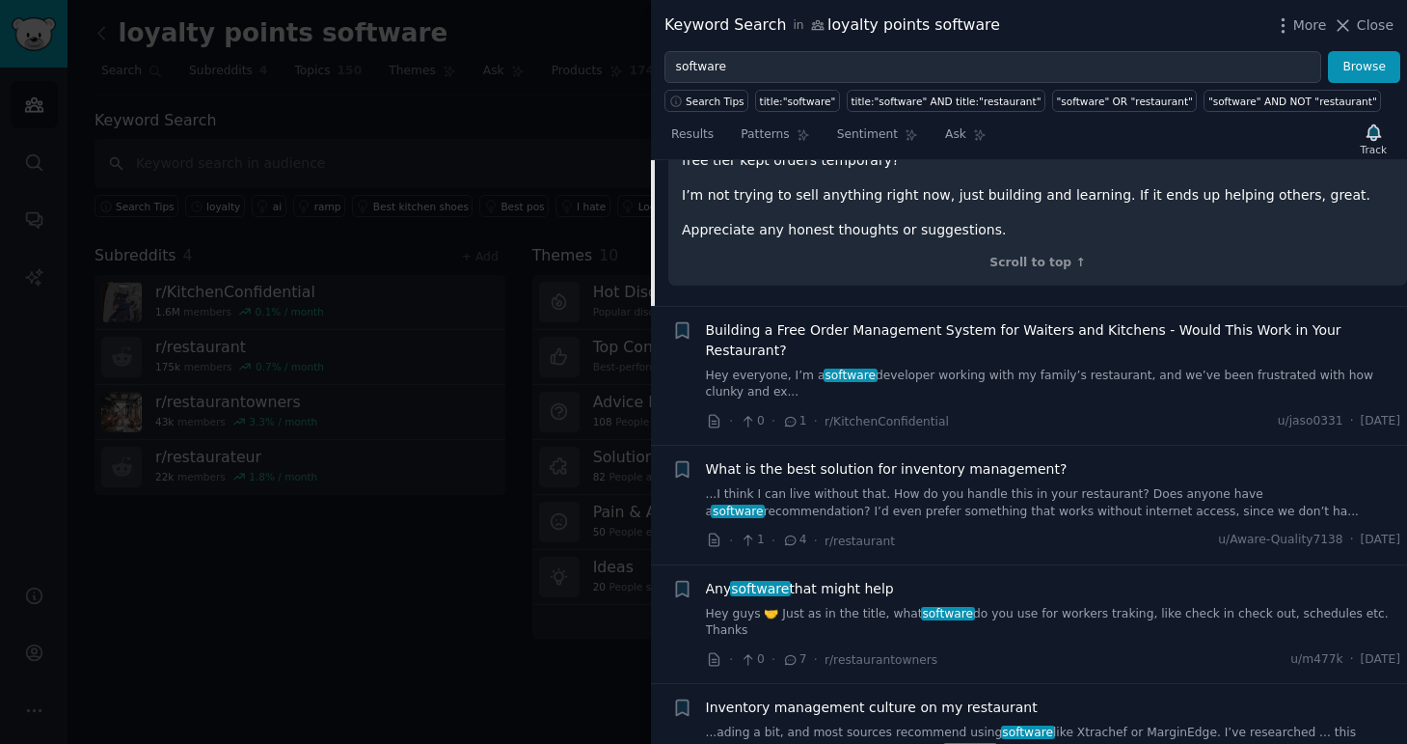
scroll to position [1381, 0]
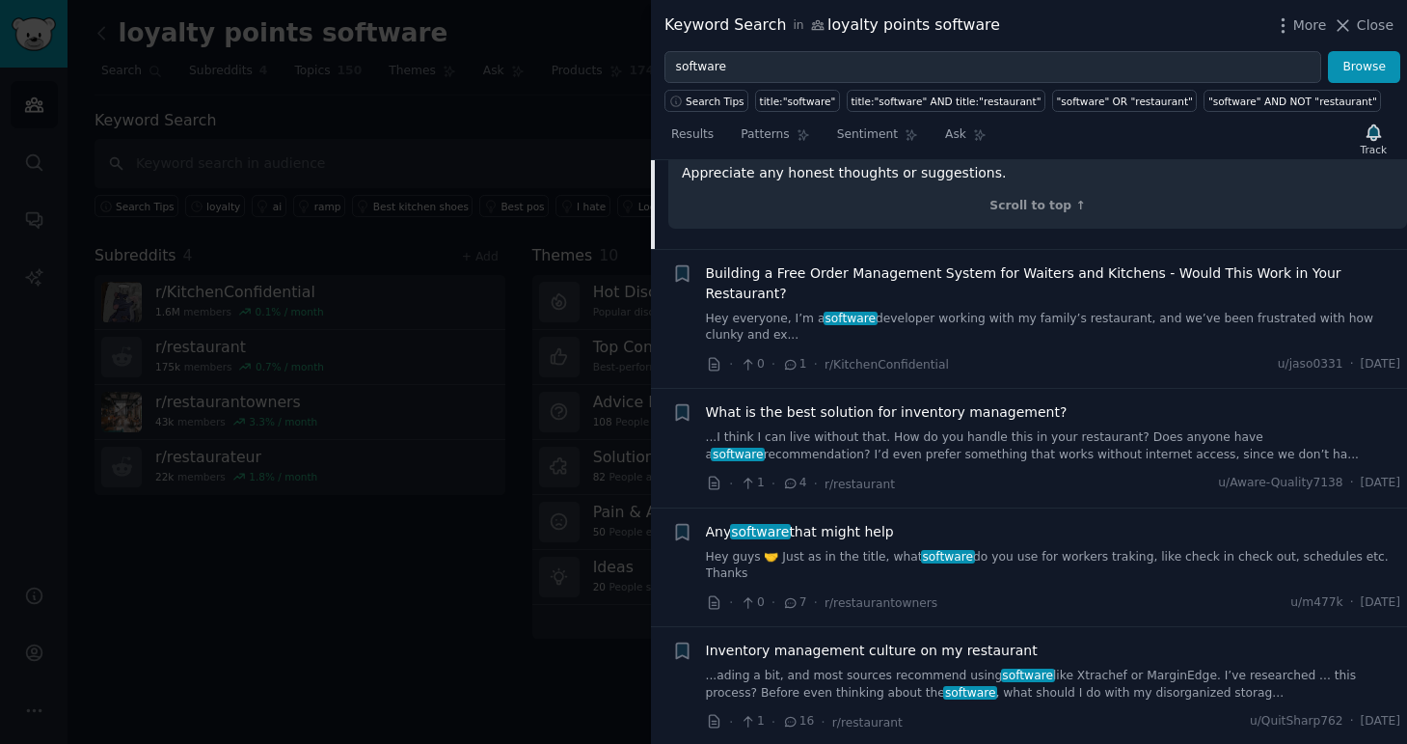
click at [841, 429] on link "...I think I can live without that. How do you handle this in your restaurant? …" at bounding box center [1053, 446] width 695 height 34
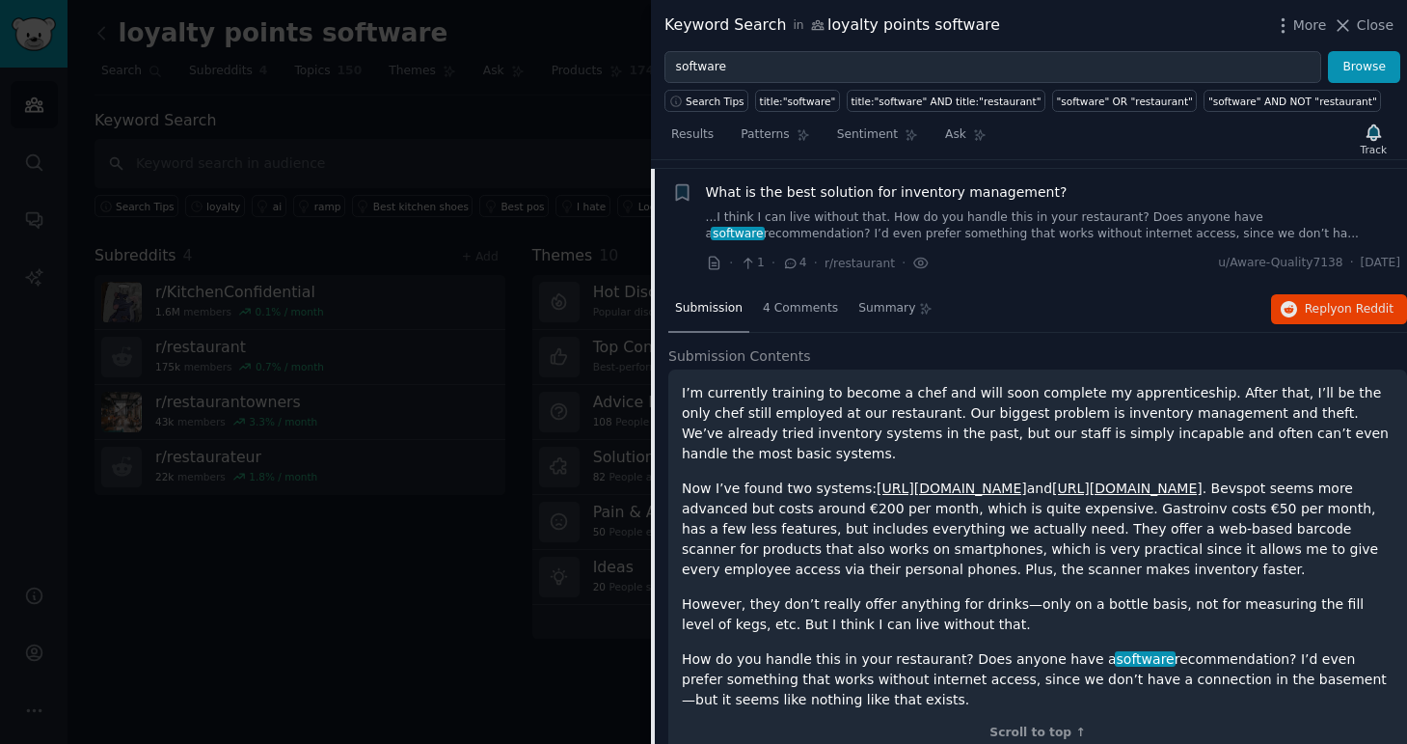
scroll to position [745, 0]
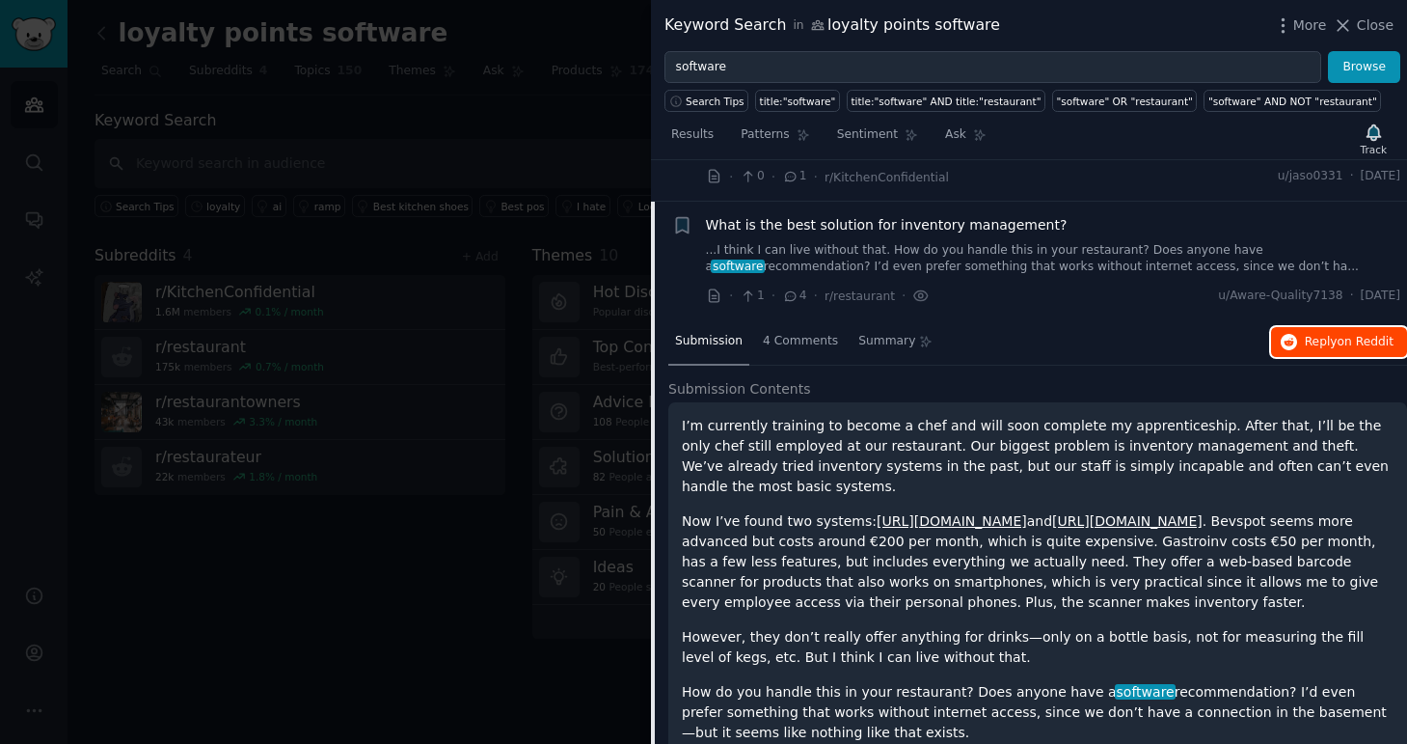
click at [1314, 334] on span "Reply on Reddit" at bounding box center [1349, 342] width 89 height 17
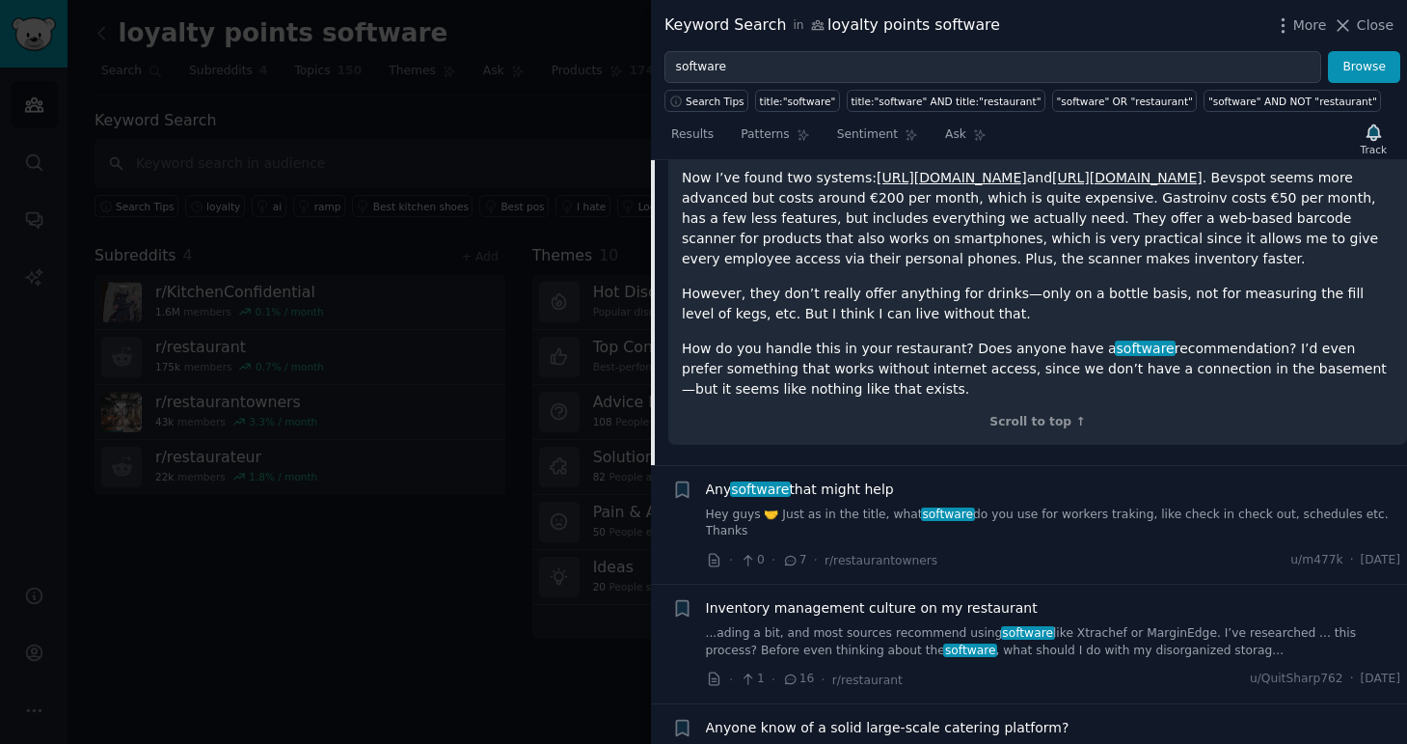
scroll to position [1139, 0]
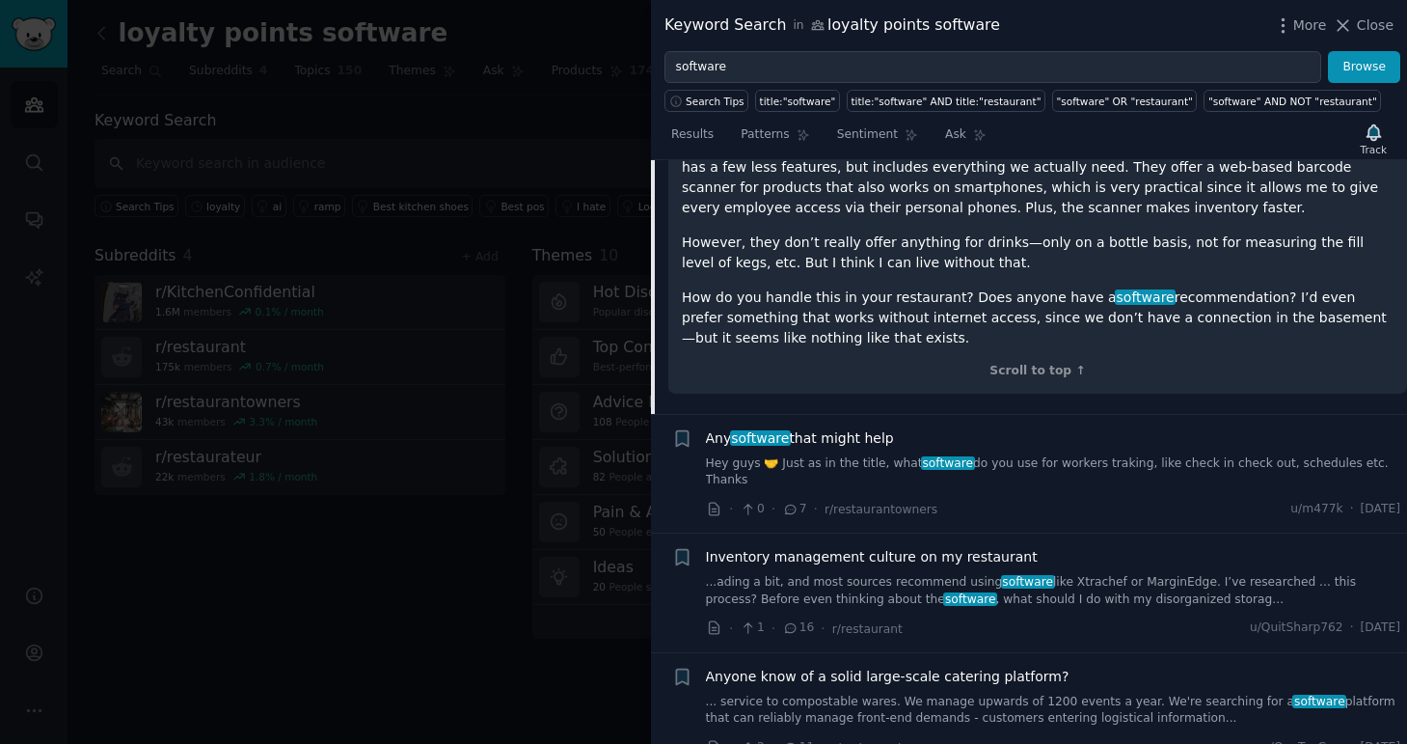
click at [892, 455] on link "Hey guys 🤝 Just as in the title, what software do you use for workers traking, …" at bounding box center [1053, 472] width 695 height 34
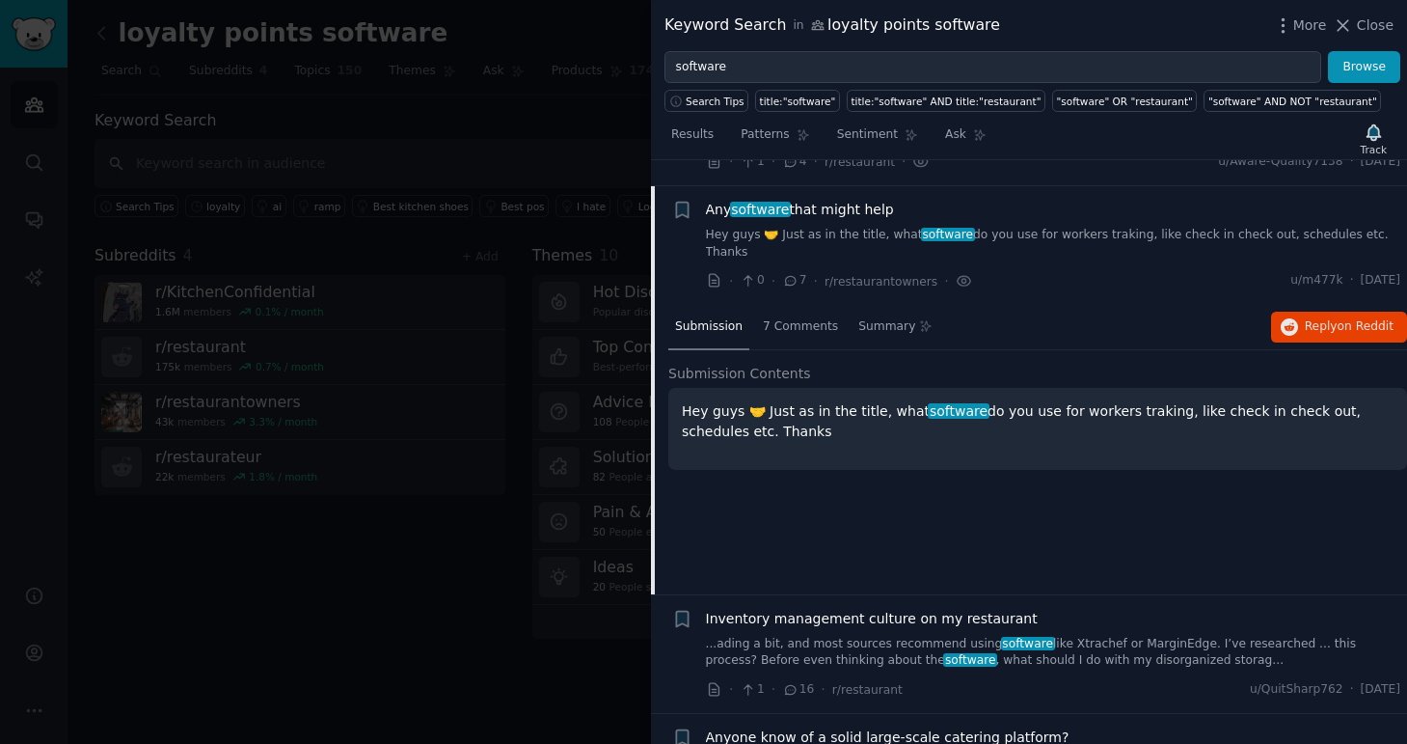
scroll to position [864, 0]
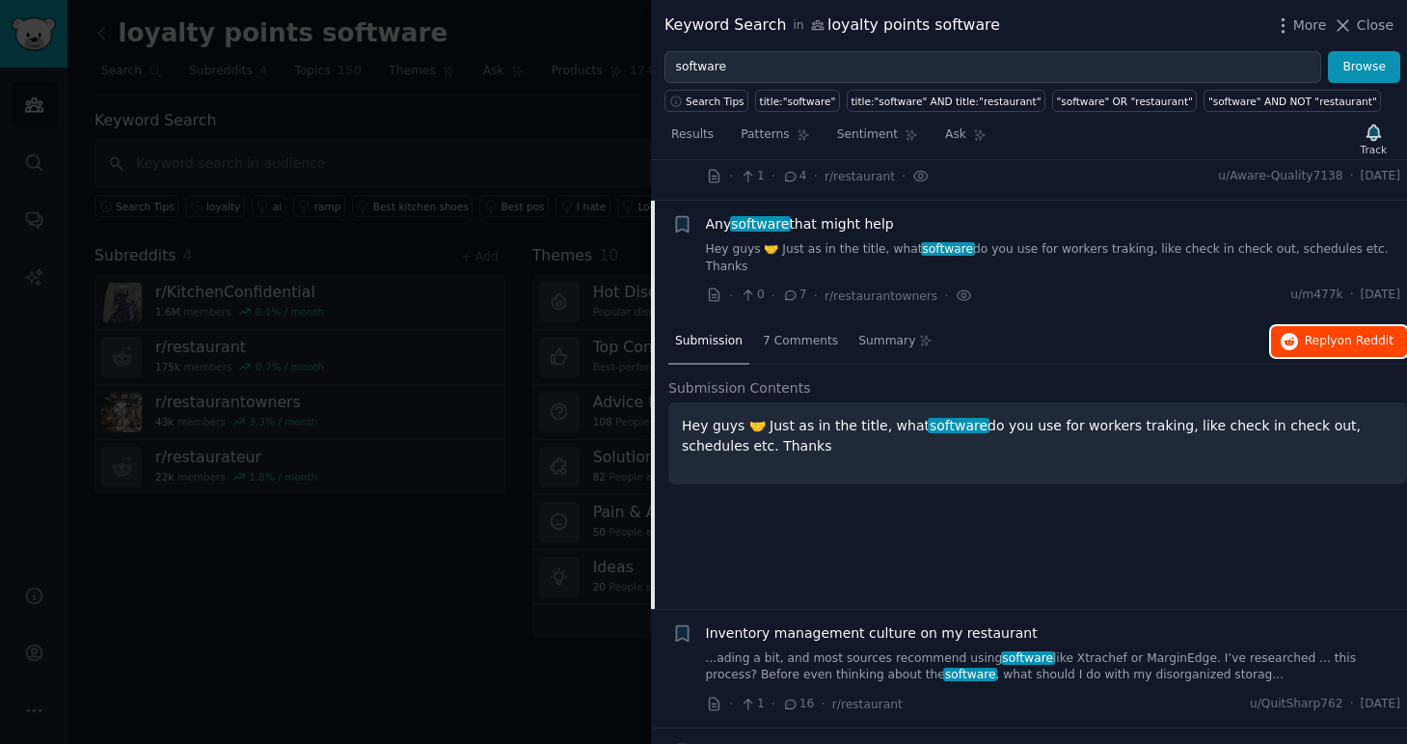
click at [1285, 333] on icon "button" at bounding box center [1289, 341] width 17 height 17
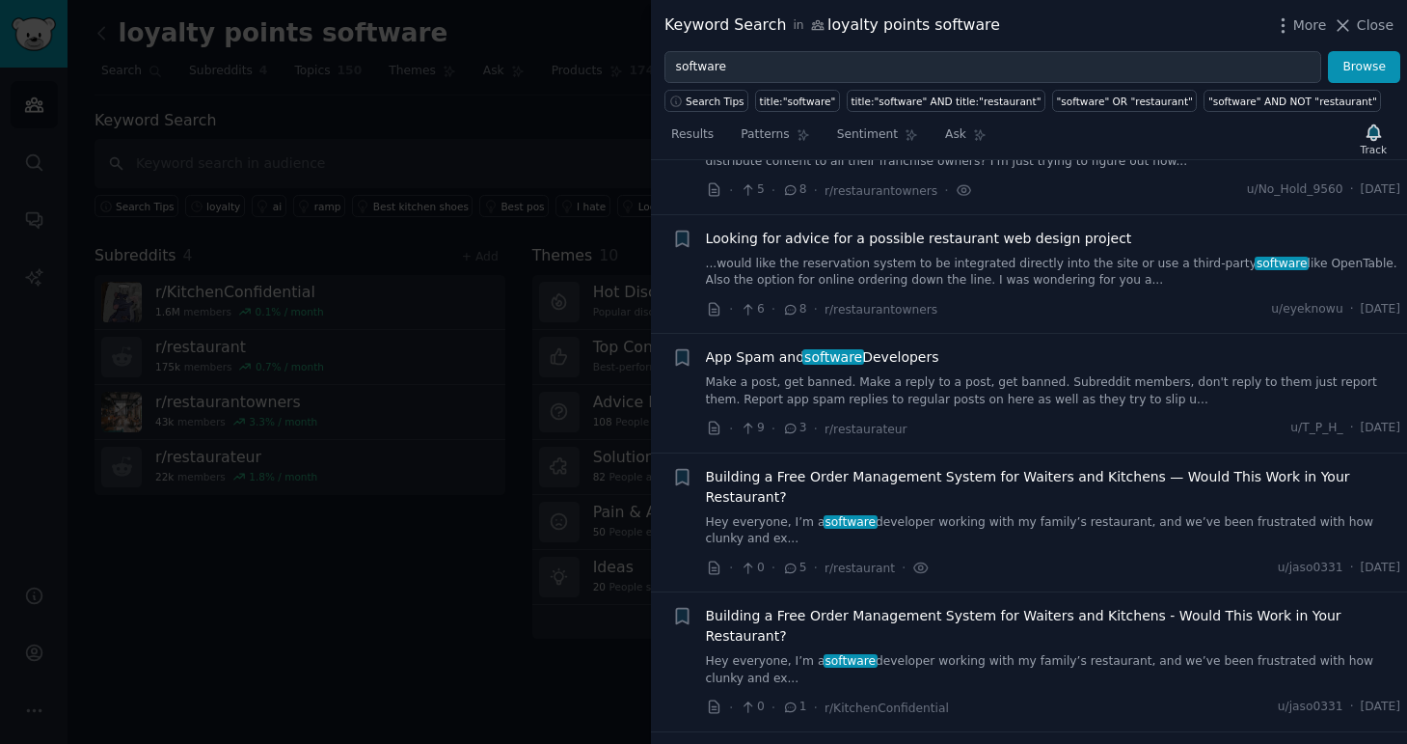
scroll to position [0, 0]
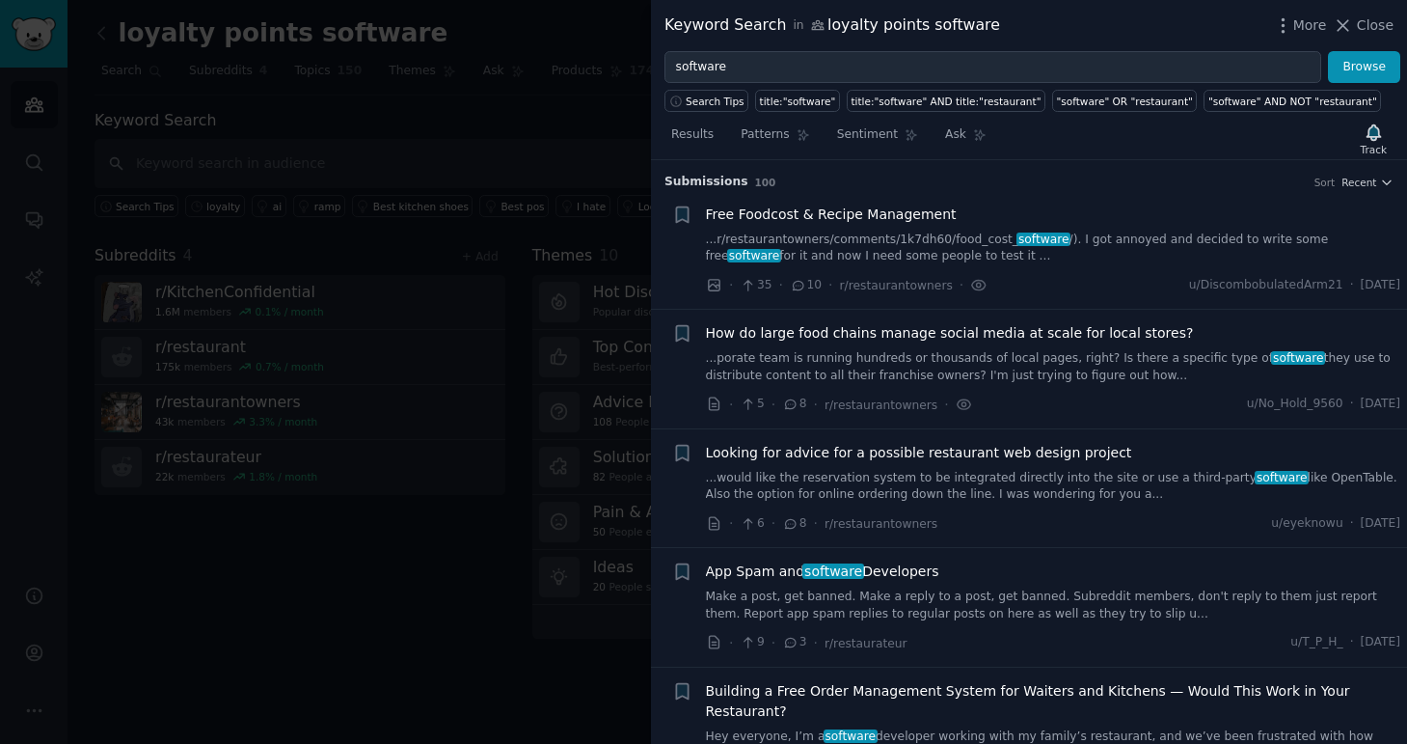
click at [323, 335] on div at bounding box center [703, 372] width 1407 height 744
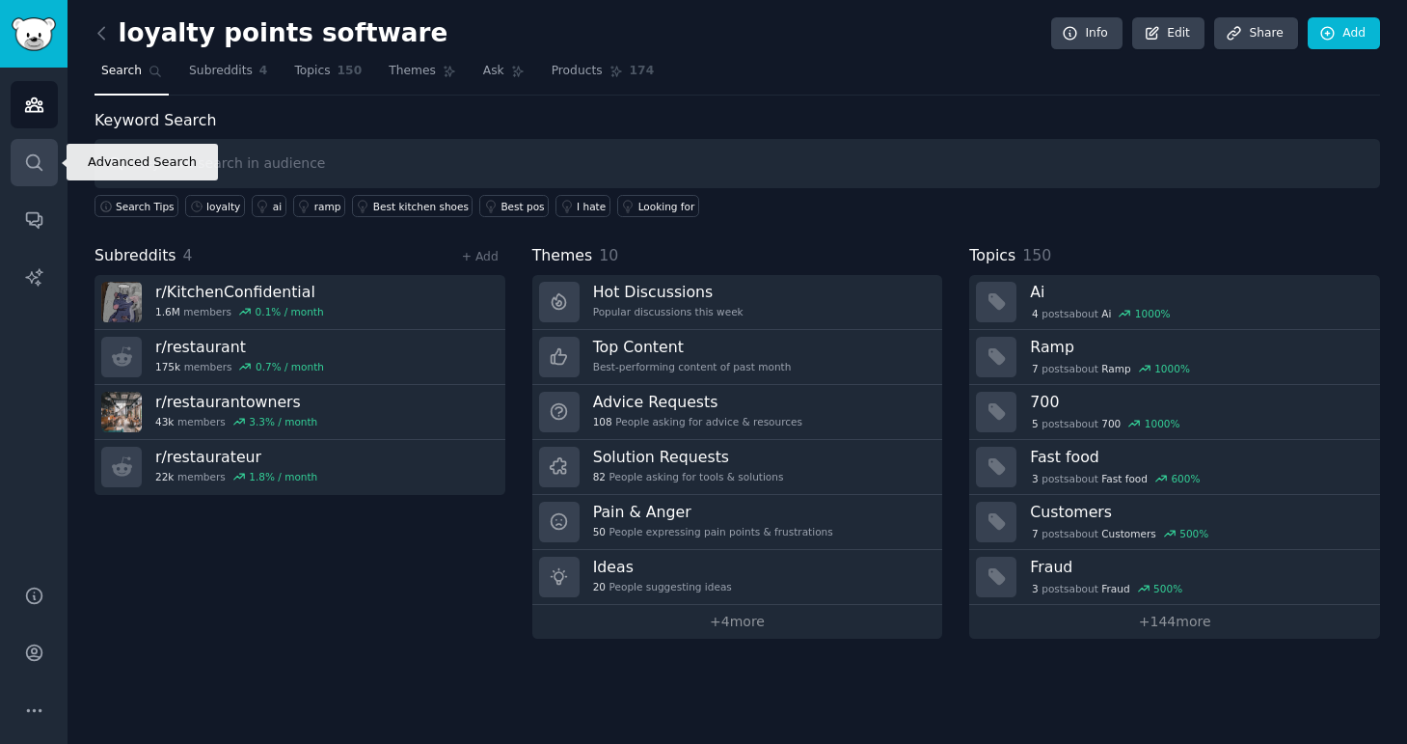
click at [41, 160] on icon "Sidebar" at bounding box center [34, 162] width 20 height 20
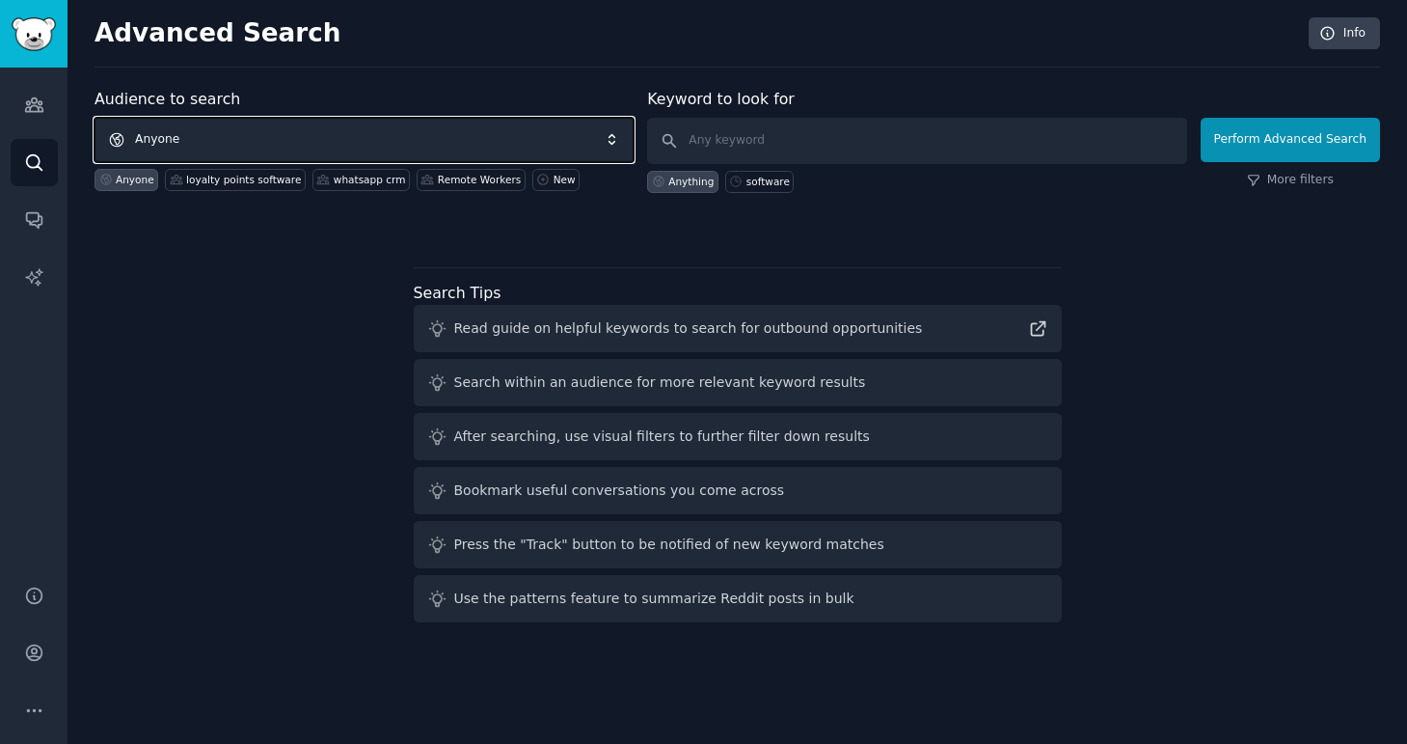
click at [194, 139] on span "Anyone" at bounding box center [364, 140] width 539 height 44
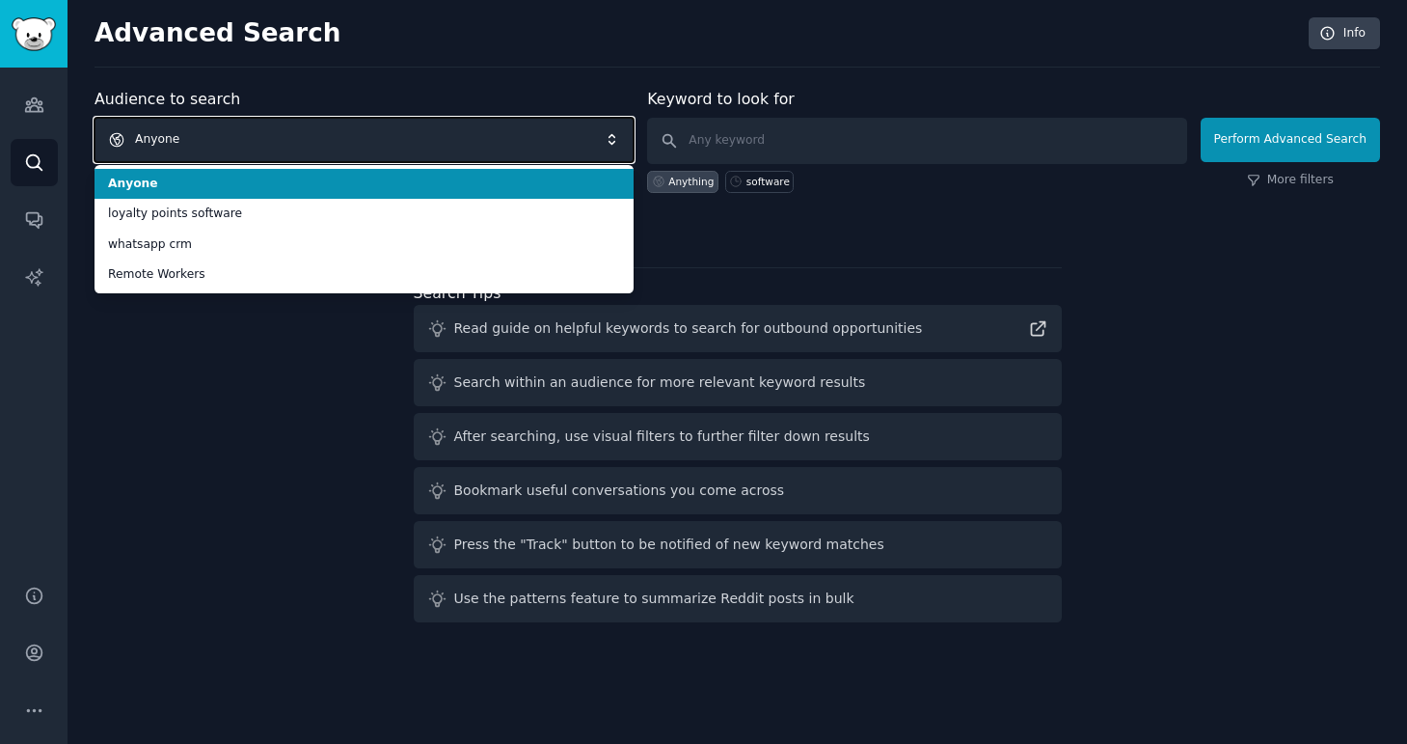
click at [250, 138] on span "Anyone" at bounding box center [364, 140] width 539 height 44
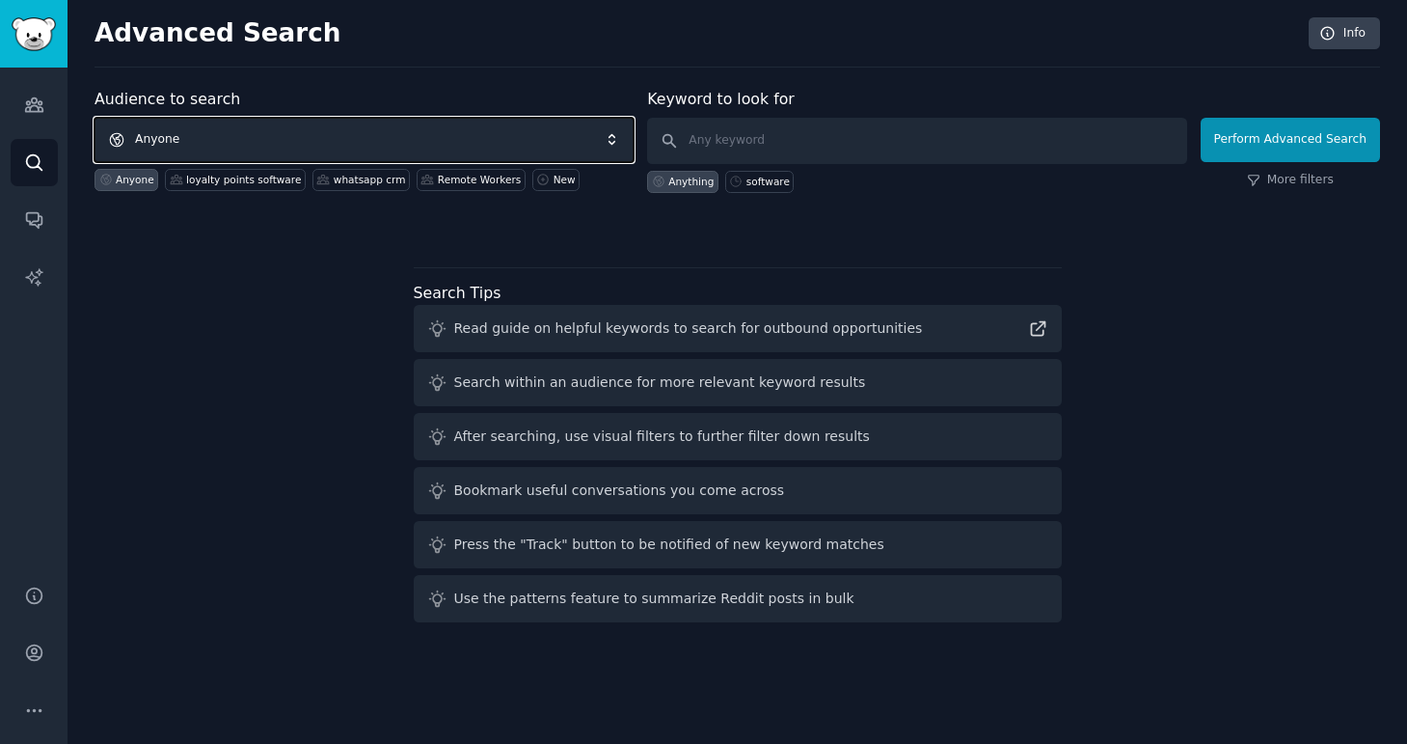
click at [250, 138] on span "Anyone" at bounding box center [364, 140] width 539 height 44
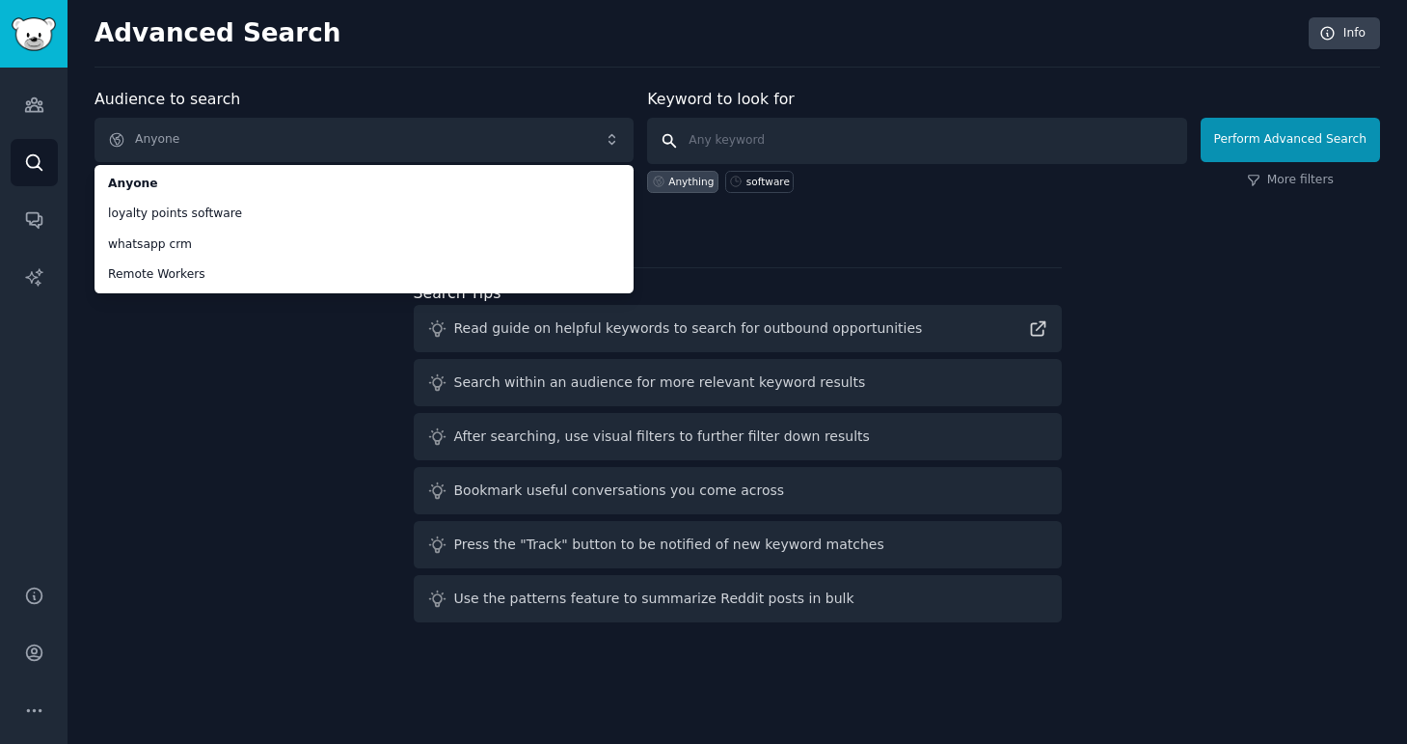
click at [748, 150] on input "text" at bounding box center [916, 141] width 539 height 46
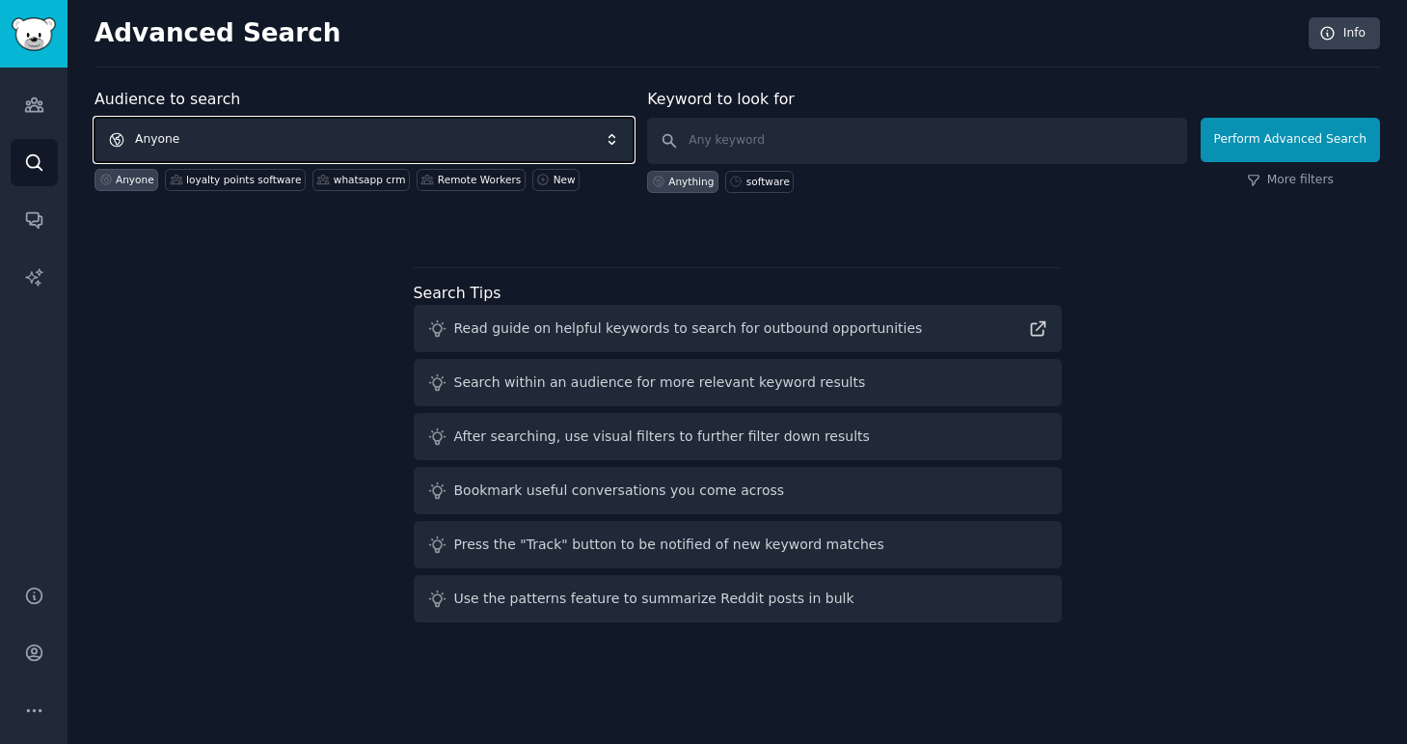
click at [310, 144] on span "Anyone" at bounding box center [364, 140] width 539 height 44
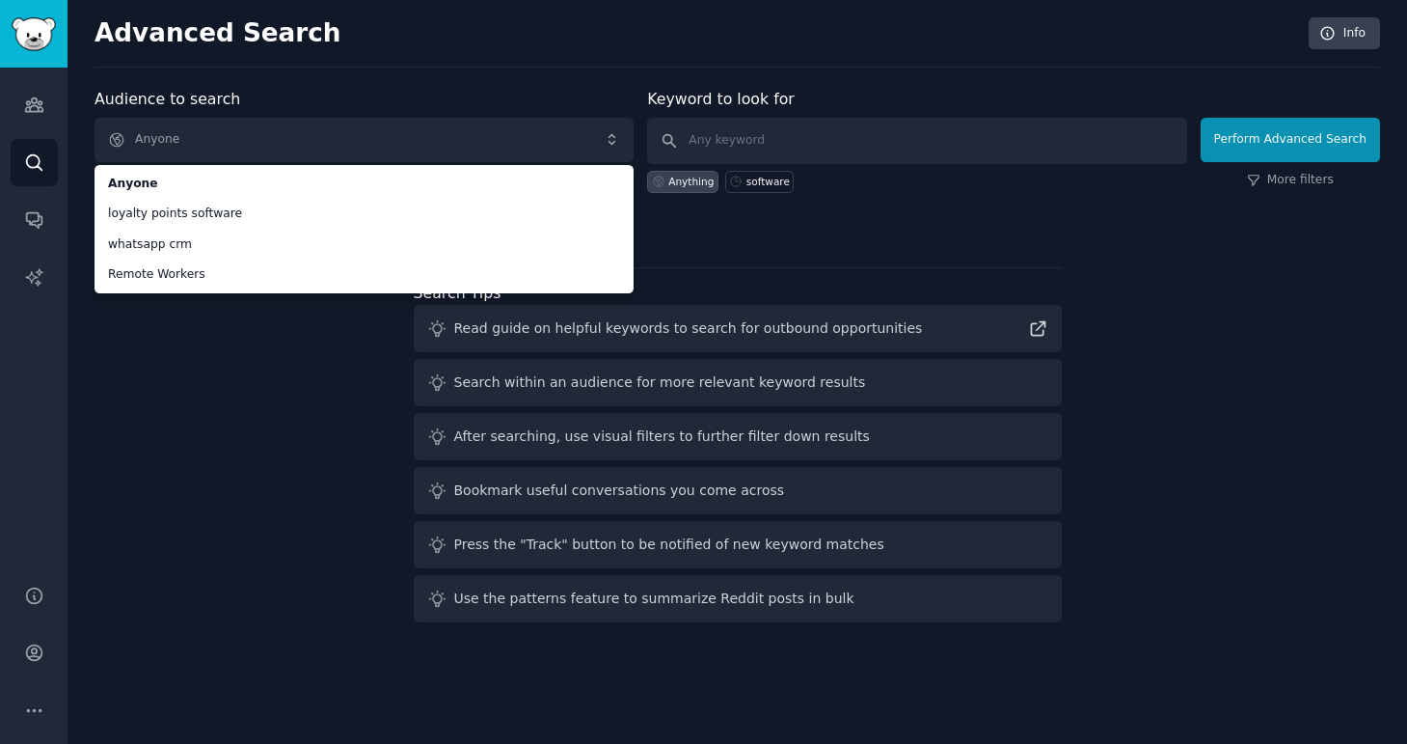
click at [154, 427] on div "Audience to search Anyone Anyone loyalty points software whatsapp crm Remote Wo…" at bounding box center [738, 359] width 1286 height 542
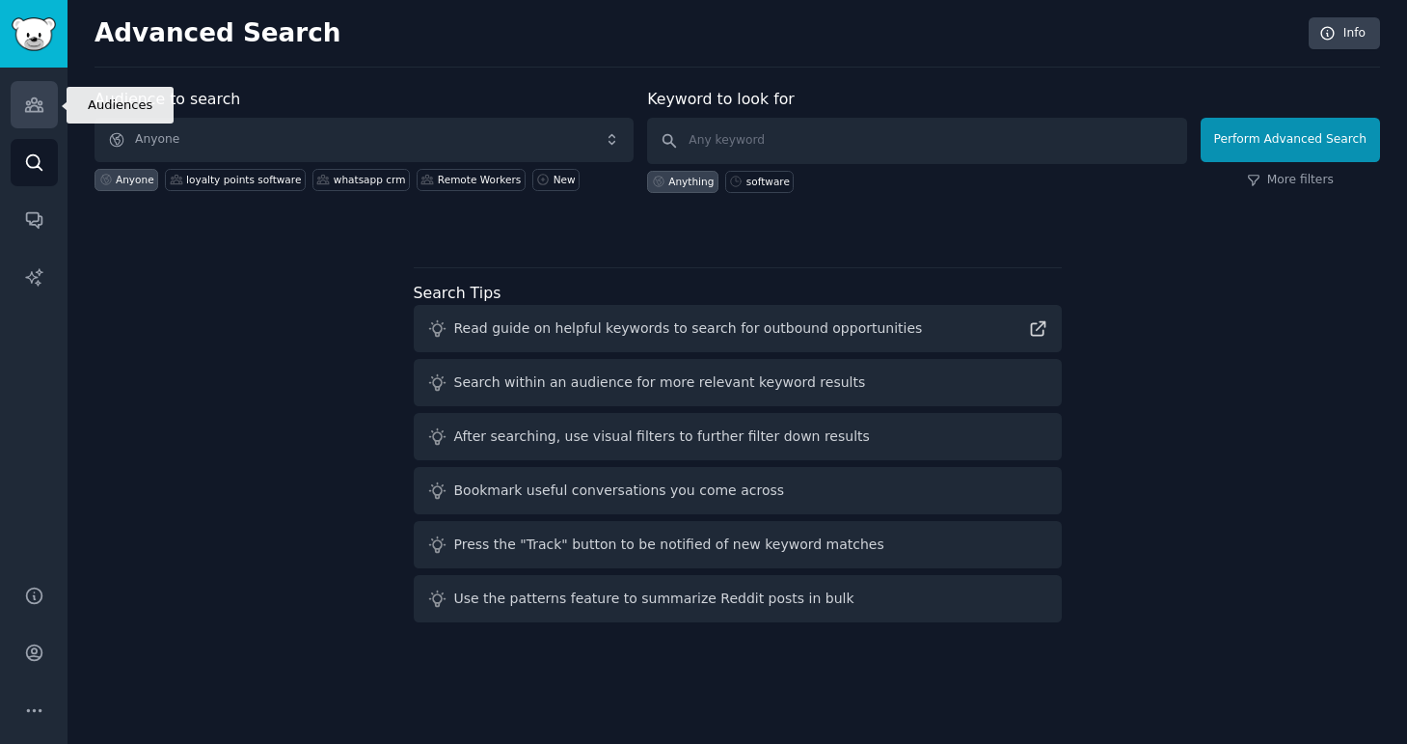
click at [47, 126] on link "Audiences" at bounding box center [34, 104] width 47 height 47
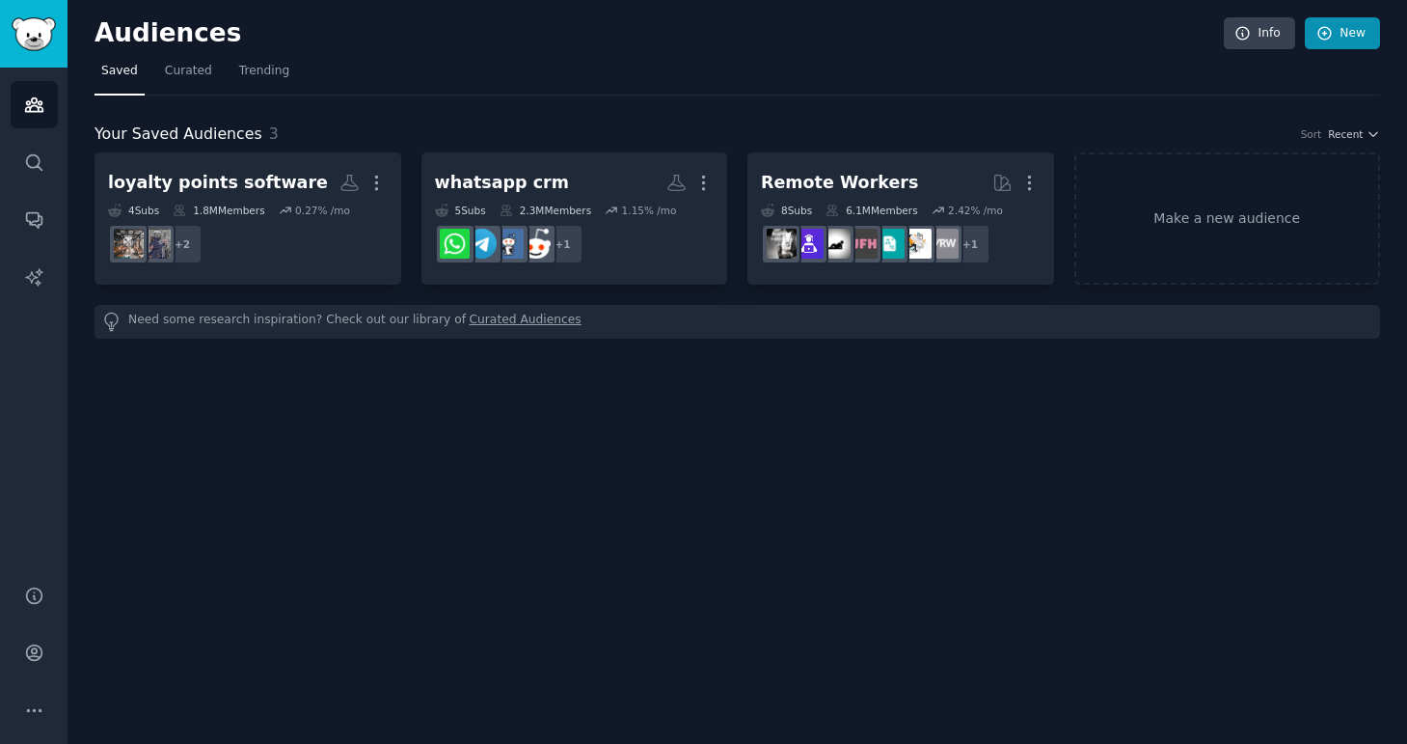
click at [1345, 36] on link "New" at bounding box center [1342, 33] width 75 height 33
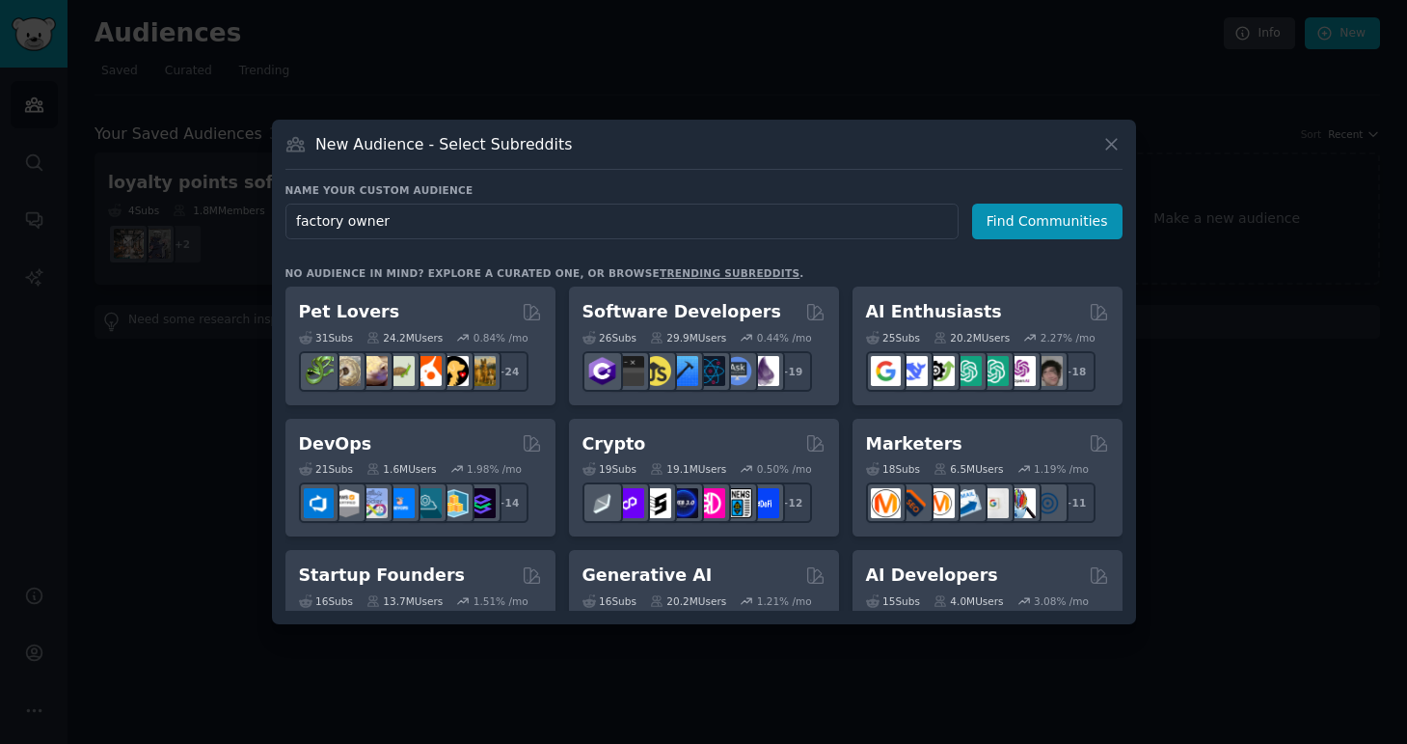
type input "factory owners"
click at [1024, 212] on button "Find Communities" at bounding box center [1047, 222] width 150 height 36
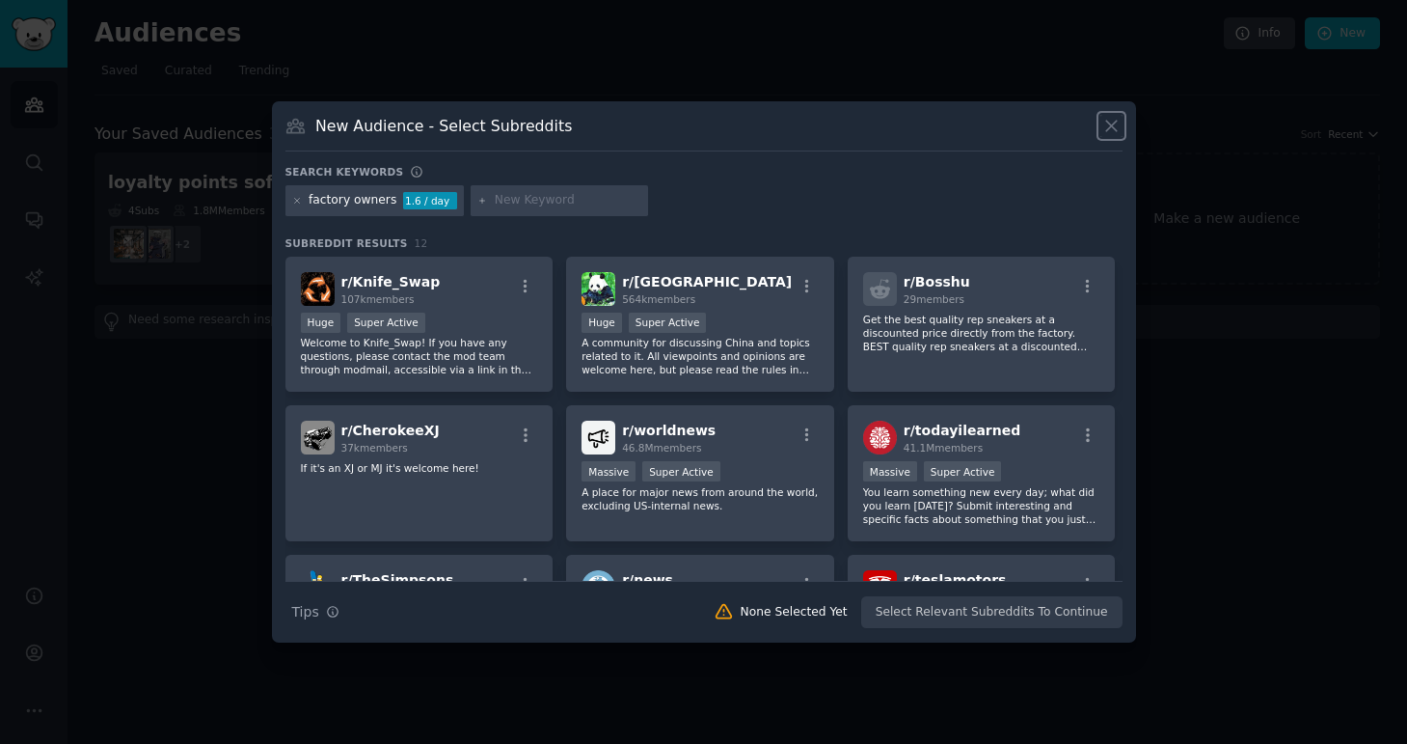
click at [1117, 122] on icon at bounding box center [1112, 126] width 20 height 20
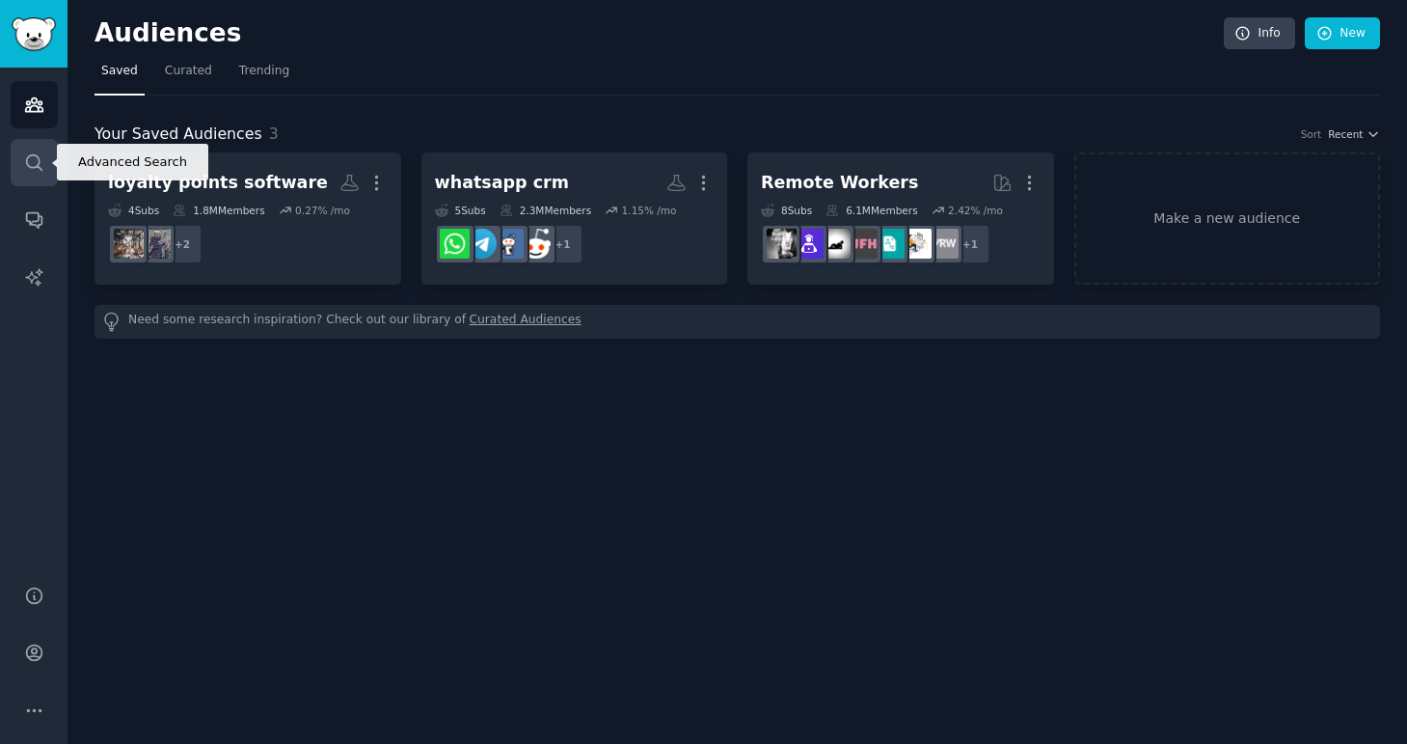
click at [42, 142] on link "Search" at bounding box center [34, 162] width 47 height 47
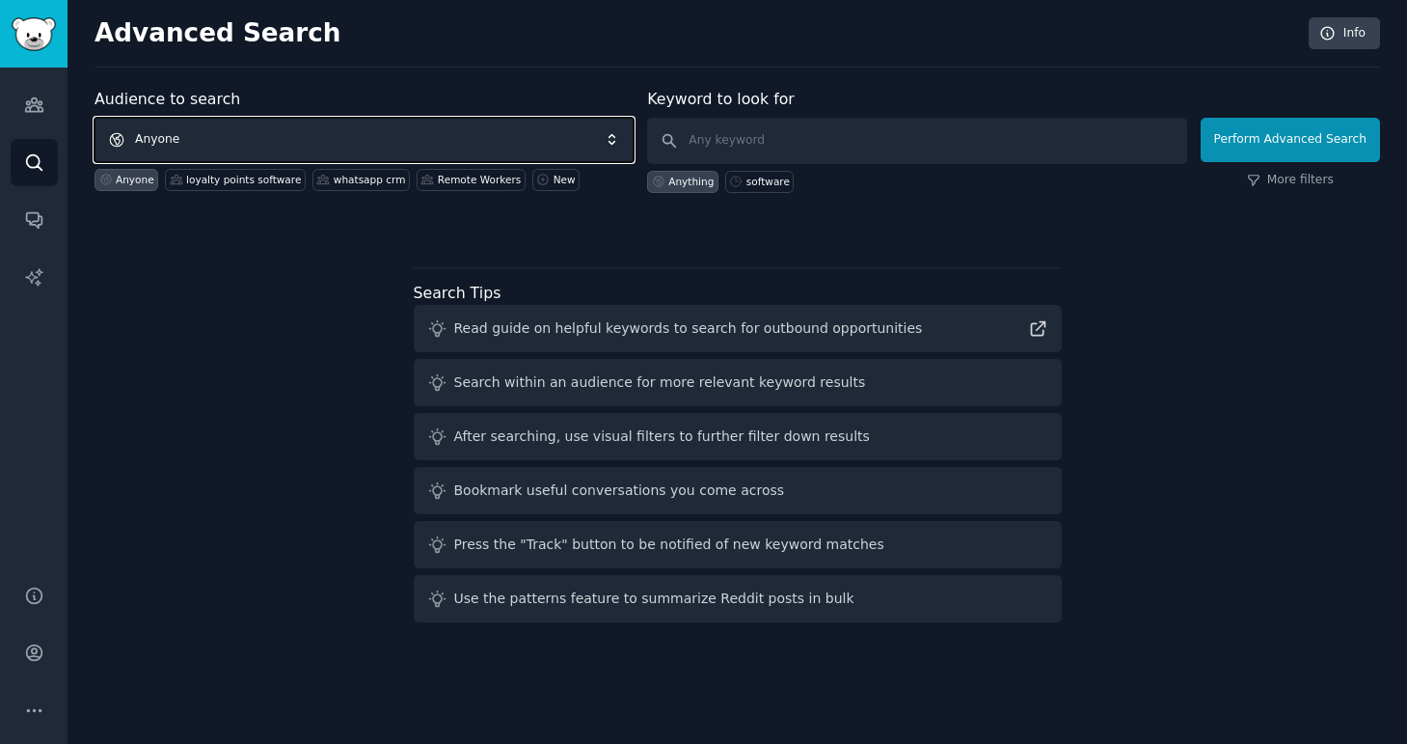
click at [360, 129] on span "Anyone" at bounding box center [364, 140] width 539 height 44
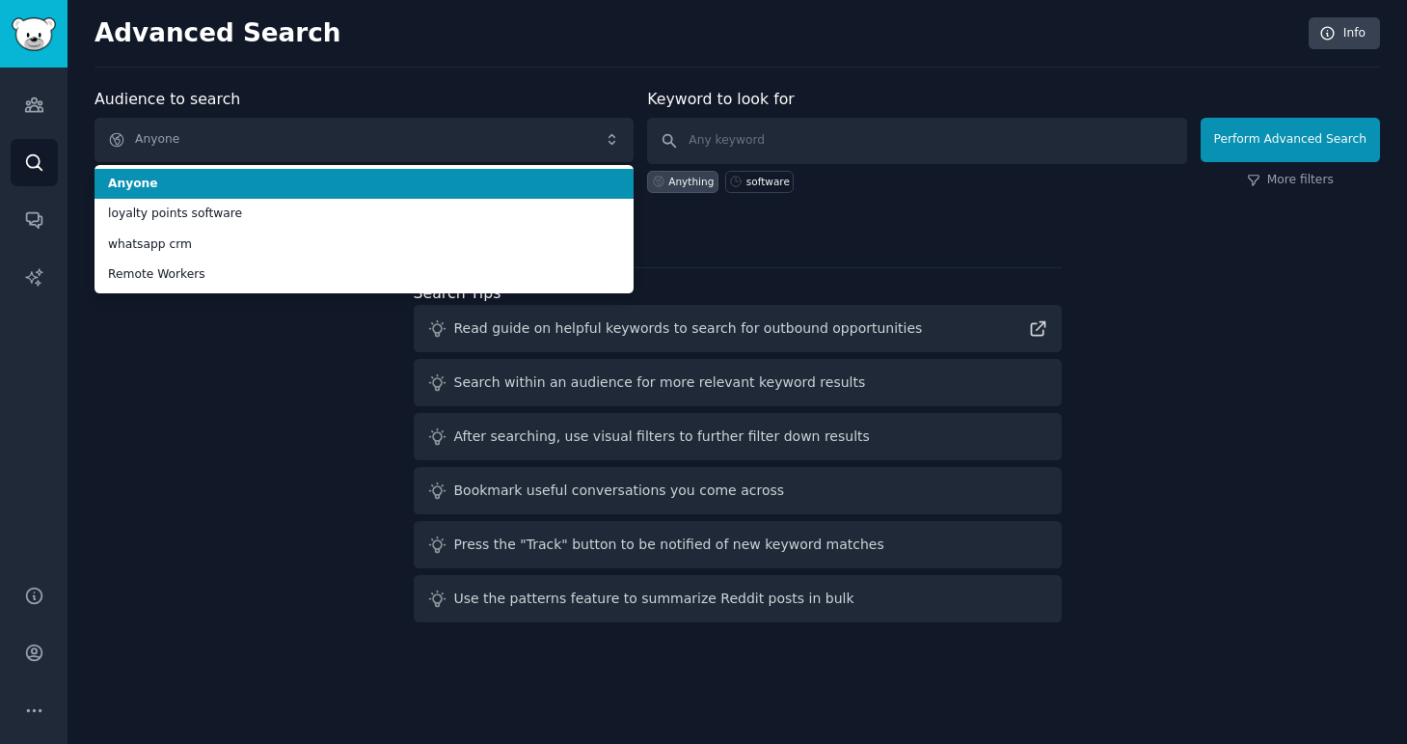
click at [621, 95] on div "Audience to search Anyone Anyone loyalty points software whatsapp crm Remote Wo…" at bounding box center [364, 140] width 539 height 105
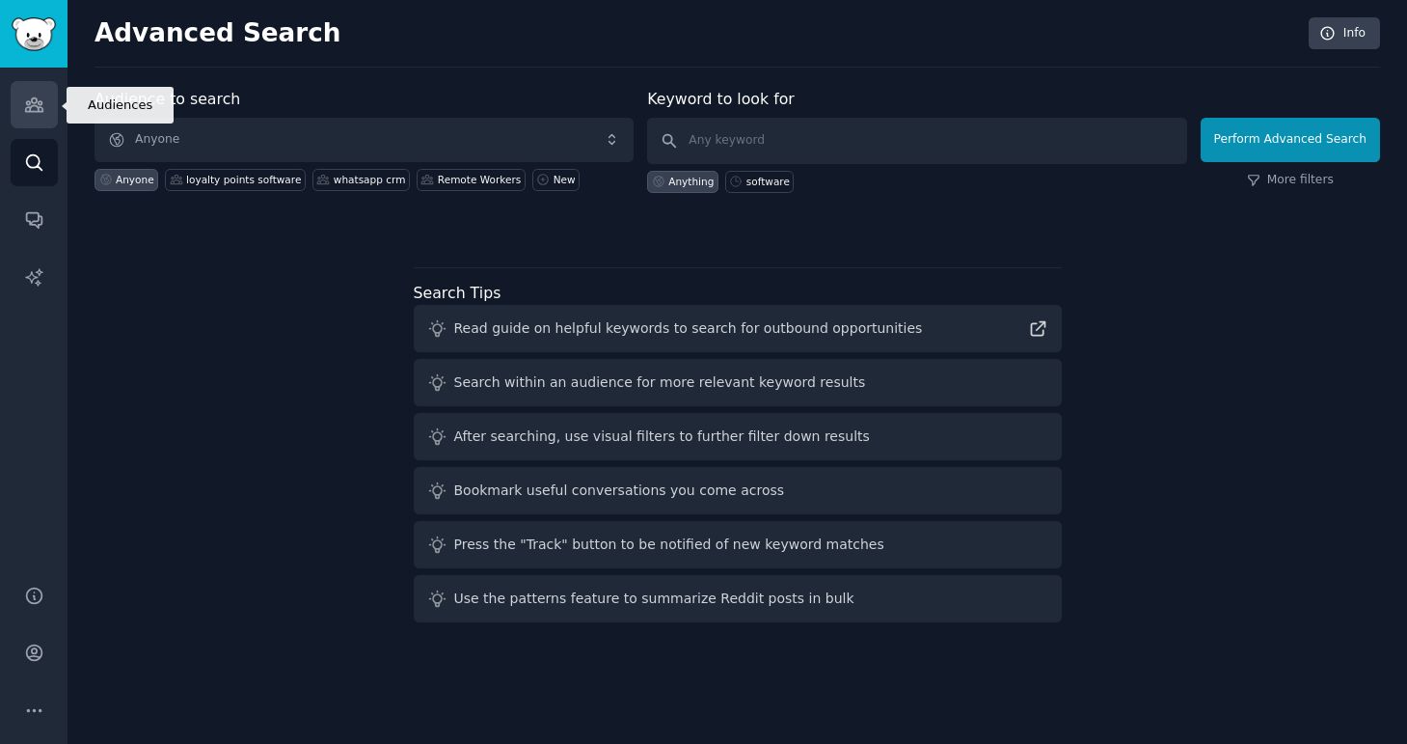
click at [30, 106] on icon "Sidebar" at bounding box center [33, 105] width 17 height 14
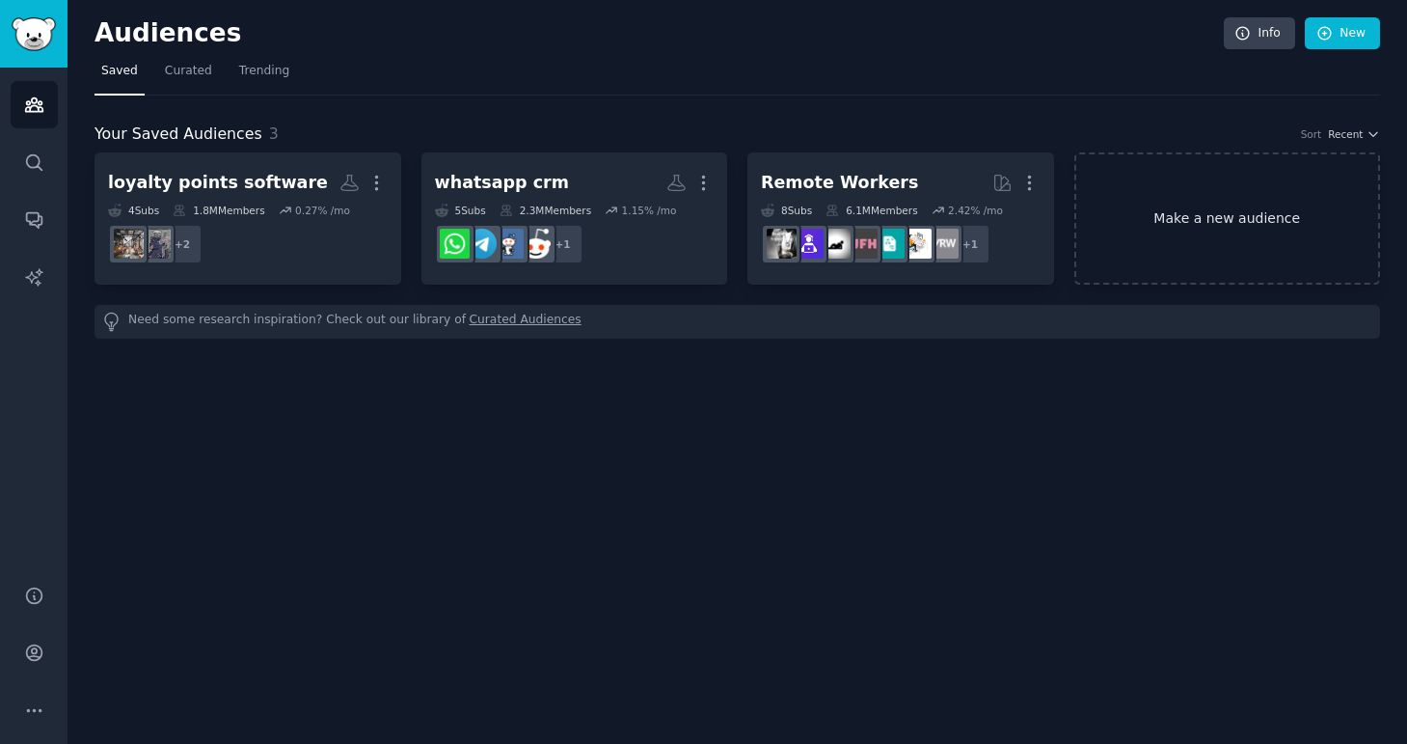
click at [1158, 216] on link "Make a new audience" at bounding box center [1228, 218] width 307 height 132
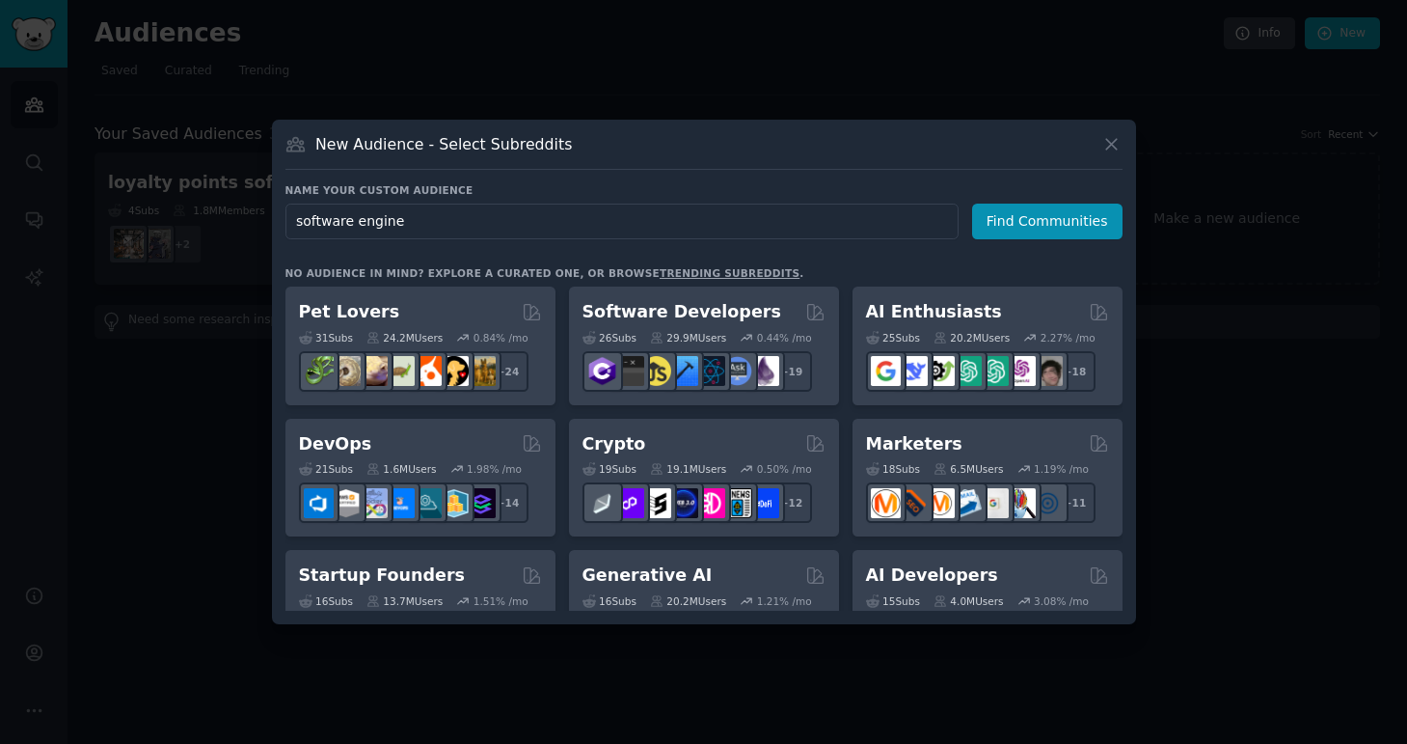
type input "software enginee"
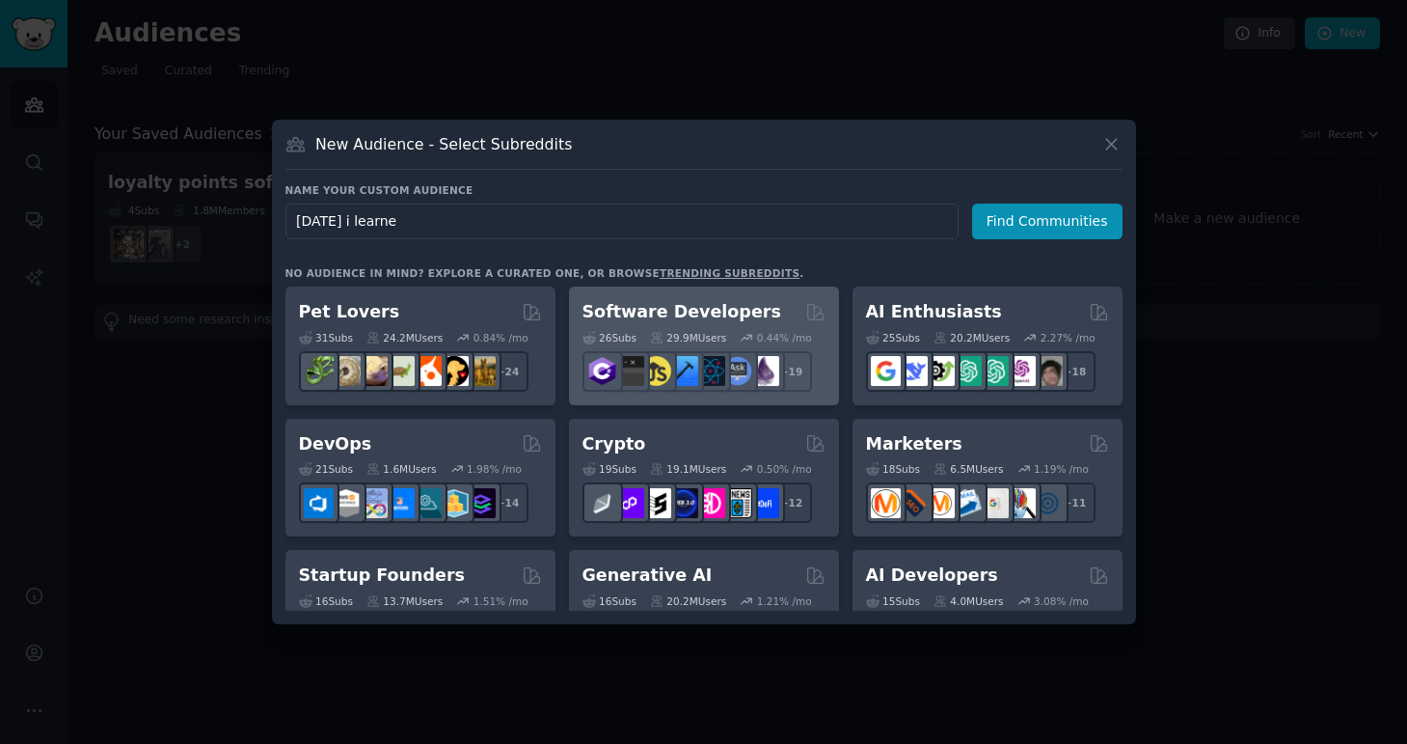
type input "[DATE] i learned"
click button "Find Communities" at bounding box center [1047, 222] width 150 height 36
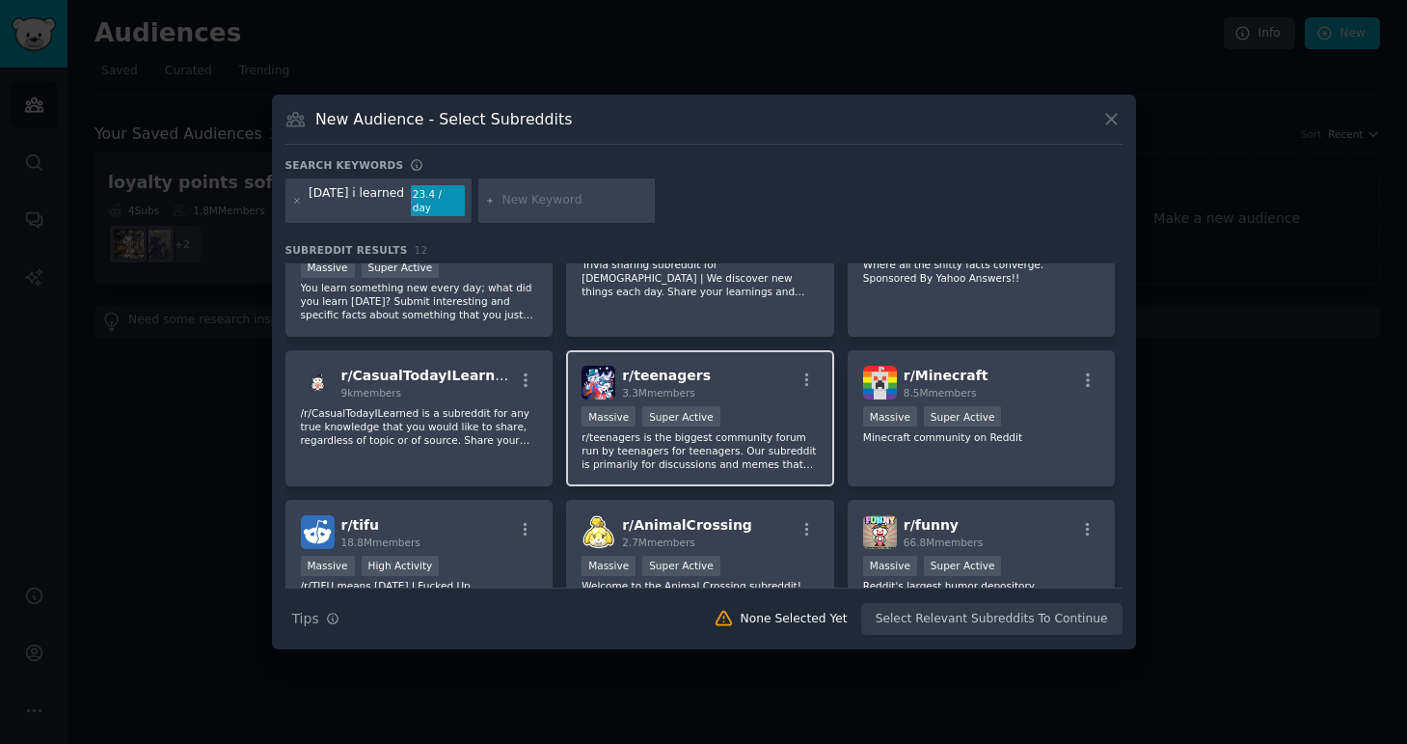
scroll to position [85, 0]
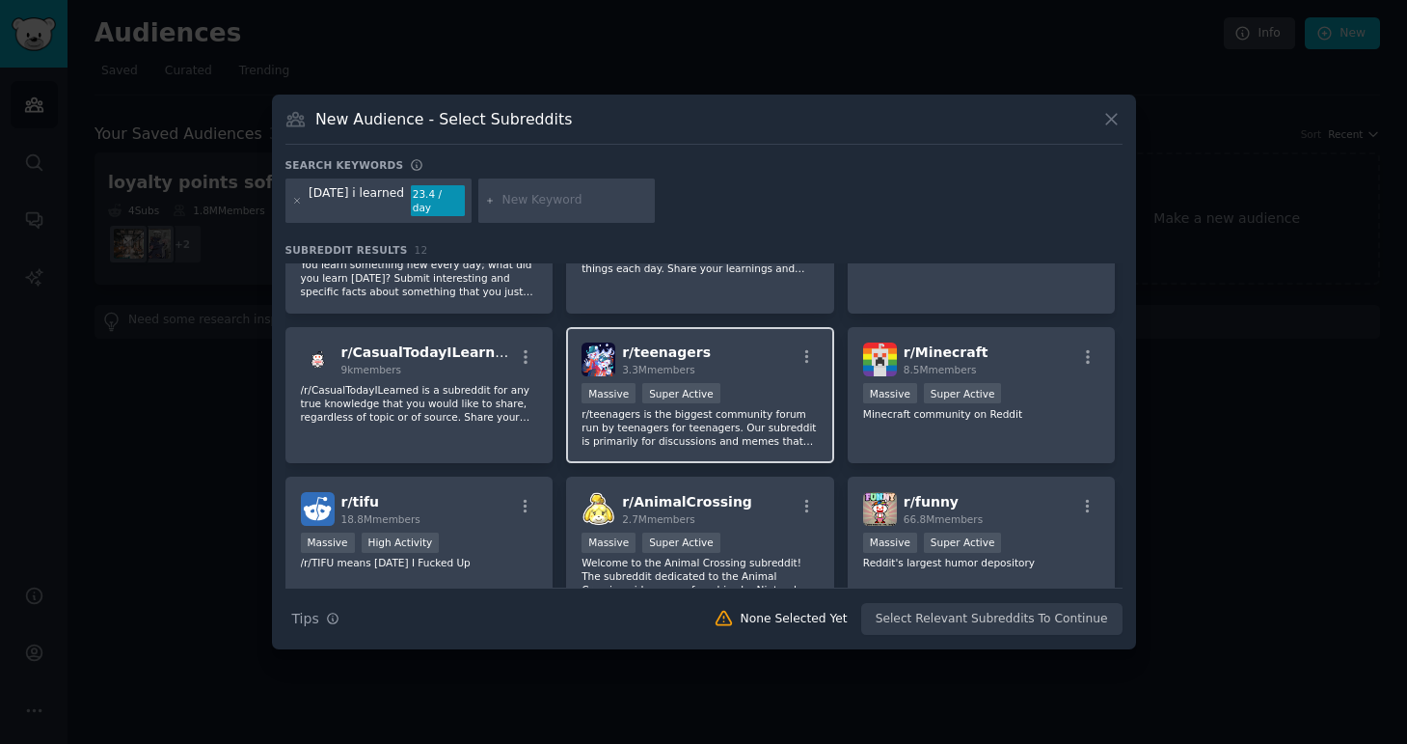
click at [691, 423] on p "r/teenagers is the biggest community forum run by teenagers for teenagers. Our …" at bounding box center [700, 427] width 237 height 41
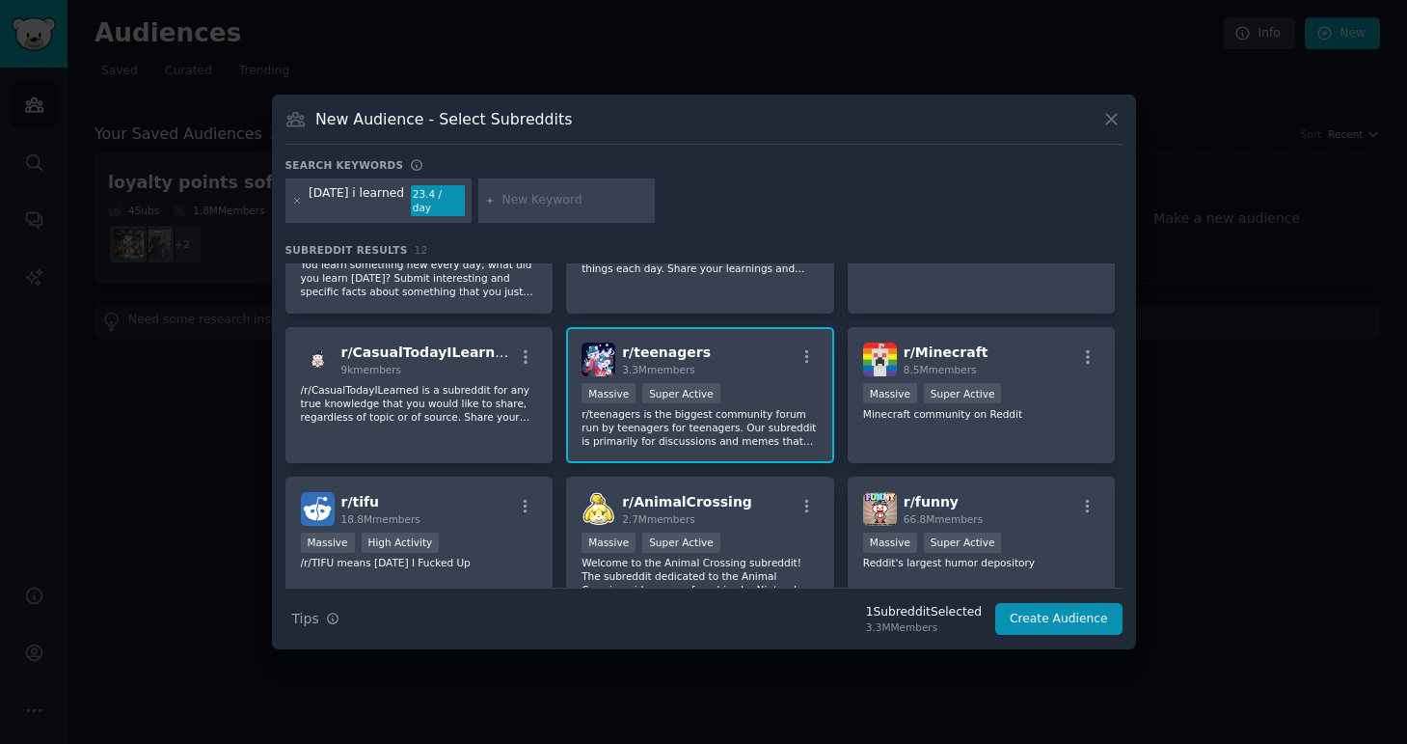
click at [661, 407] on p "r/teenagers is the biggest community forum run by teenagers for teenagers. Our …" at bounding box center [700, 427] width 237 height 41
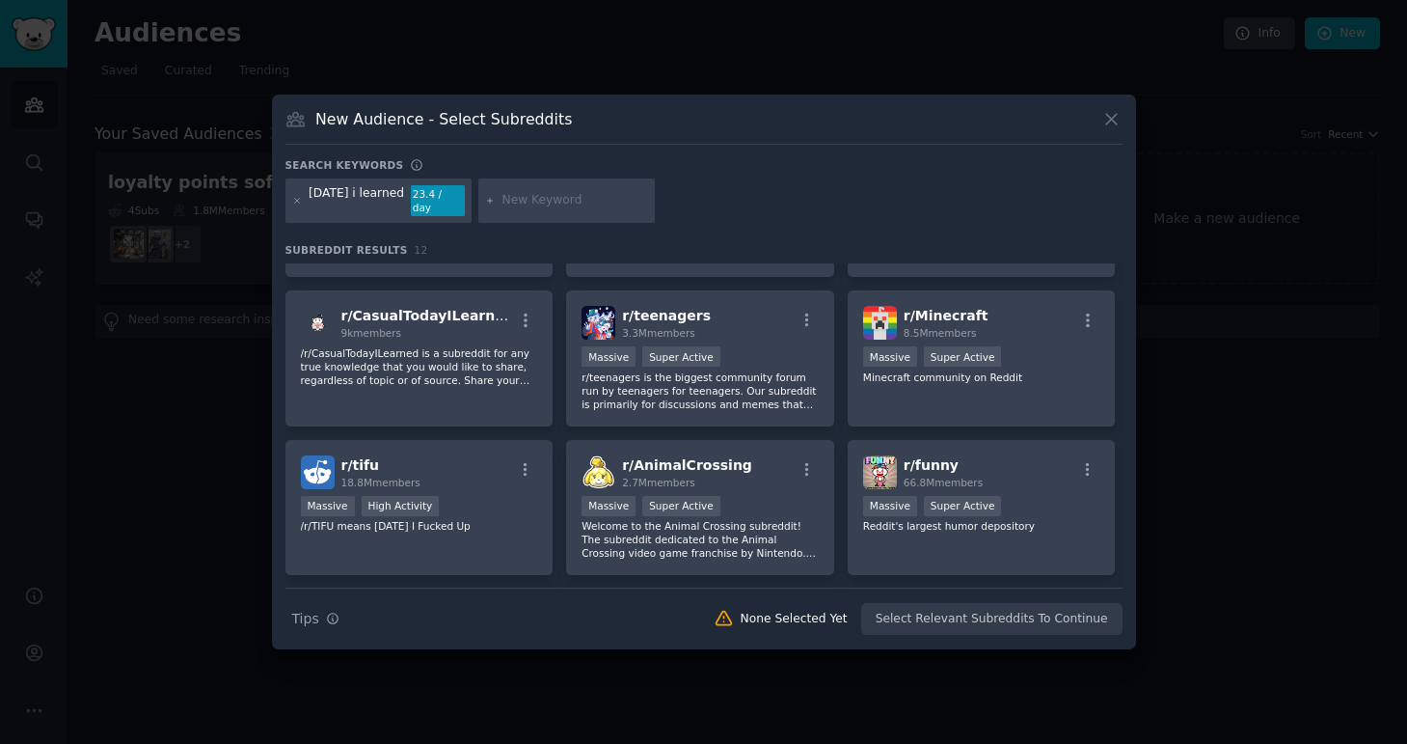
scroll to position [0, 0]
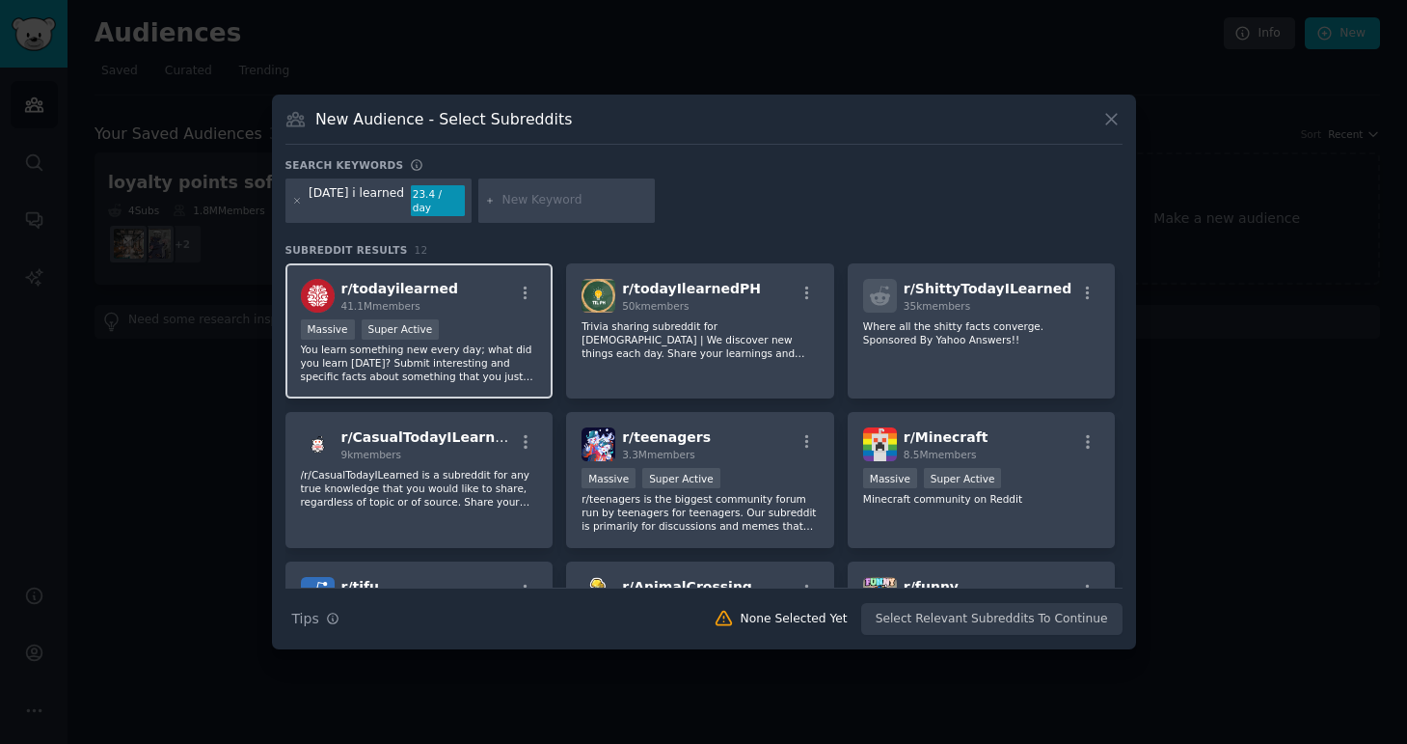
click at [492, 343] on p "You learn something new every day; what did you learn [DATE]? Submit interestin…" at bounding box center [419, 362] width 237 height 41
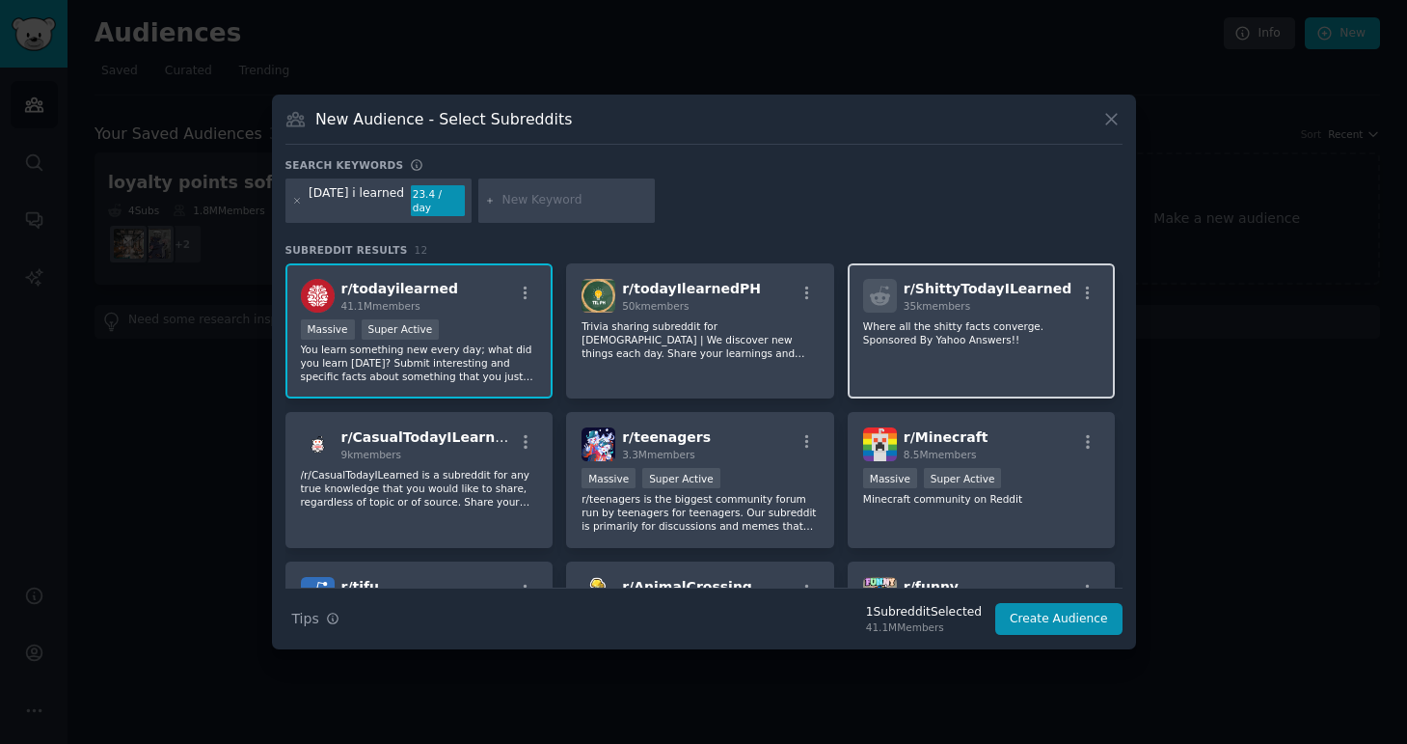
click at [906, 355] on div "r/ ShittyTodayILearned 35k members Where all the shitty facts converge. Sponsor…" at bounding box center [982, 331] width 268 height 136
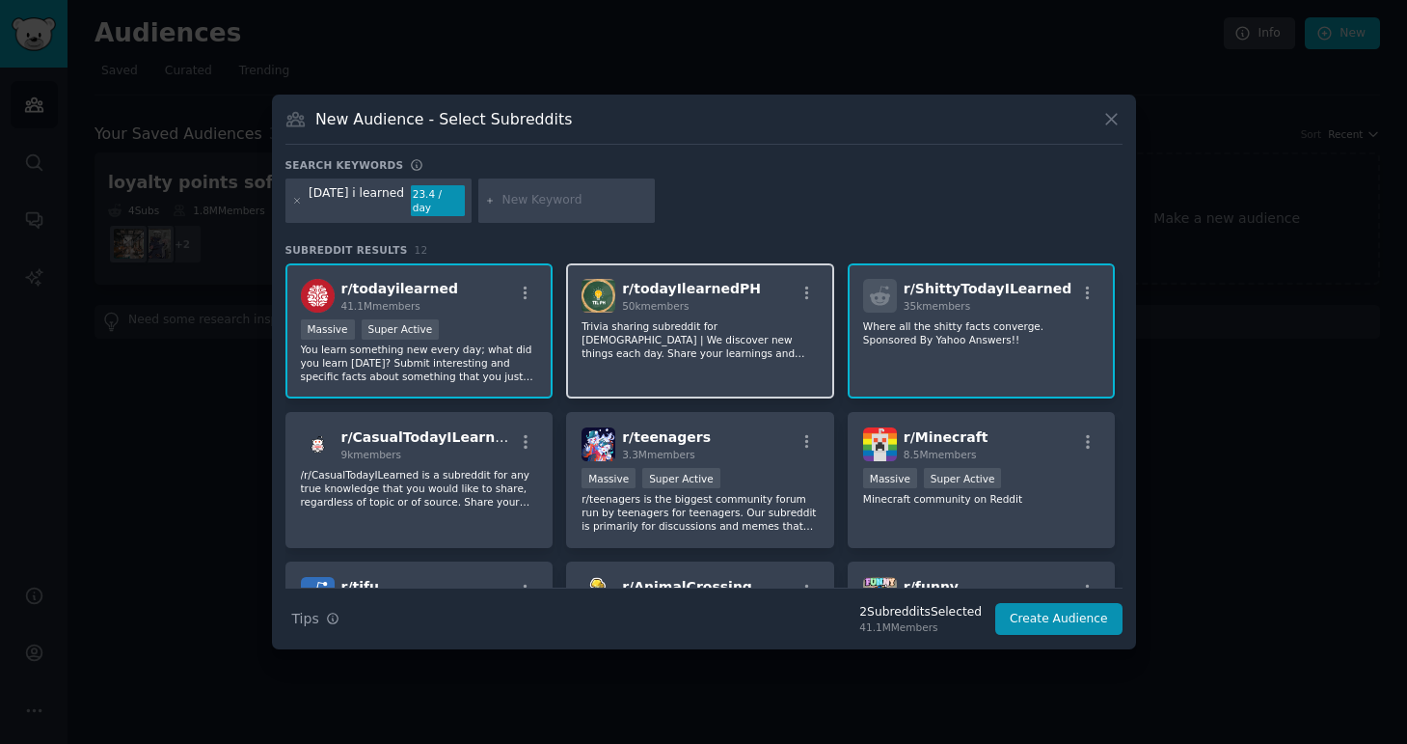
click at [764, 349] on p "Trivia sharing subreddit for [DEMOGRAPHIC_DATA] | We discover new things each d…" at bounding box center [700, 339] width 237 height 41
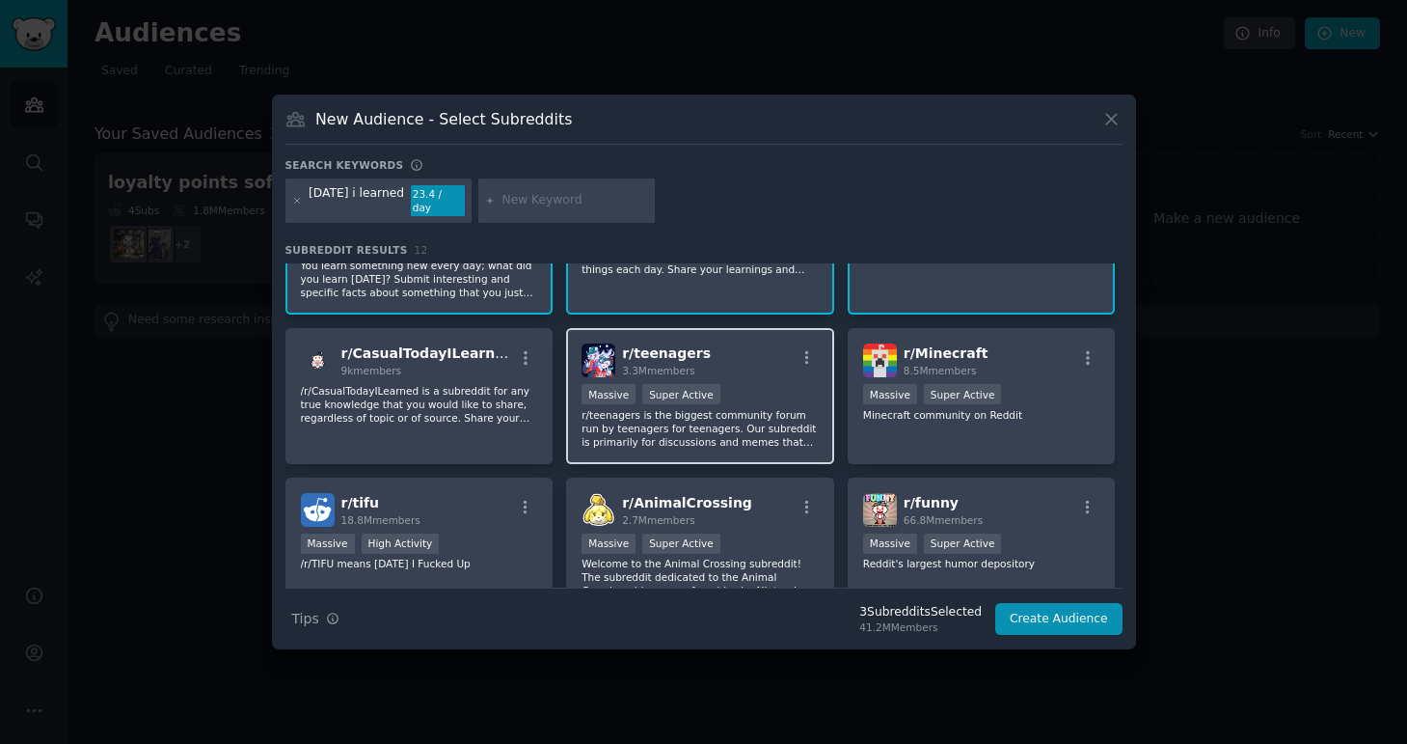
scroll to position [87, 0]
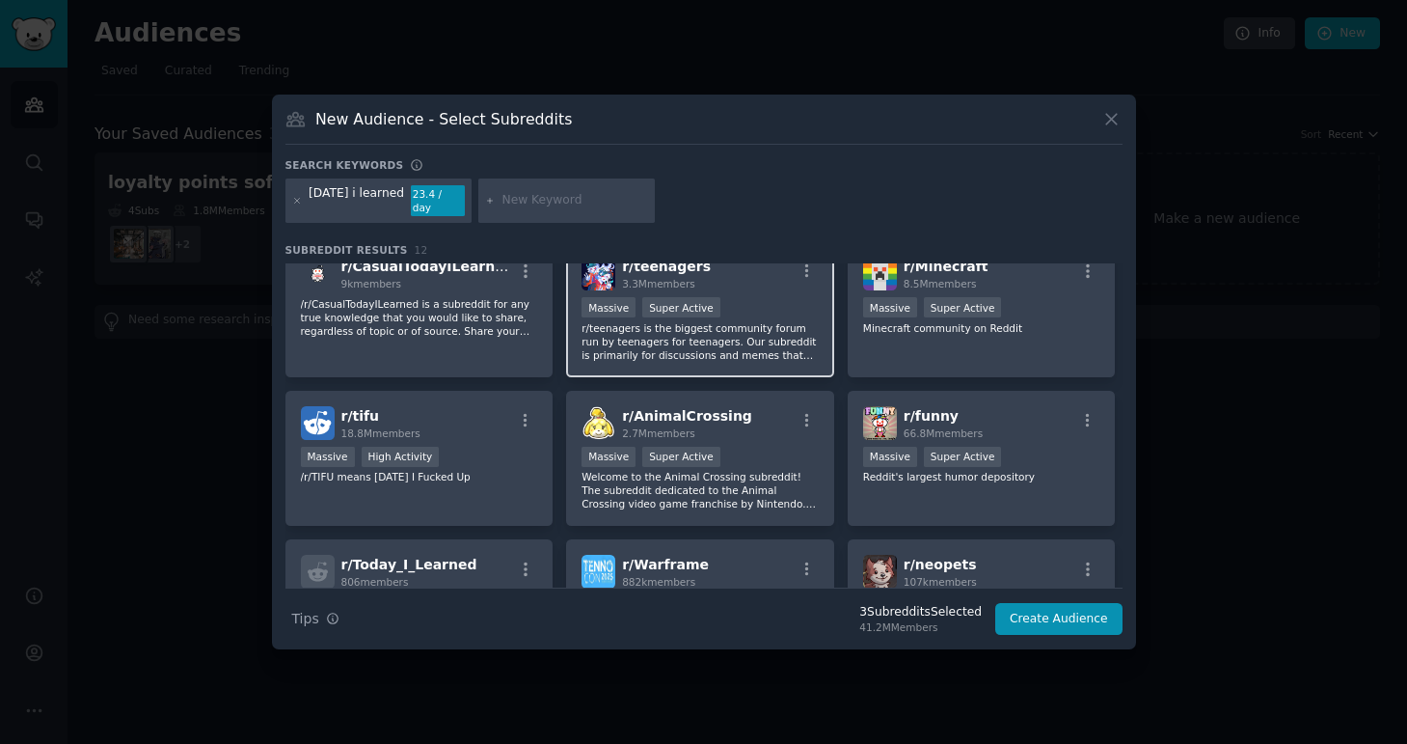
click at [773, 345] on p "r/teenagers is the biggest community forum run by teenagers for teenagers. Our …" at bounding box center [700, 341] width 237 height 41
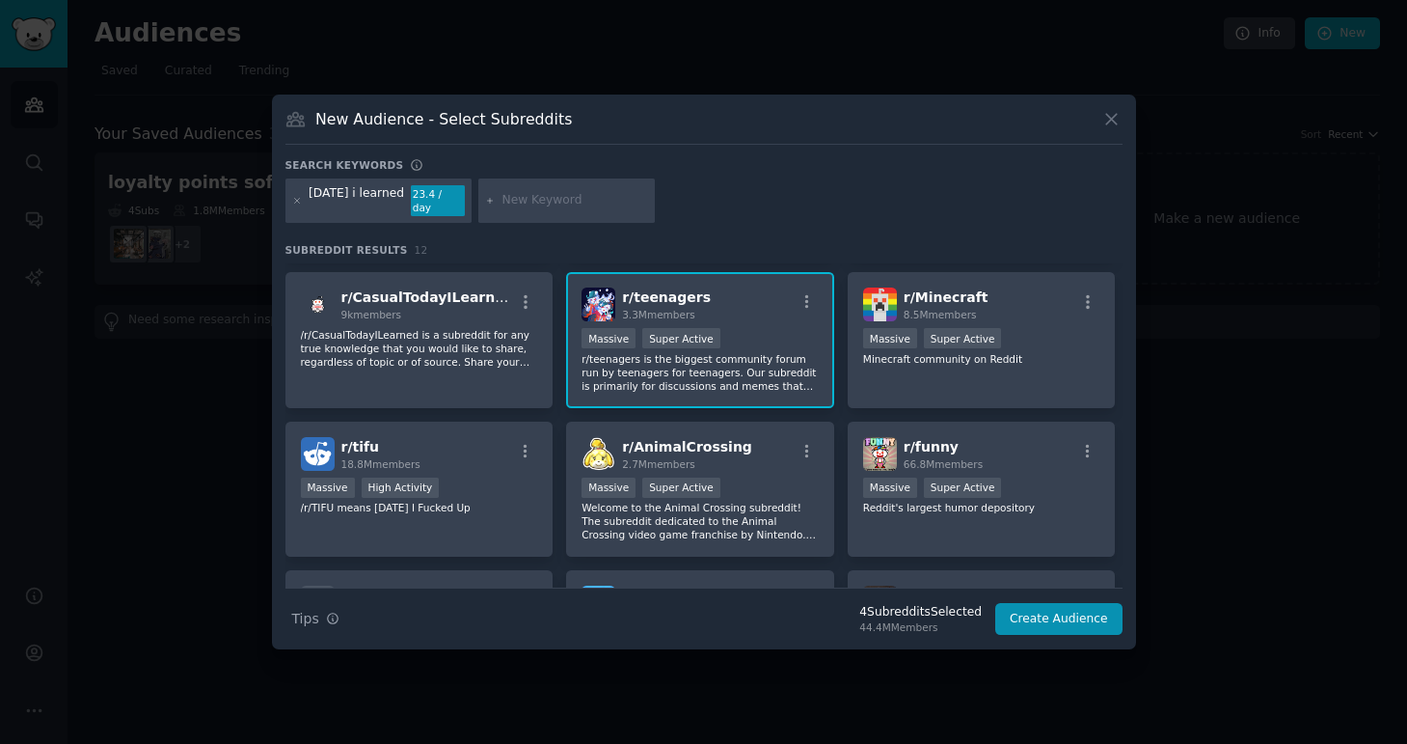
scroll to position [0, 0]
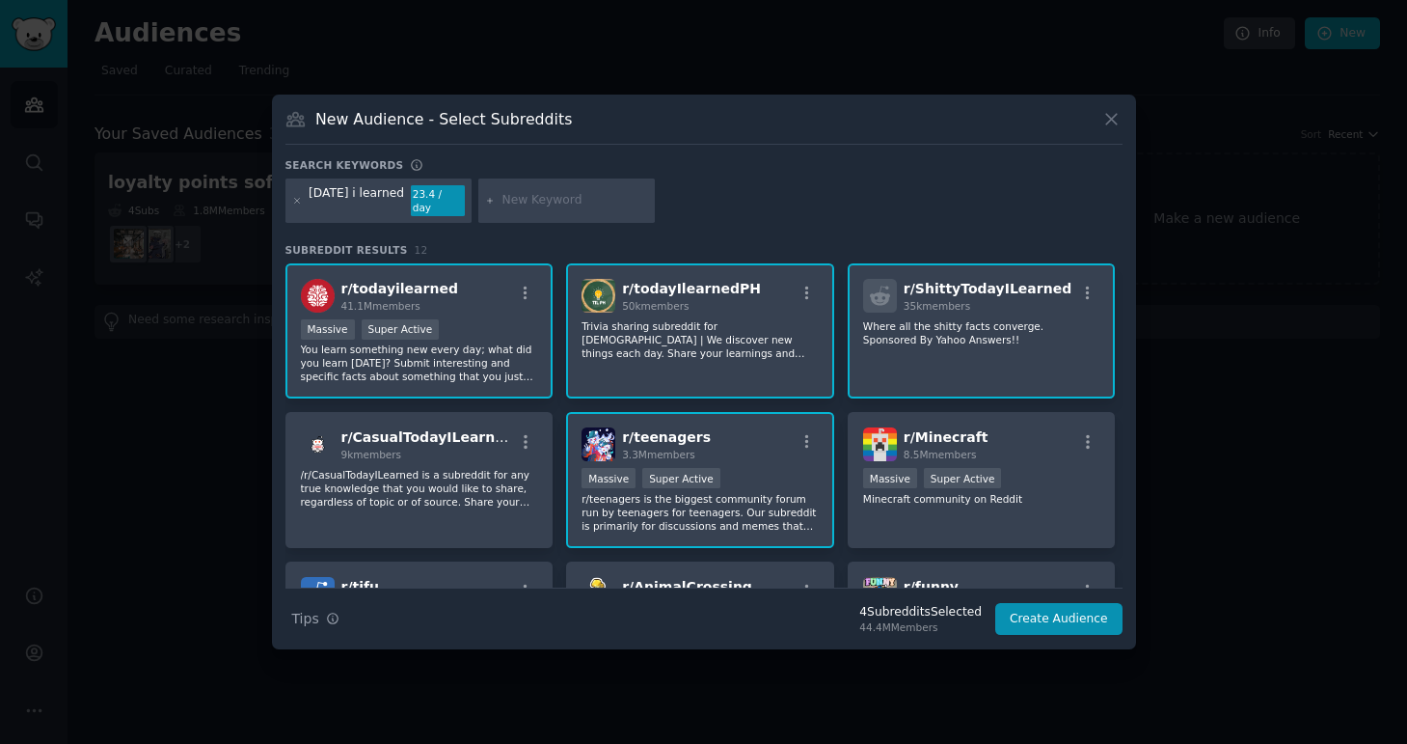
click at [772, 450] on div "r/ teenagers 3.3M members" at bounding box center [700, 444] width 237 height 34
click at [803, 460] on div "r/ teenagers 3.3M members >= 95th percentile for submissions / day Massive Supe…" at bounding box center [700, 480] width 268 height 136
click at [1022, 623] on button "Create Audience" at bounding box center [1058, 619] width 127 height 33
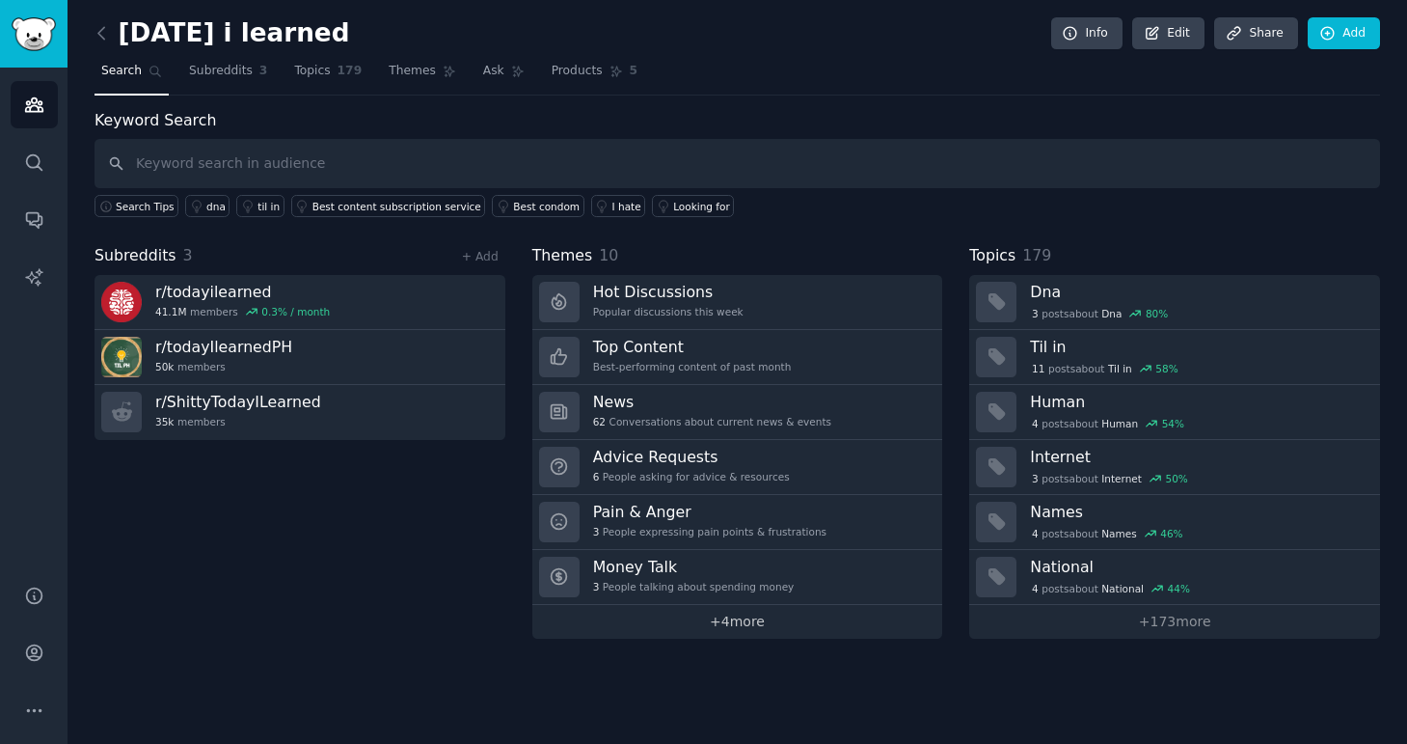
click at [746, 623] on link "+ 4 more" at bounding box center [737, 622] width 411 height 34
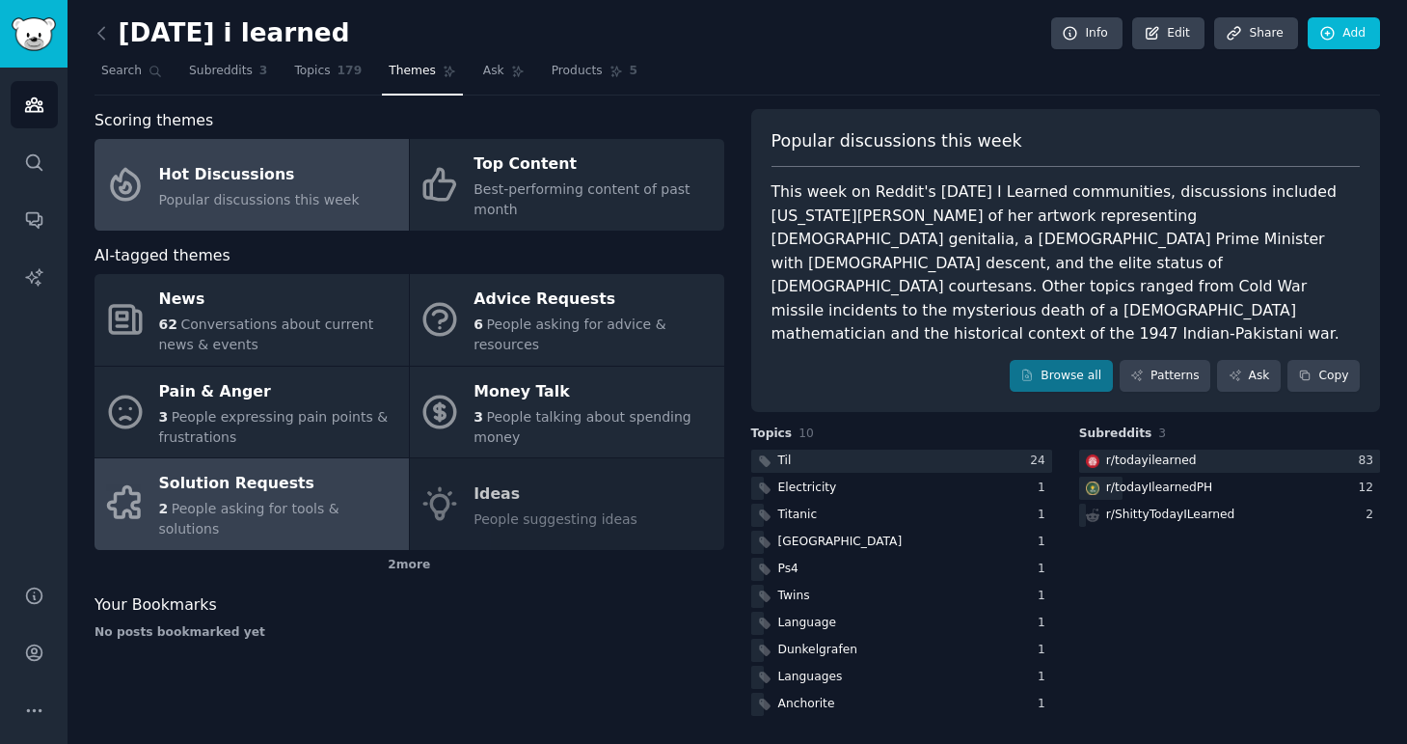
click at [366, 495] on div "Solution Requests" at bounding box center [279, 484] width 240 height 31
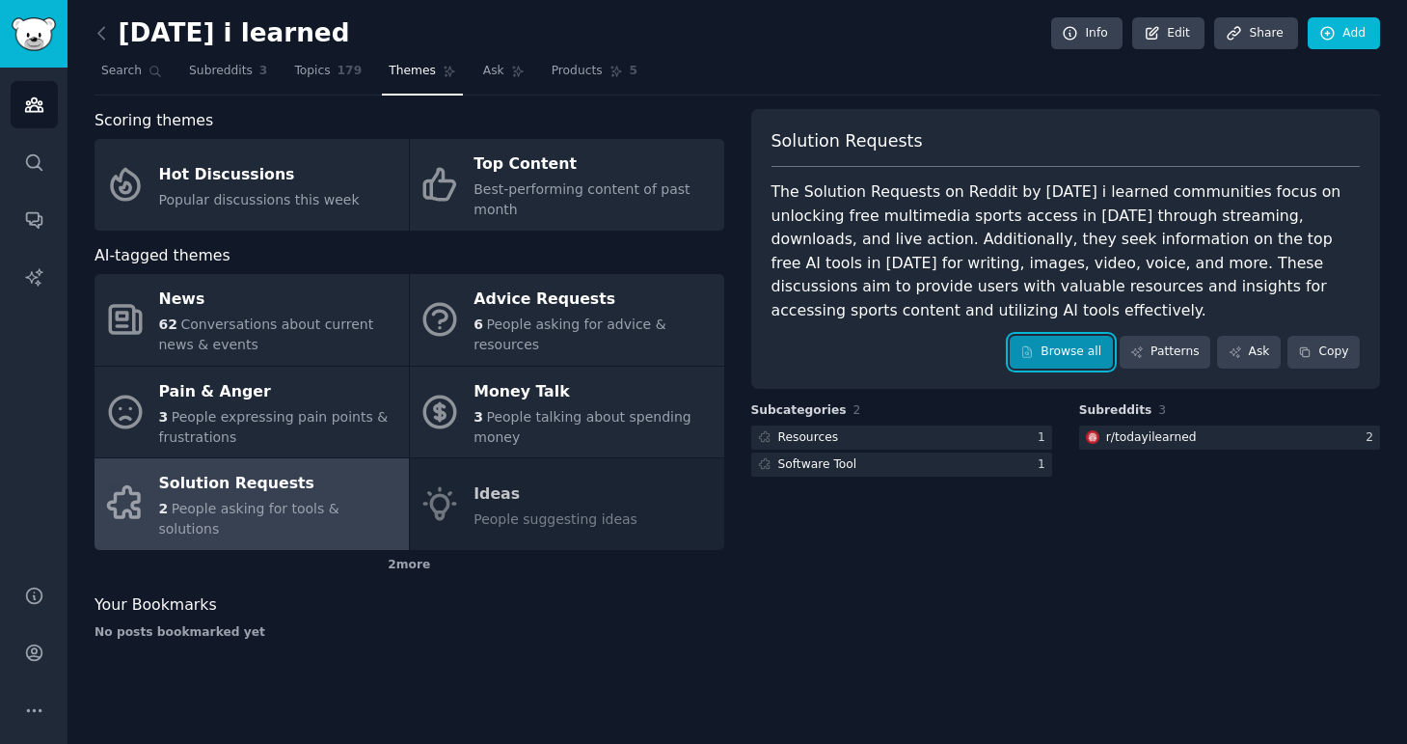
click at [1036, 336] on link "Browse all" at bounding box center [1061, 352] width 103 height 33
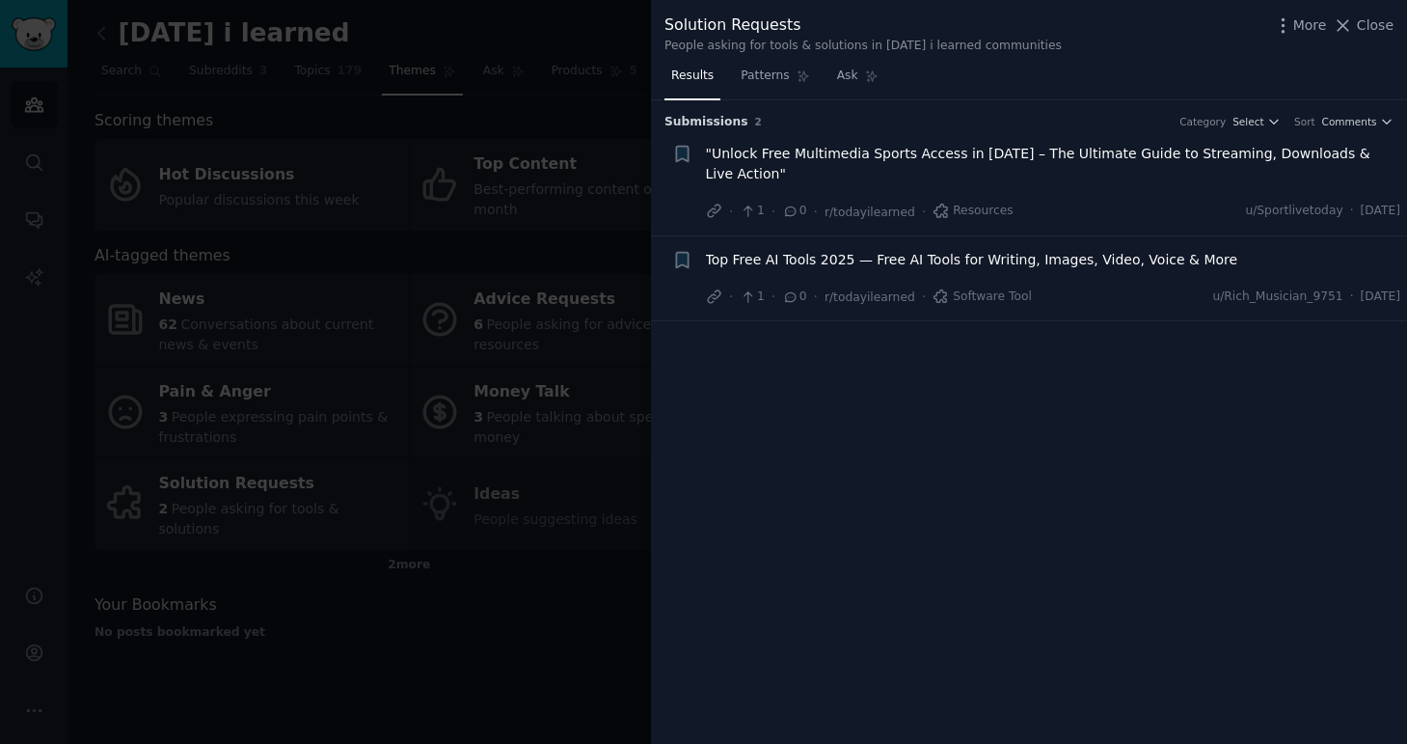
click at [479, 457] on div at bounding box center [703, 372] width 1407 height 744
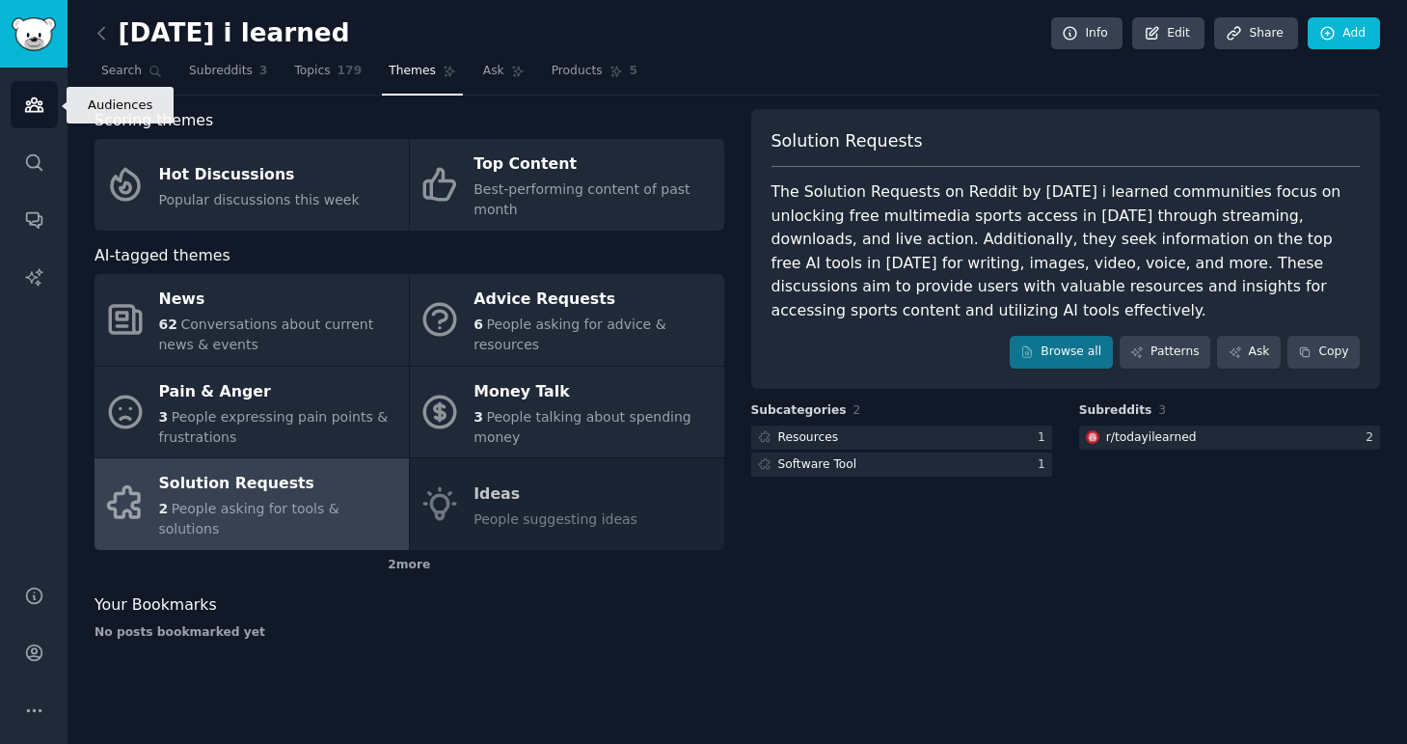
click at [35, 106] on icon "Sidebar" at bounding box center [33, 105] width 17 height 14
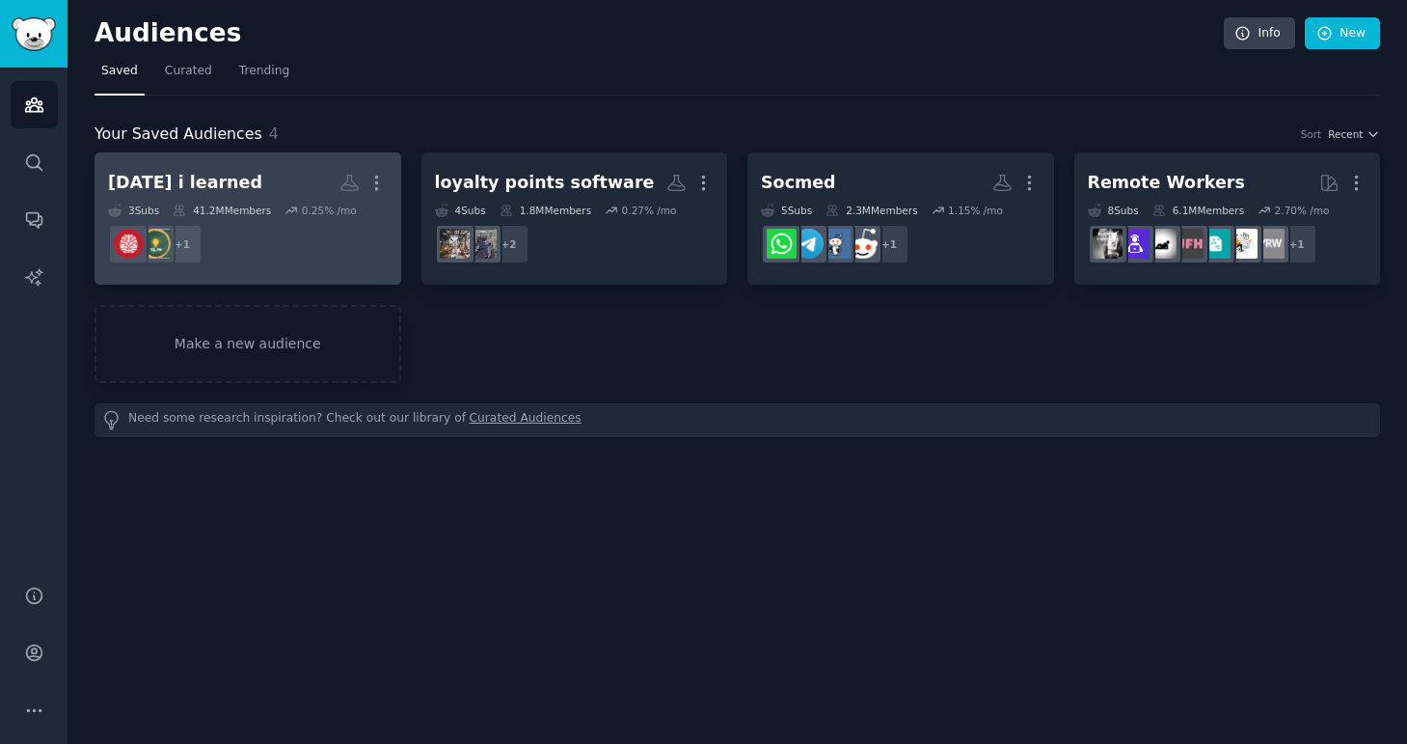
click at [250, 175] on h2 "[DATE] i learned More" at bounding box center [248, 183] width 280 height 34
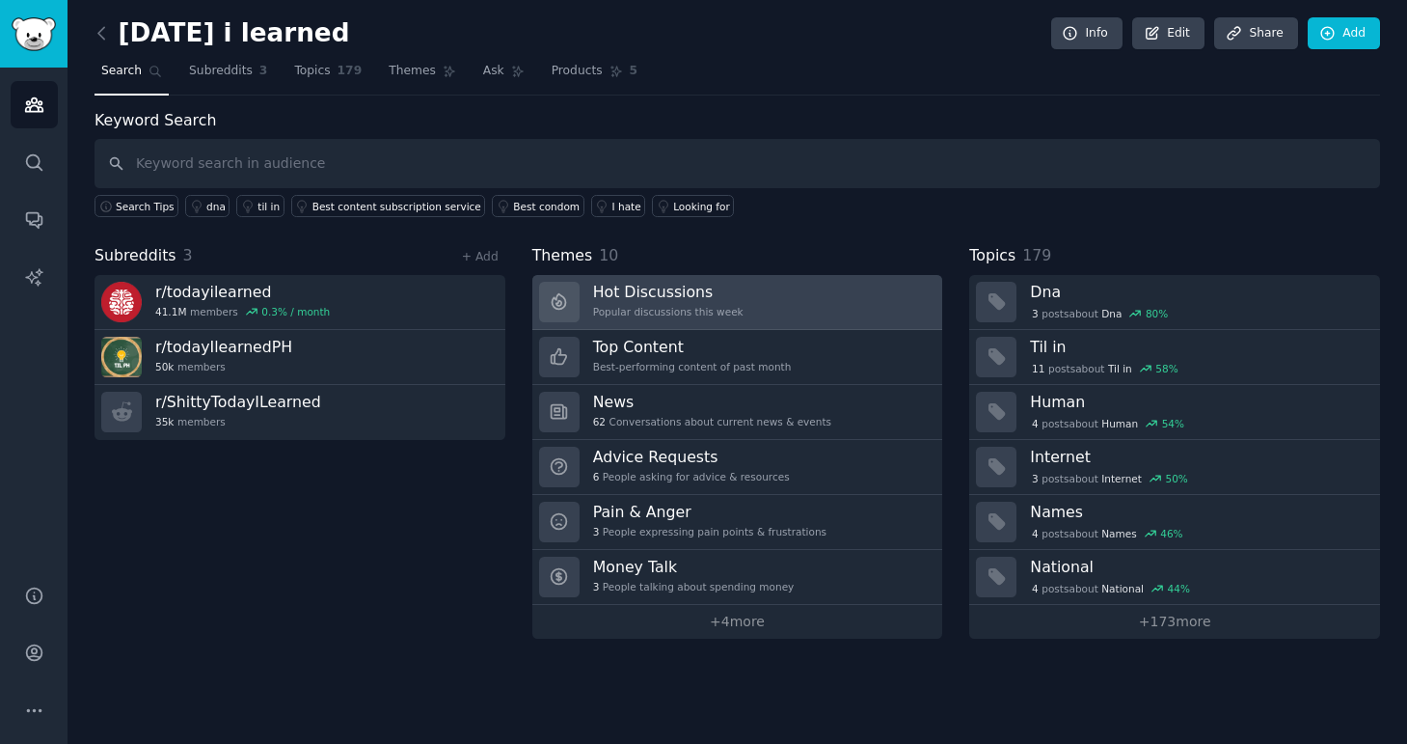
click at [616, 305] on div "Popular discussions this week" at bounding box center [668, 312] width 150 height 14
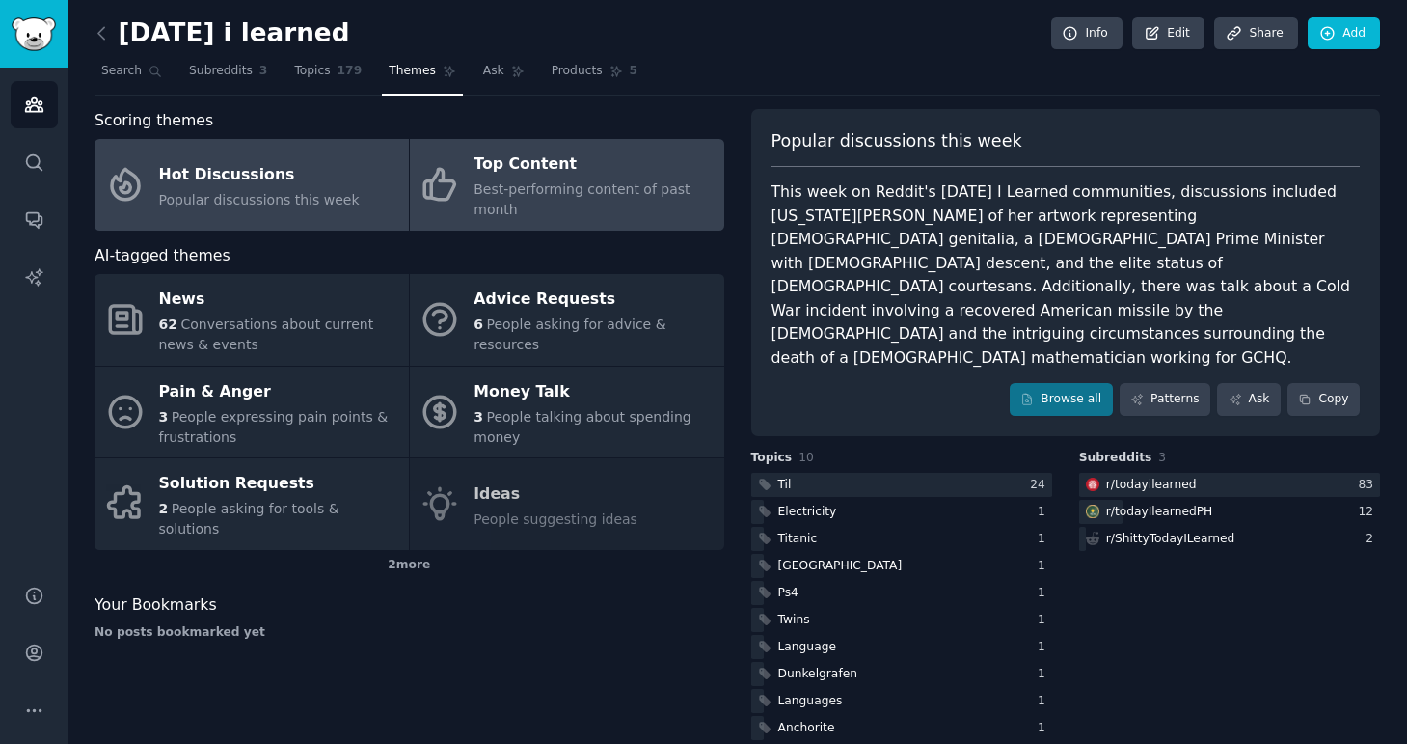
click at [504, 171] on div "Top Content" at bounding box center [594, 165] width 240 height 31
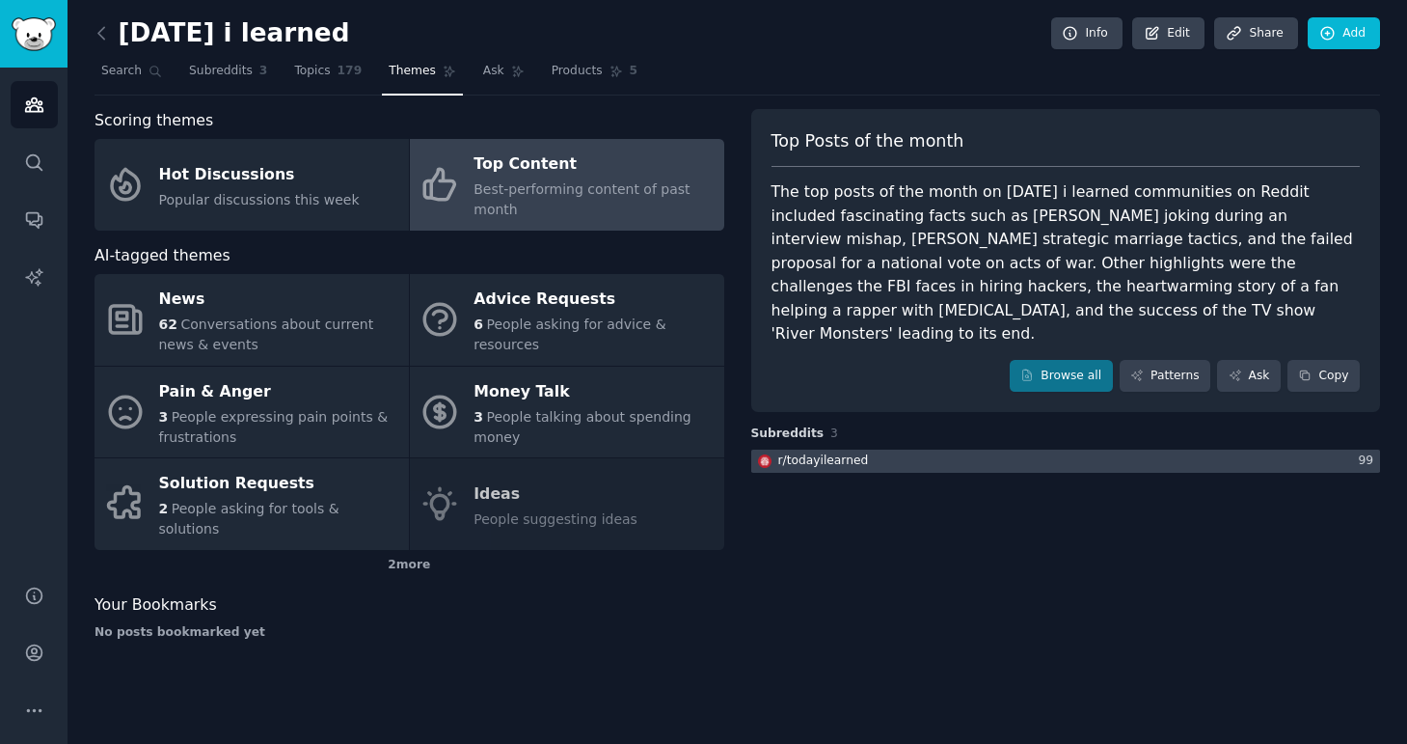
click at [933, 450] on div at bounding box center [1066, 462] width 630 height 24
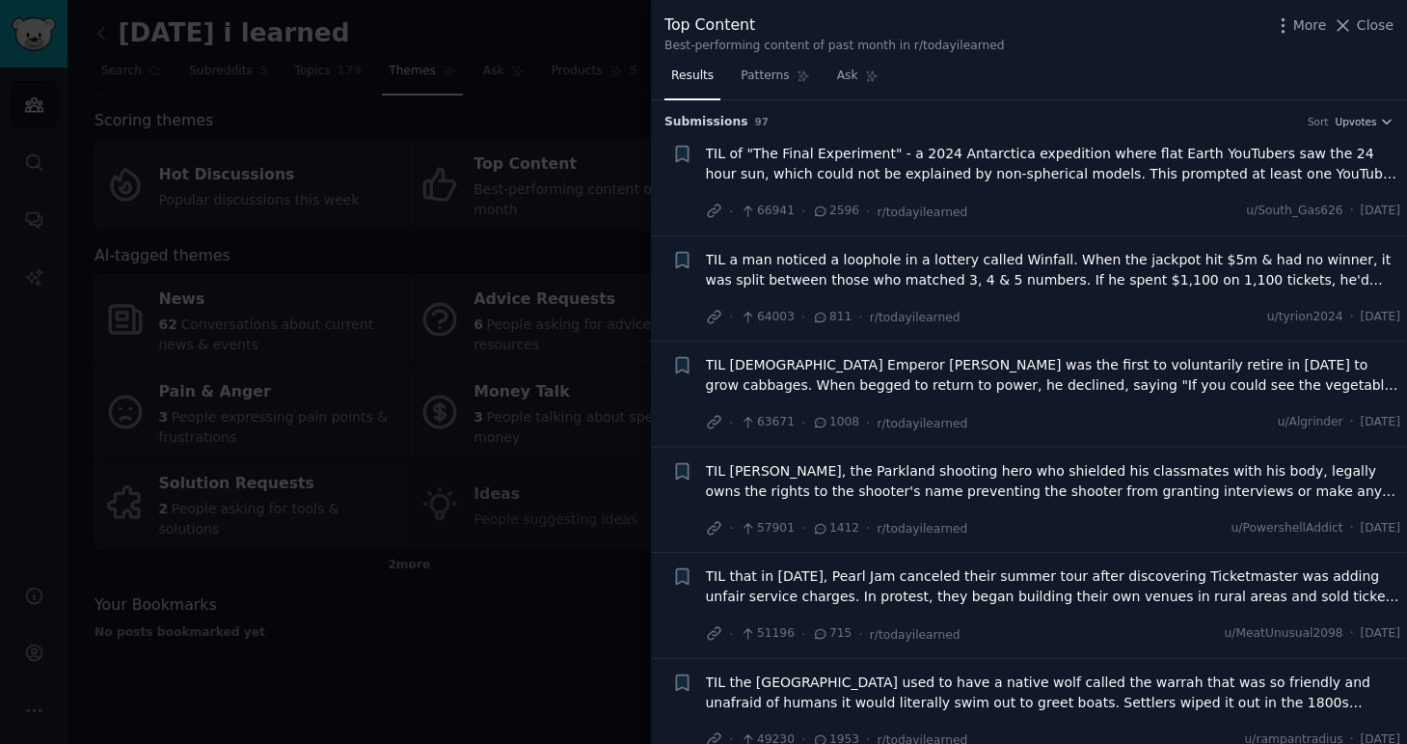
click at [913, 170] on span "TIL of "The Final Experiment" - a 2024 Antarctica expedition where flat Earth Y…" at bounding box center [1053, 164] width 695 height 41
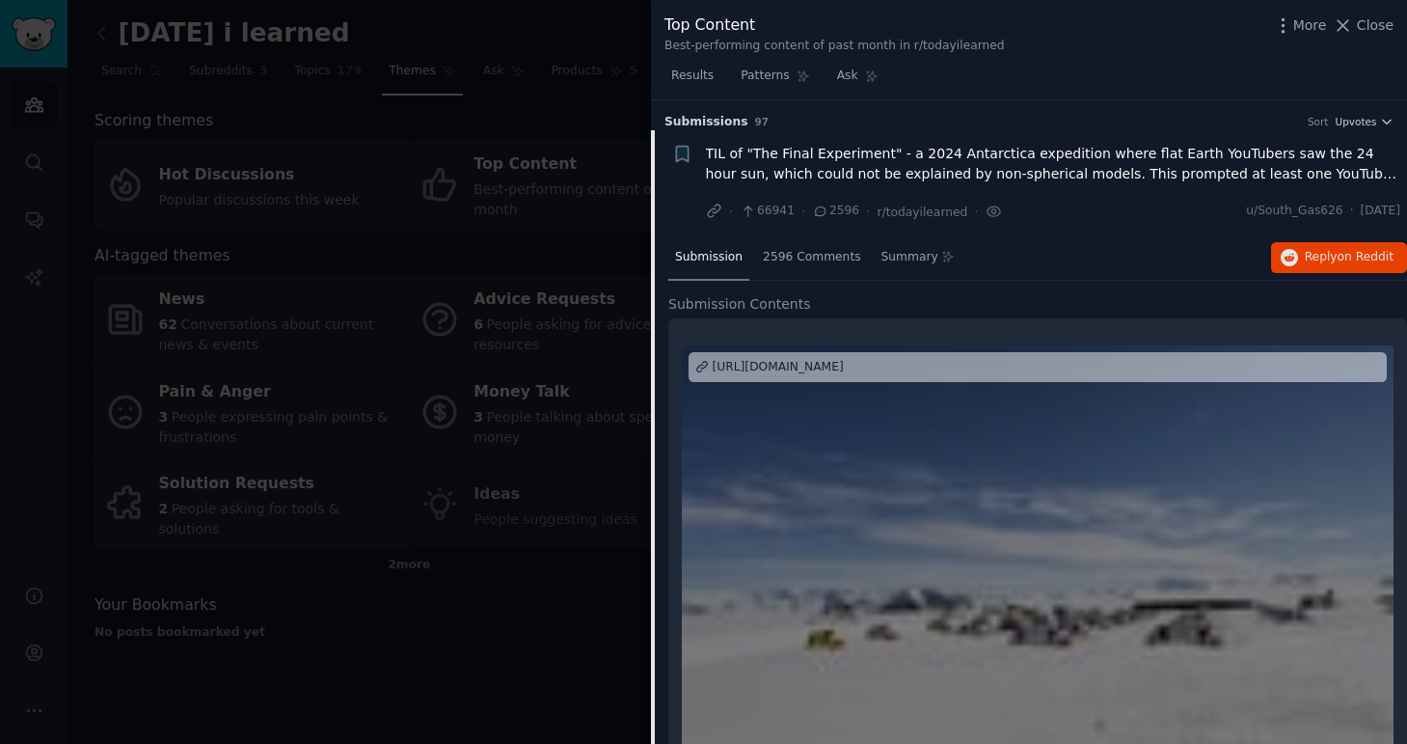
scroll to position [30, 0]
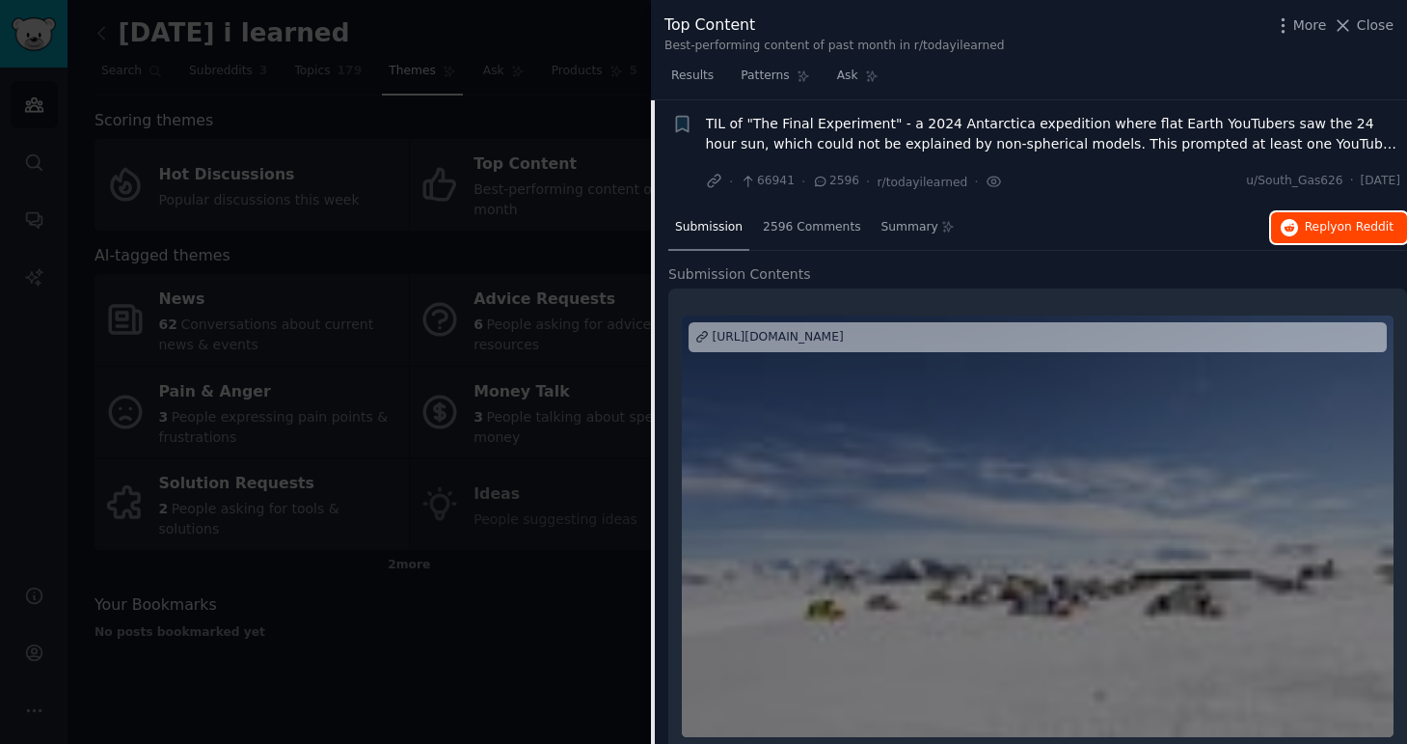
click at [1298, 228] on button "Reply on Reddit" at bounding box center [1339, 227] width 136 height 31
